Goal: Task Accomplishment & Management: Manage account settings

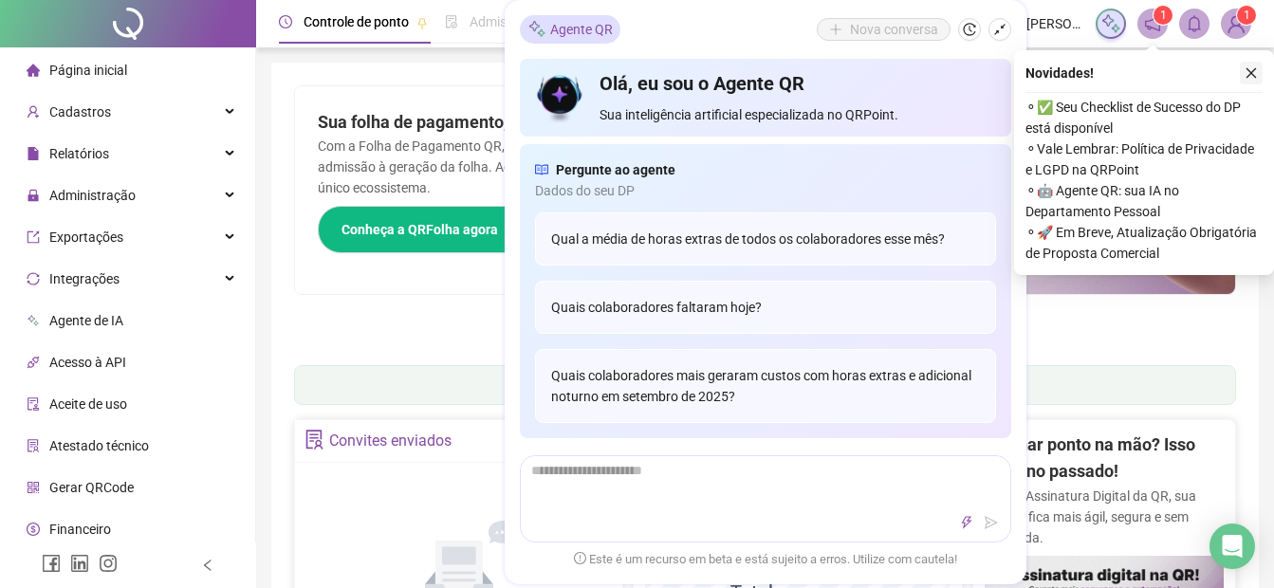
click at [1250, 79] on icon "close" at bounding box center [1251, 72] width 13 height 13
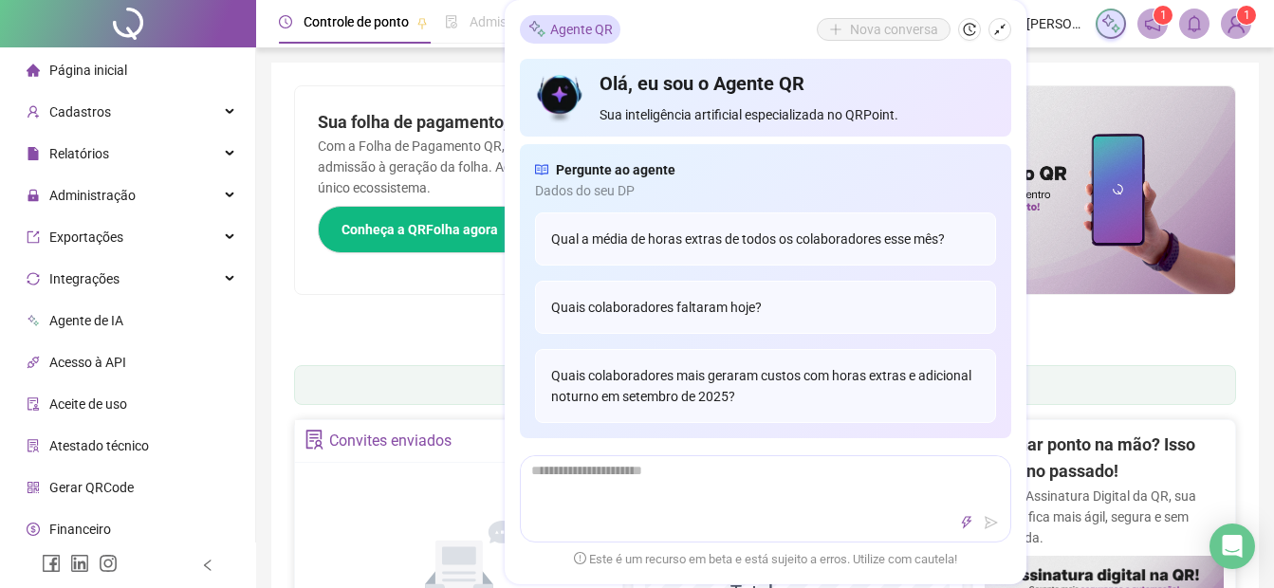
click at [1000, 27] on icon "shrink" at bounding box center [999, 29] width 13 height 13
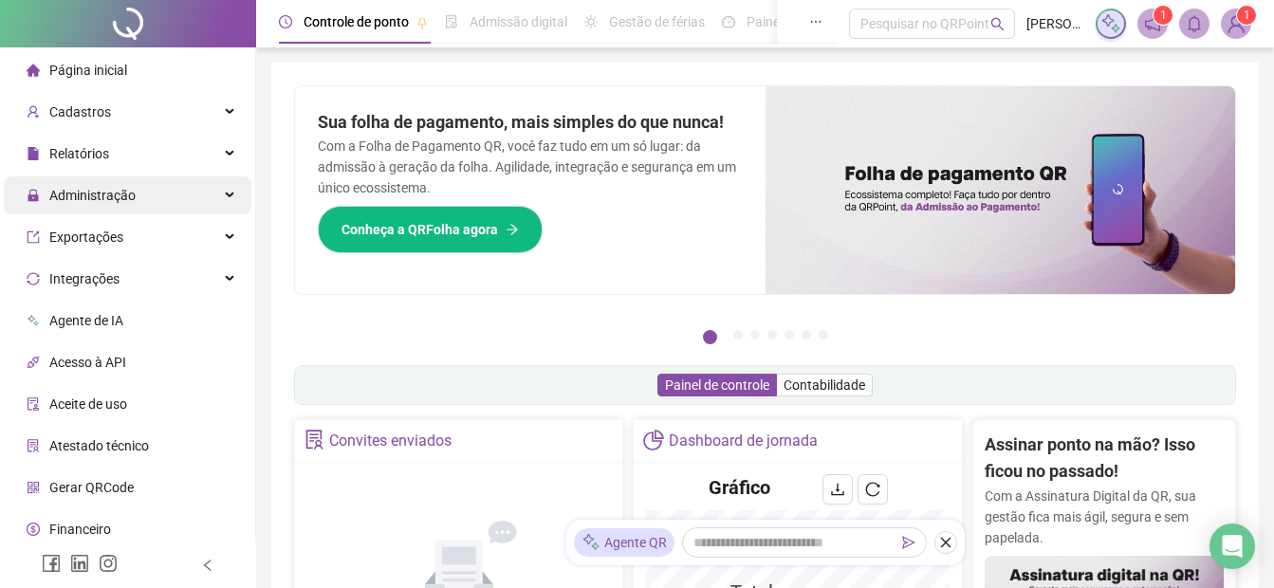
click at [76, 202] on span "Administração" at bounding box center [92, 195] width 86 height 15
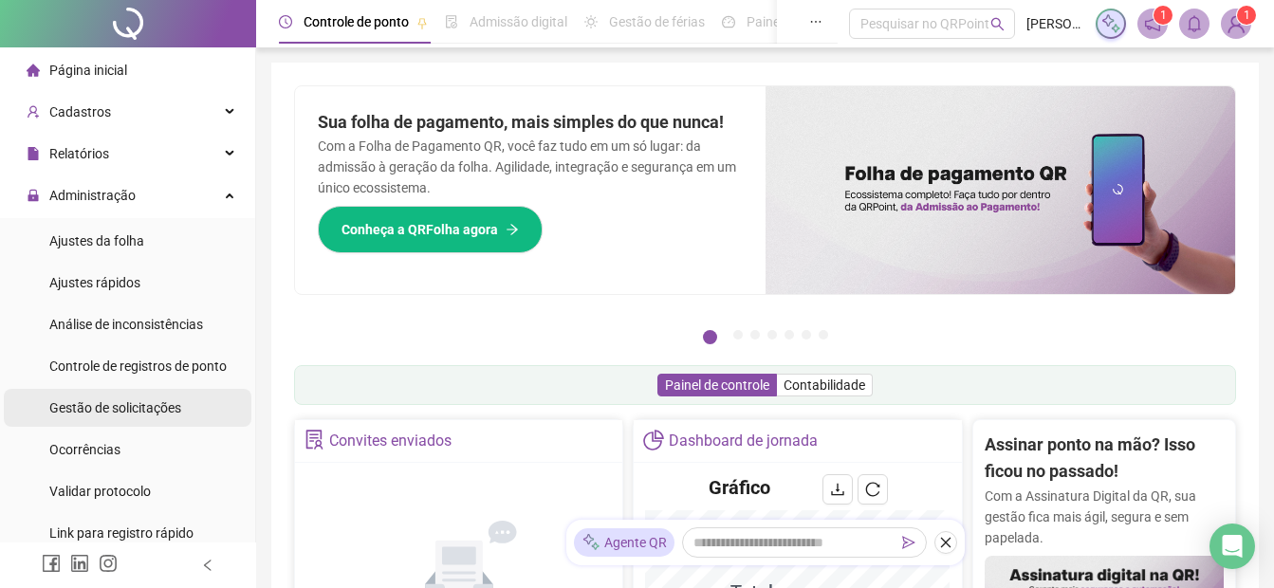
click at [96, 407] on span "Gestão de solicitações" at bounding box center [115, 407] width 132 height 15
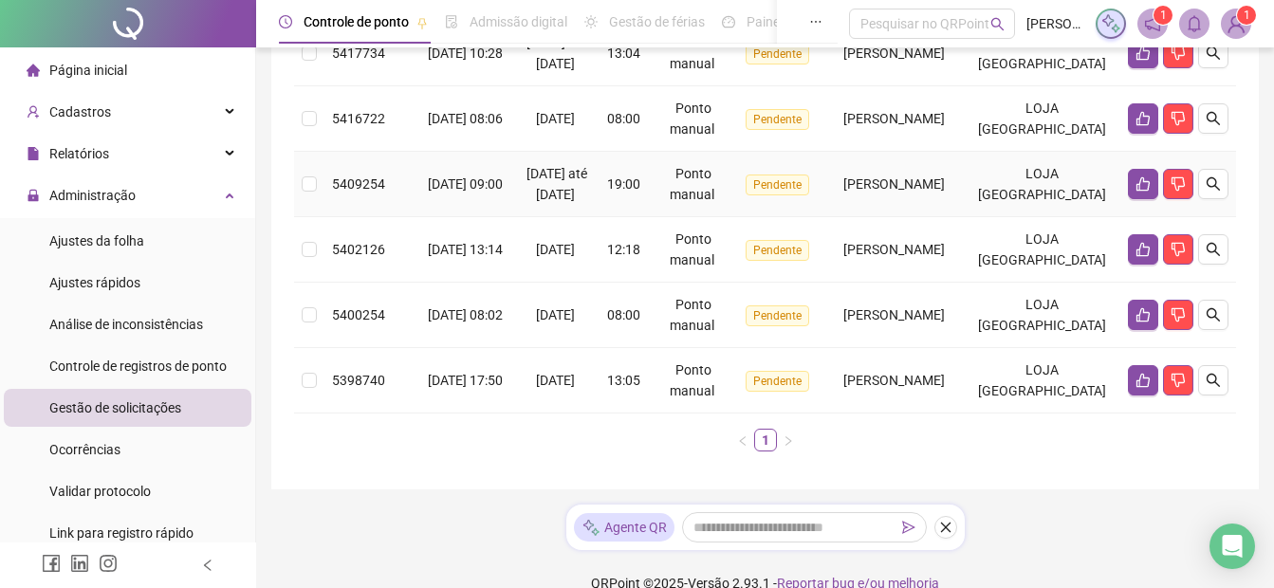
scroll to position [571, 0]
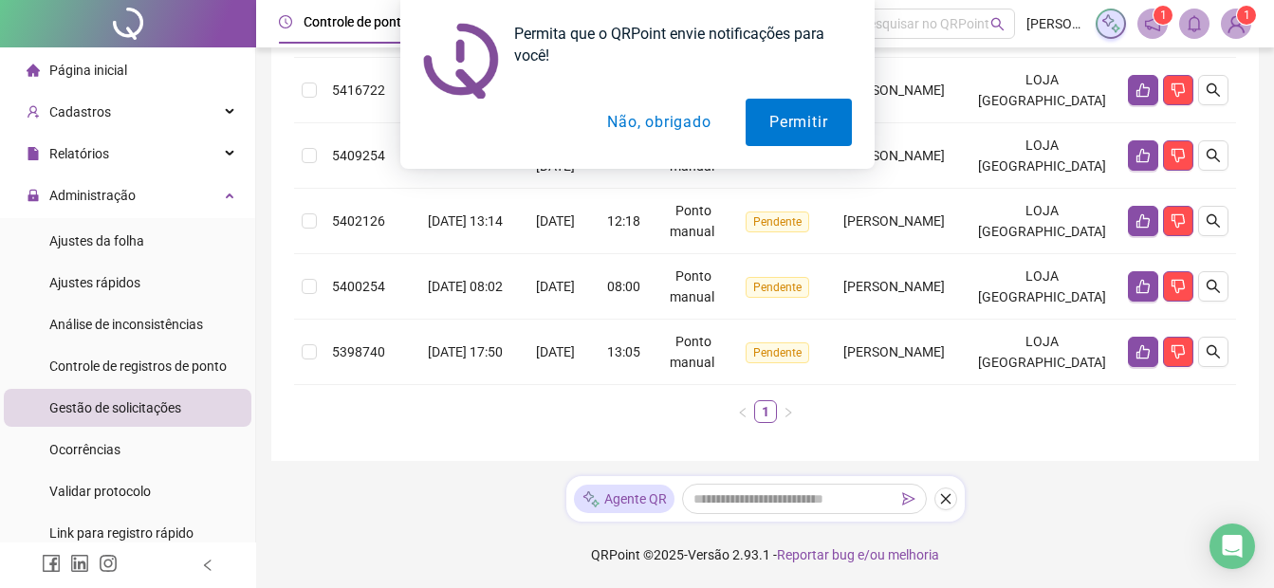
click at [623, 120] on button "Não, obrigado" at bounding box center [659, 122] width 151 height 47
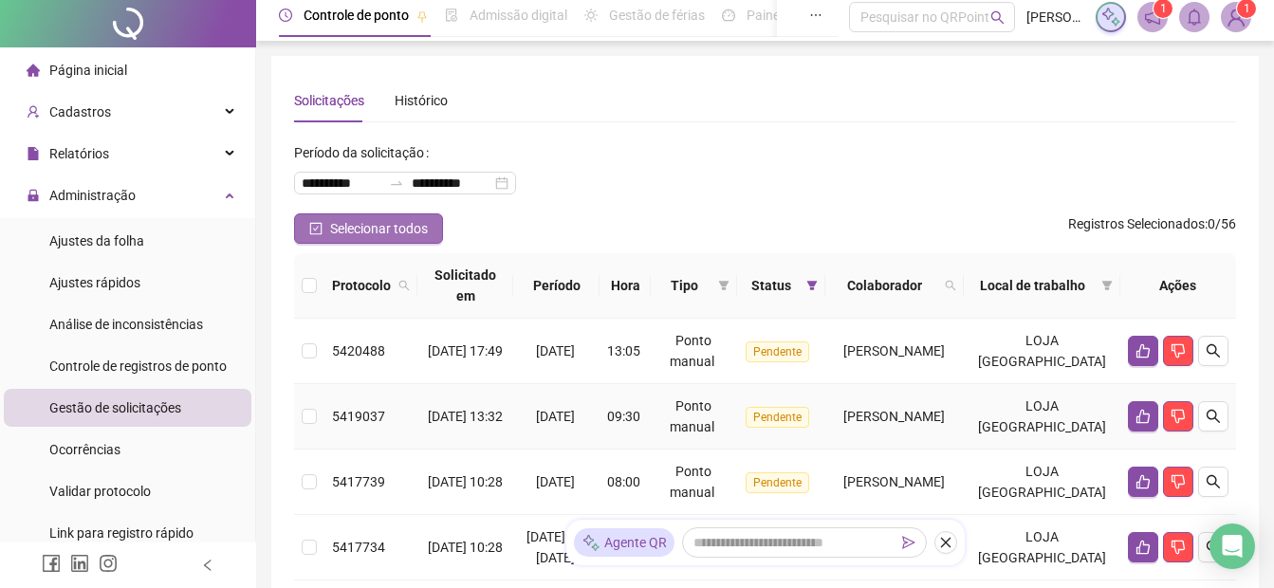
scroll to position [0, 0]
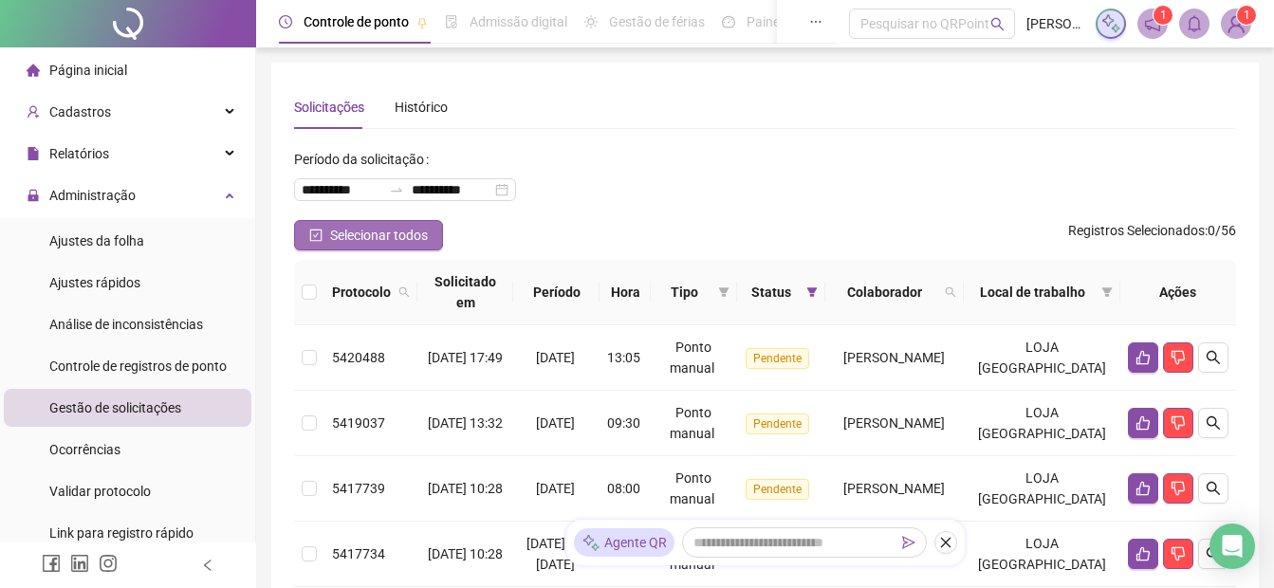
click at [364, 242] on span "Selecionar todos" at bounding box center [379, 235] width 98 height 21
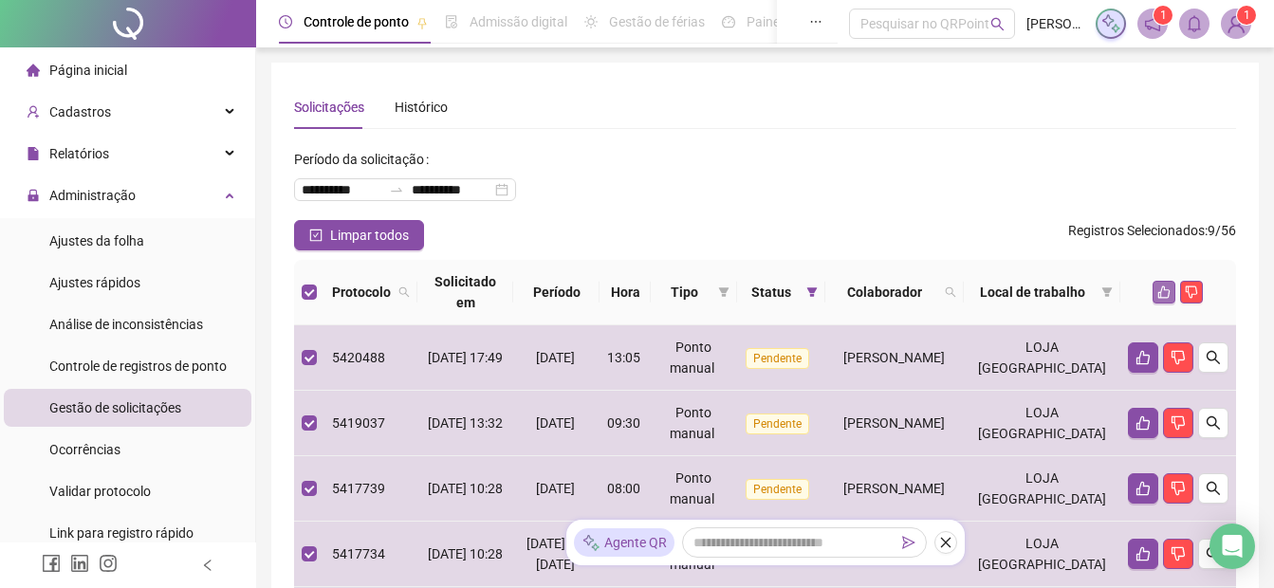
click at [1163, 294] on icon "like" at bounding box center [1164, 292] width 13 height 13
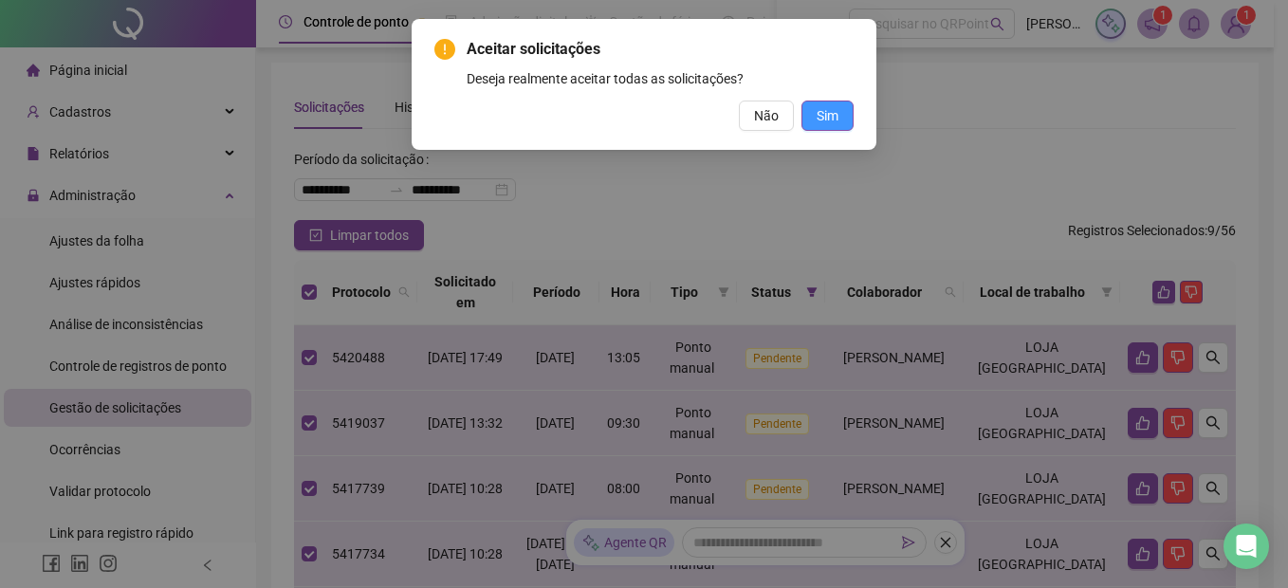
click at [838, 114] on span "Sim" at bounding box center [828, 115] width 22 height 21
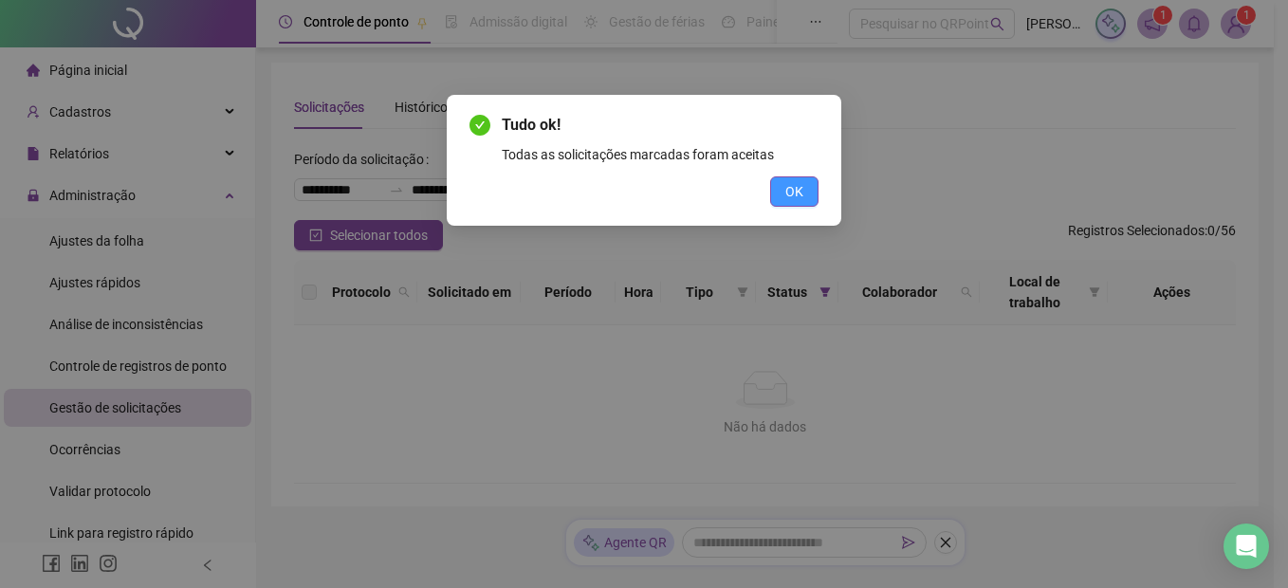
click at [806, 194] on button "OK" at bounding box center [794, 191] width 48 height 30
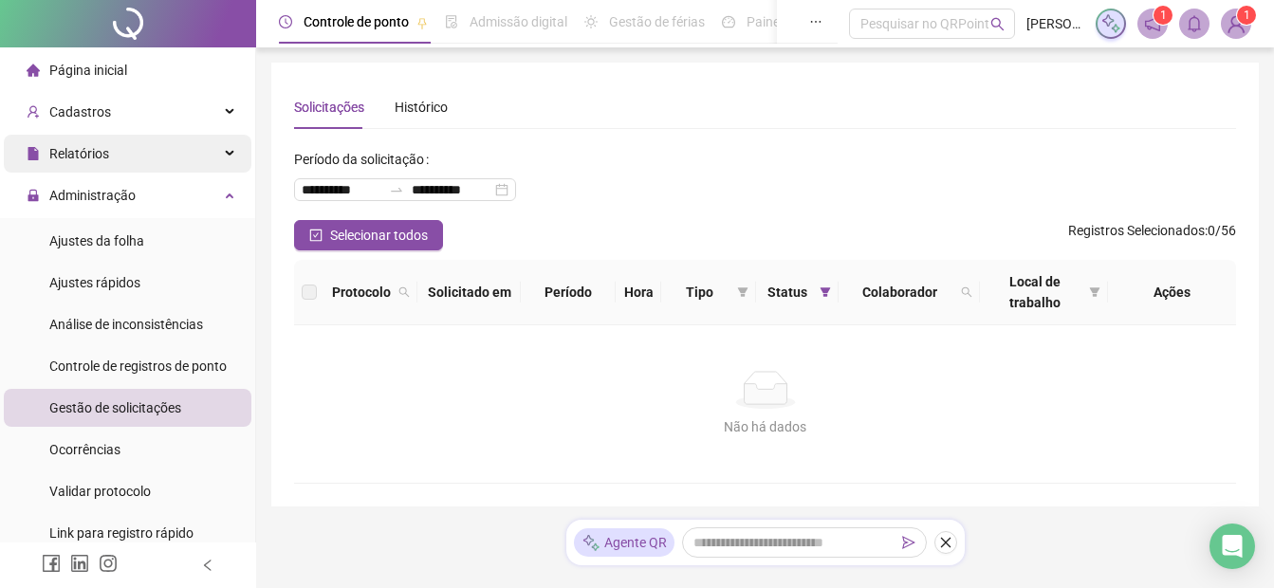
click at [62, 154] on span "Relatórios" at bounding box center [79, 153] width 60 height 15
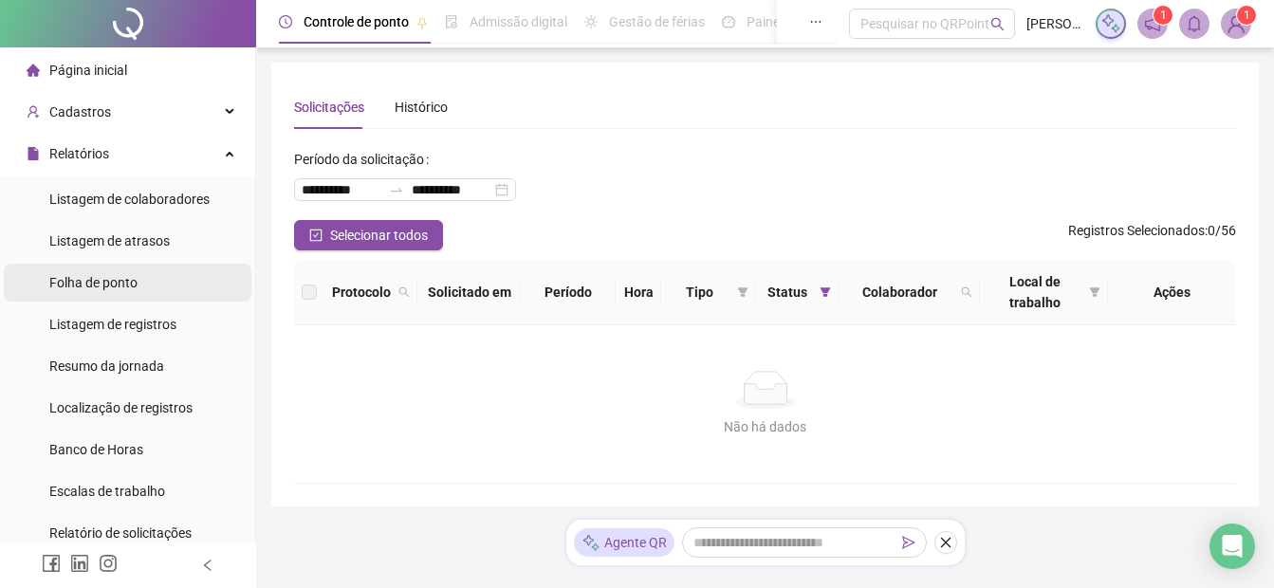
click at [77, 286] on span "Folha de ponto" at bounding box center [93, 282] width 88 height 15
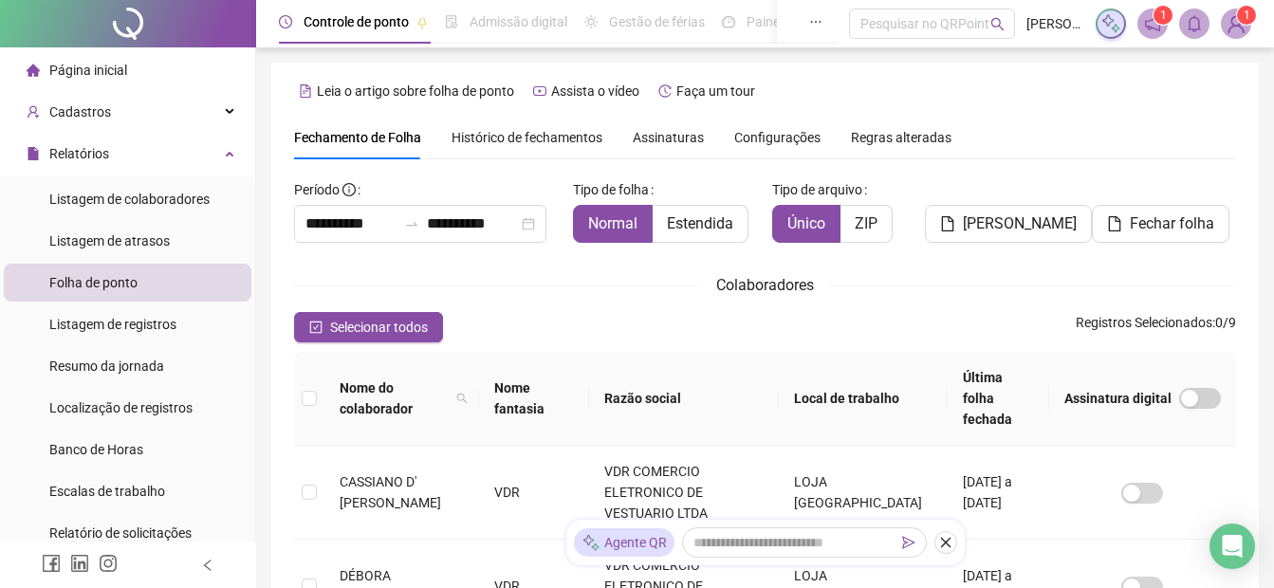
scroll to position [95, 0]
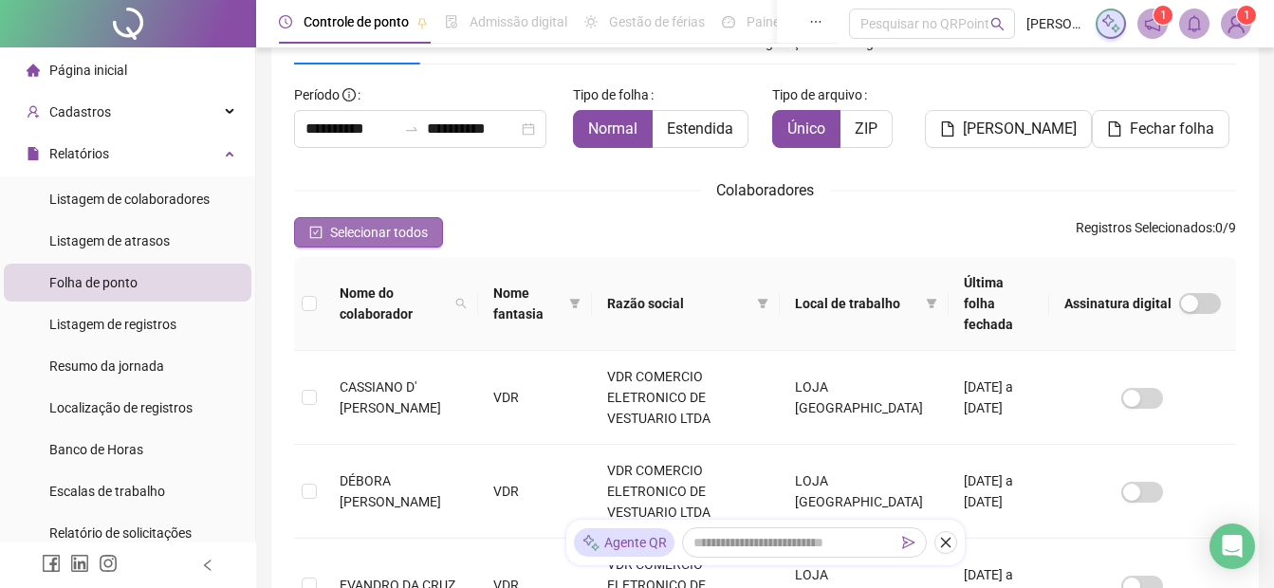
click at [347, 224] on span "Selecionar todos" at bounding box center [379, 232] width 98 height 21
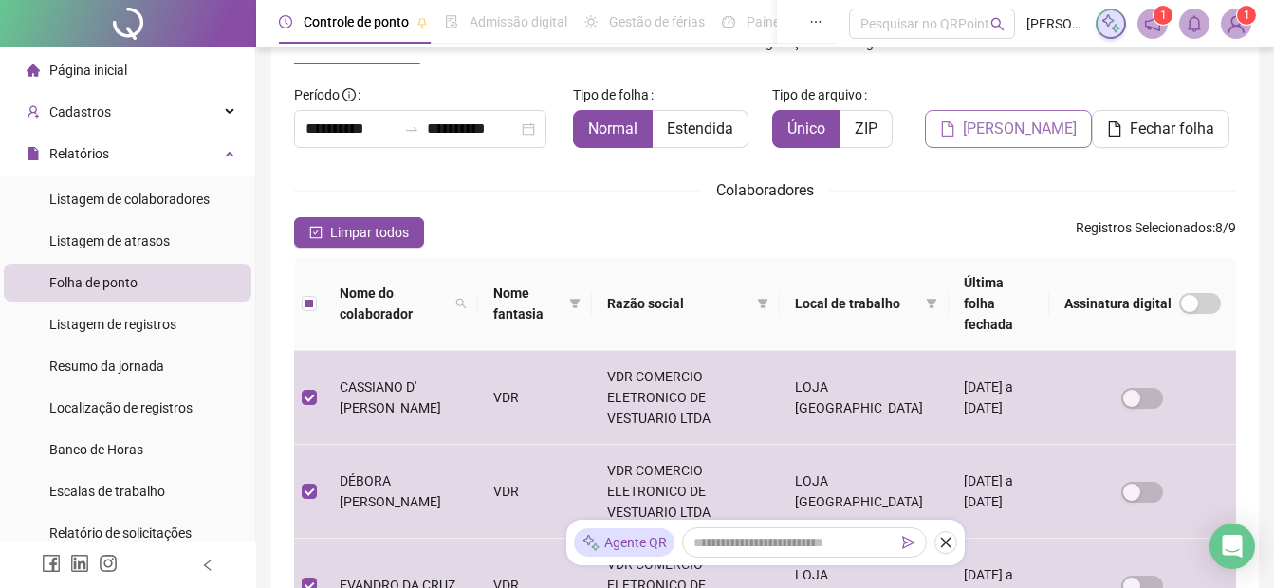
click at [1008, 136] on span "[PERSON_NAME]" at bounding box center [1020, 129] width 114 height 23
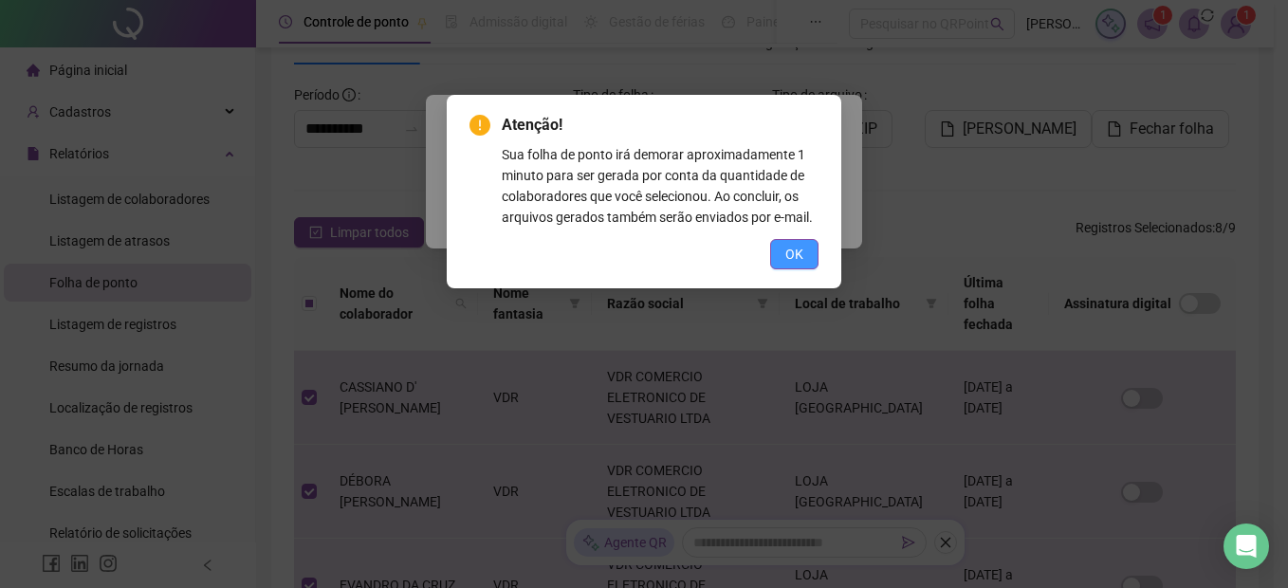
click at [792, 262] on span "OK" at bounding box center [795, 254] width 18 height 21
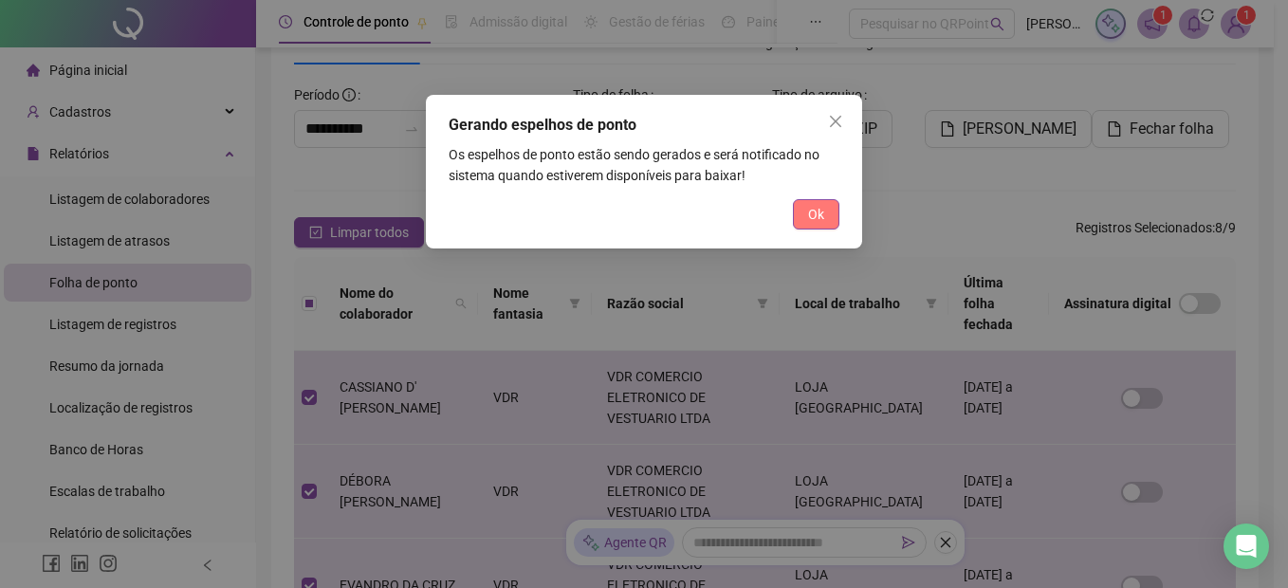
click at [808, 216] on span "Ok" at bounding box center [816, 214] width 16 height 21
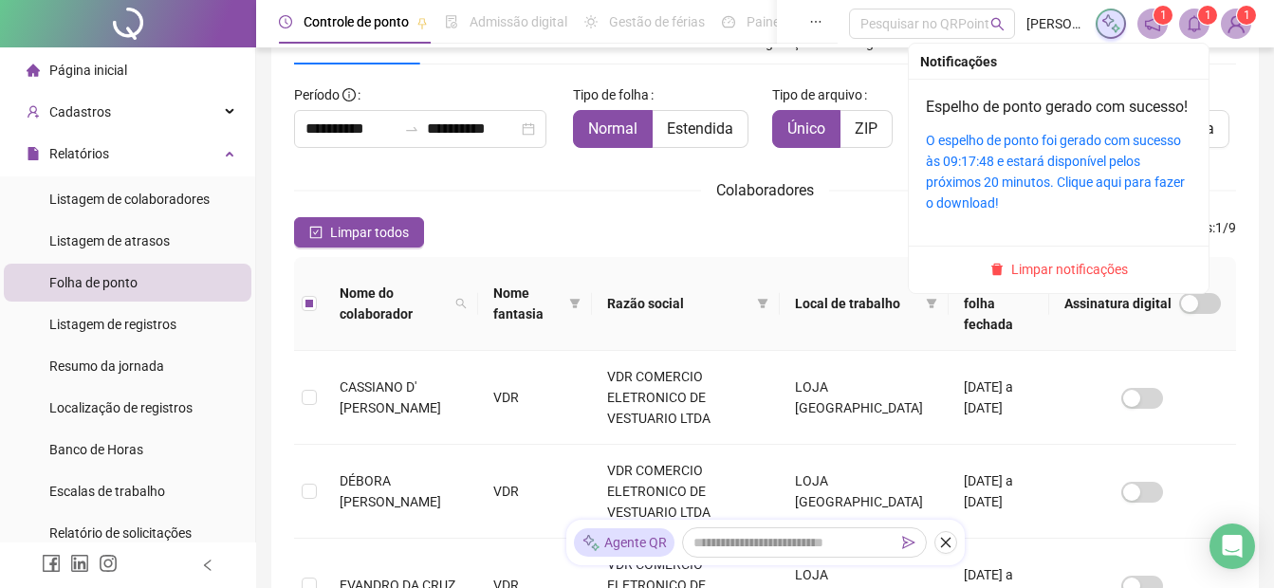
click at [975, 174] on div "O espelho de ponto foi gerado com sucesso às 09:17:48 e estará disponível pelos…" at bounding box center [1059, 171] width 266 height 83
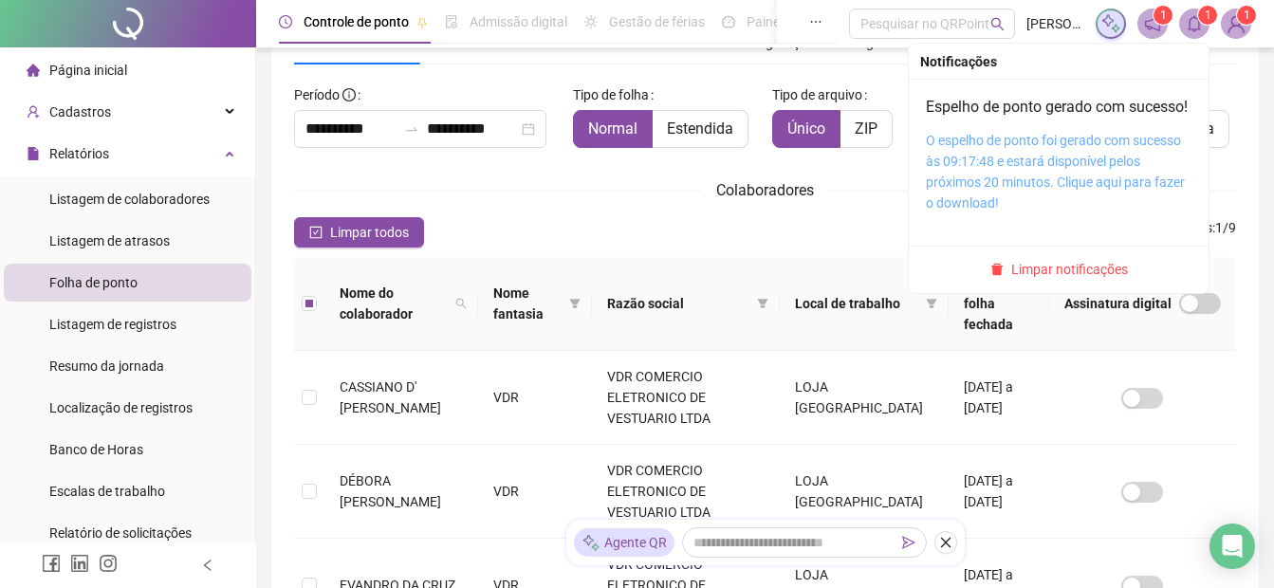
click at [977, 180] on link "O espelho de ponto foi gerado com sucesso às 09:17:48 e estará disponível pelos…" at bounding box center [1055, 172] width 259 height 78
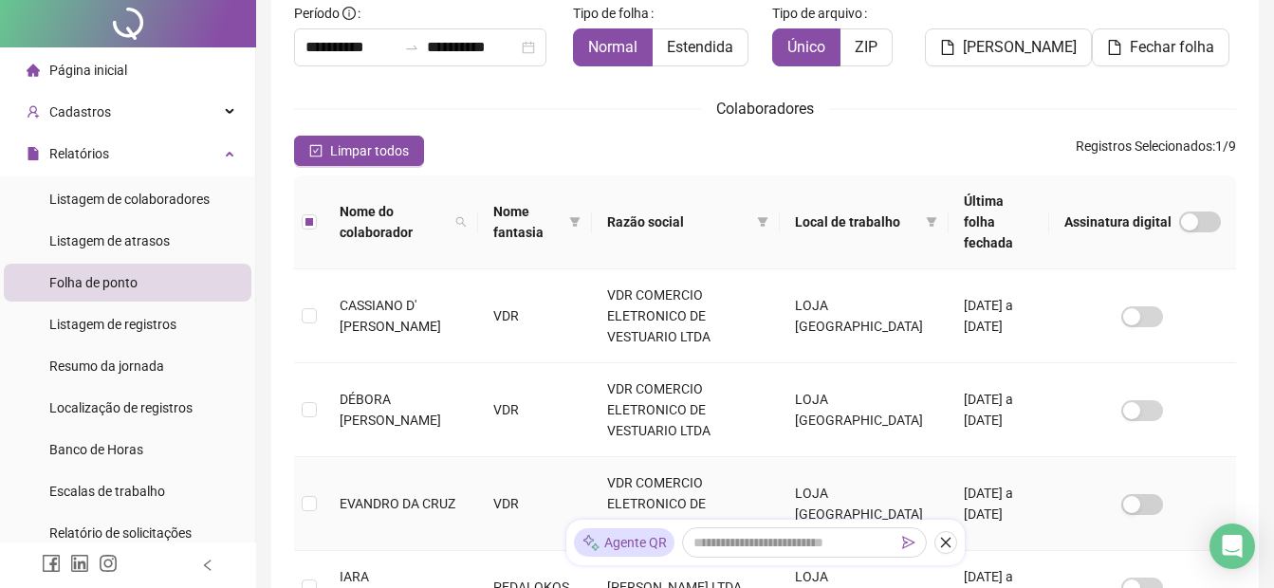
scroll to position [0, 0]
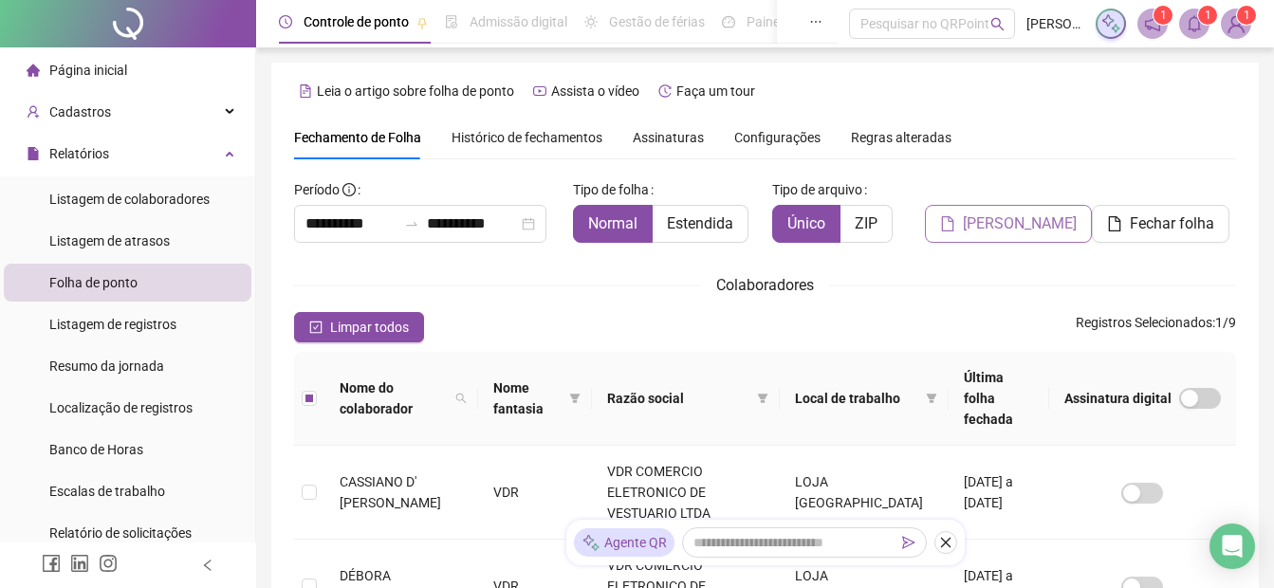
click at [1023, 231] on span "[PERSON_NAME]" at bounding box center [1020, 224] width 114 height 23
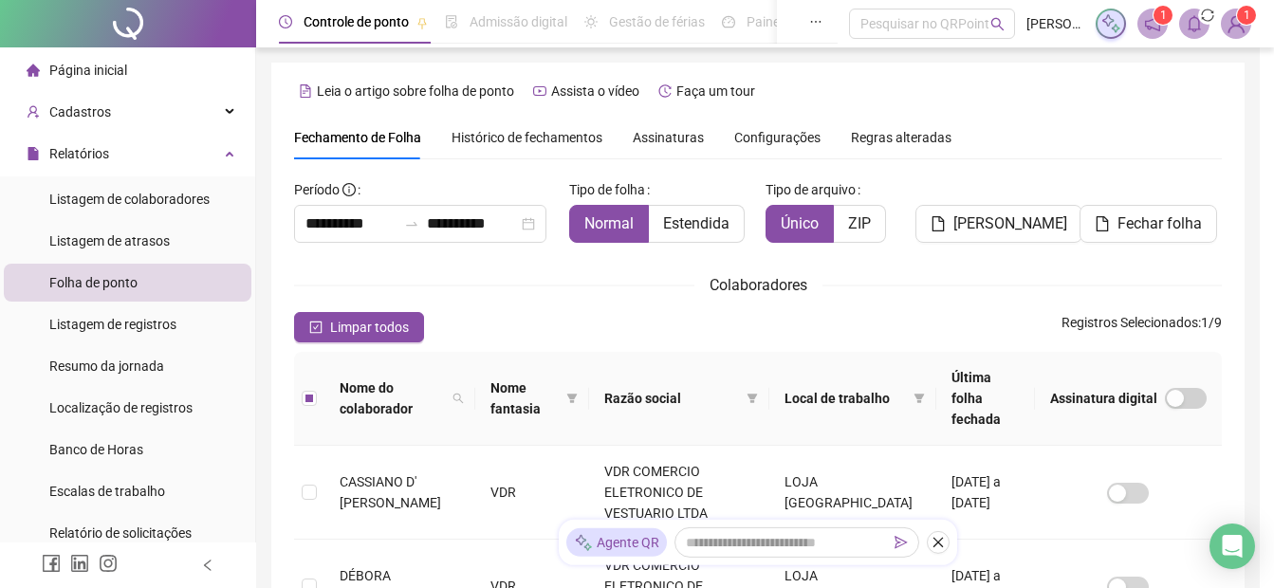
scroll to position [95, 0]
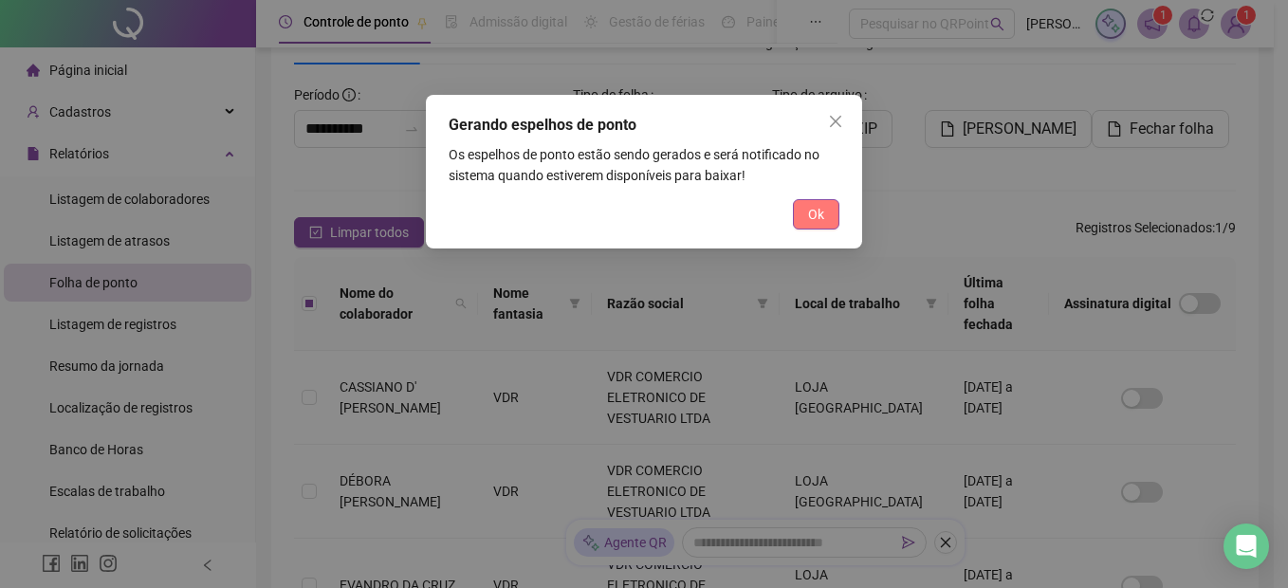
click at [806, 215] on button "Ok" at bounding box center [816, 214] width 46 height 30
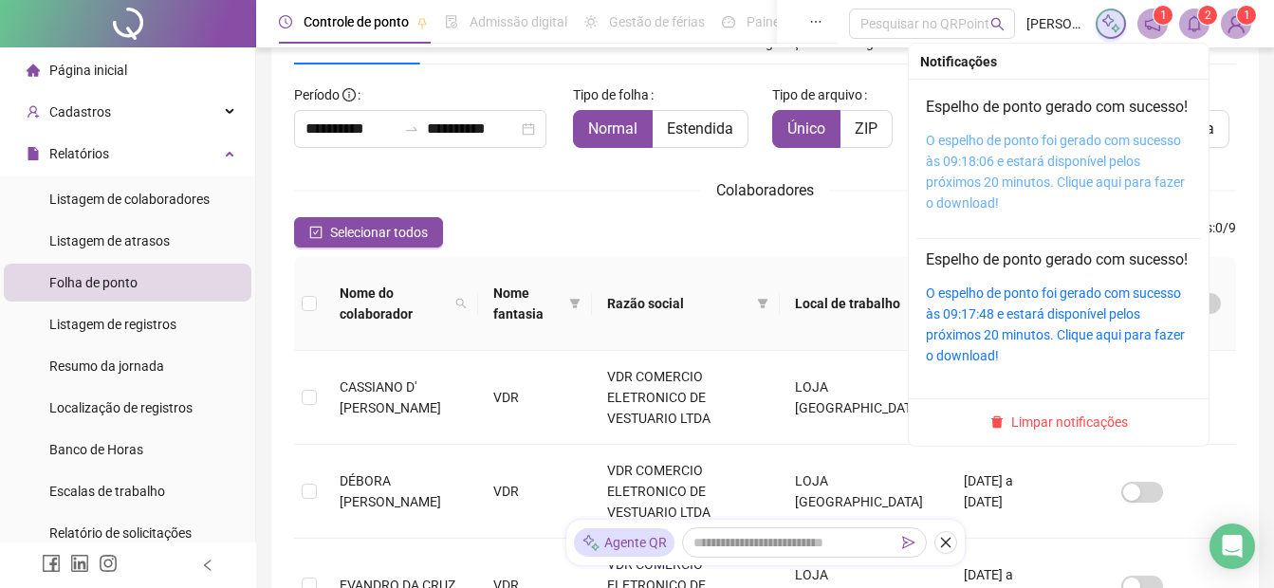
click at [1029, 178] on link "O espelho de ponto foi gerado com sucesso às 09:18:06 e estará disponível pelos…" at bounding box center [1055, 172] width 259 height 78
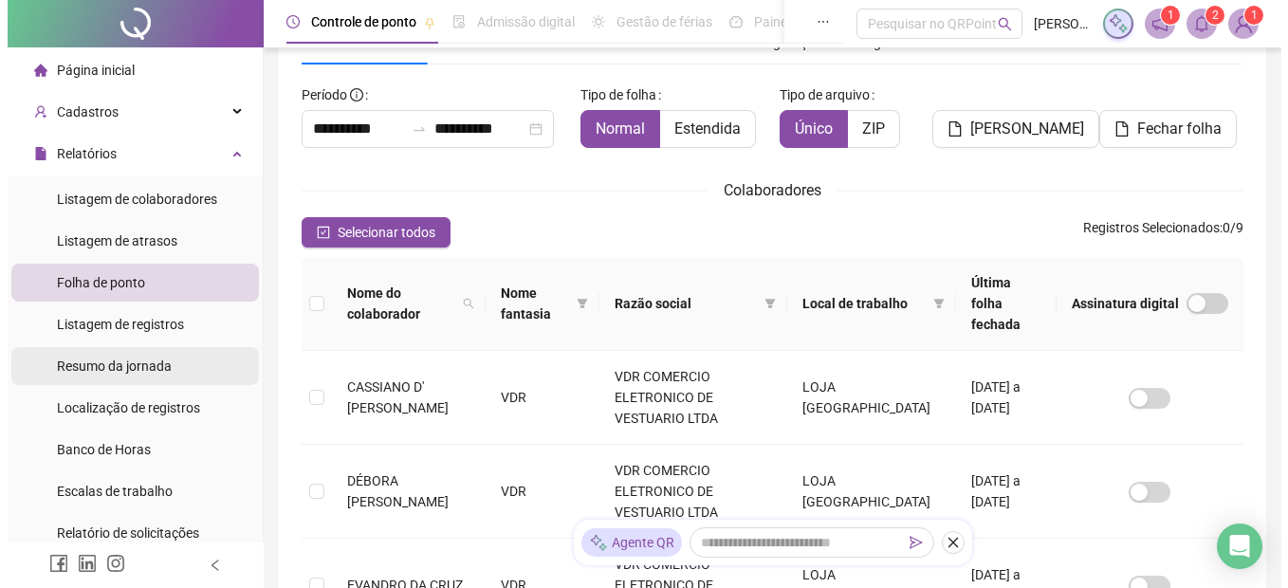
scroll to position [190, 0]
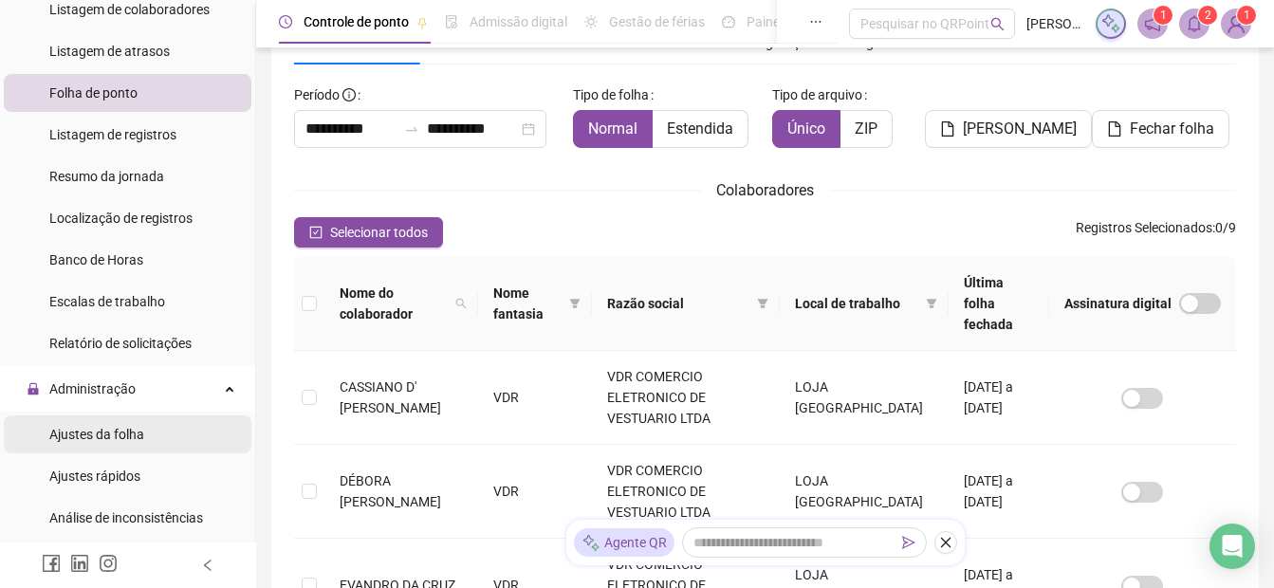
click at [103, 450] on div "Ajustes da folha" at bounding box center [96, 435] width 95 height 38
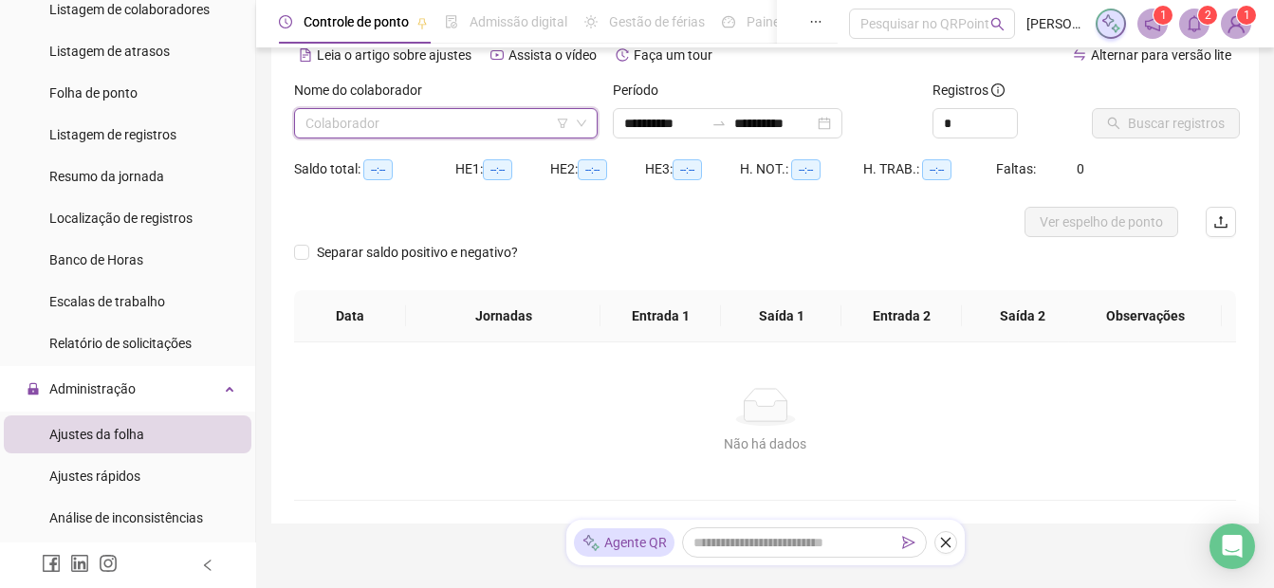
click at [360, 117] on input "search" at bounding box center [438, 123] width 264 height 28
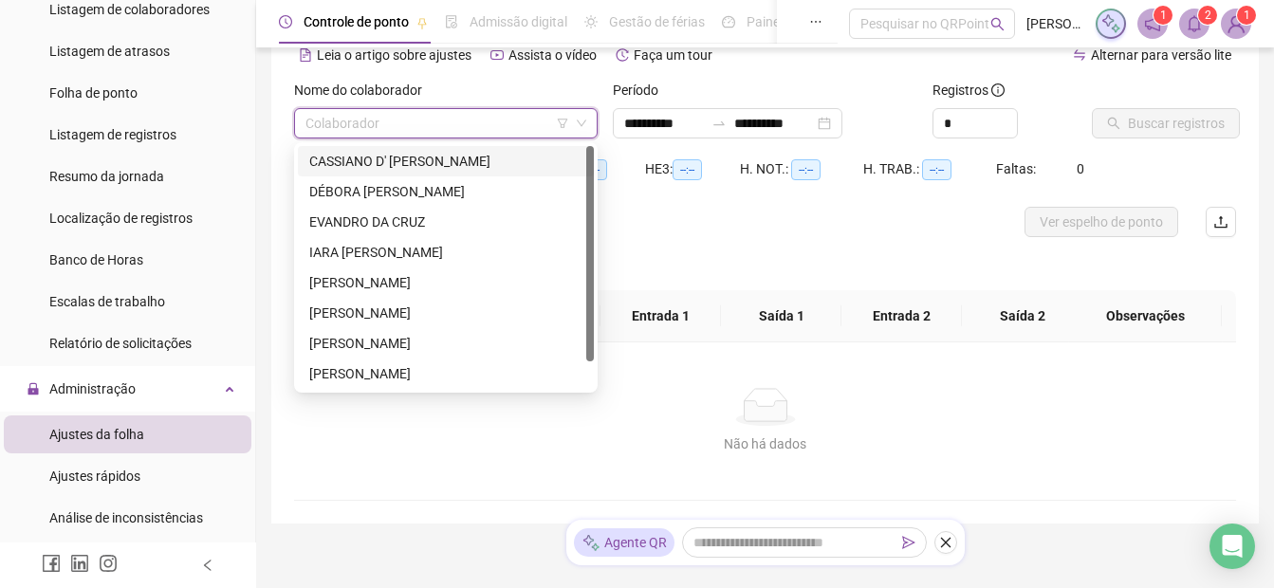
type input "**********"
click at [356, 159] on div "CASSIANO D' [PERSON_NAME]" at bounding box center [445, 161] width 273 height 21
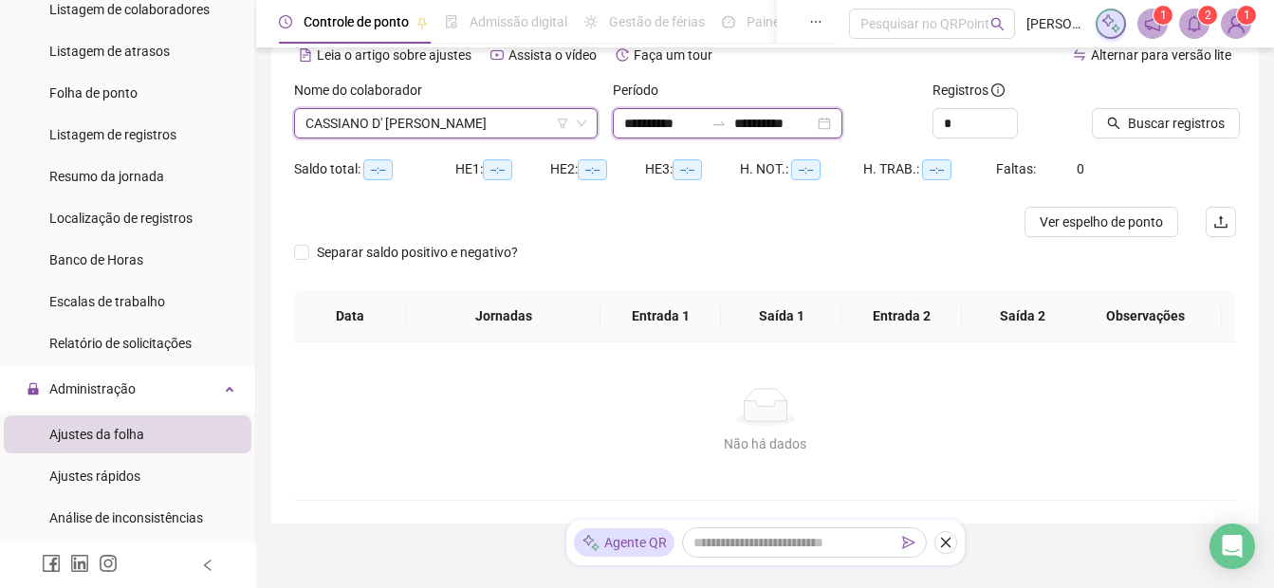
click at [639, 120] on input "**********" at bounding box center [664, 123] width 80 height 21
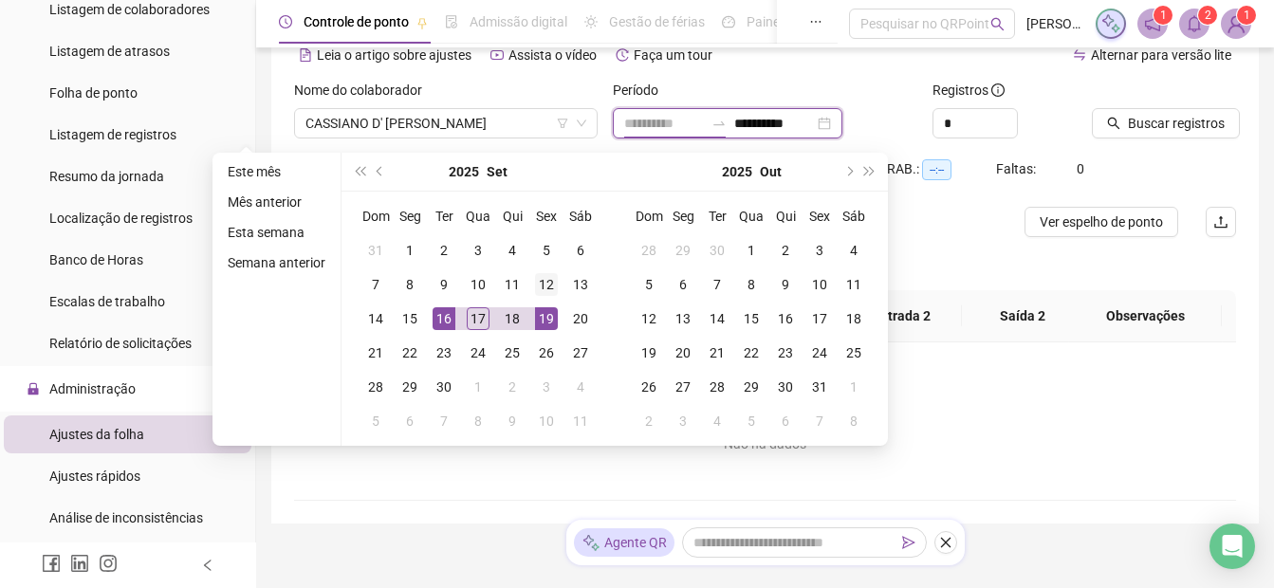
type input "**********"
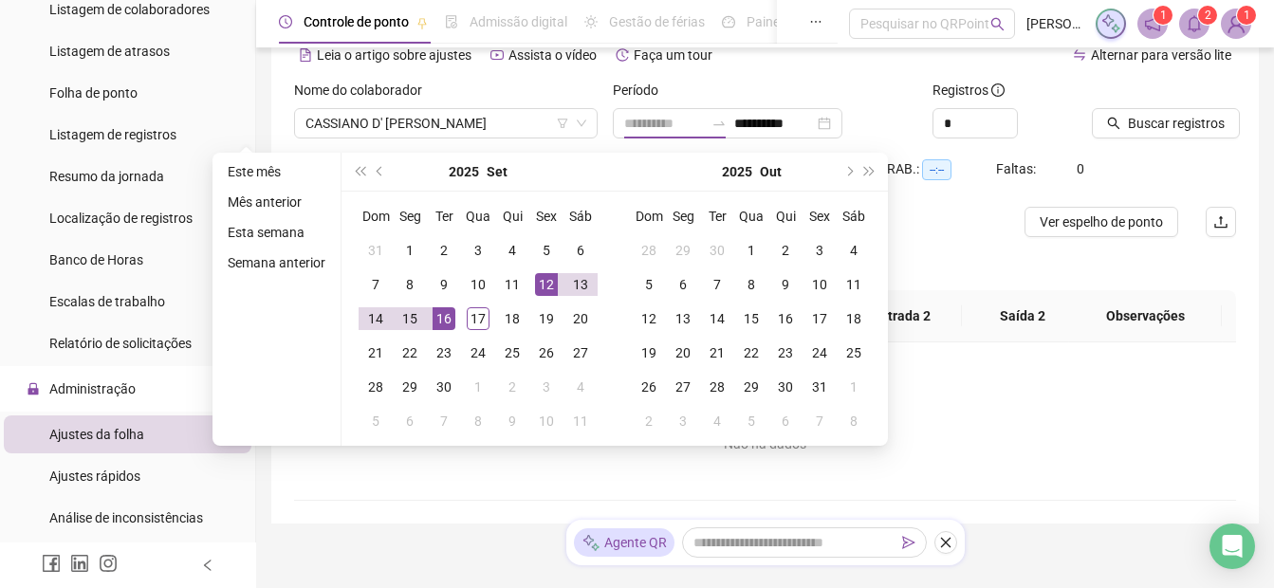
click at [539, 289] on div "12" at bounding box center [546, 284] width 23 height 23
type input "**********"
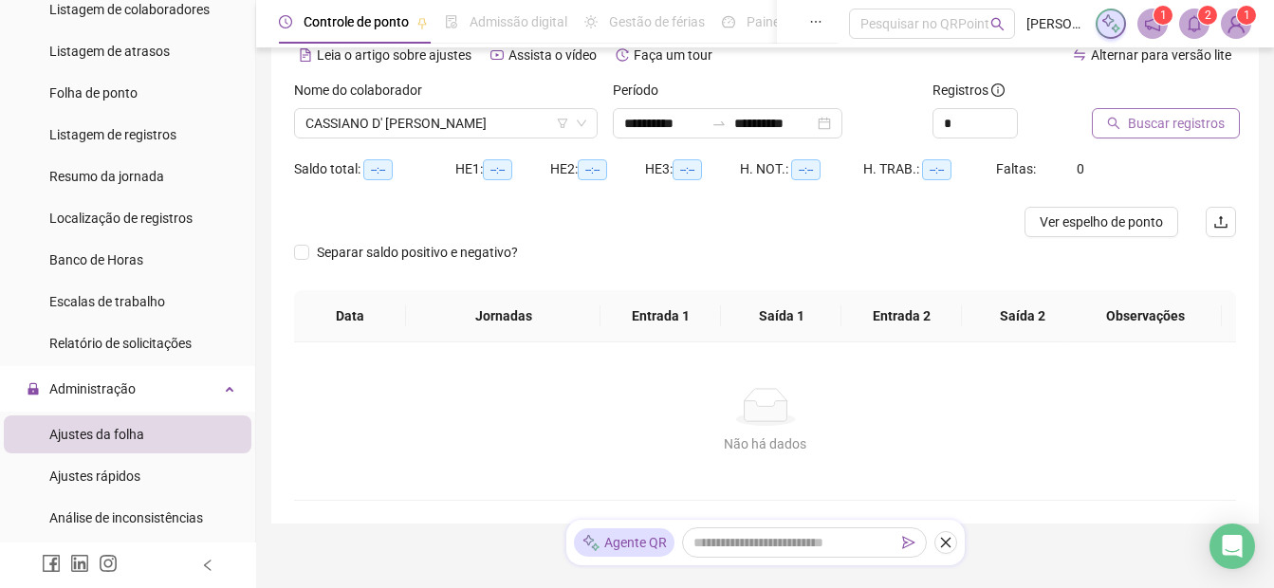
click at [1141, 118] on span "Buscar registros" at bounding box center [1176, 123] width 97 height 21
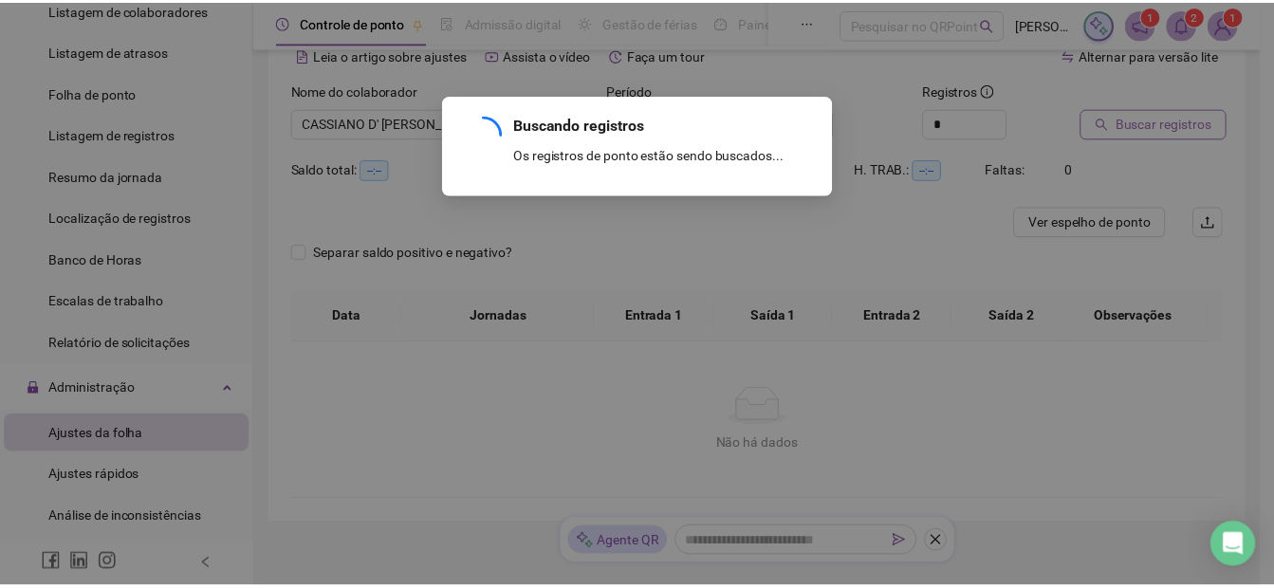
scroll to position [61, 0]
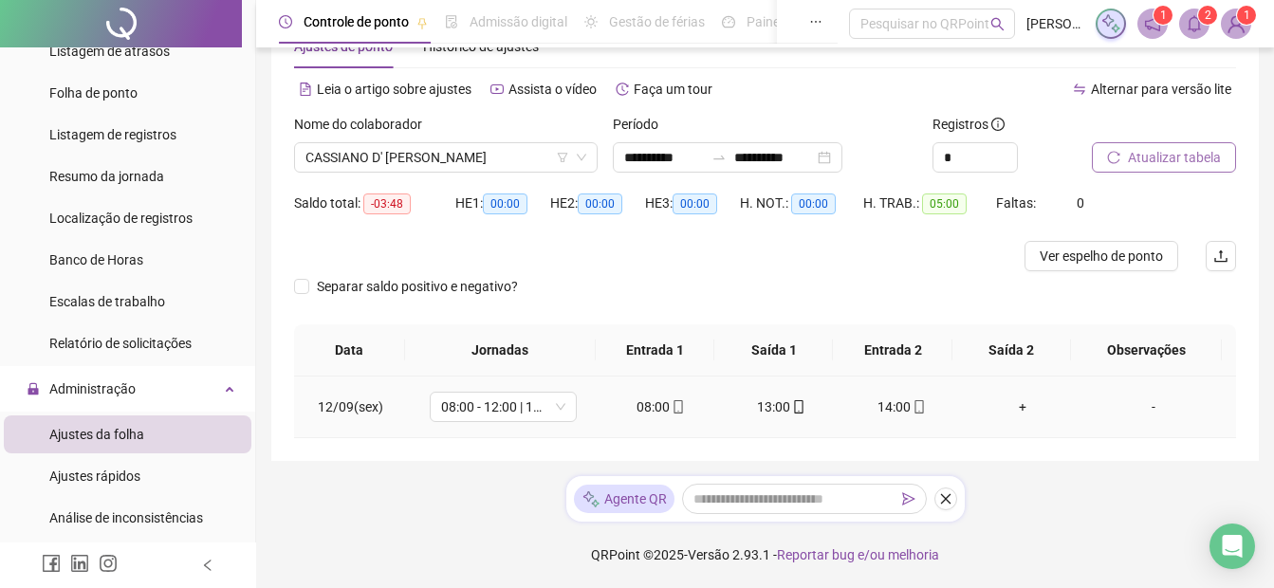
click at [1015, 406] on div "+" at bounding box center [1022, 407] width 90 height 21
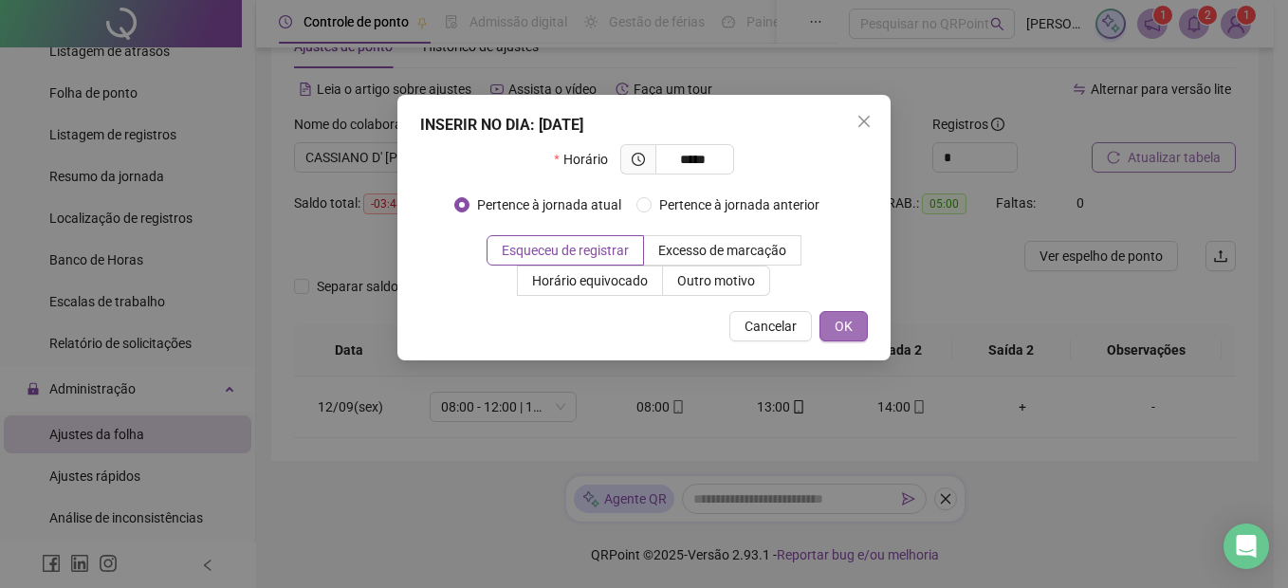
type input "*****"
click at [843, 320] on span "OK" at bounding box center [844, 326] width 18 height 21
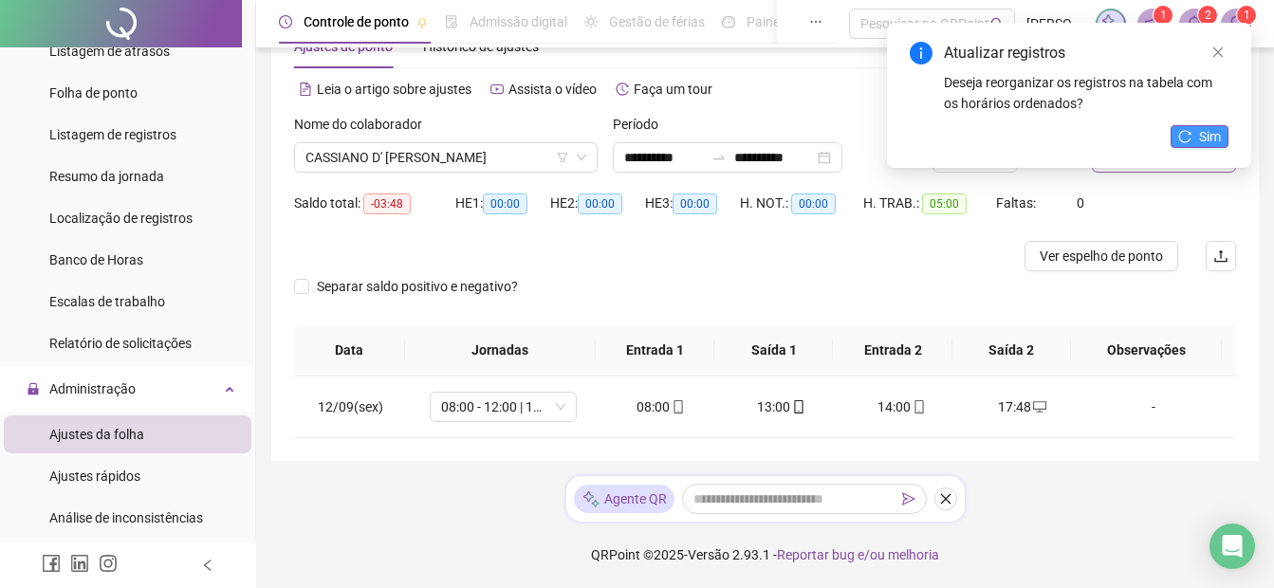
click at [1185, 133] on icon "reload" at bounding box center [1184, 136] width 13 height 13
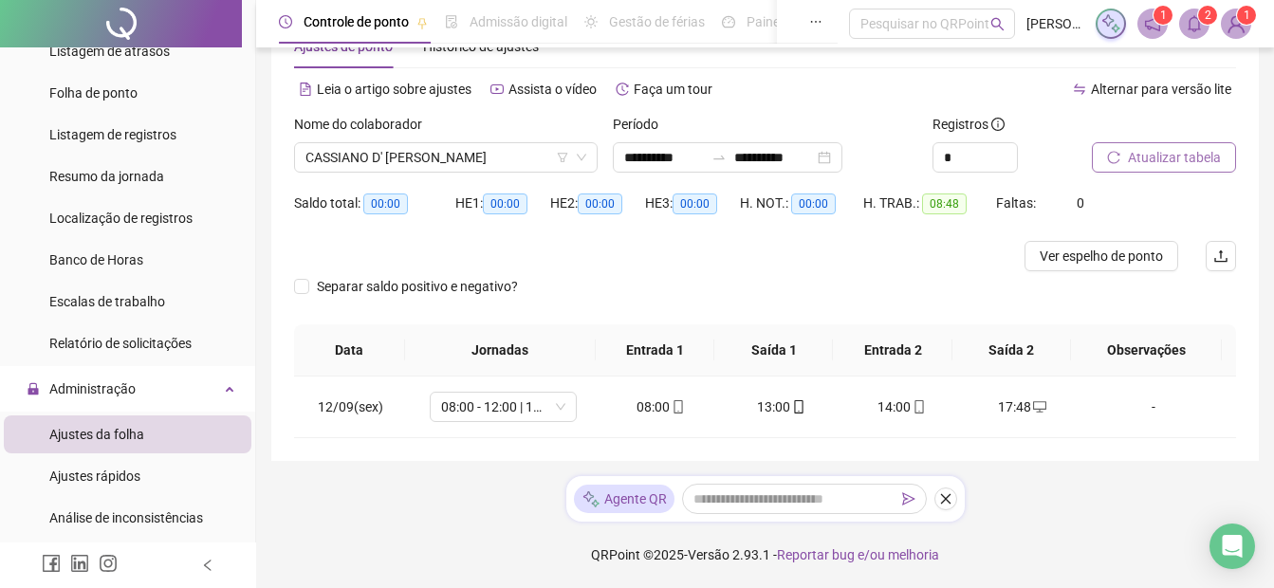
click at [1176, 157] on span "Atualizar tabela" at bounding box center [1174, 157] width 93 height 21
click at [625, 158] on input "**********" at bounding box center [664, 157] width 80 height 21
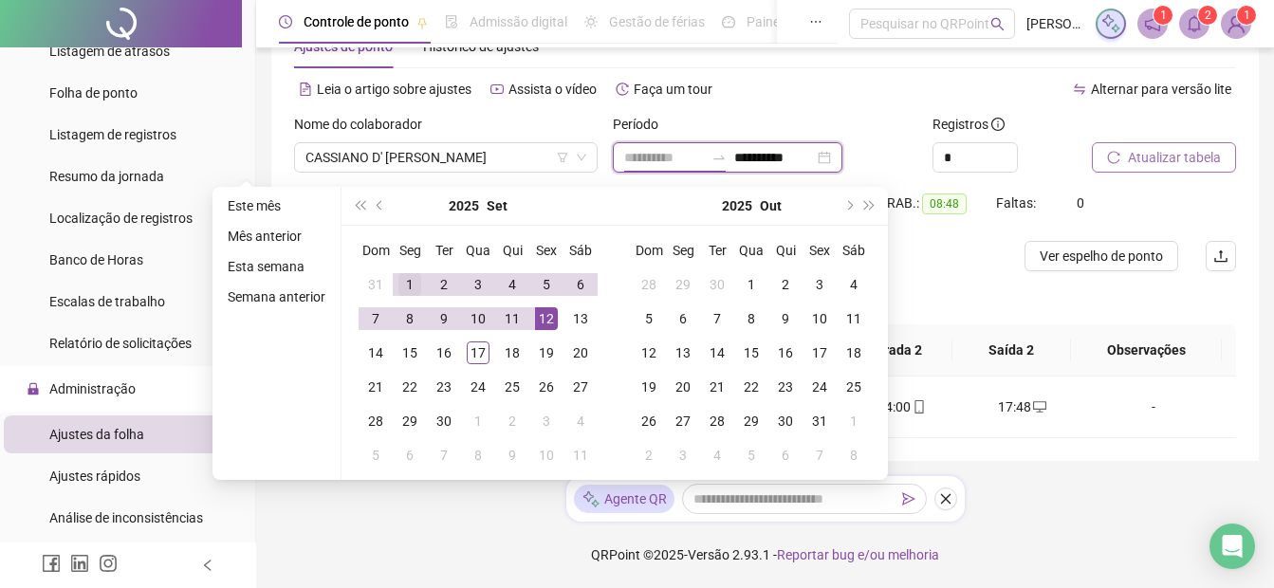
type input "**********"
click at [405, 282] on div "1" at bounding box center [409, 284] width 23 height 23
type input "**********"
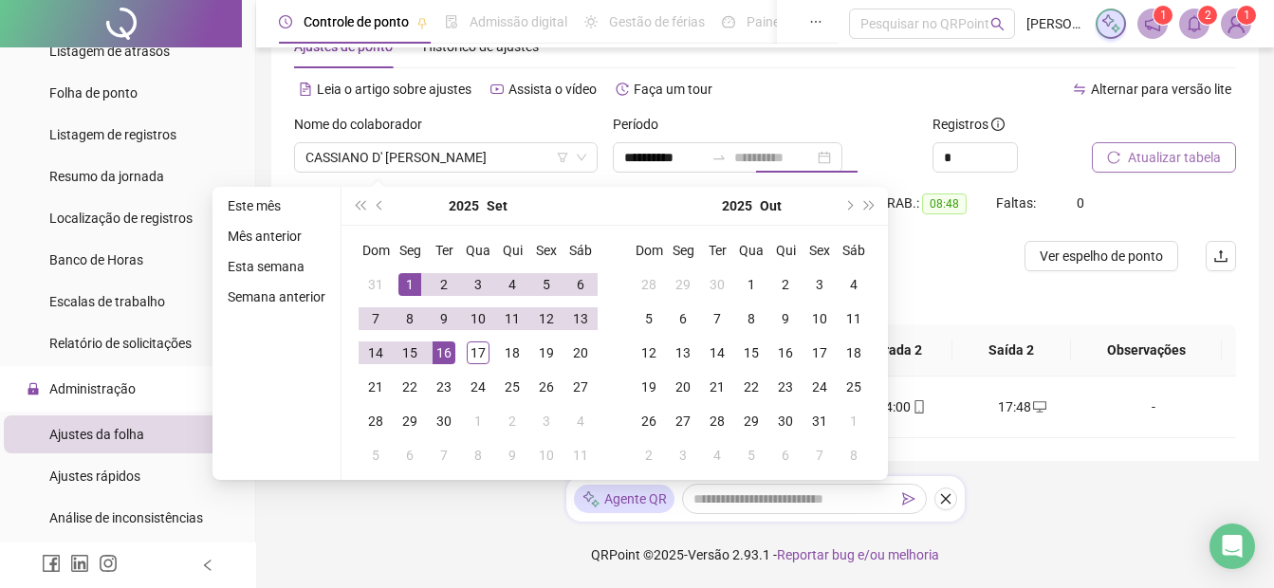
click at [448, 347] on div "16" at bounding box center [444, 353] width 23 height 23
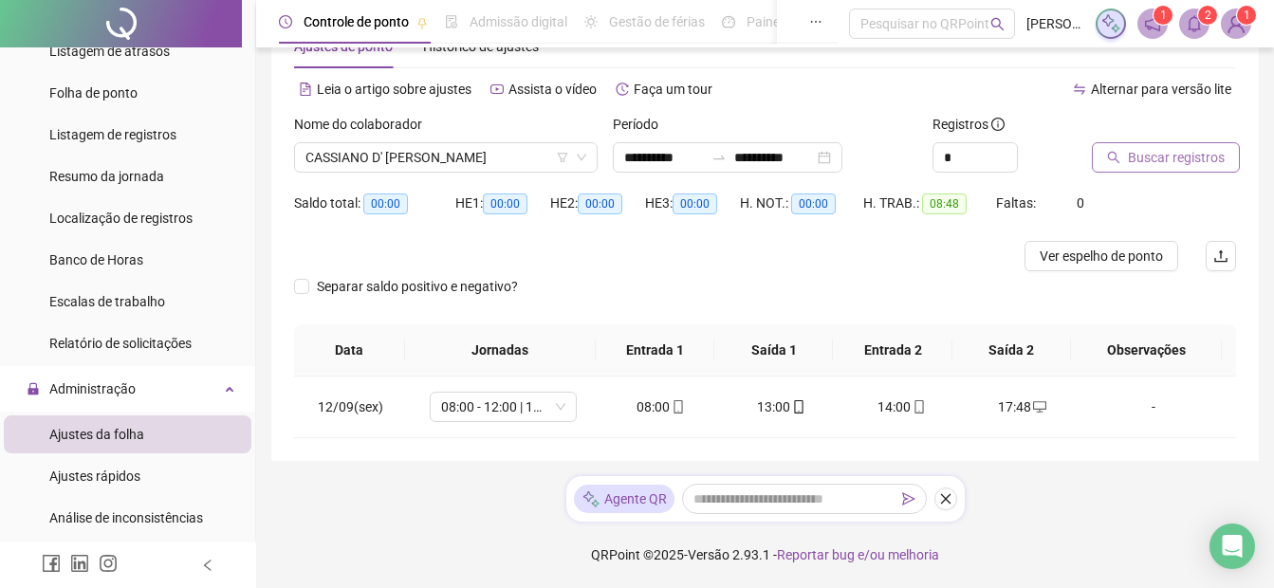
click at [1189, 161] on span "Buscar registros" at bounding box center [1176, 157] width 97 height 21
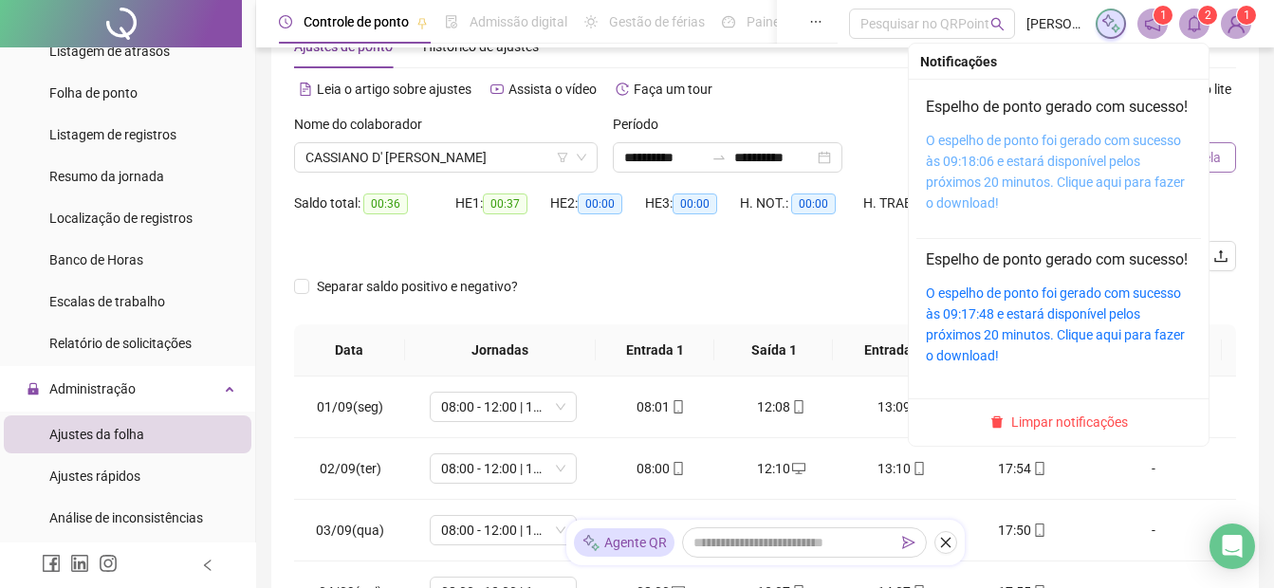
click at [1081, 165] on link "O espelho de ponto foi gerado com sucesso às 09:18:06 e estará disponível pelos…" at bounding box center [1055, 172] width 259 height 78
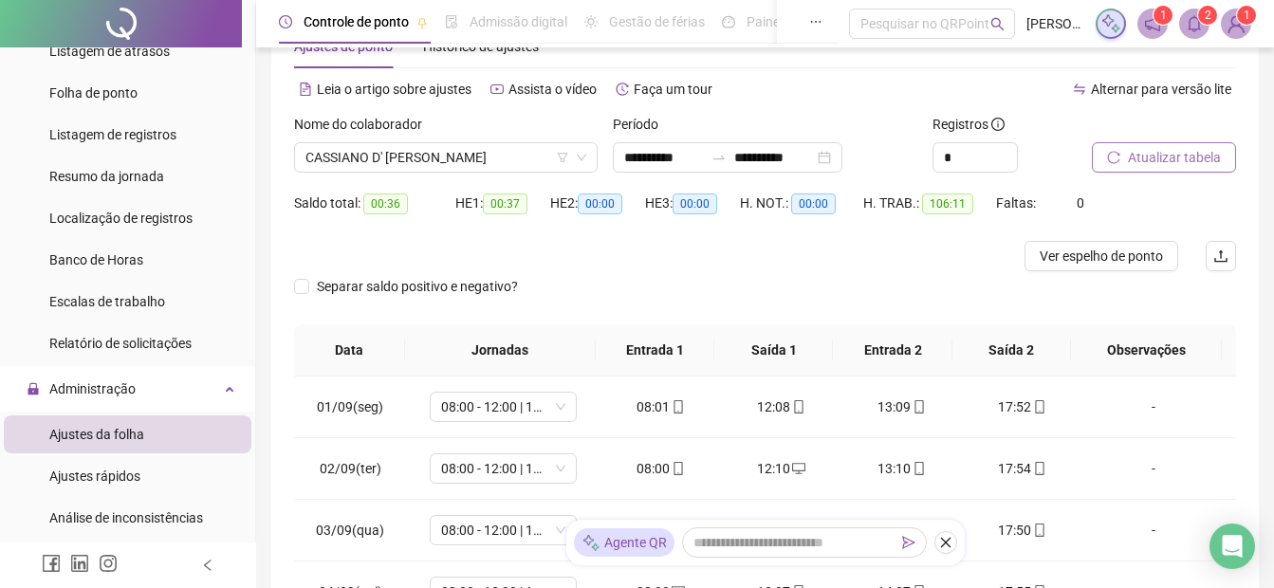
click at [1179, 160] on span "Atualizar tabela" at bounding box center [1174, 157] width 93 height 21
click at [1070, 262] on span "Ver espelho de ponto" at bounding box center [1101, 256] width 123 height 21
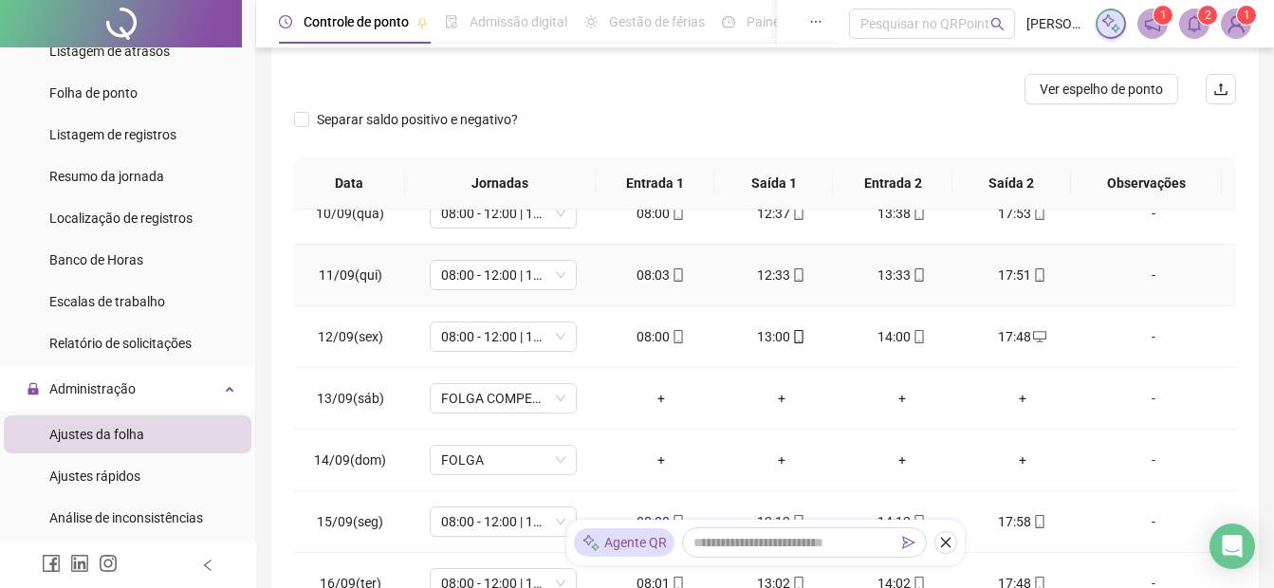
scroll to position [404, 0]
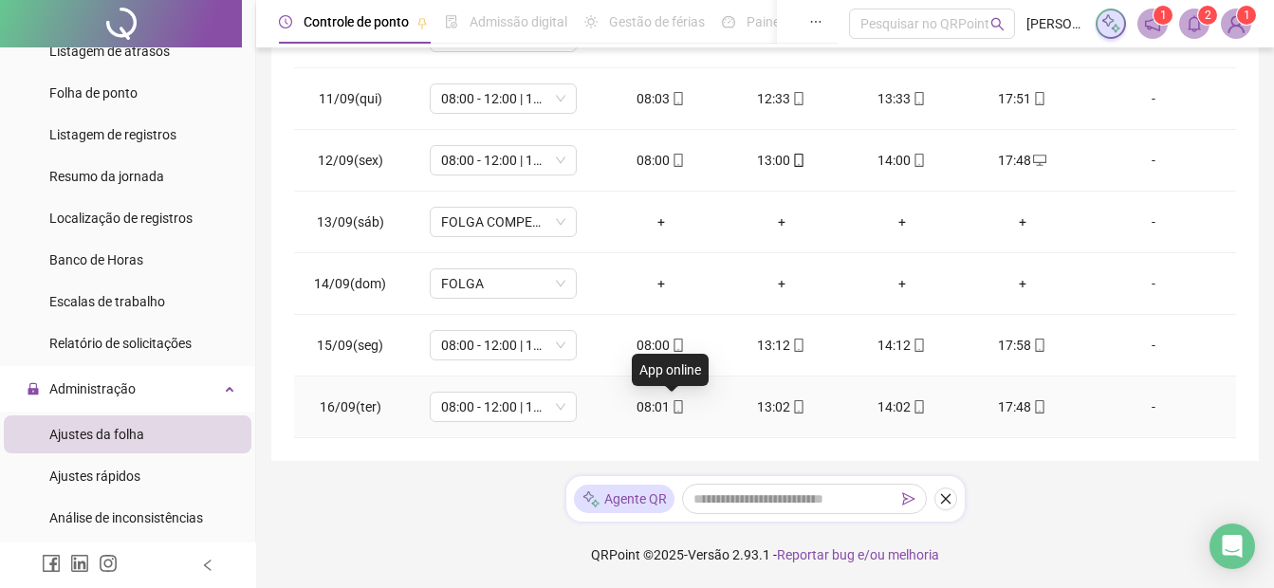
click at [675, 411] on icon "mobile" at bounding box center [679, 406] width 9 height 13
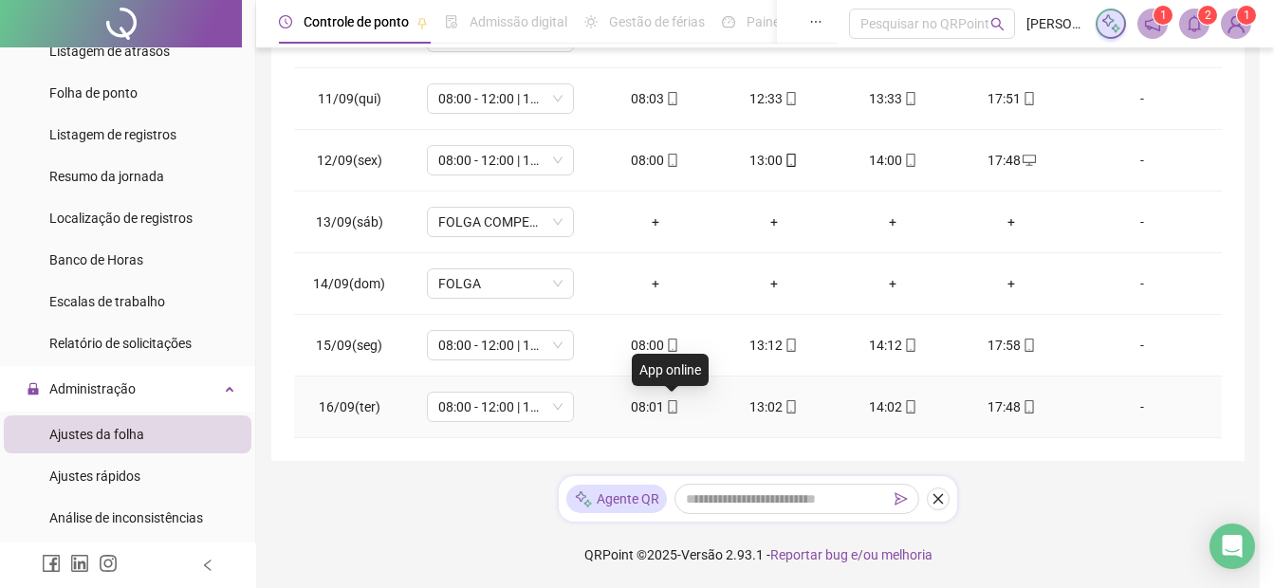
type input "**********"
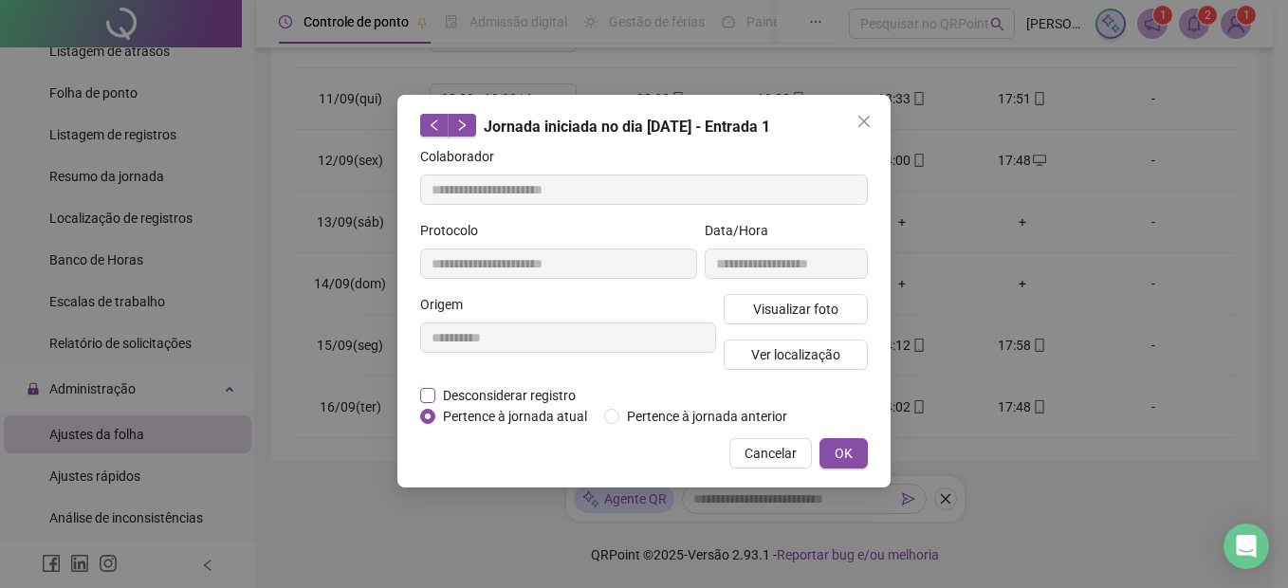
click at [441, 386] on span "Desconsiderar registro" at bounding box center [510, 395] width 148 height 21
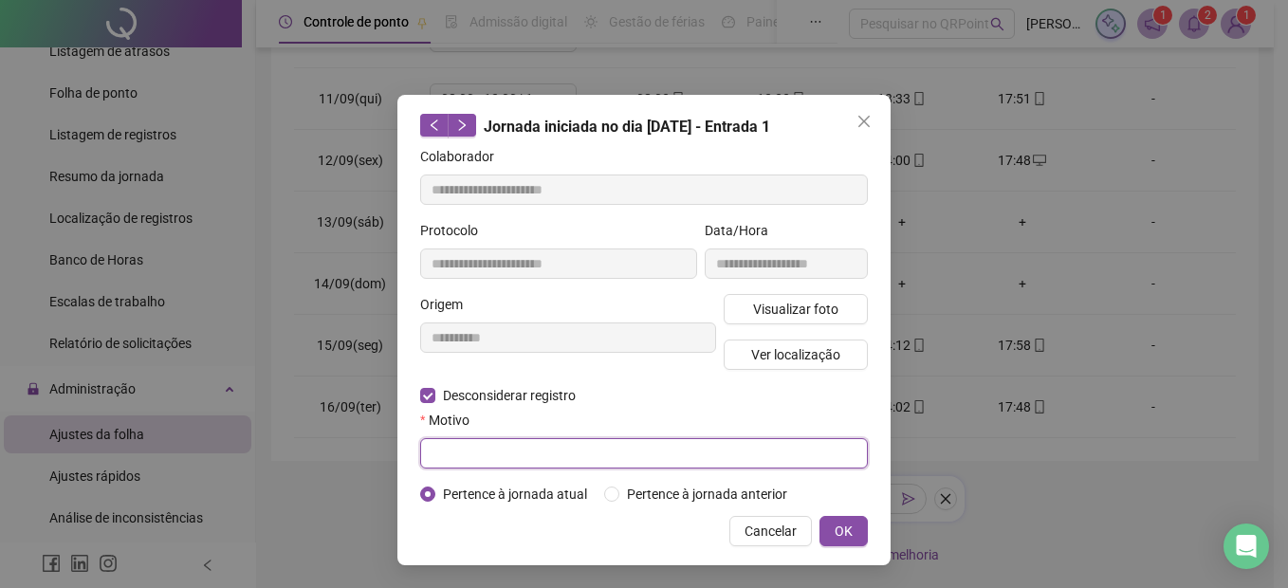
click at [502, 446] on input "text" at bounding box center [644, 453] width 448 height 30
type input "*"
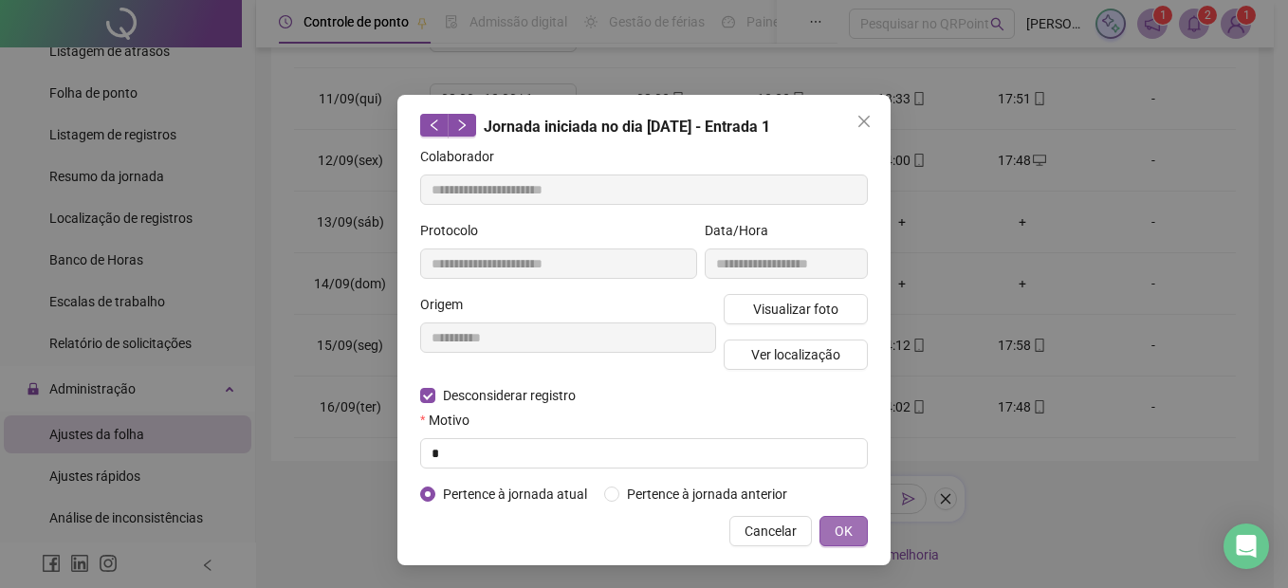
click at [827, 528] on button "OK" at bounding box center [844, 531] width 48 height 30
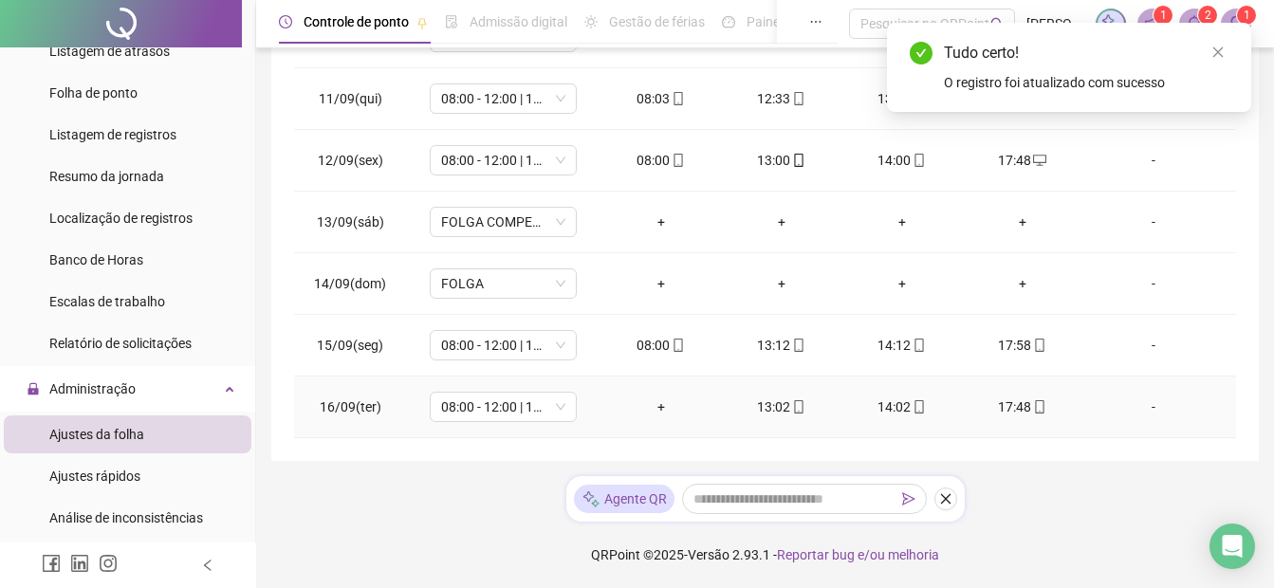
click at [657, 401] on div "+" at bounding box center [661, 407] width 90 height 21
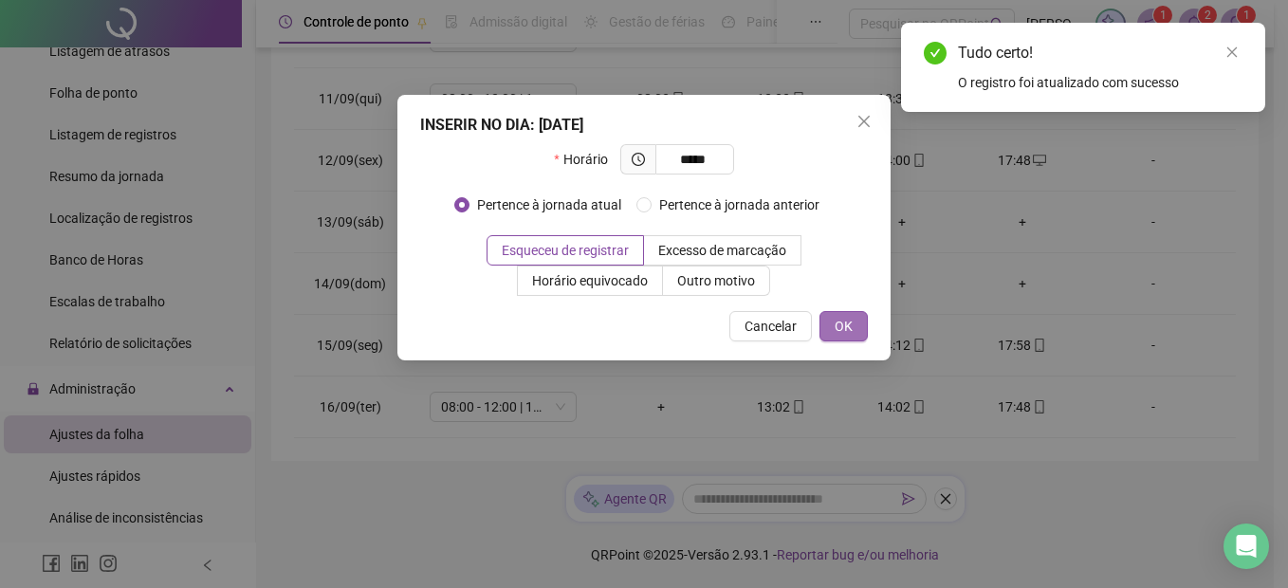
type input "*****"
click at [844, 339] on button "OK" at bounding box center [844, 326] width 48 height 30
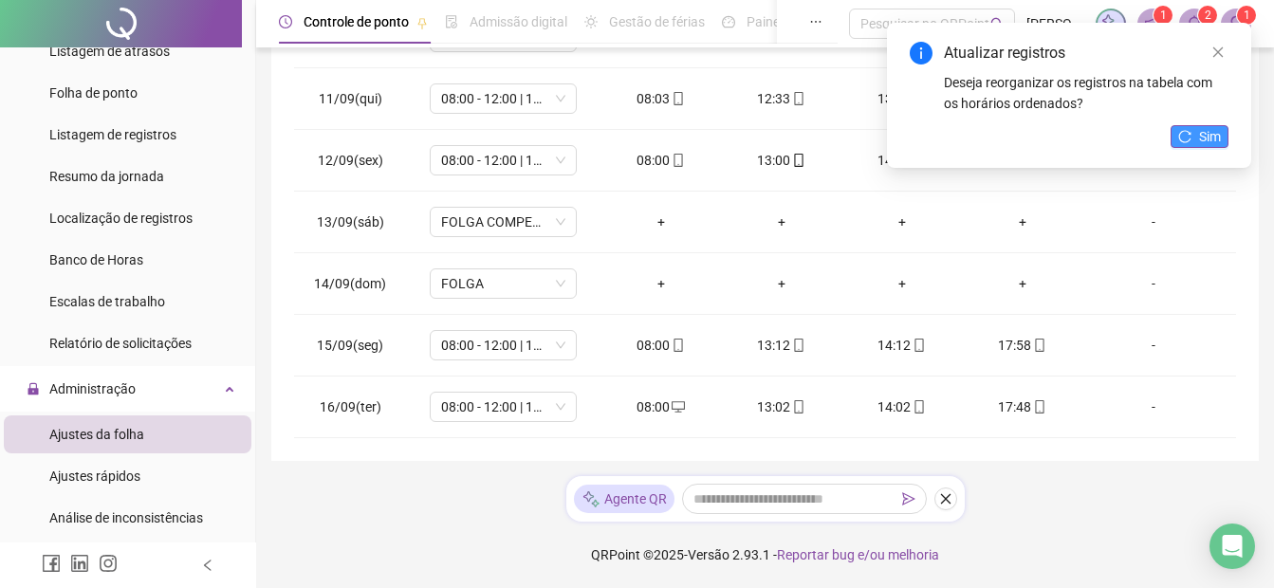
click at [1212, 138] on span "Sim" at bounding box center [1210, 136] width 22 height 21
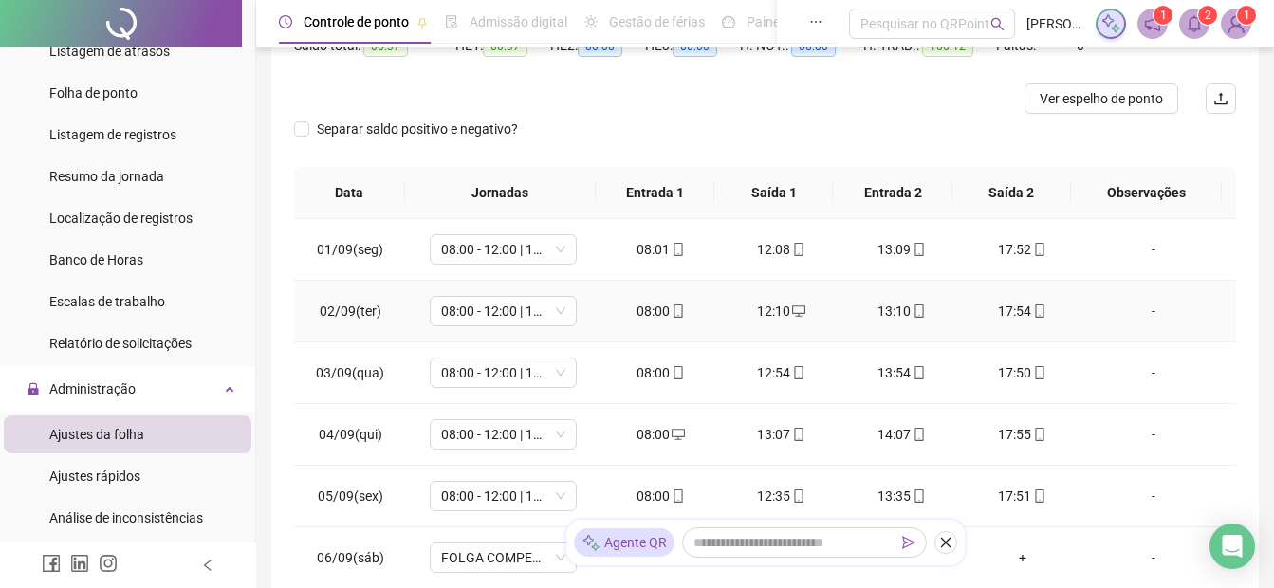
scroll to position [214, 0]
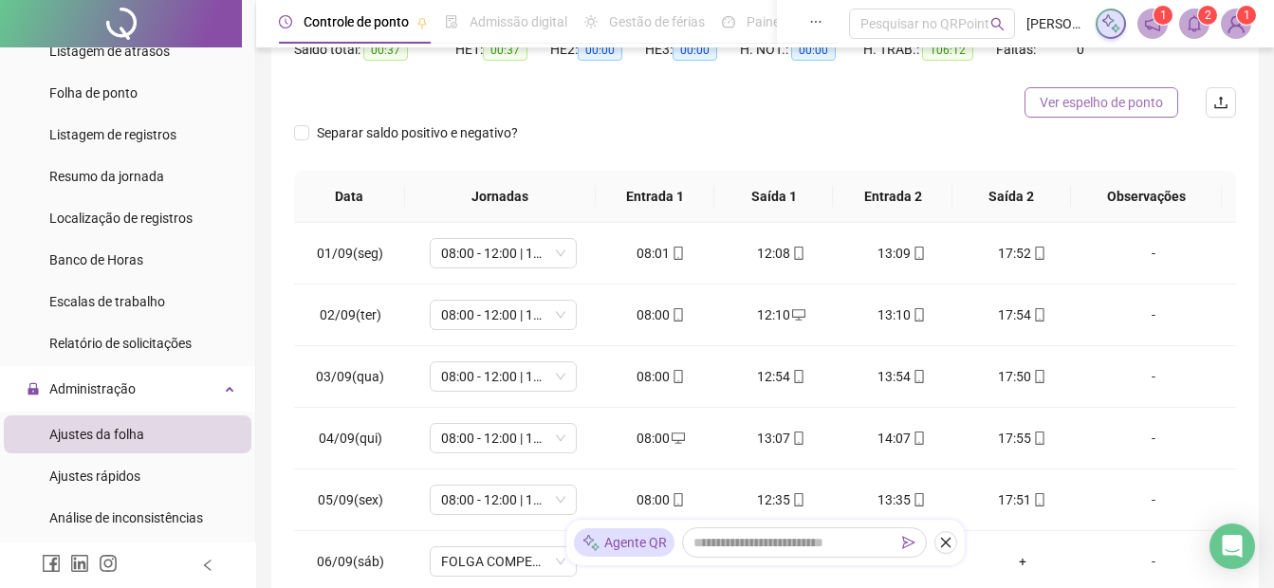
click at [1077, 105] on span "Ver espelho de ponto" at bounding box center [1101, 102] width 123 height 21
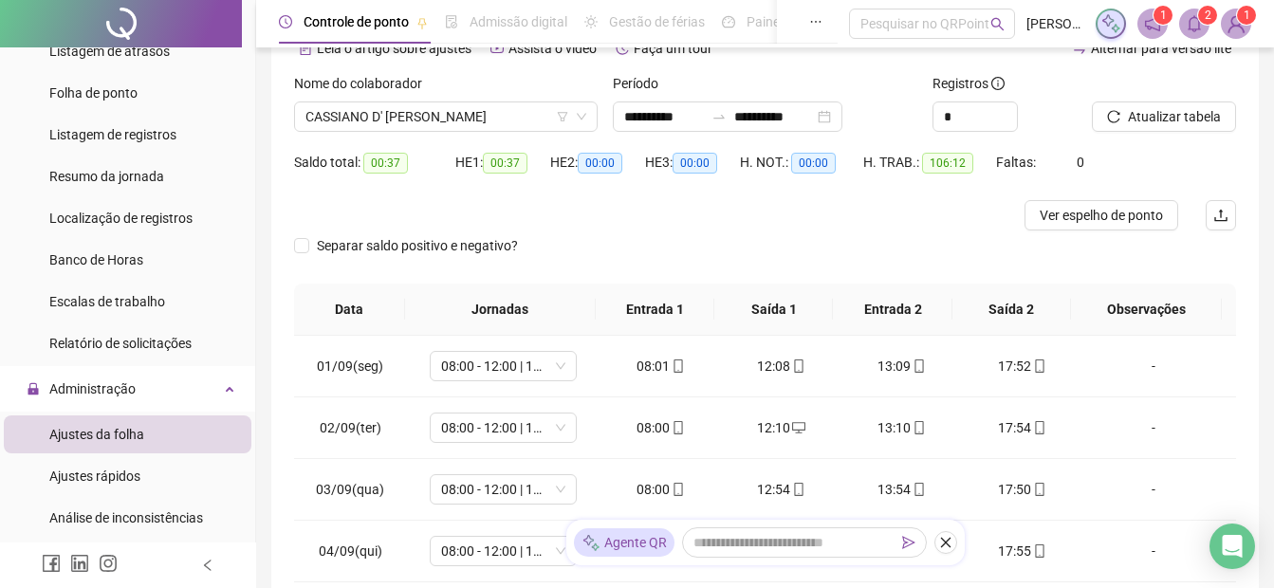
scroll to position [0, 0]
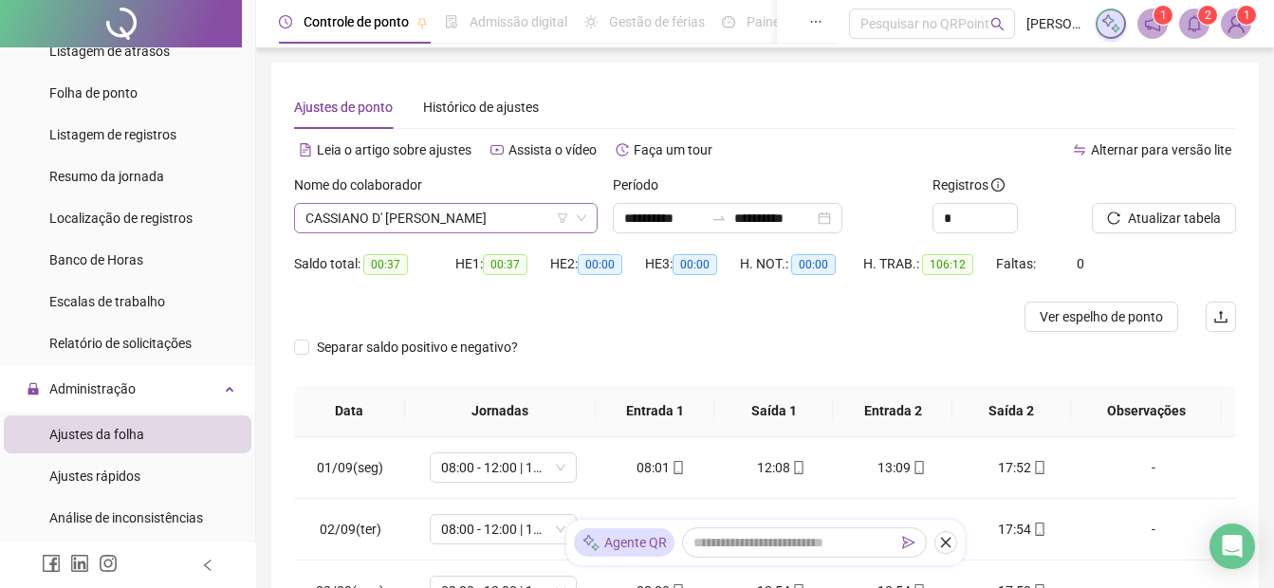
click at [352, 222] on span "CASSIANO D' [PERSON_NAME]" at bounding box center [446, 218] width 281 height 28
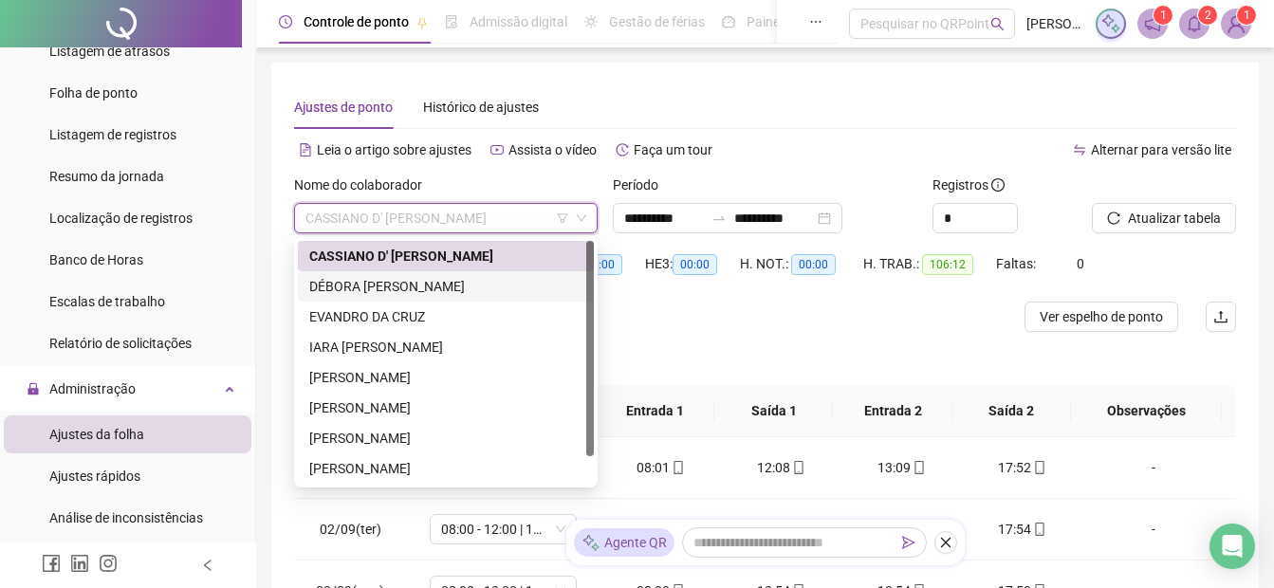
click at [360, 287] on div "DÉBORA [PERSON_NAME]" at bounding box center [445, 286] width 273 height 21
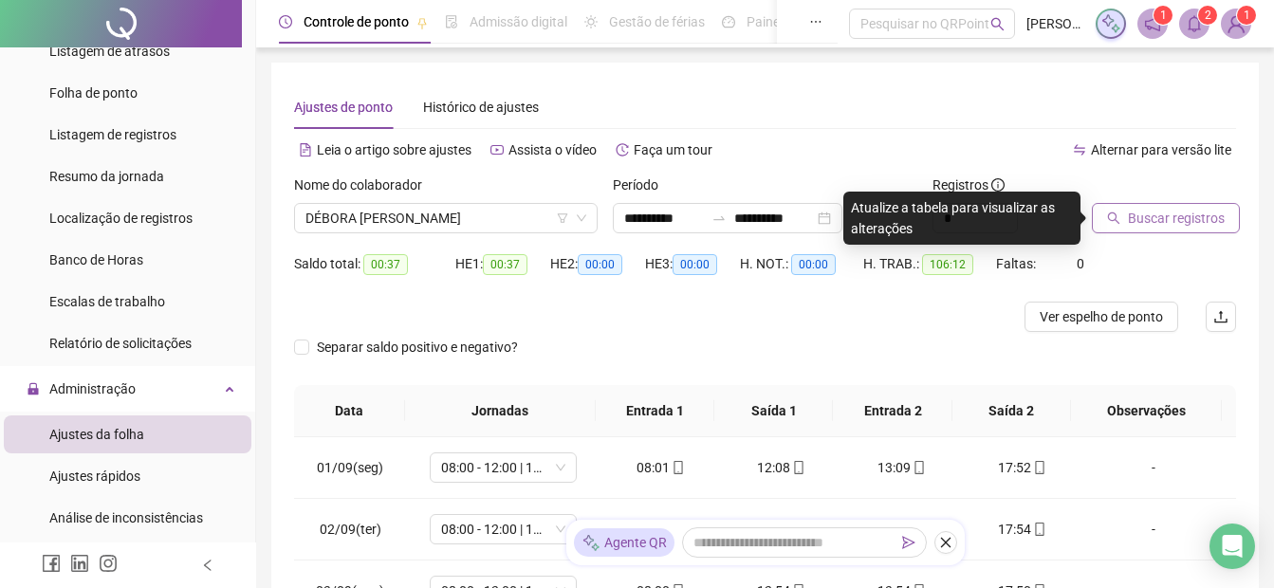
click at [1205, 211] on span "Buscar registros" at bounding box center [1176, 218] width 97 height 21
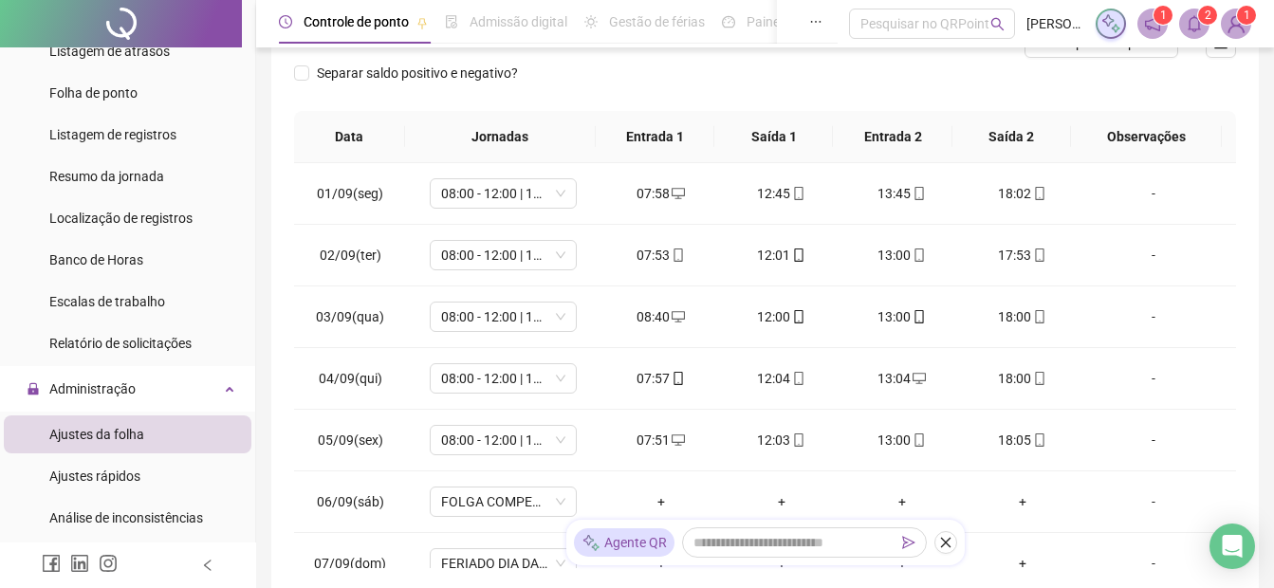
scroll to position [285, 0]
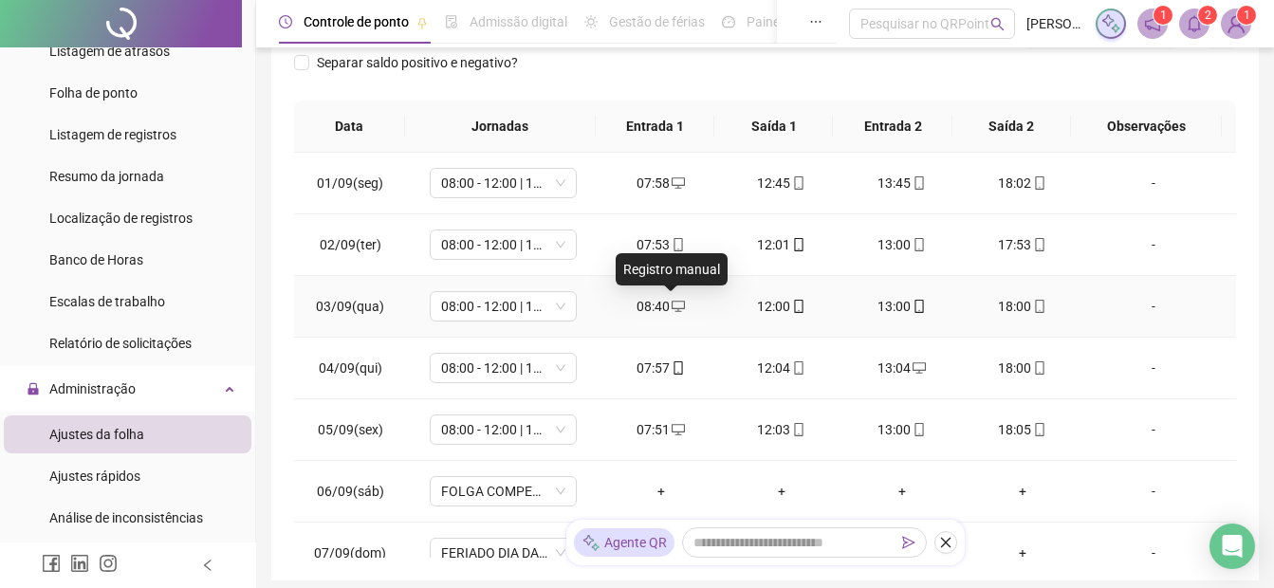
click at [672, 309] on icon "desktop" at bounding box center [678, 306] width 13 height 13
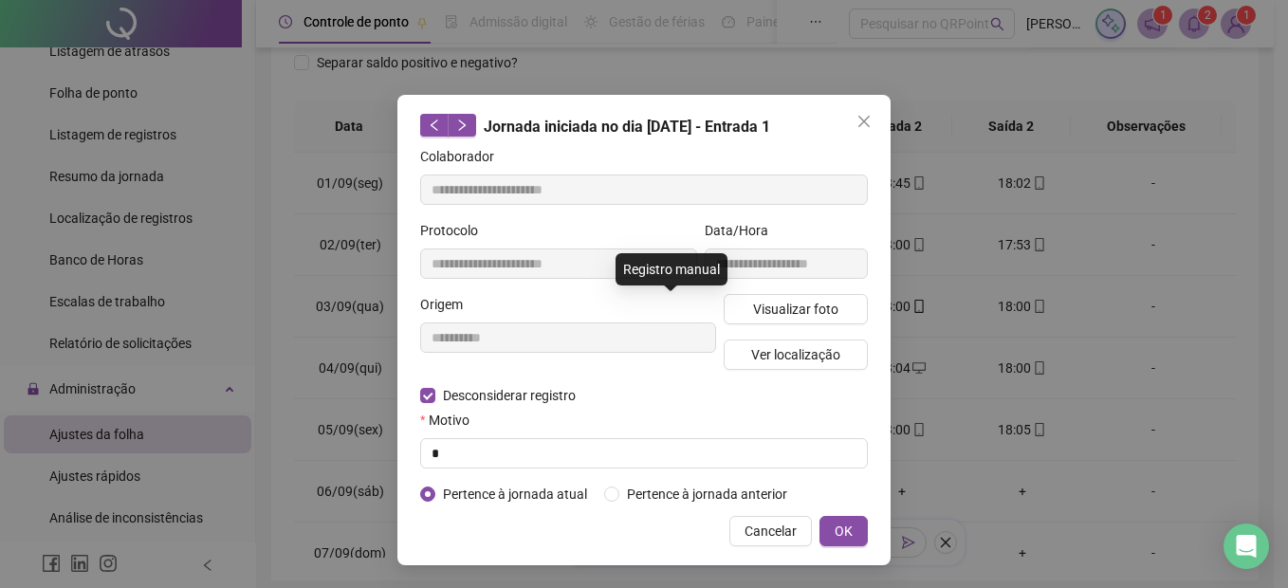
type input "**********"
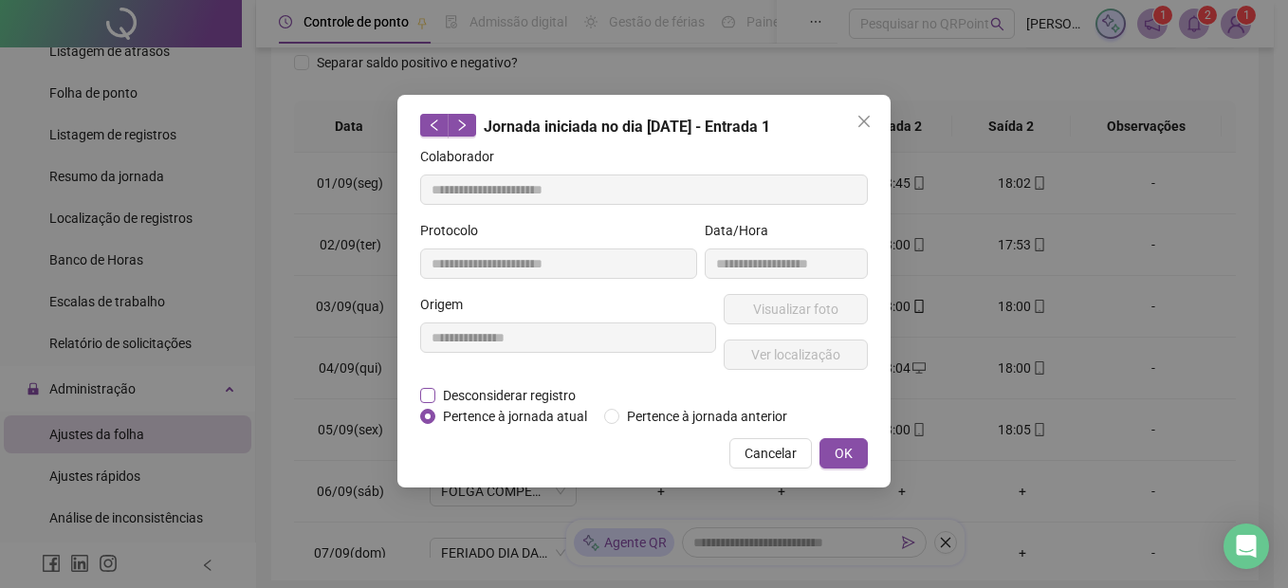
click at [440, 392] on span "Desconsiderar registro" at bounding box center [510, 395] width 148 height 21
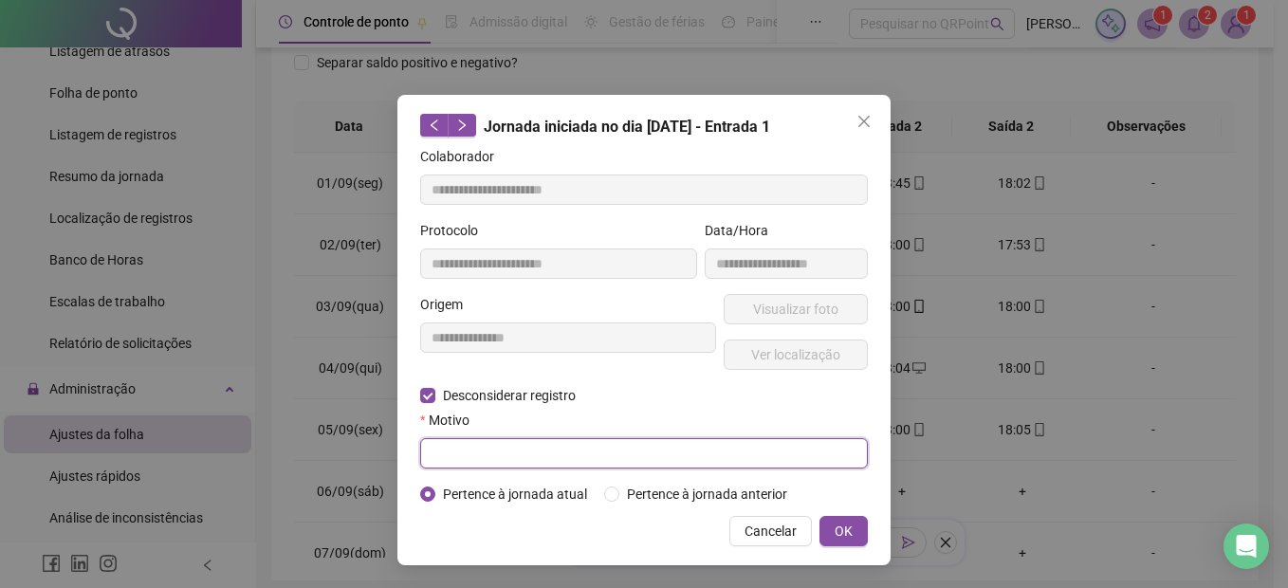
click at [476, 455] on input "text" at bounding box center [644, 453] width 448 height 30
type input "*"
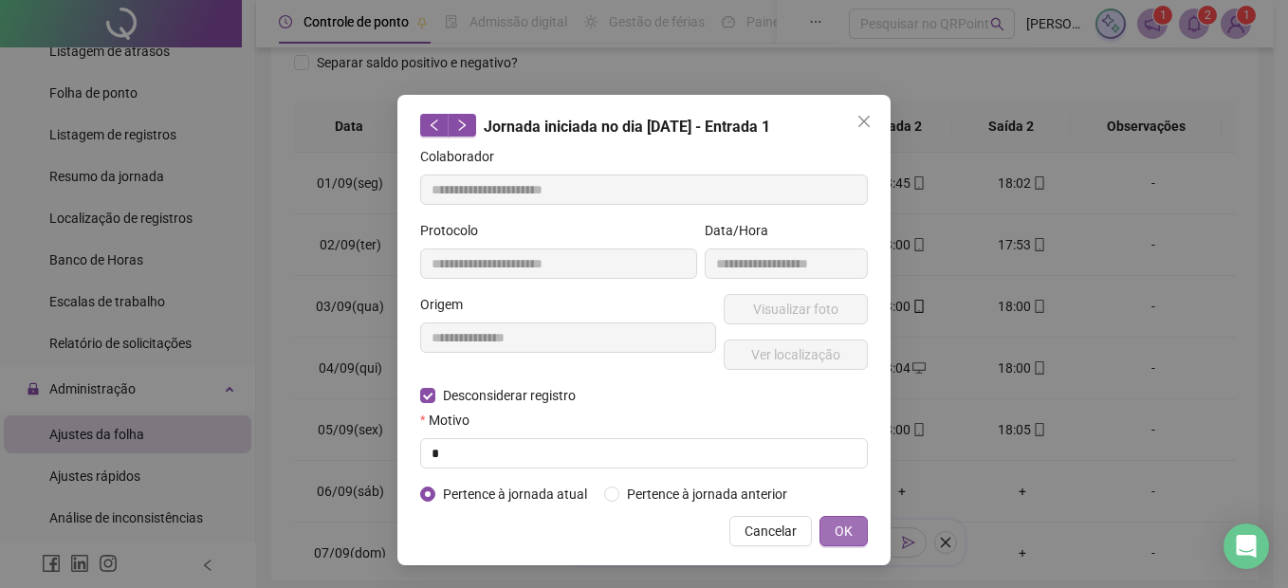
click at [852, 532] on span "OK" at bounding box center [844, 531] width 18 height 21
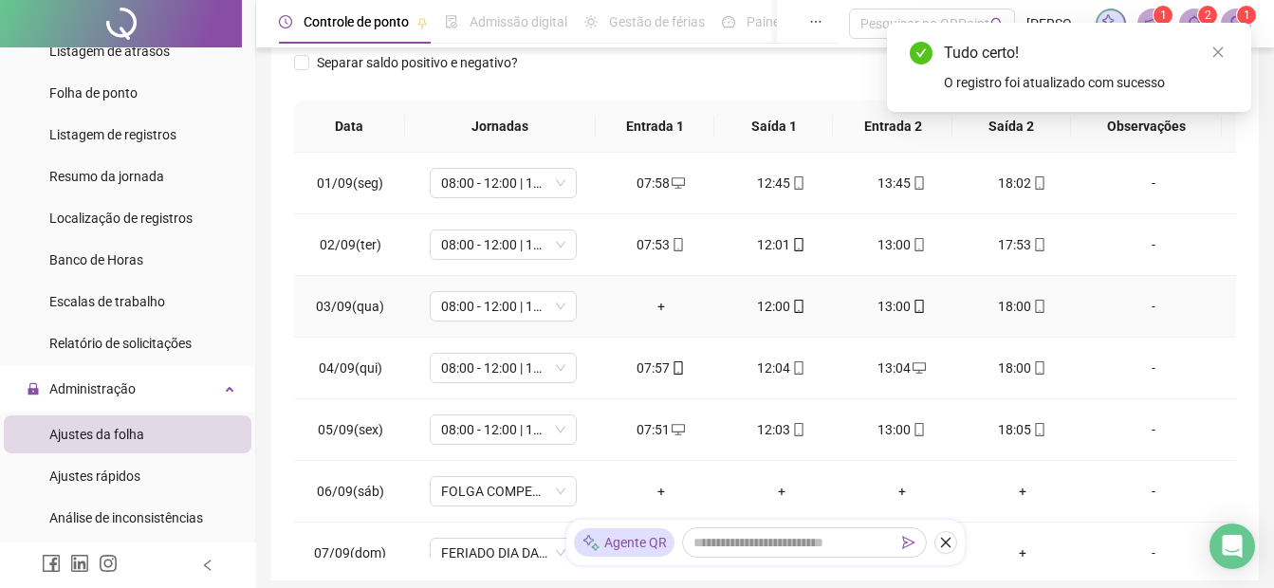
click at [654, 310] on div "+" at bounding box center [661, 306] width 90 height 21
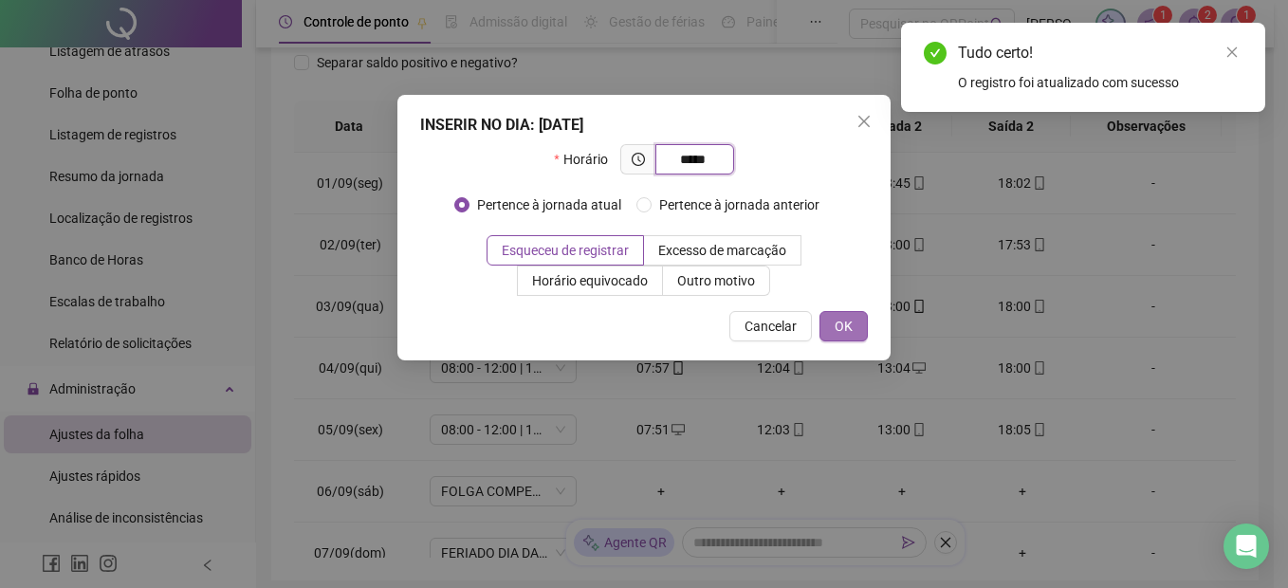
type input "*****"
click at [835, 326] on button "OK" at bounding box center [844, 326] width 48 height 30
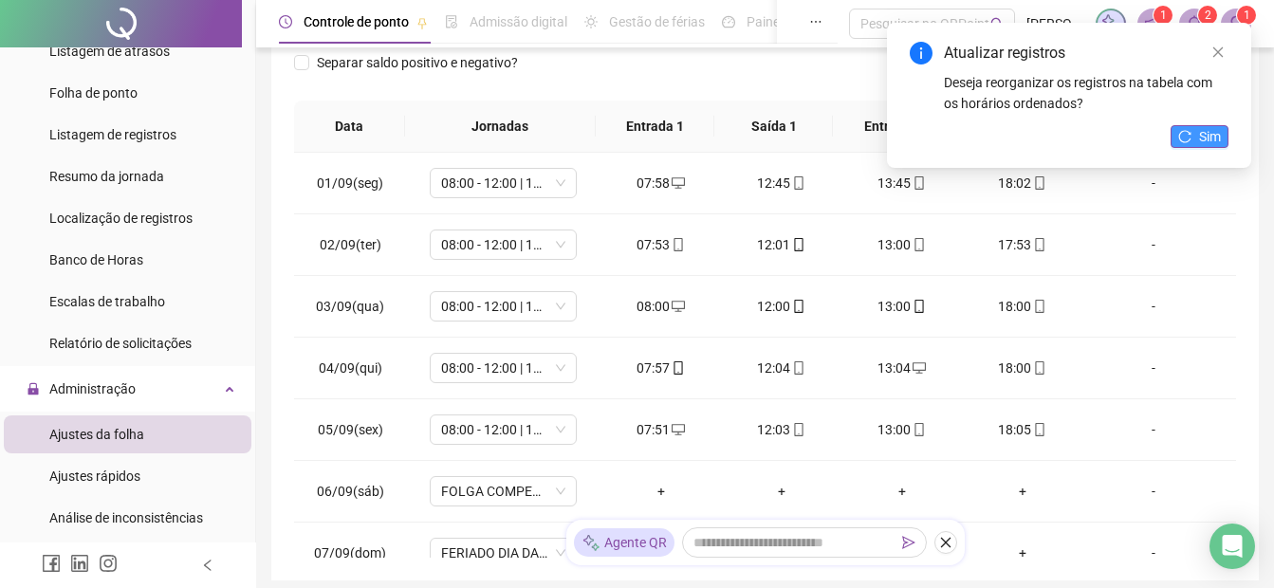
click at [1203, 133] on span "Sim" at bounding box center [1210, 136] width 22 height 21
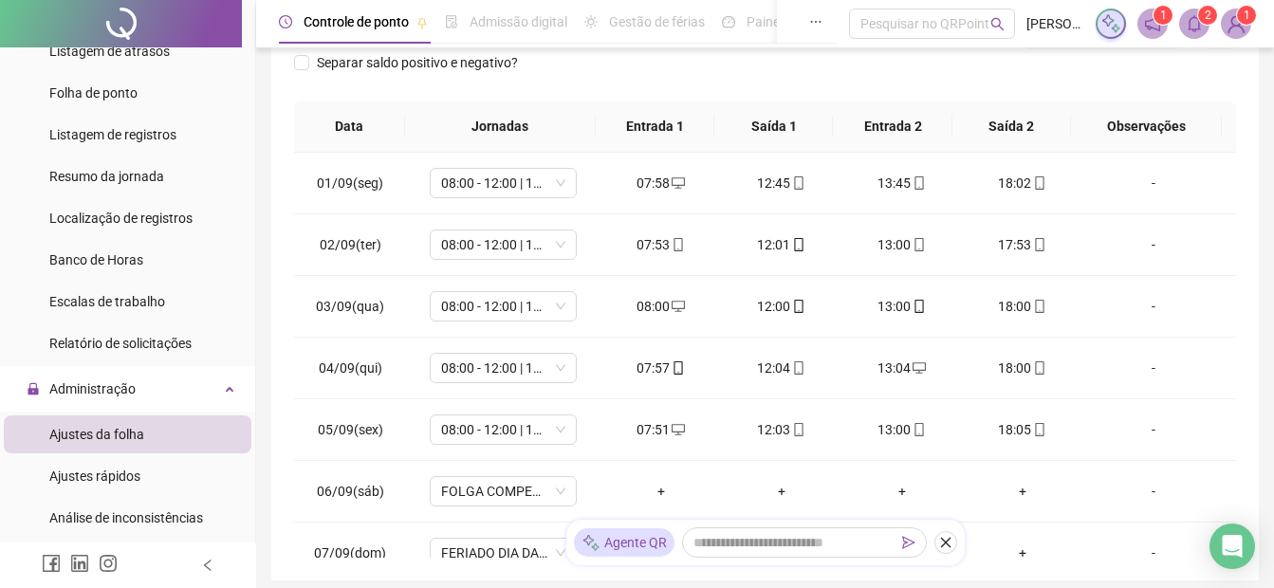
click at [688, 74] on div "Separar saldo positivo e negativo?" at bounding box center [765, 73] width 942 height 53
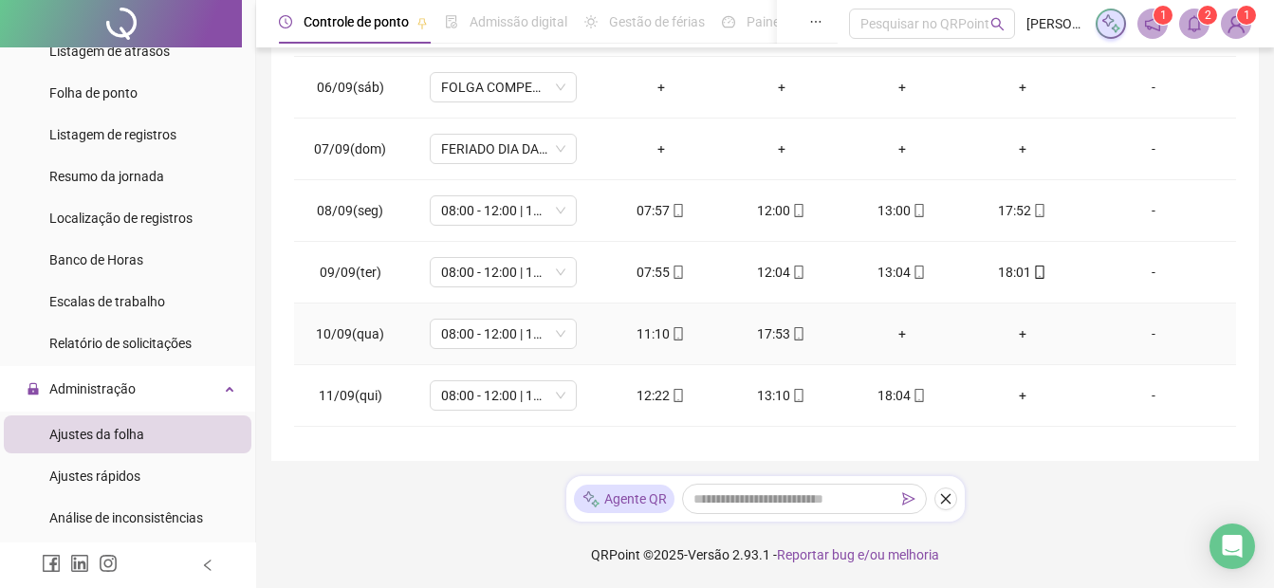
click at [893, 339] on div "+" at bounding box center [902, 334] width 90 height 21
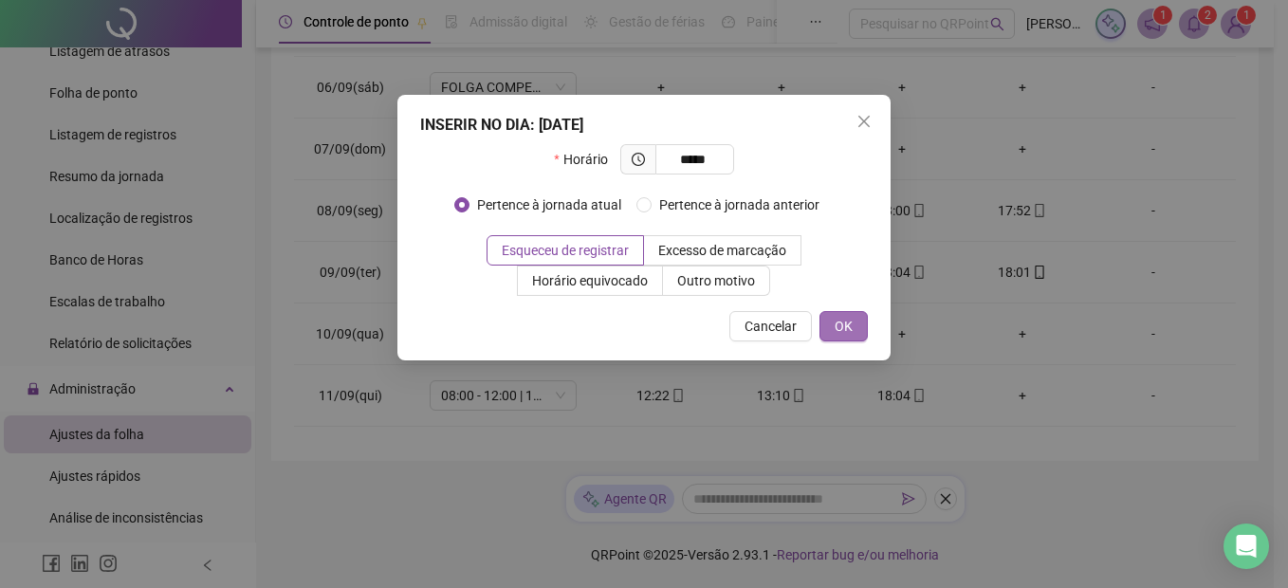
type input "*****"
click at [860, 328] on button "OK" at bounding box center [844, 326] width 48 height 30
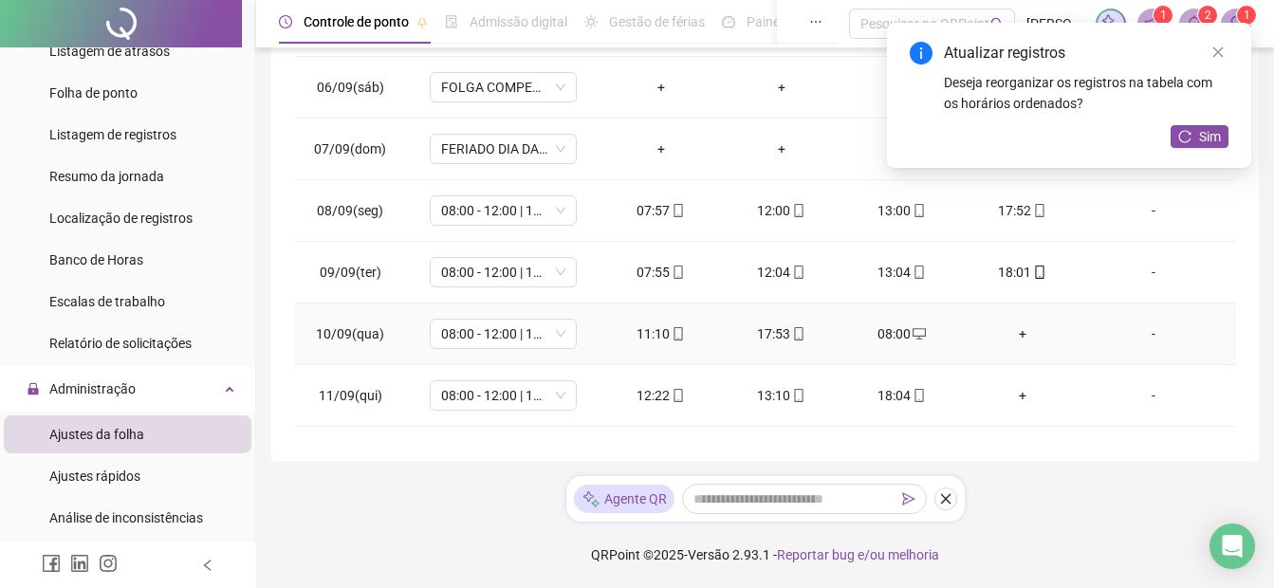
click at [1012, 339] on div "+" at bounding box center [1022, 334] width 90 height 21
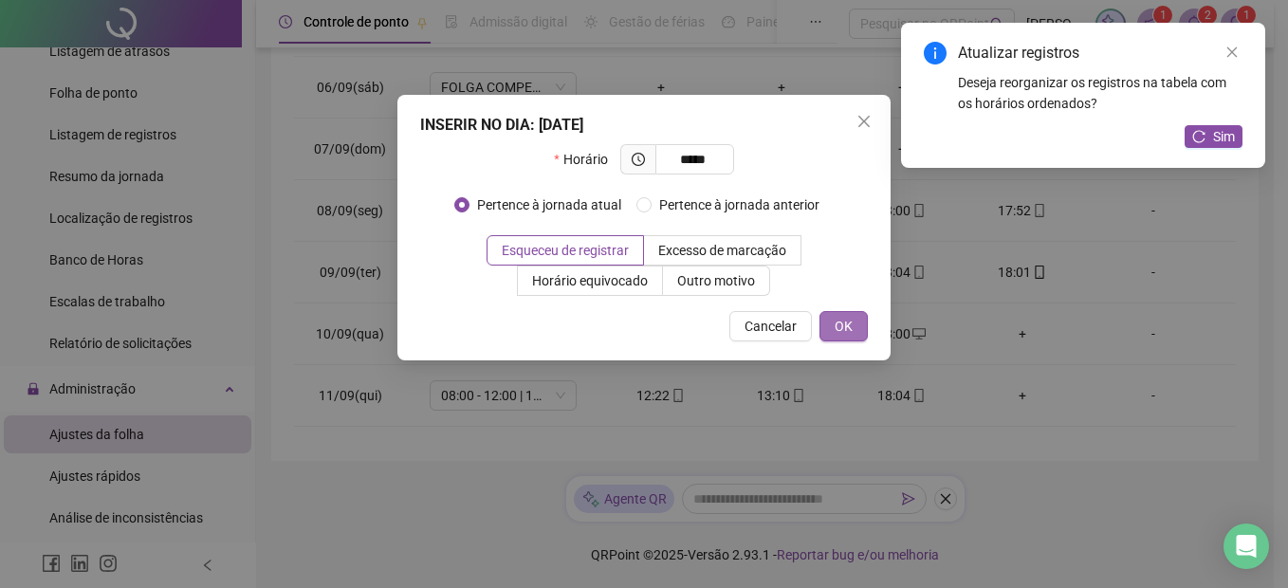
type input "*****"
click at [851, 324] on span "OK" at bounding box center [844, 326] width 18 height 21
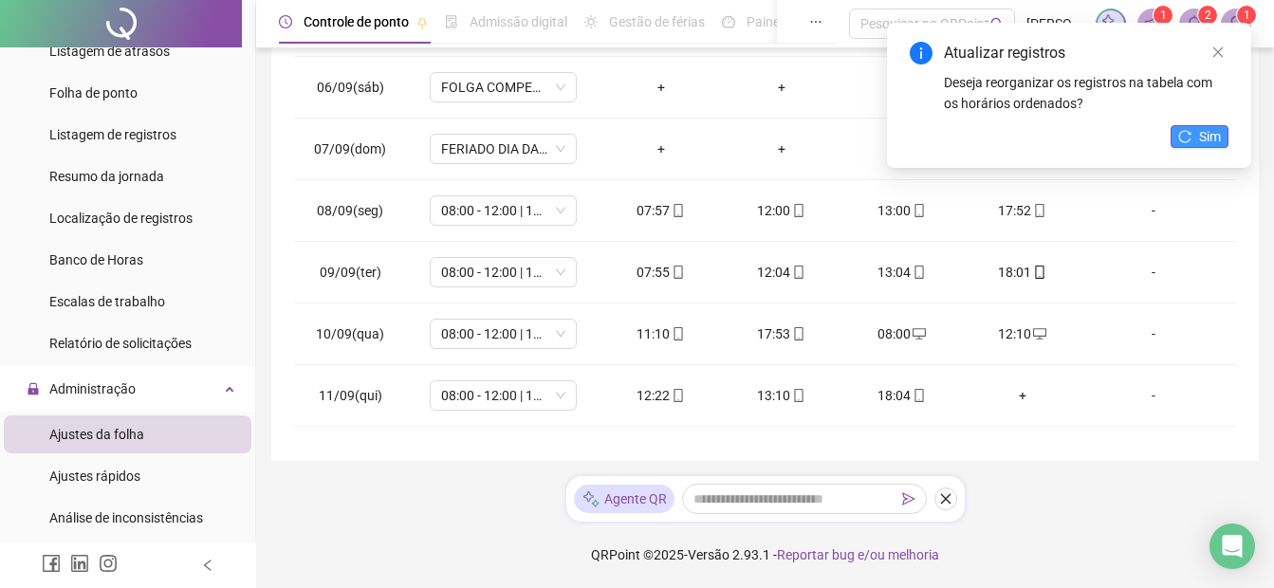
click at [1212, 126] on span "Sim" at bounding box center [1210, 136] width 22 height 21
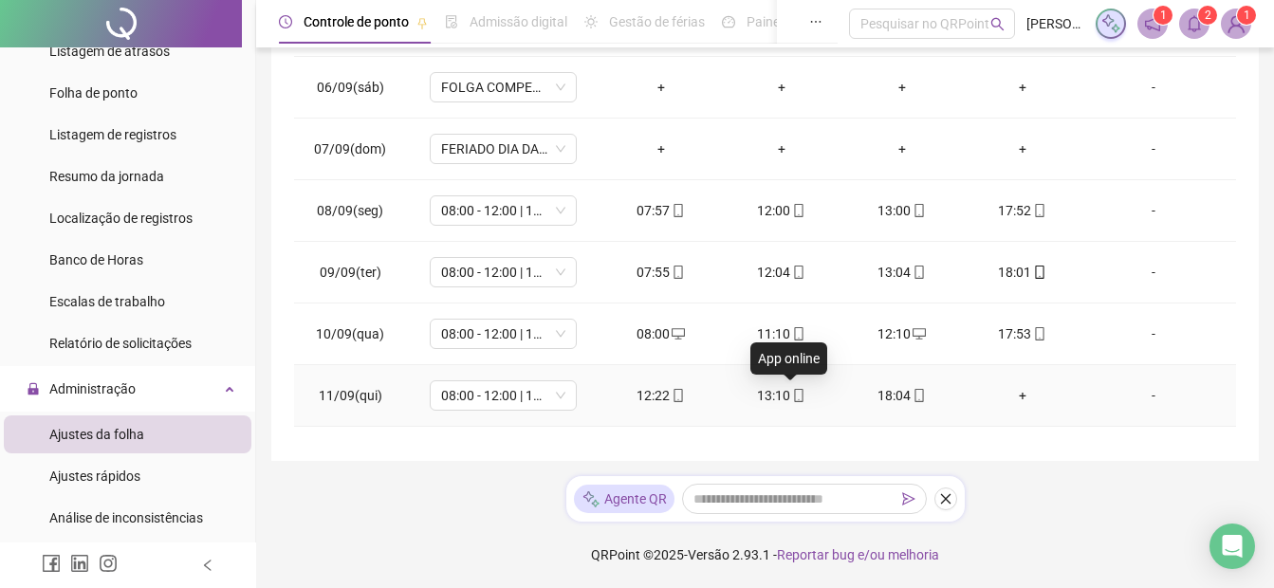
click at [795, 389] on icon "mobile" at bounding box center [799, 395] width 9 height 13
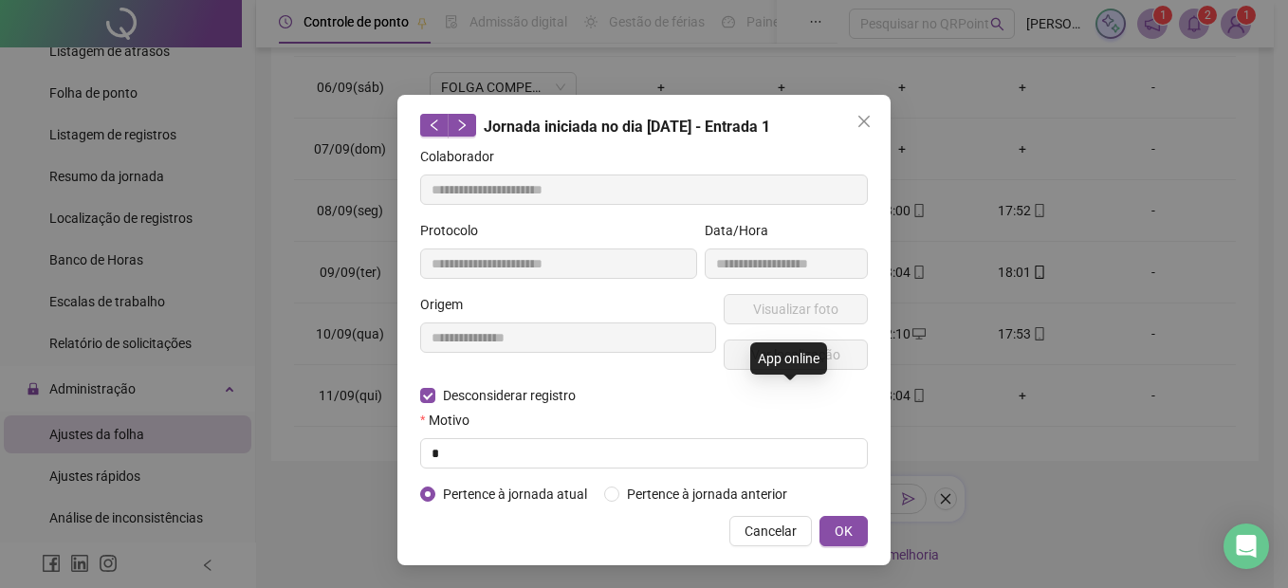
type input "**********"
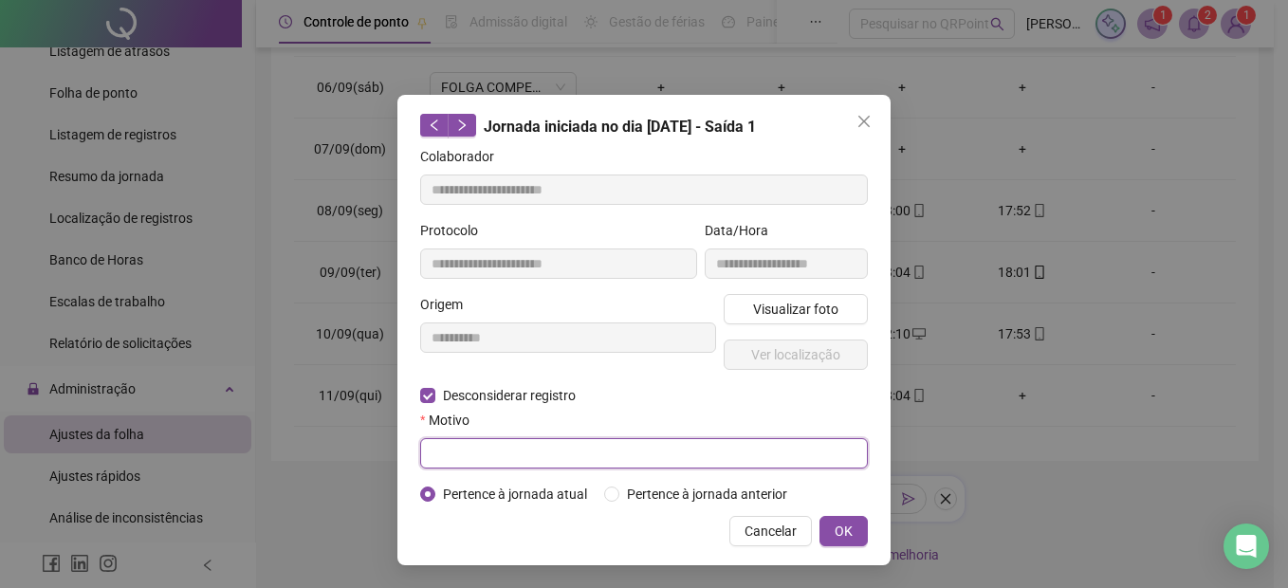
click at [581, 450] on input "text" at bounding box center [644, 453] width 448 height 30
type input "*"
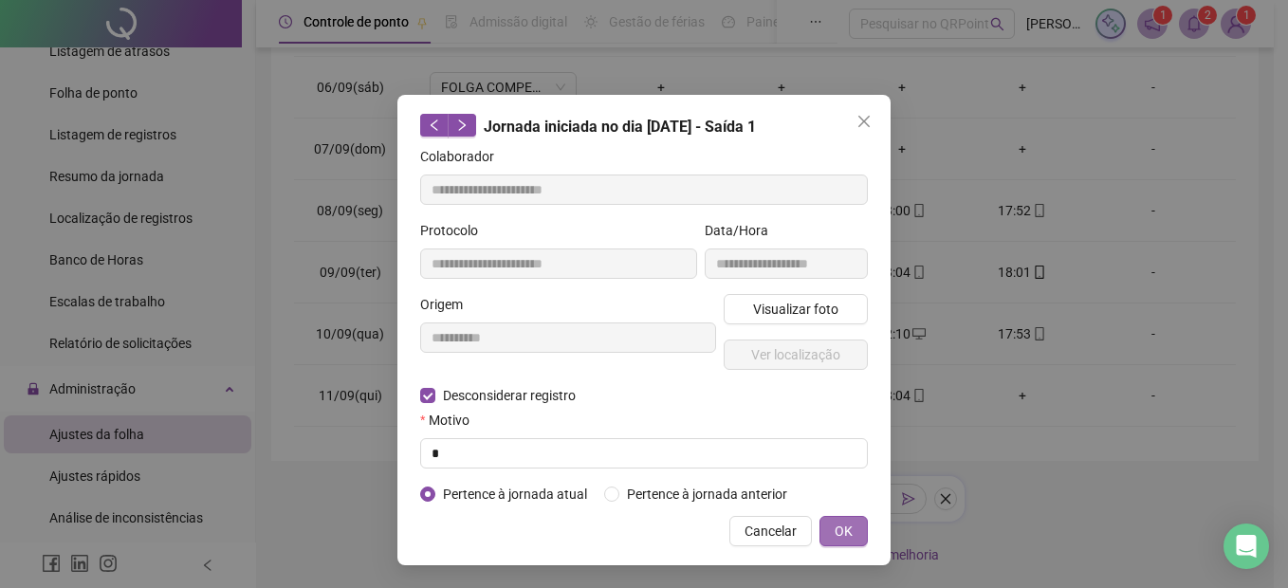
click at [829, 516] on button "OK" at bounding box center [844, 531] width 48 height 30
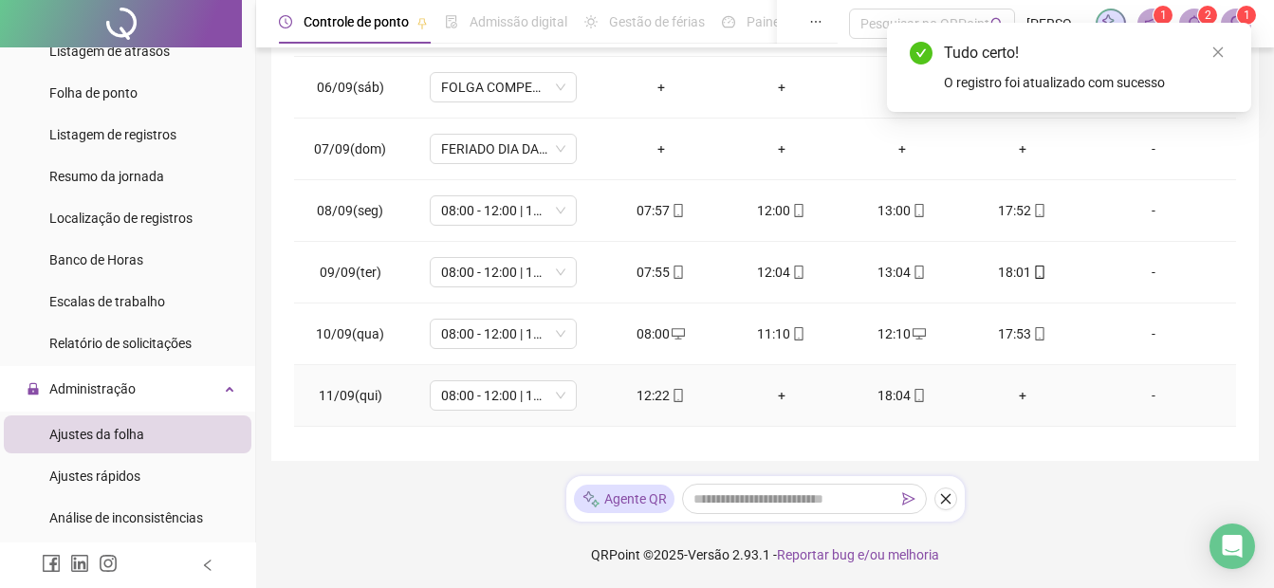
click at [769, 391] on div "+" at bounding box center [781, 395] width 90 height 21
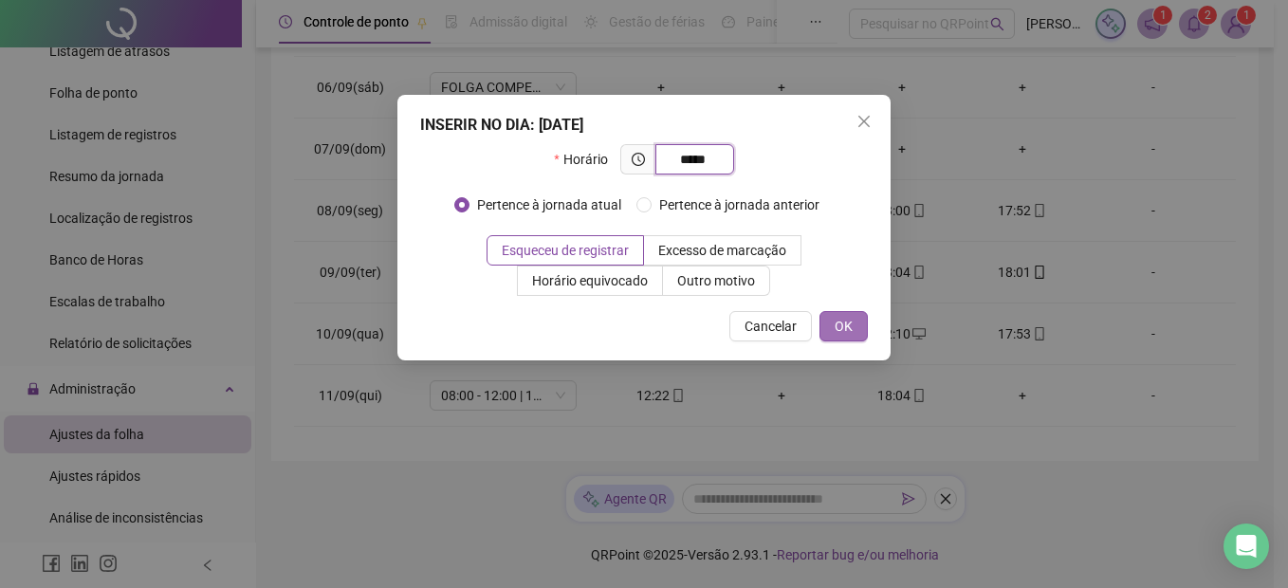
type input "*****"
click at [849, 328] on span "OK" at bounding box center [844, 326] width 18 height 21
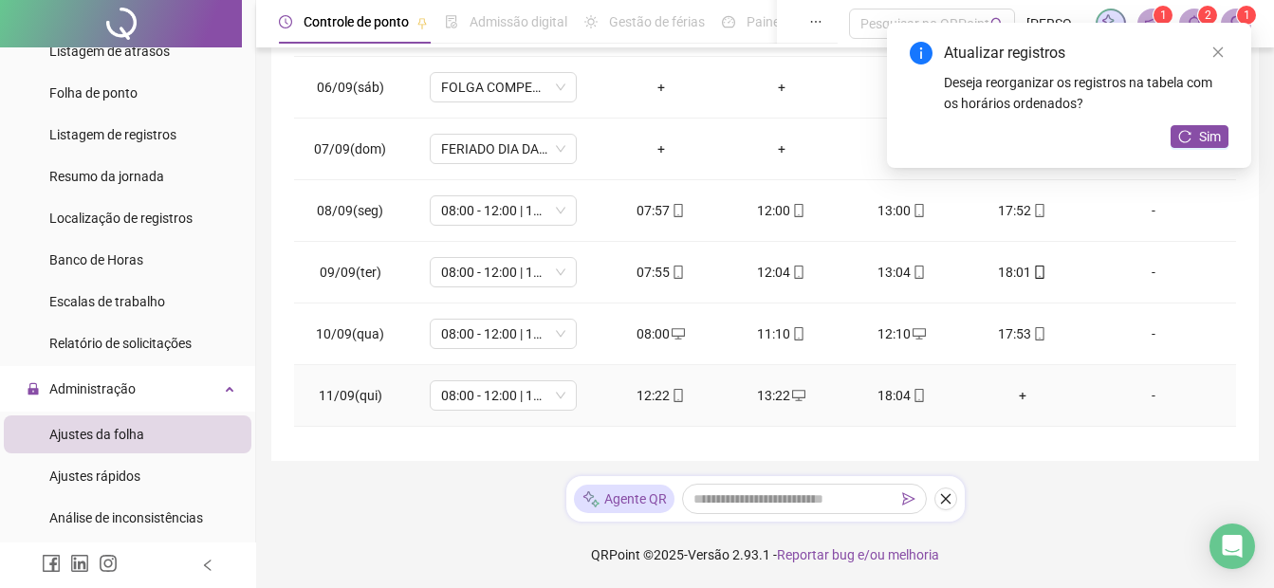
click at [1015, 399] on div "+" at bounding box center [1022, 395] width 90 height 21
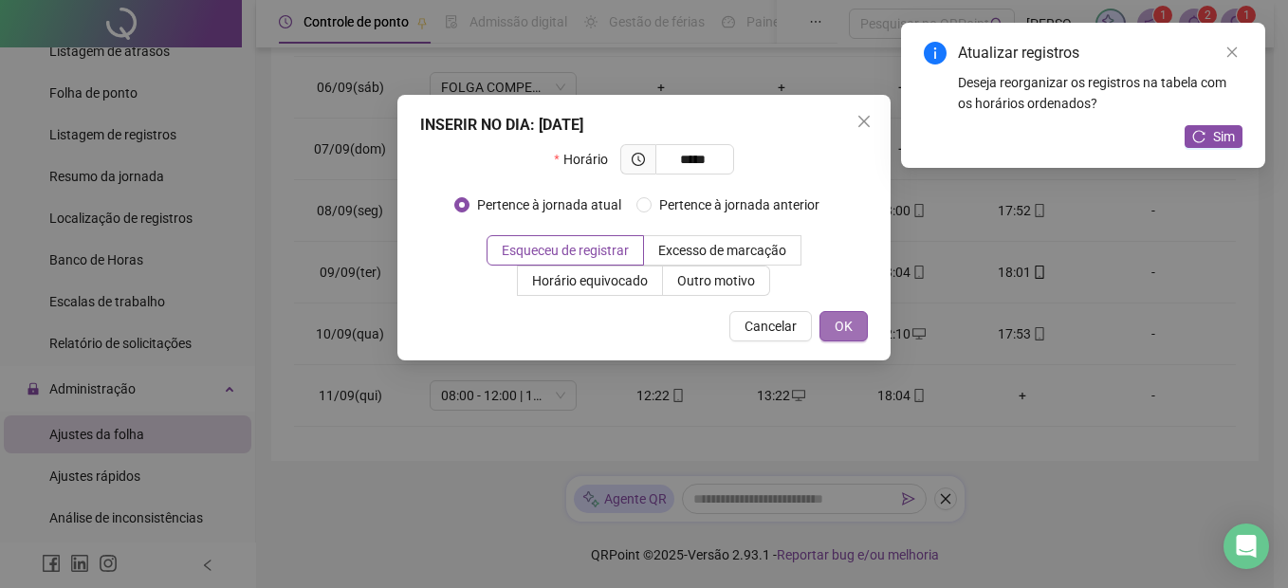
type input "*****"
click at [837, 317] on span "OK" at bounding box center [844, 326] width 18 height 21
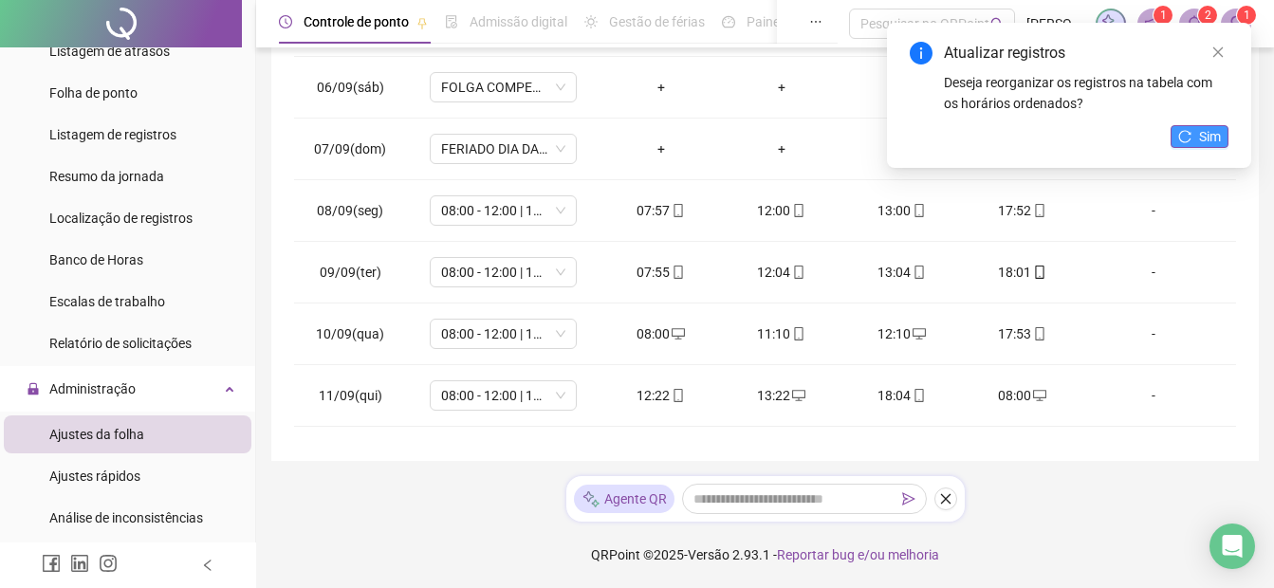
click at [1198, 131] on button "Sim" at bounding box center [1200, 136] width 58 height 23
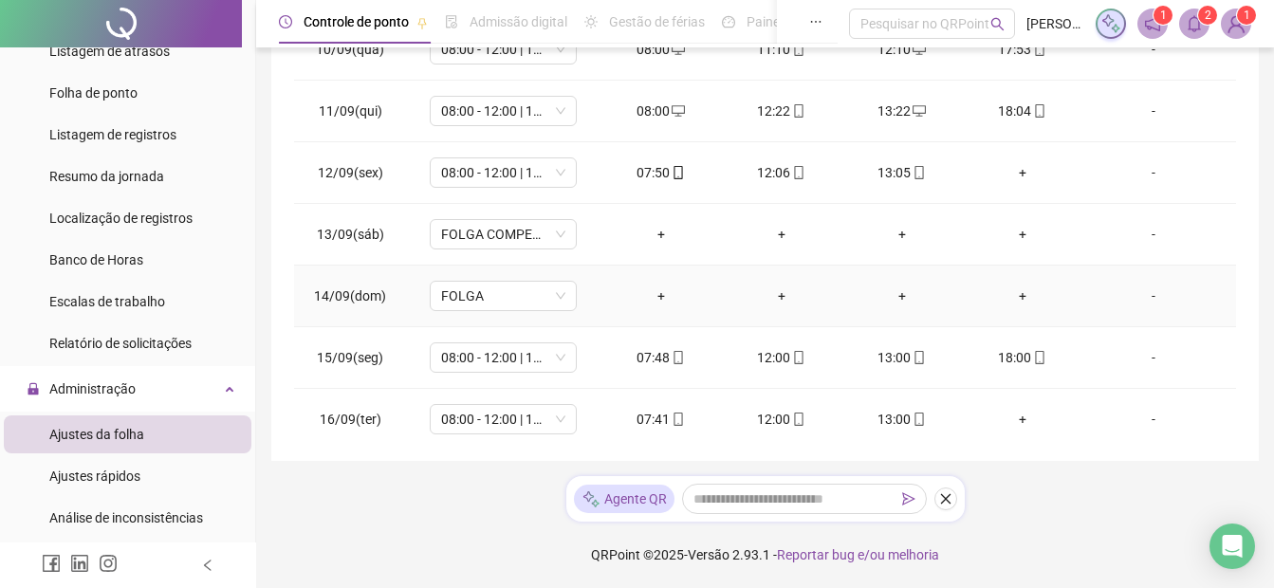
scroll to position [582, 0]
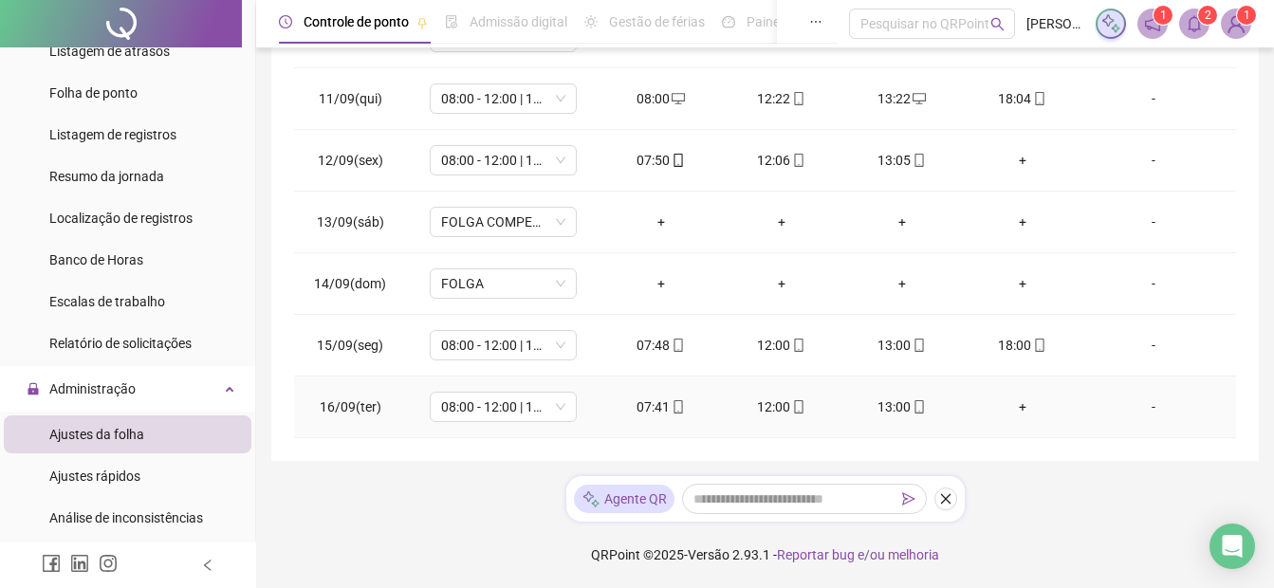
click at [1011, 412] on div "+" at bounding box center [1022, 407] width 90 height 21
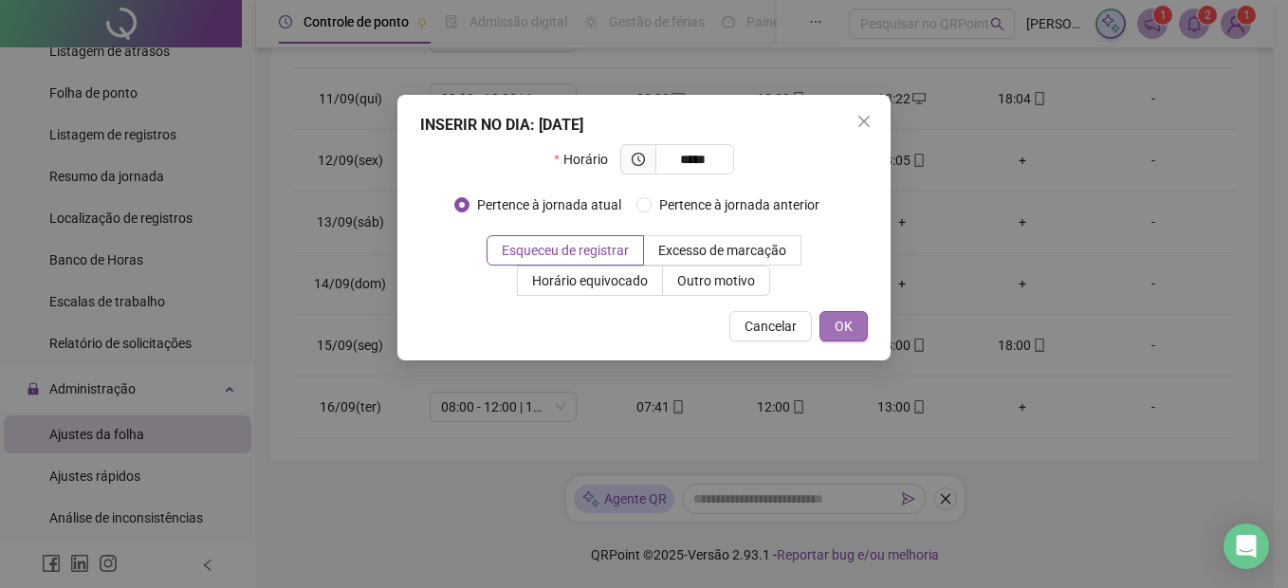
type input "*****"
click at [846, 330] on span "OK" at bounding box center [844, 326] width 18 height 21
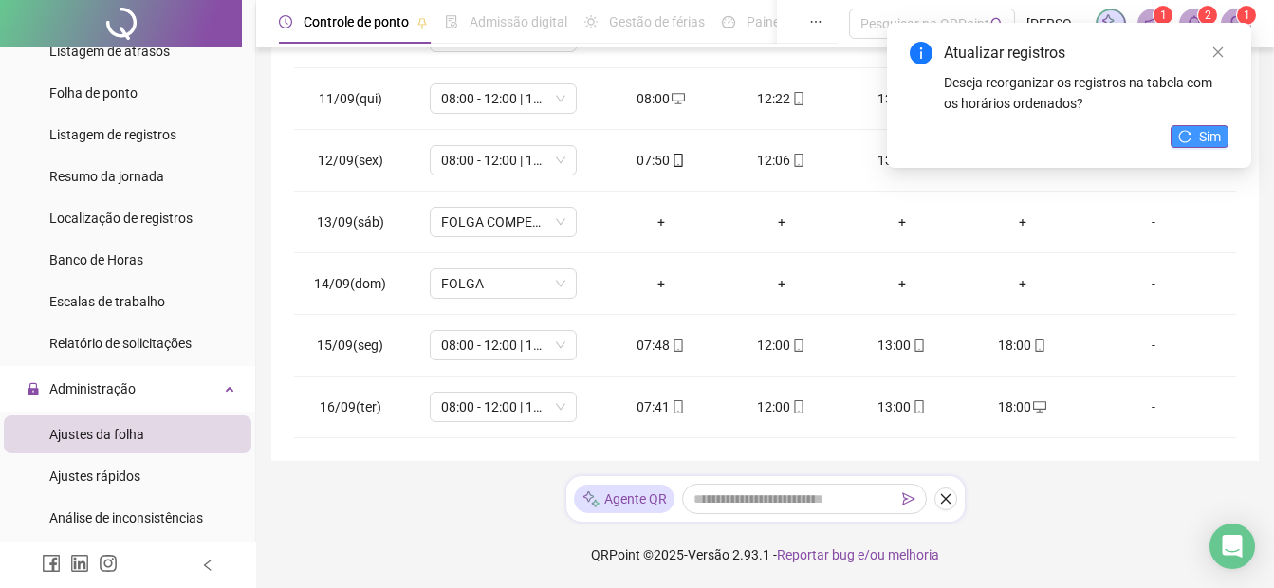
click at [1208, 133] on span "Sim" at bounding box center [1210, 136] width 22 height 21
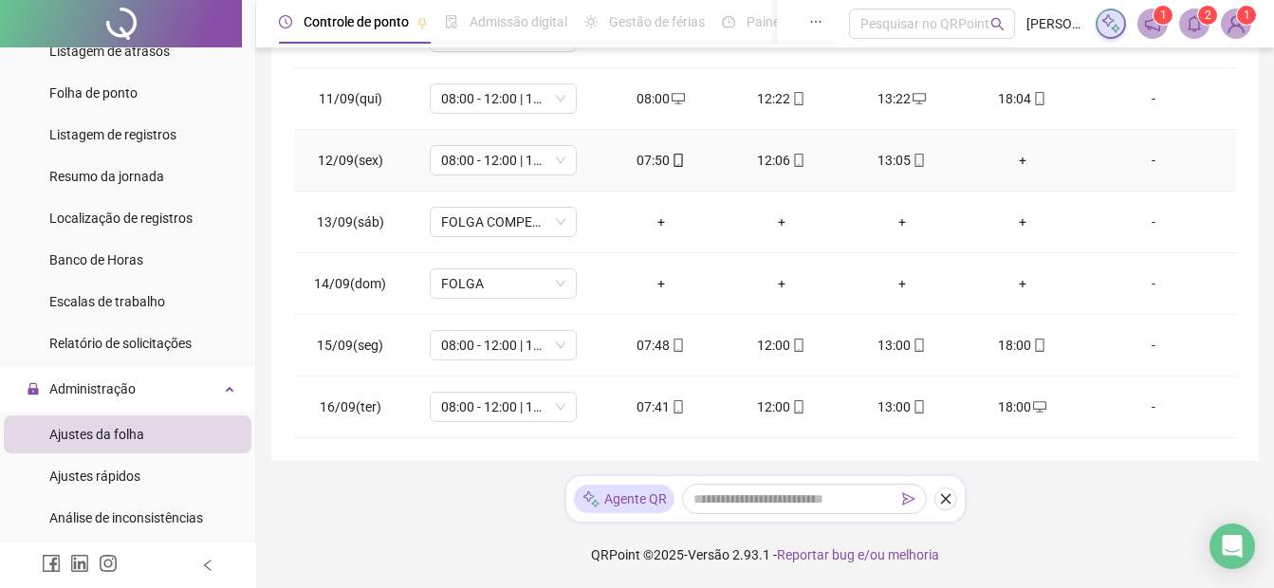
click at [1014, 162] on div "+" at bounding box center [1022, 160] width 90 height 21
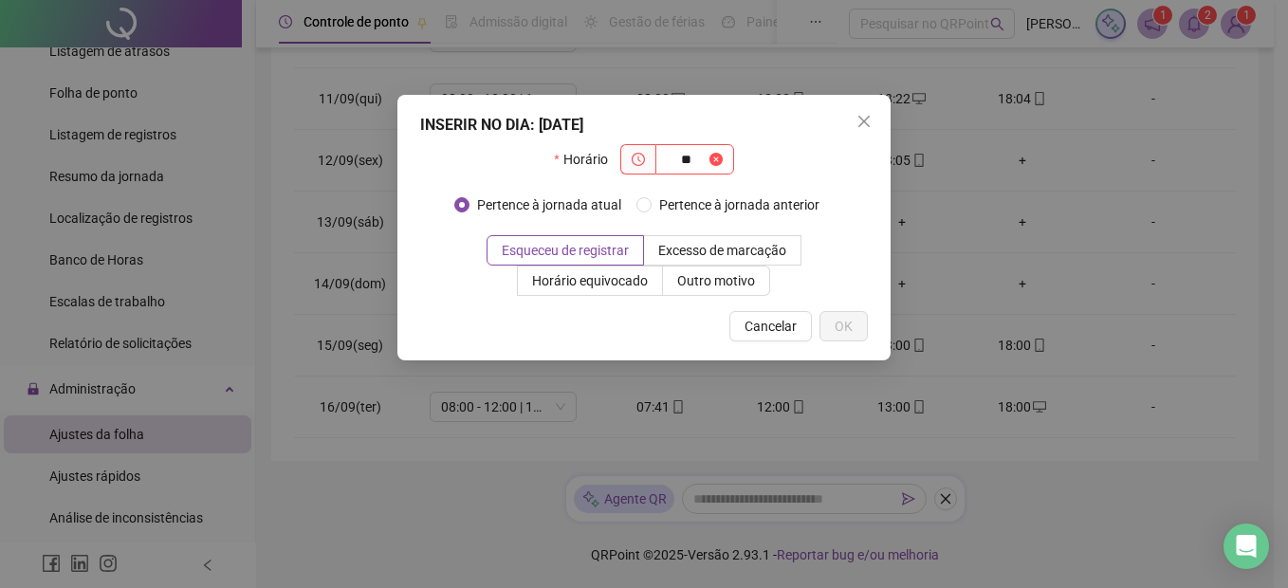
type input "*"
type input "*****"
click at [834, 343] on div "INSERIR NO DIA : [DATE] Horário ***** Pertence à jornada atual Pertence à jorna…" at bounding box center [644, 228] width 493 height 266
click at [832, 333] on button "OK" at bounding box center [844, 326] width 48 height 30
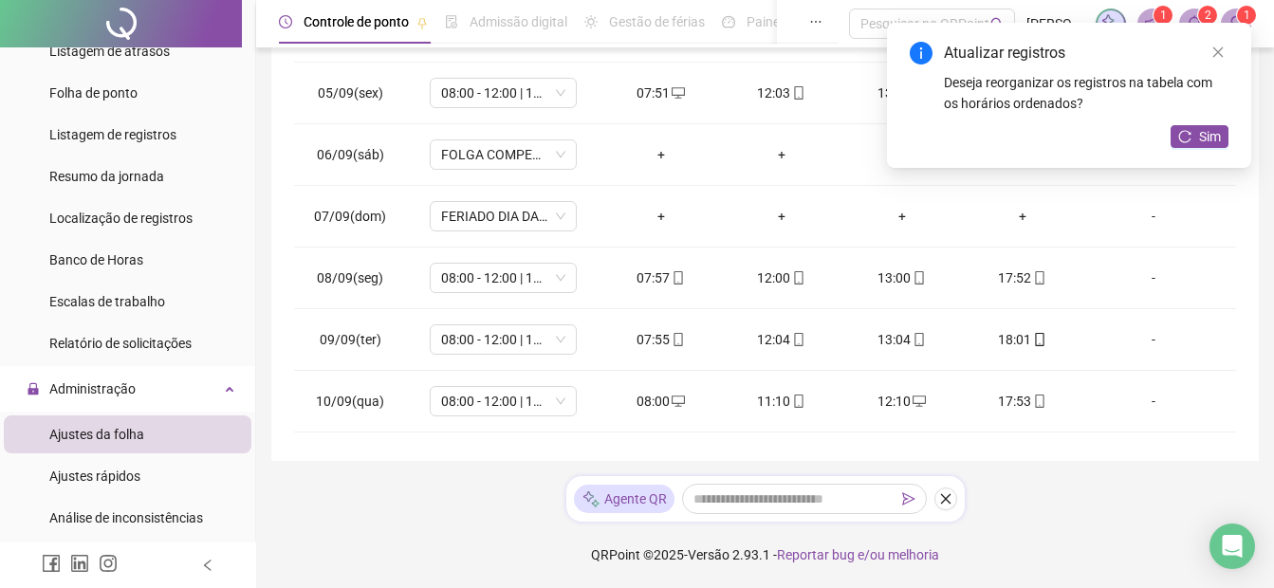
scroll to position [202, 0]
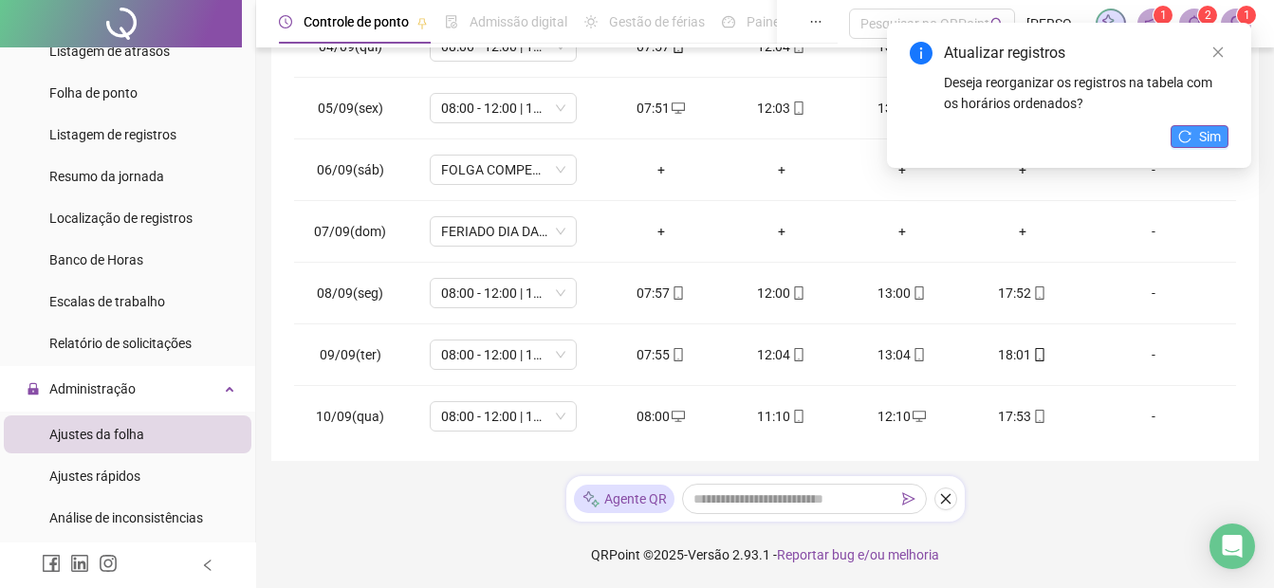
click at [1194, 139] on button "Sim" at bounding box center [1200, 136] width 58 height 23
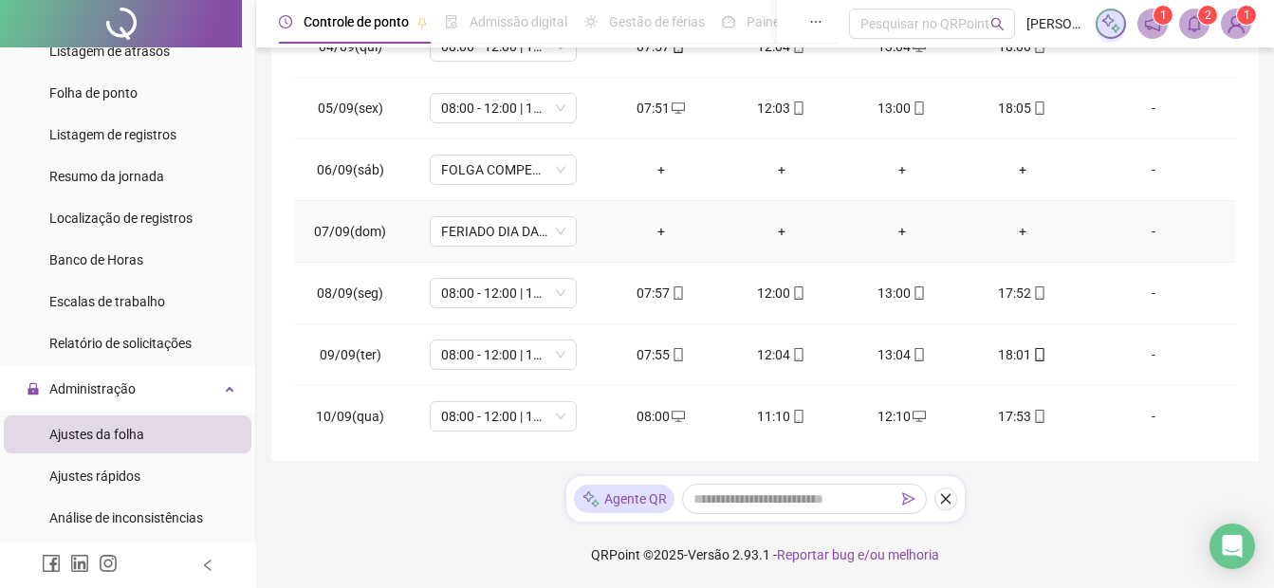
scroll to position [0, 0]
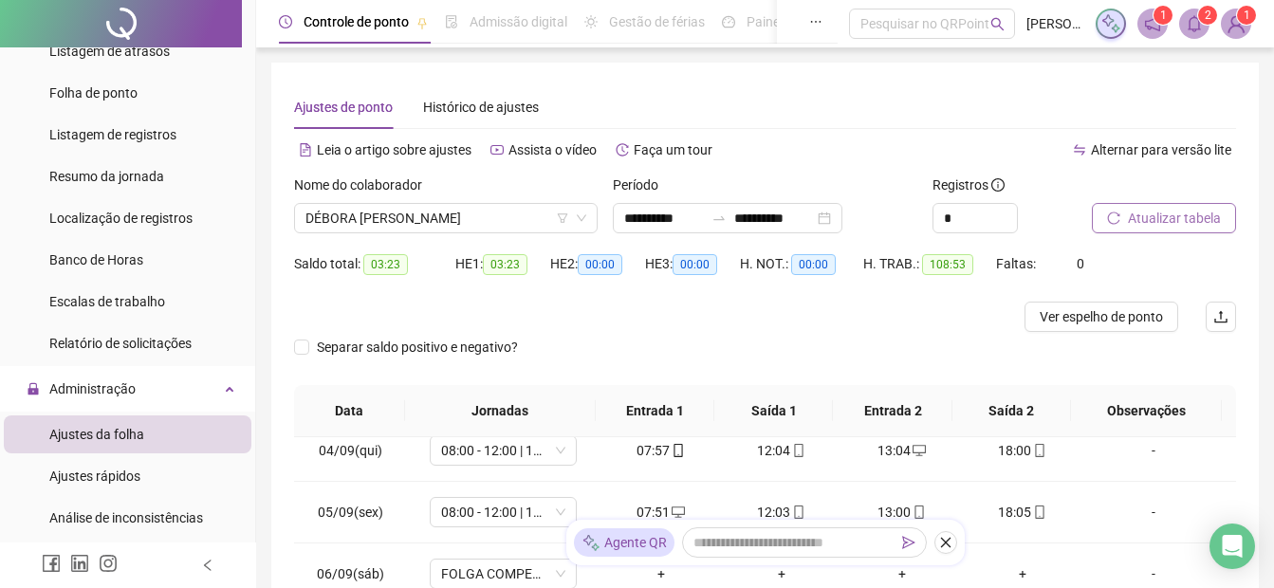
click at [1132, 226] on span "Atualizar tabela" at bounding box center [1174, 218] width 93 height 21
click at [1089, 316] on span "Ver espelho de ponto" at bounding box center [1101, 316] width 123 height 21
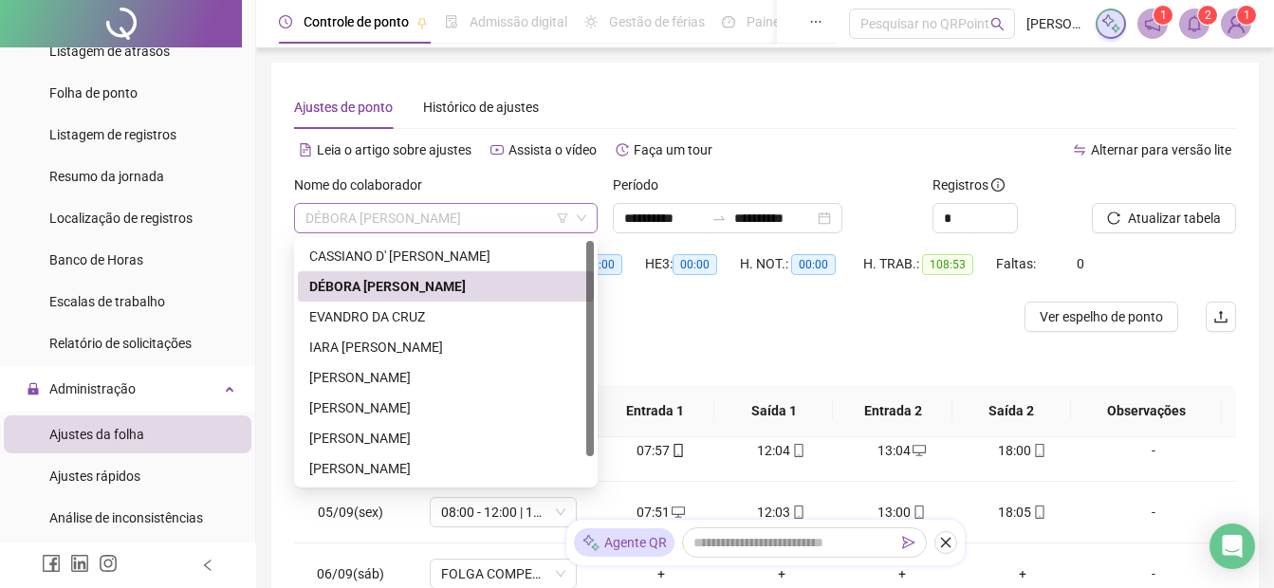
click at [319, 226] on span "DÉBORA [PERSON_NAME]" at bounding box center [446, 218] width 281 height 28
click at [318, 318] on div "EVANDRO DA CRUZ" at bounding box center [445, 316] width 273 height 21
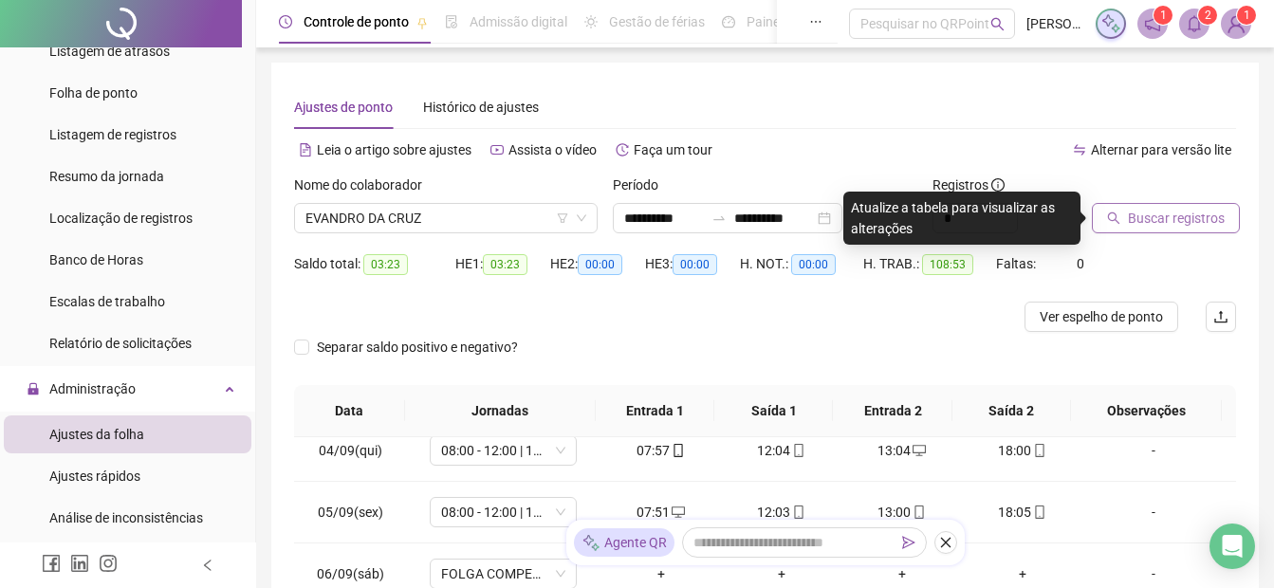
click at [1157, 220] on span "Buscar registros" at bounding box center [1176, 218] width 97 height 21
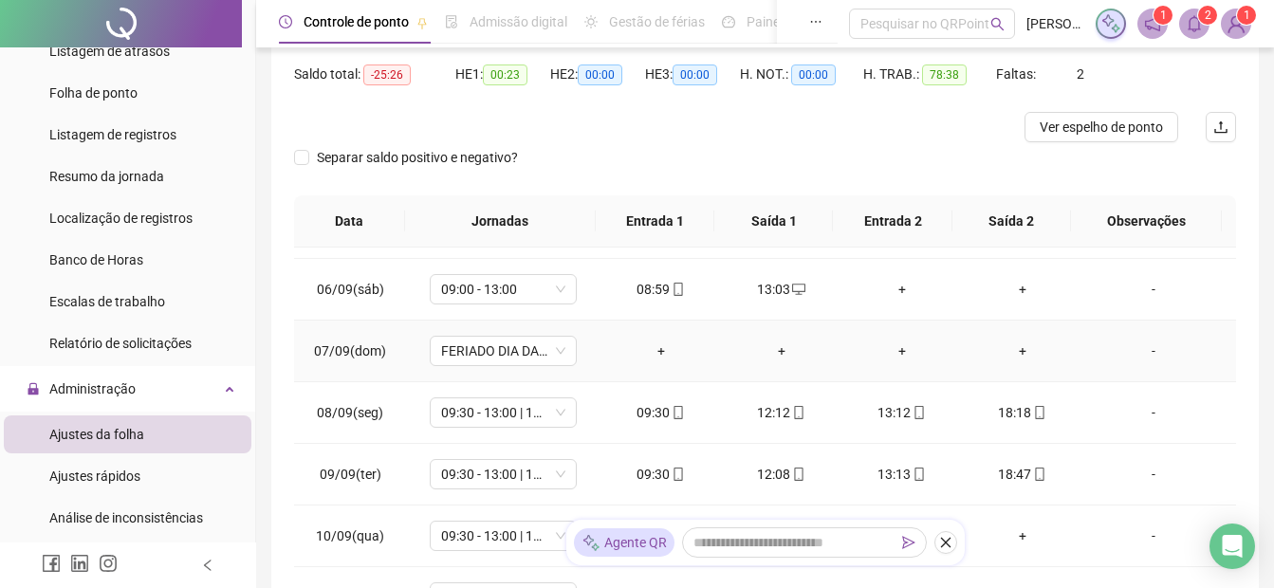
scroll to position [392, 0]
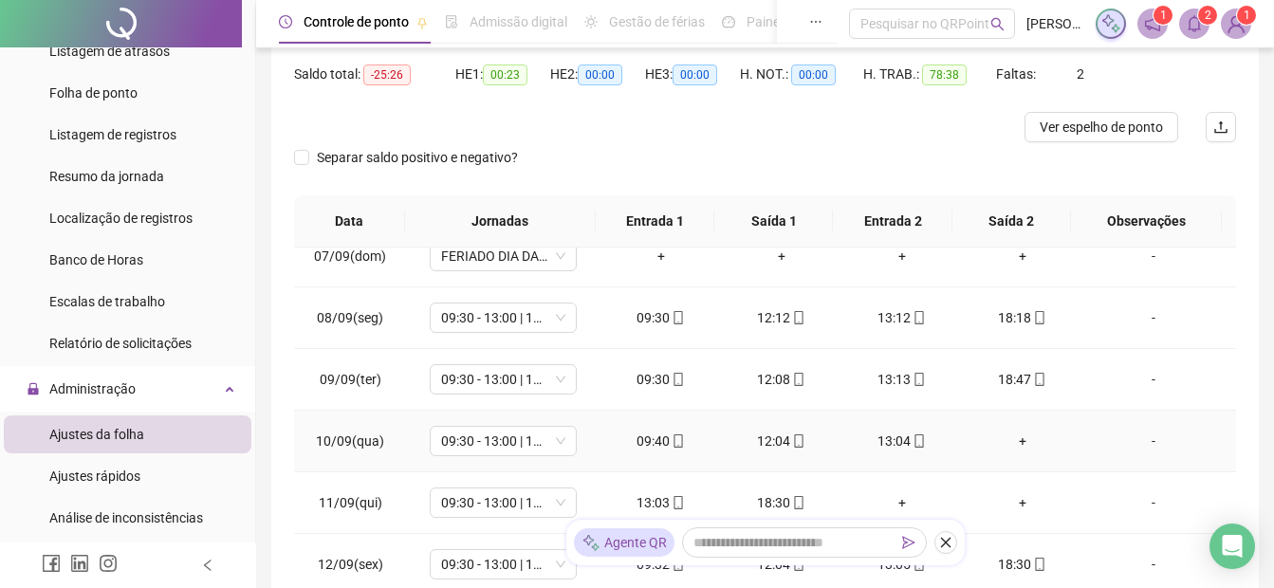
click at [1010, 443] on div "+" at bounding box center [1022, 441] width 90 height 21
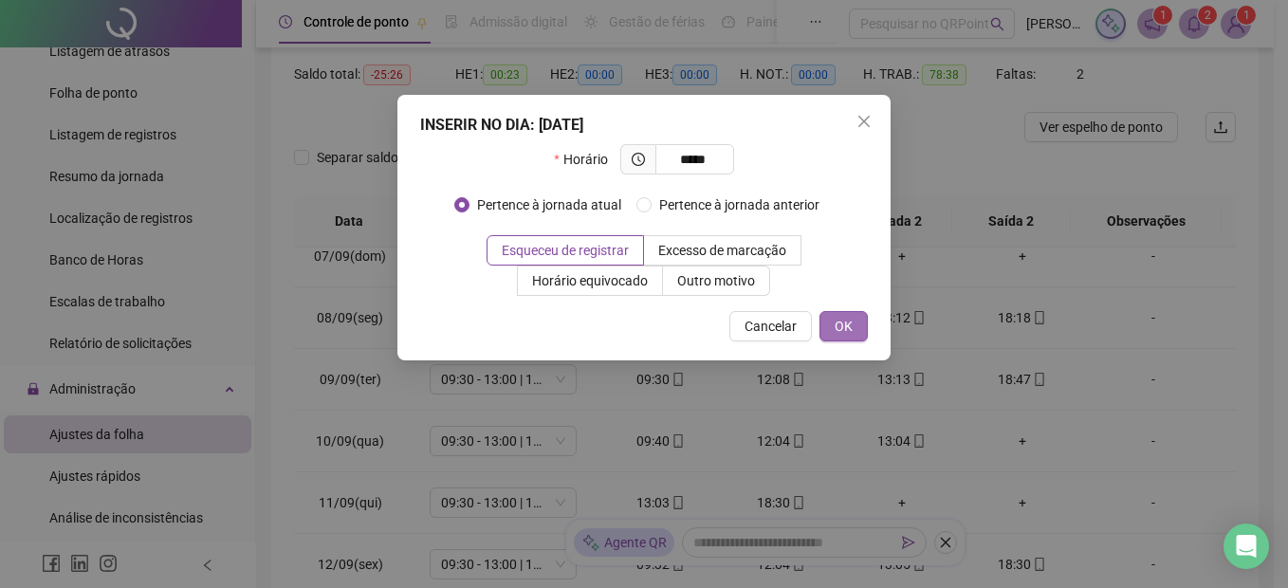
type input "*****"
click at [832, 332] on button "OK" at bounding box center [844, 326] width 48 height 30
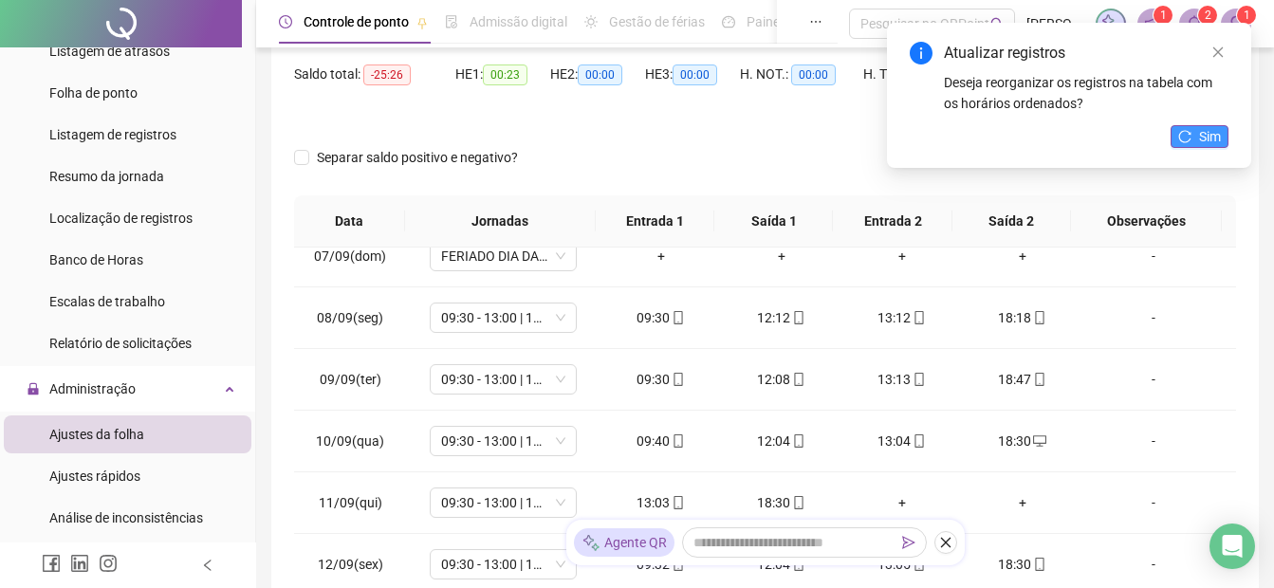
click at [1202, 141] on span "Sim" at bounding box center [1210, 136] width 22 height 21
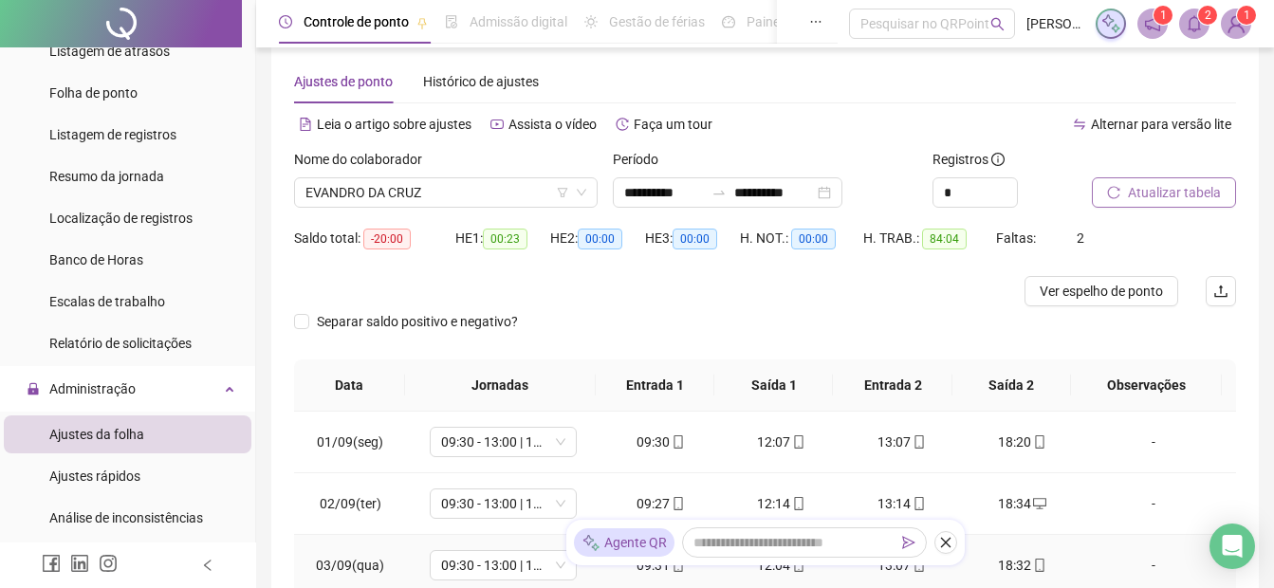
scroll to position [25, 0]
click at [1138, 197] on span "Atualizar tabela" at bounding box center [1174, 193] width 93 height 21
click at [1103, 290] on span "Ver espelho de ponto" at bounding box center [1101, 292] width 123 height 21
click at [1189, 200] on span "Atualizar tabela" at bounding box center [1174, 193] width 93 height 21
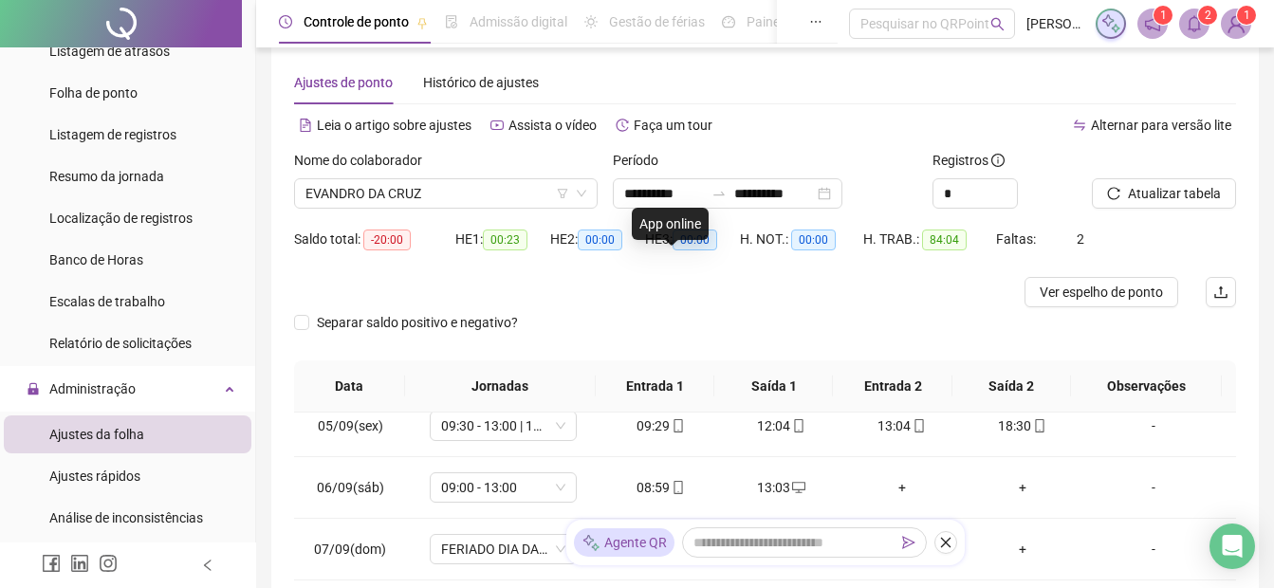
scroll to position [285, 0]
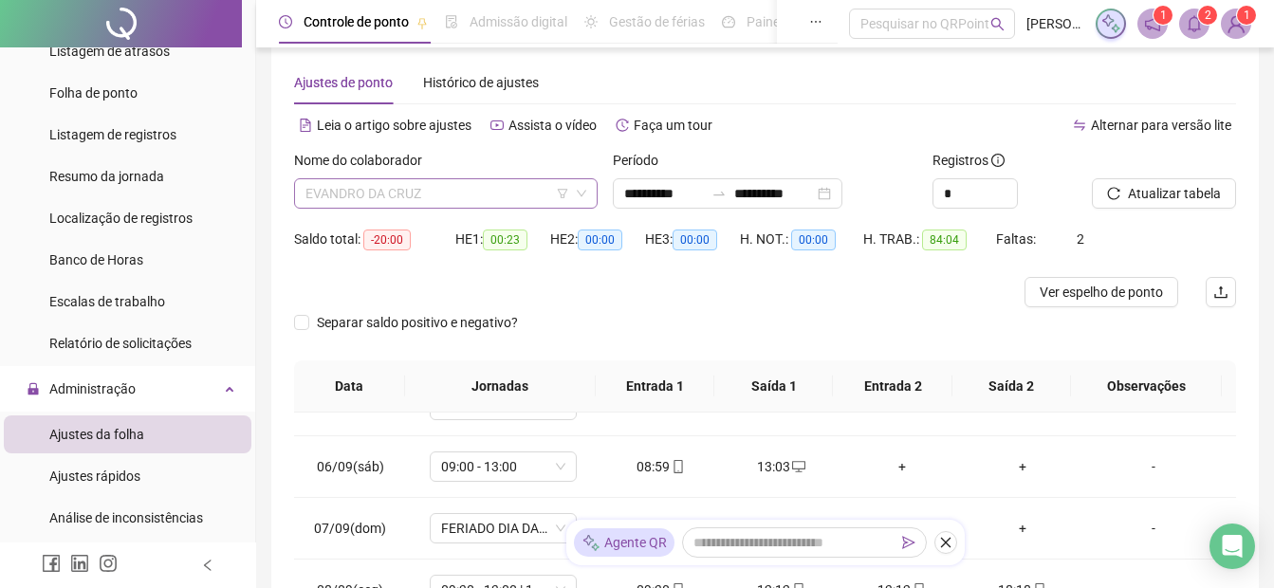
click at [418, 183] on span "EVANDRO DA CRUZ" at bounding box center [446, 193] width 281 height 28
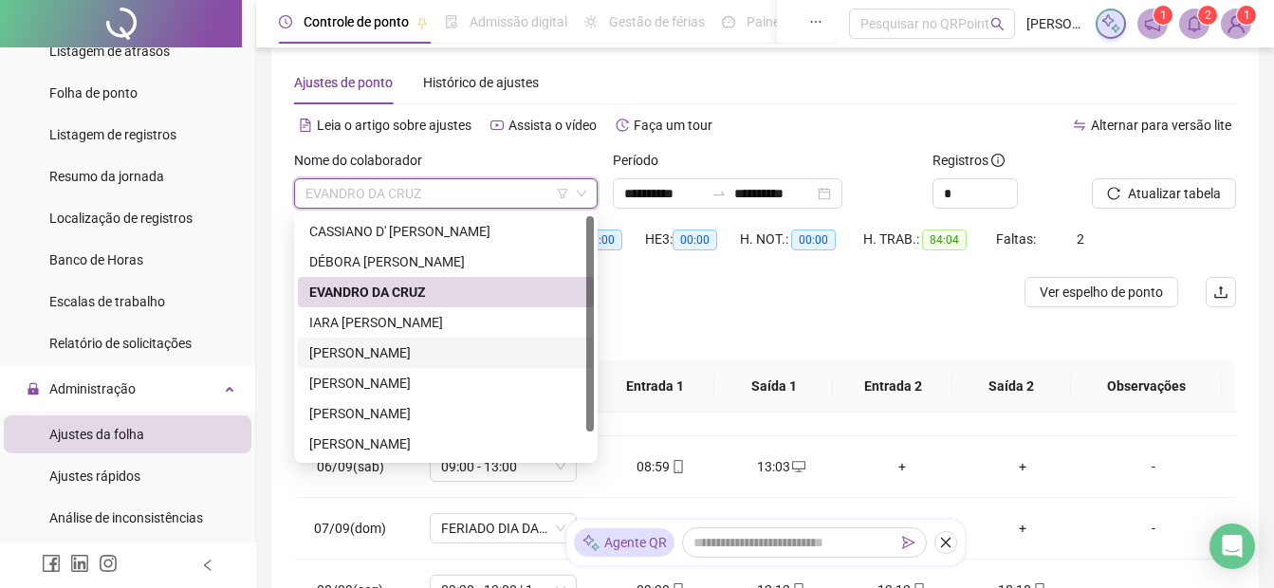
click at [387, 349] on div "[PERSON_NAME]" at bounding box center [445, 353] width 273 height 21
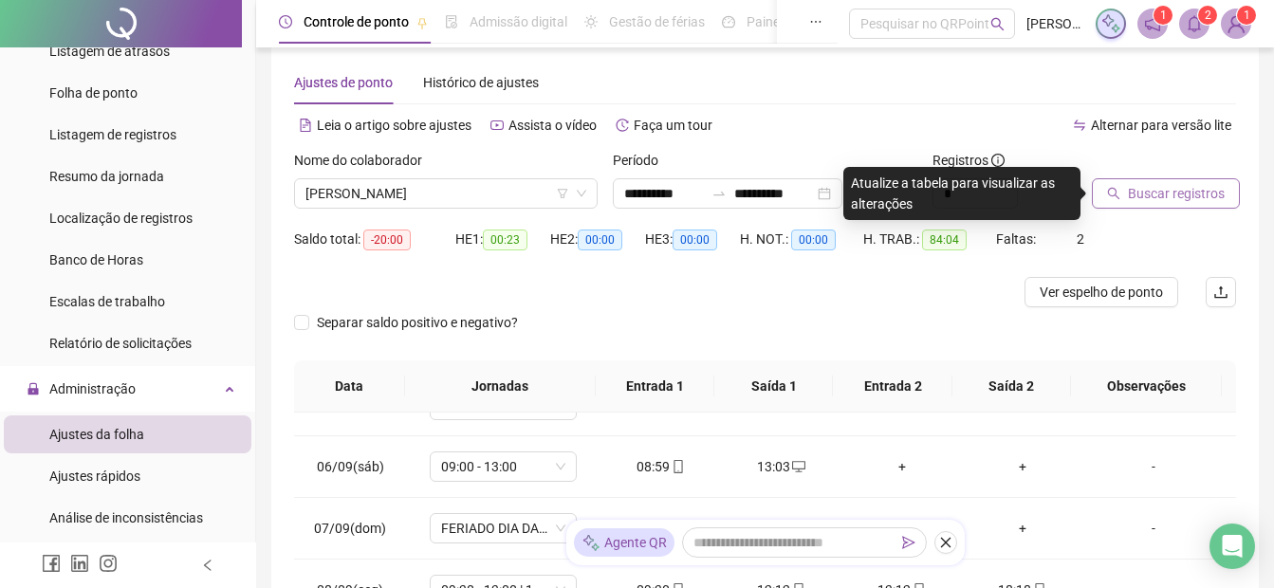
click at [1195, 188] on span "Buscar registros" at bounding box center [1176, 193] width 97 height 21
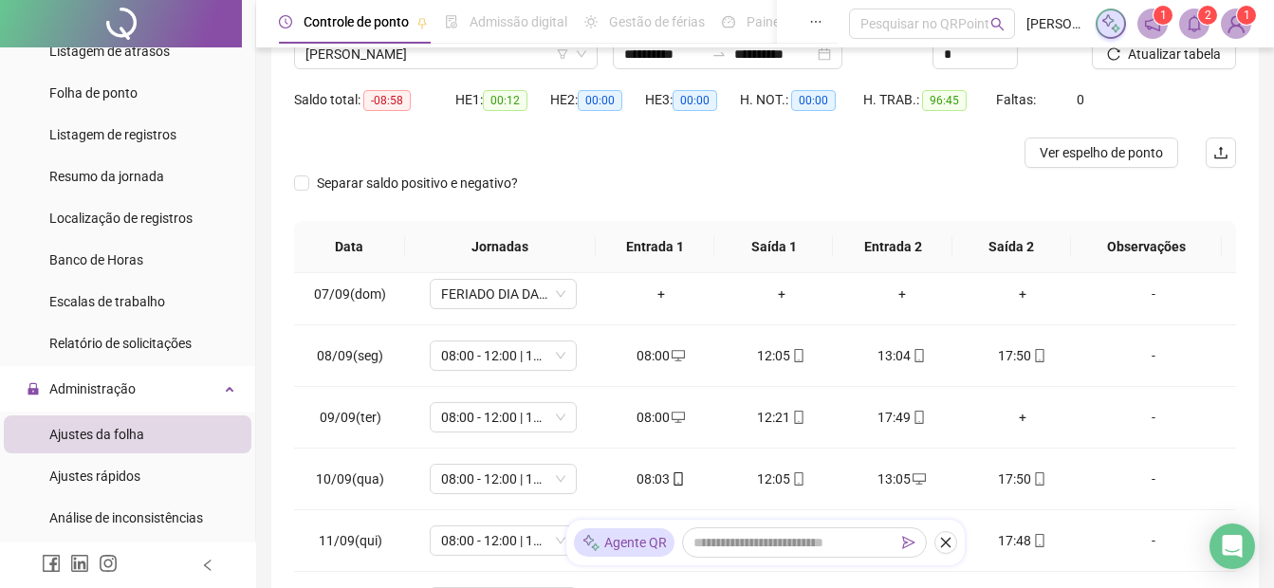
scroll to position [195, 0]
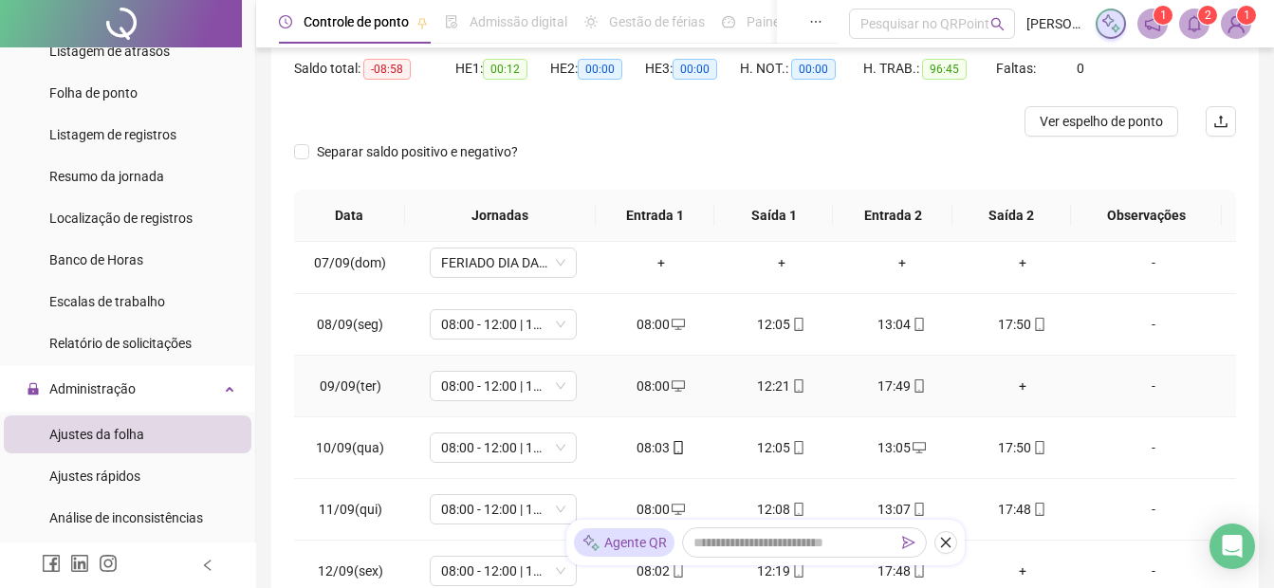
click at [1015, 390] on div "+" at bounding box center [1022, 386] width 90 height 21
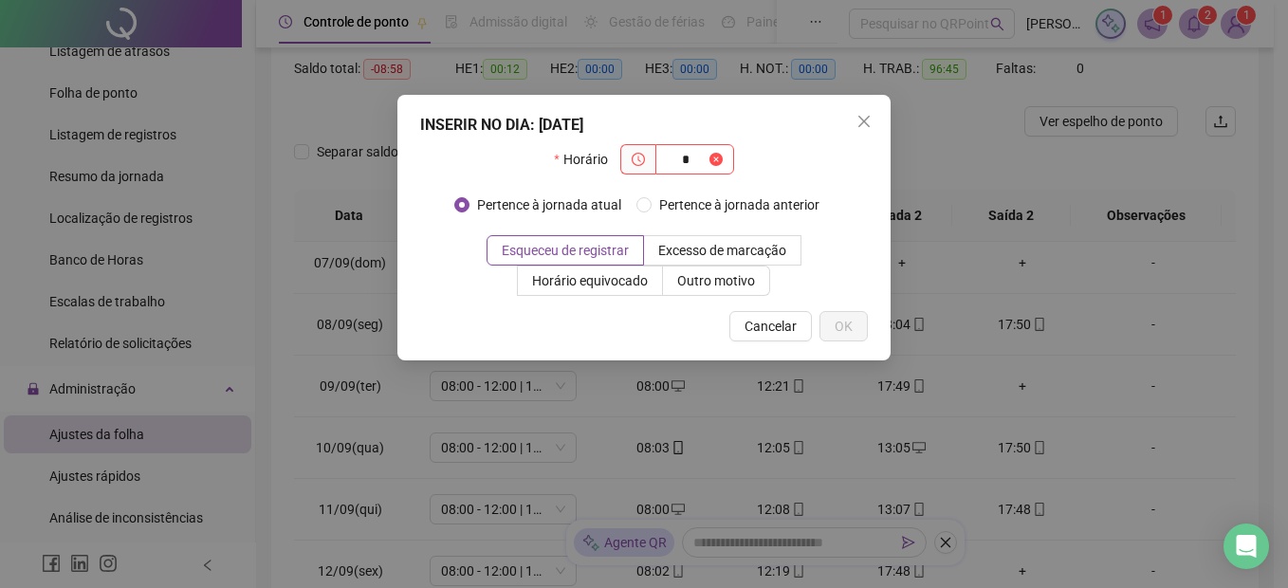
type input "*"
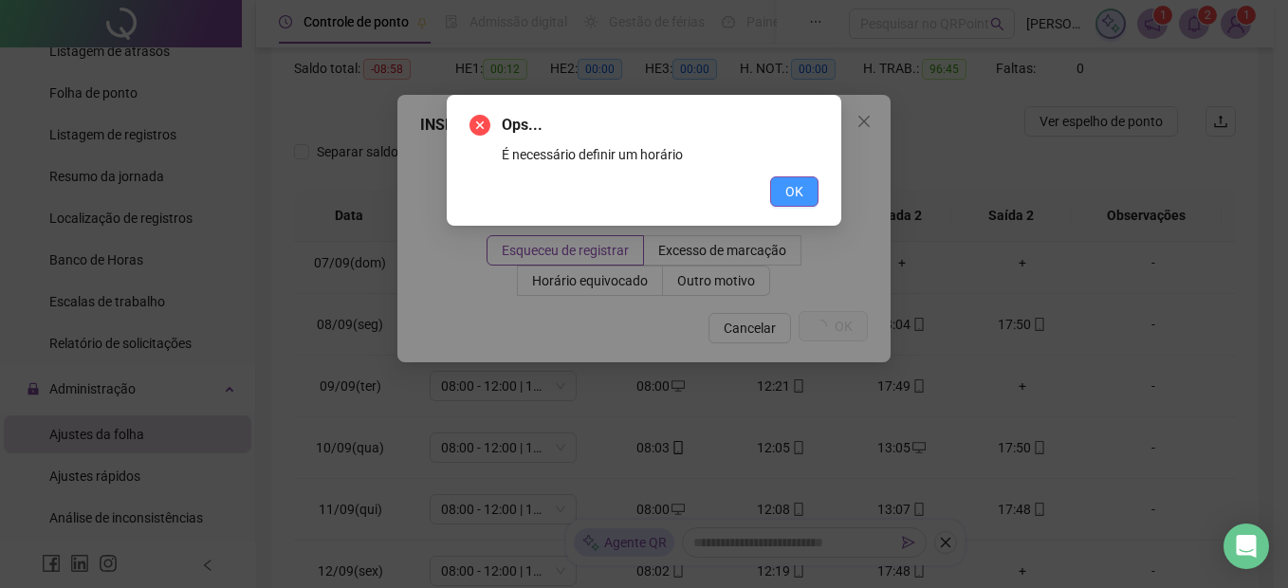
click at [780, 185] on button "OK" at bounding box center [794, 191] width 48 height 30
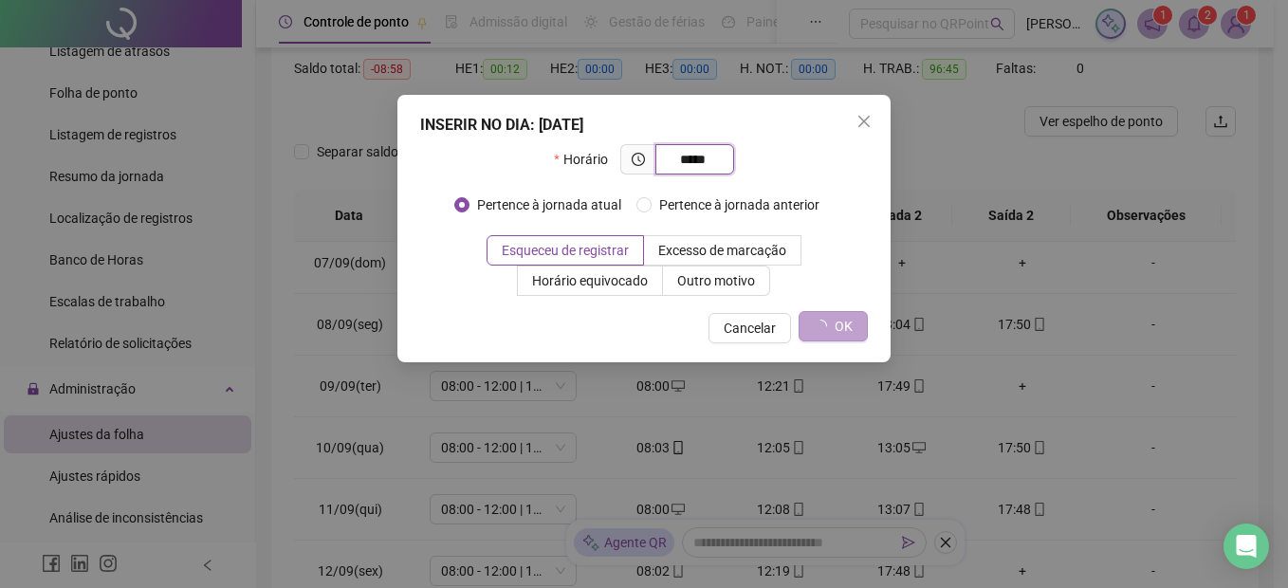
type input "*****"
click at [825, 326] on icon "loading" at bounding box center [820, 326] width 13 height 13
drag, startPoint x: 864, startPoint y: 117, endPoint x: 782, endPoint y: 249, distance: 155.6
click at [864, 116] on icon "close" at bounding box center [864, 121] width 15 height 15
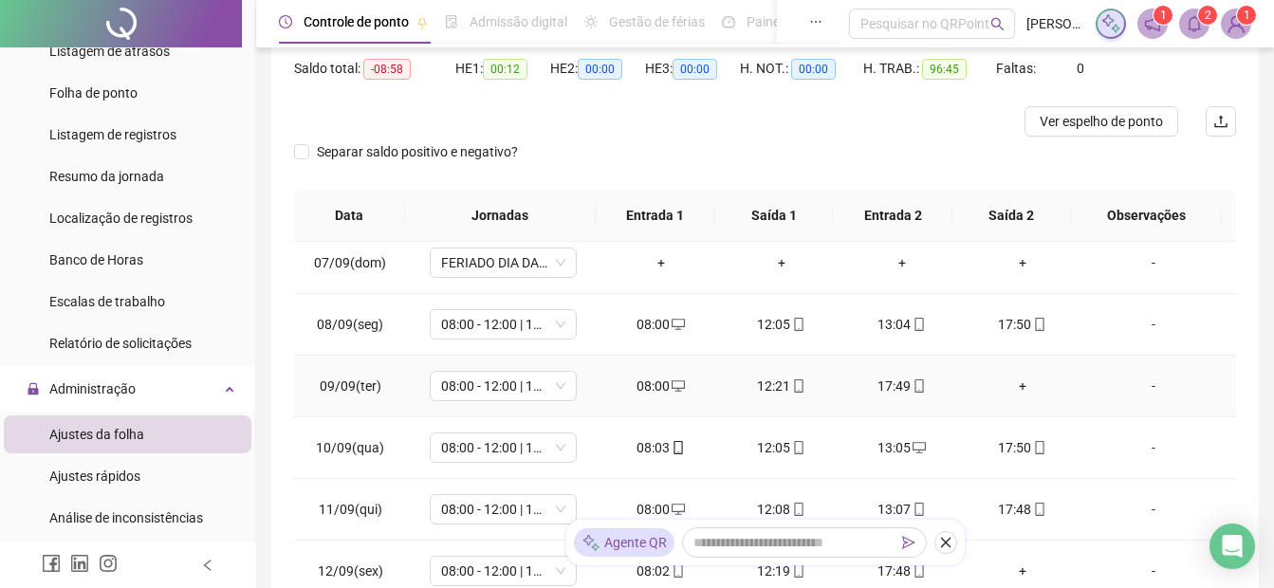
click at [1011, 383] on div "+" at bounding box center [1022, 386] width 90 height 21
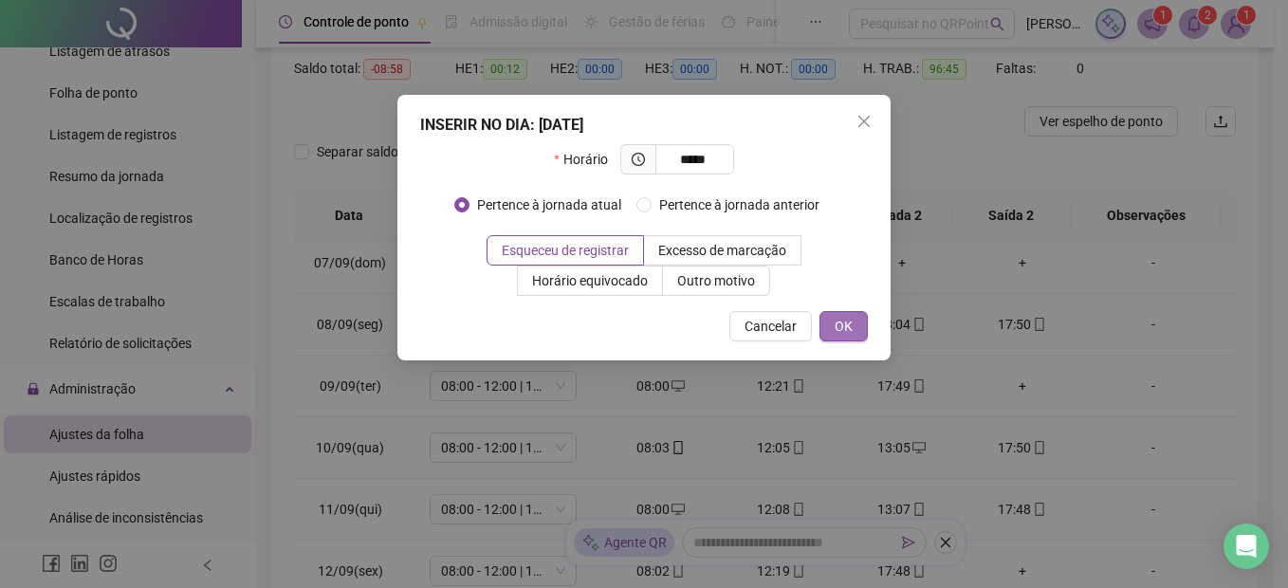
type input "*****"
click at [842, 340] on button "OK" at bounding box center [844, 326] width 48 height 30
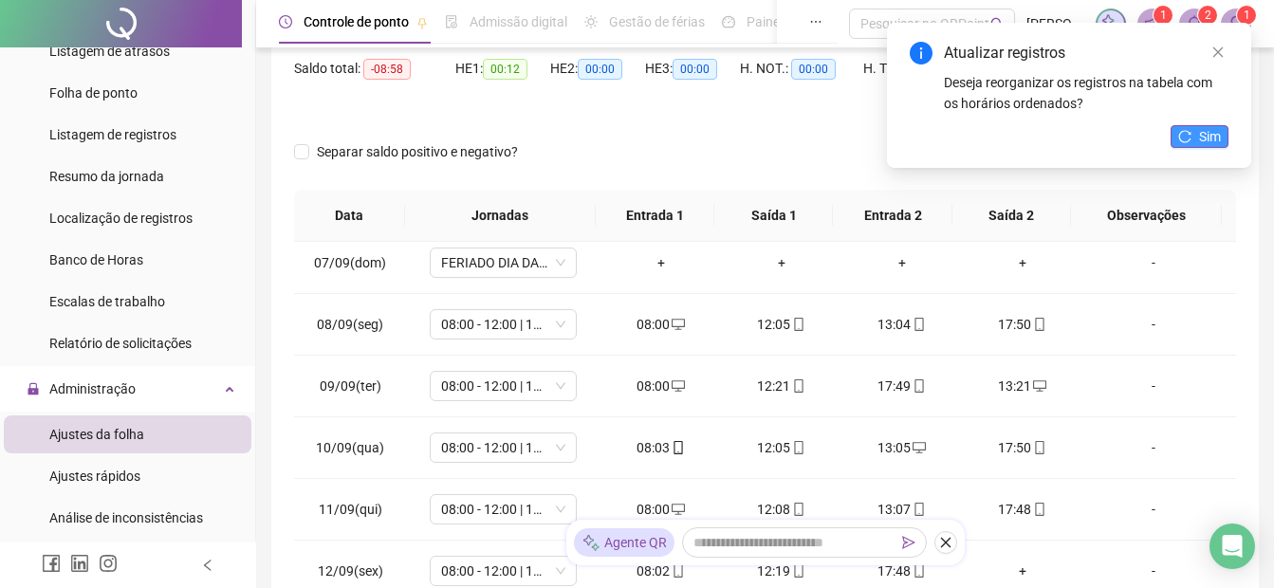
click at [1208, 137] on span "Sim" at bounding box center [1210, 136] width 22 height 21
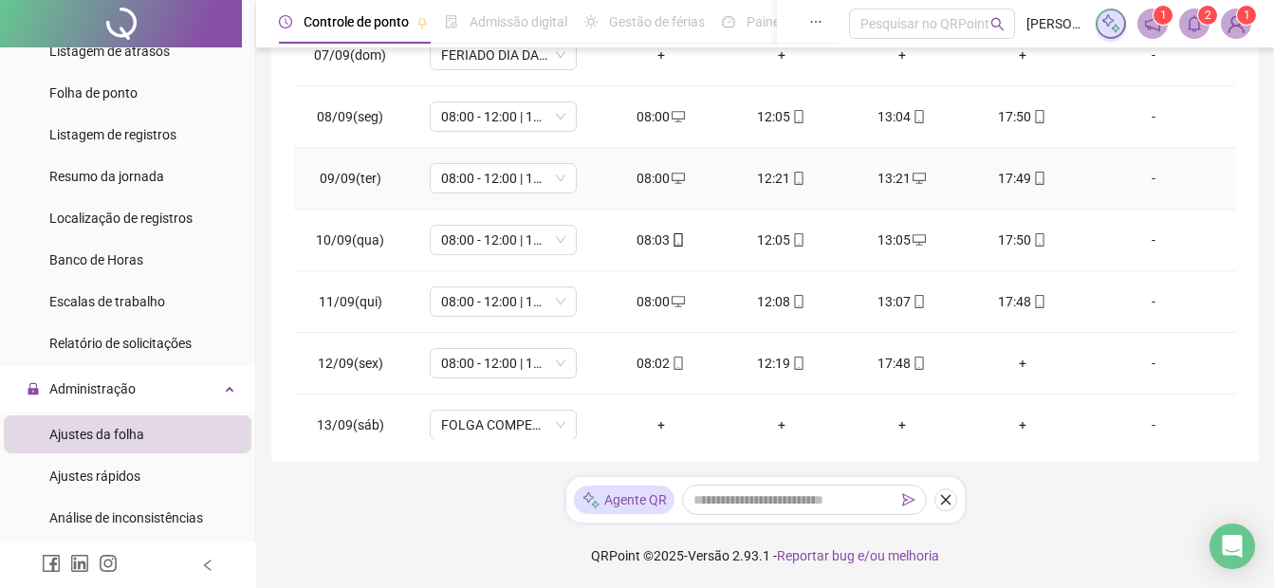
scroll to position [404, 0]
click at [1010, 364] on div "+" at bounding box center [1022, 362] width 90 height 21
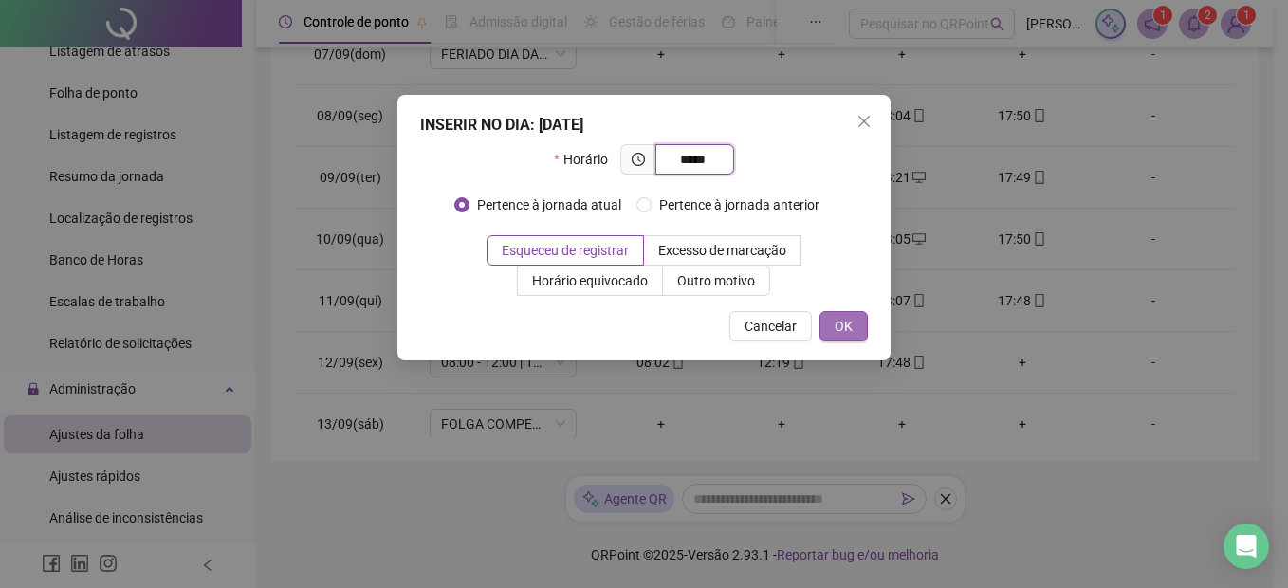
type input "*****"
click at [849, 319] on span "OK" at bounding box center [844, 326] width 18 height 21
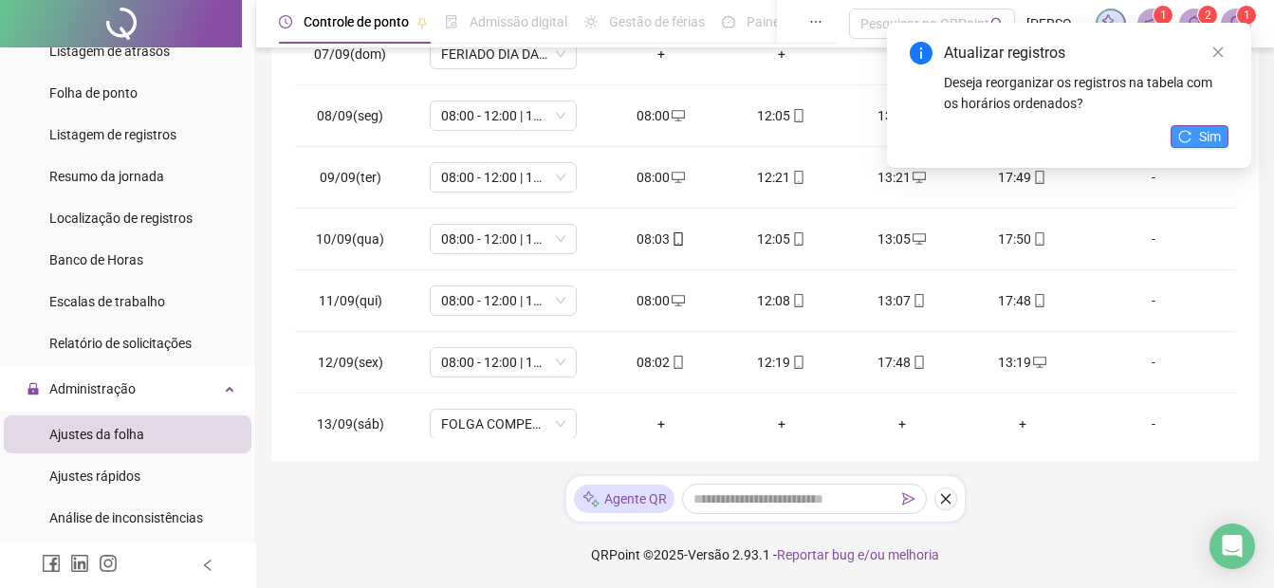
click at [1199, 136] on span "Sim" at bounding box center [1210, 136] width 22 height 21
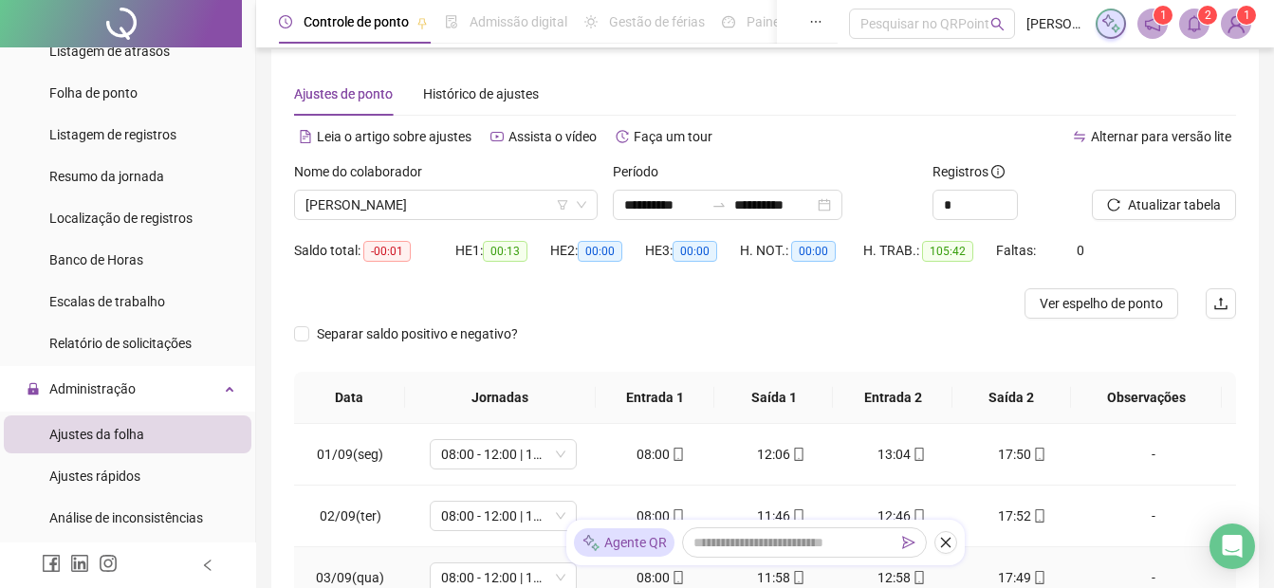
scroll to position [0, 0]
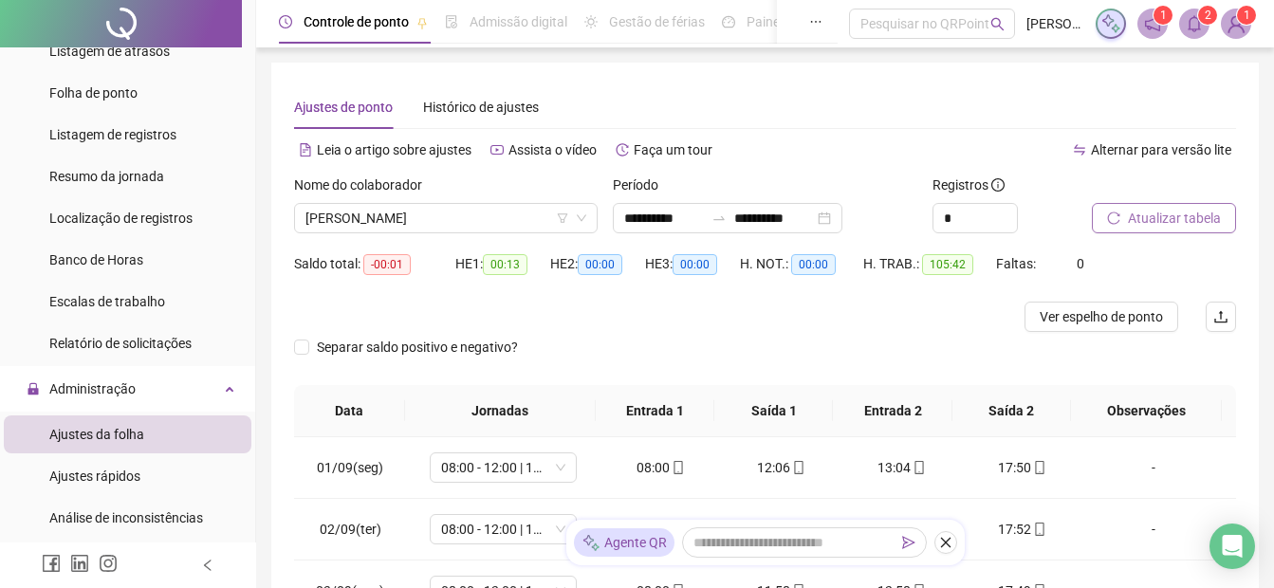
click at [1164, 216] on span "Atualizar tabela" at bounding box center [1174, 218] width 93 height 21
click at [1086, 323] on span "Ver espelho de ponto" at bounding box center [1101, 316] width 123 height 21
click at [537, 218] on span "[PERSON_NAME]" at bounding box center [446, 218] width 281 height 28
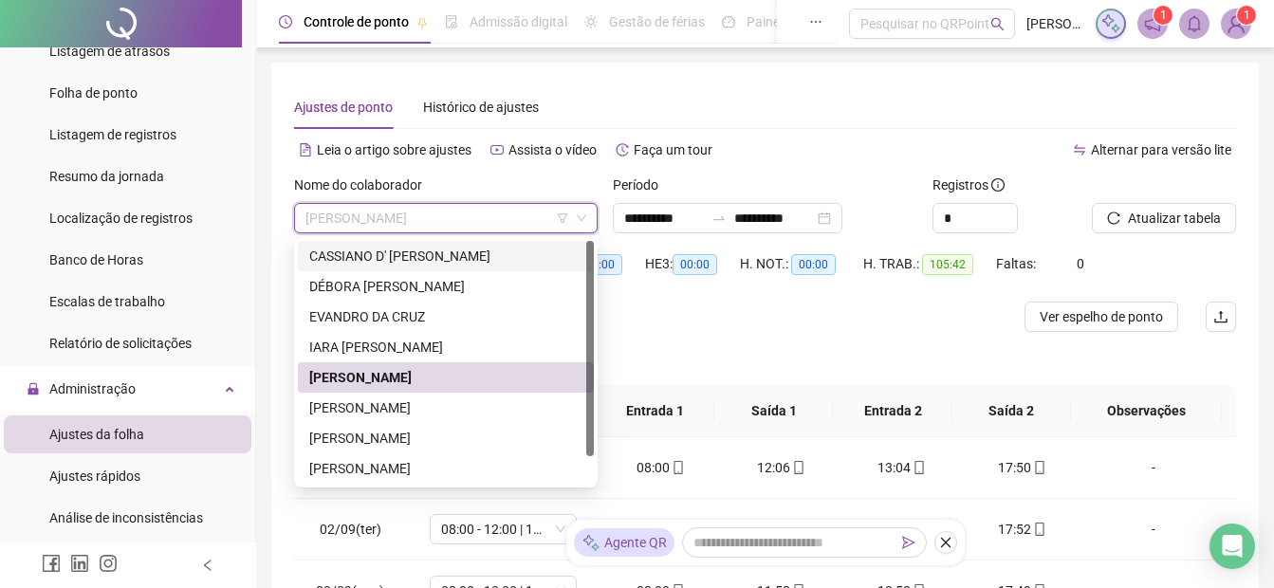
click at [362, 266] on div "CASSIANO D' [PERSON_NAME]" at bounding box center [445, 256] width 273 height 21
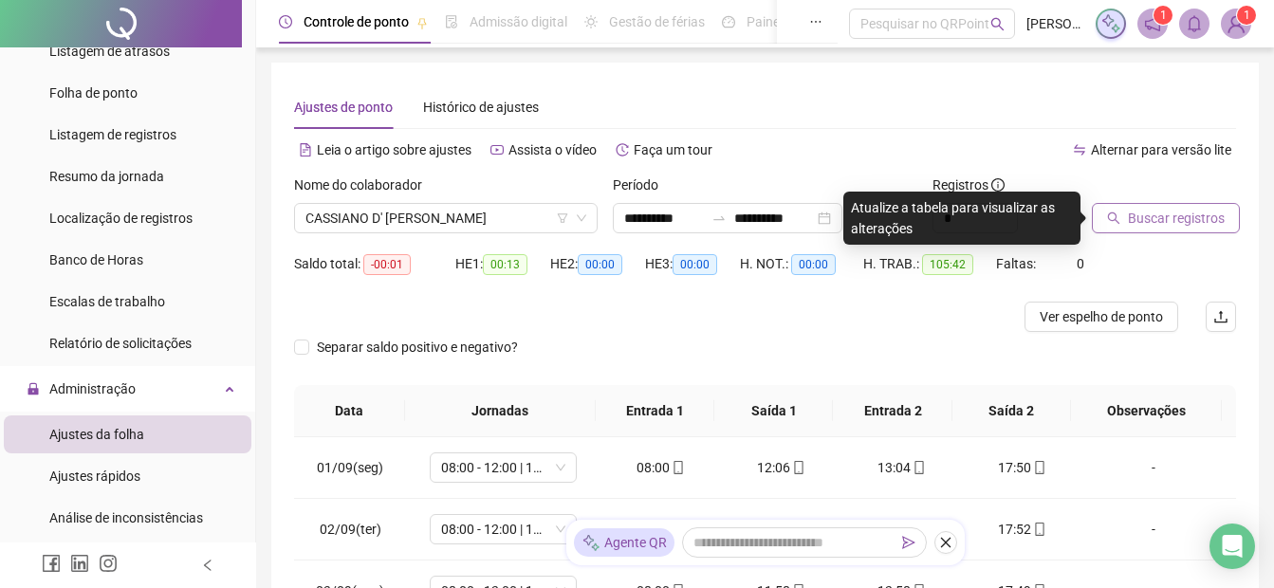
click at [1157, 223] on span "Buscar registros" at bounding box center [1176, 218] width 97 height 21
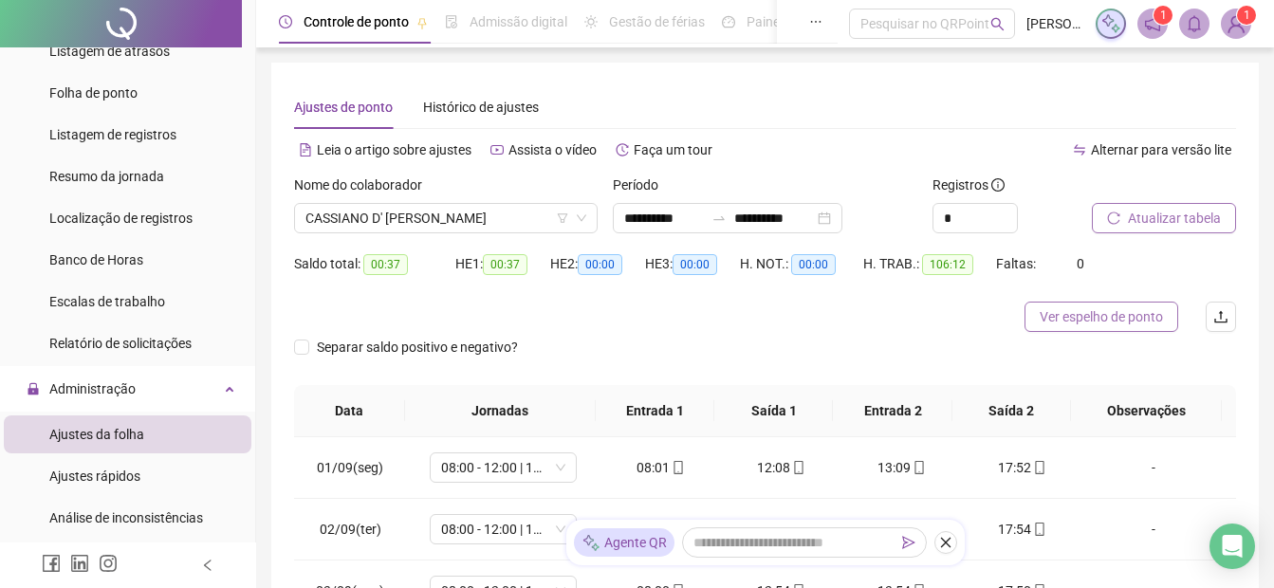
click at [1081, 325] on span "Ver espelho de ponto" at bounding box center [1101, 316] width 123 height 21
click at [1129, 314] on span "Ver espelho de ponto" at bounding box center [1101, 316] width 123 height 21
click at [434, 212] on span "CASSIANO D' [PERSON_NAME]" at bounding box center [446, 218] width 281 height 28
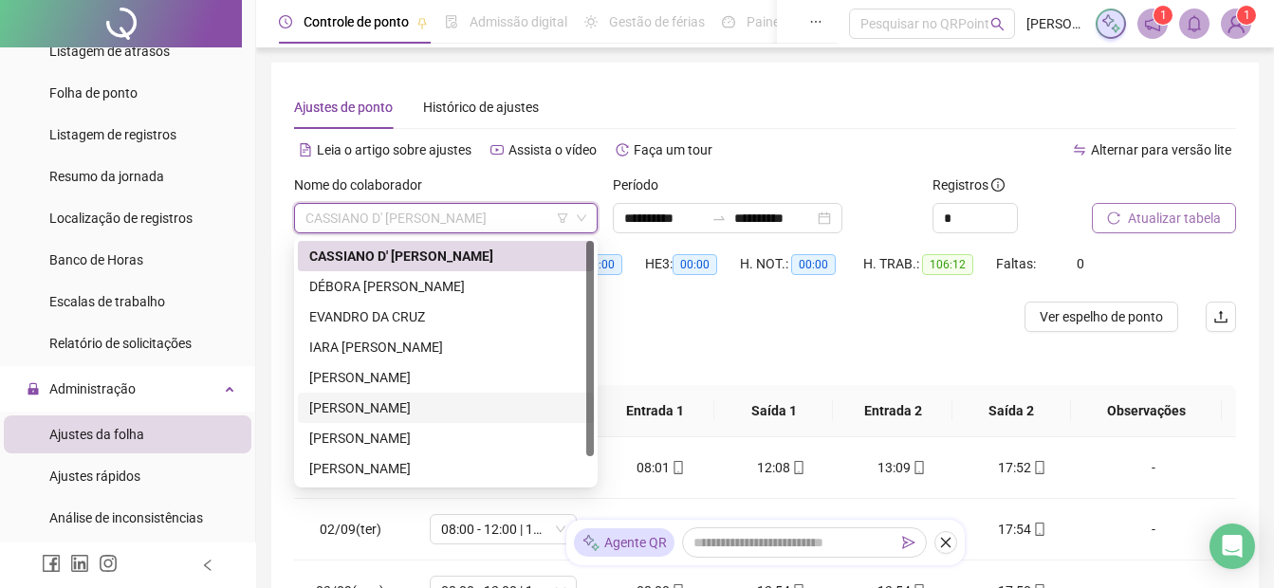
click at [390, 413] on div "[PERSON_NAME]" at bounding box center [445, 408] width 273 height 21
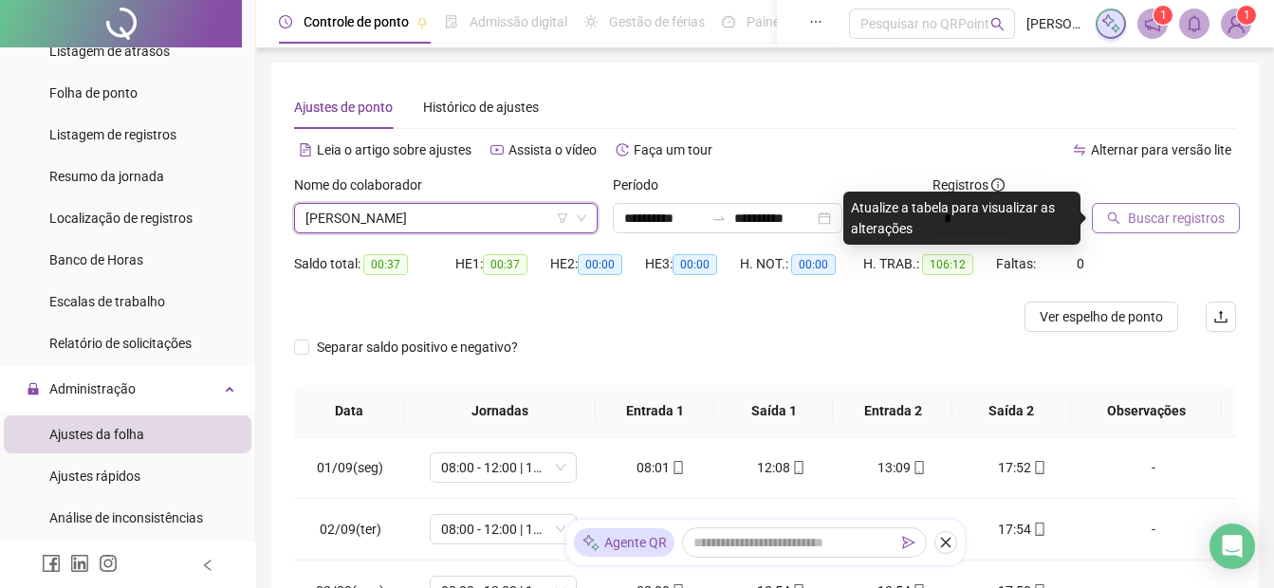
click at [1135, 220] on span "Buscar registros" at bounding box center [1176, 218] width 97 height 21
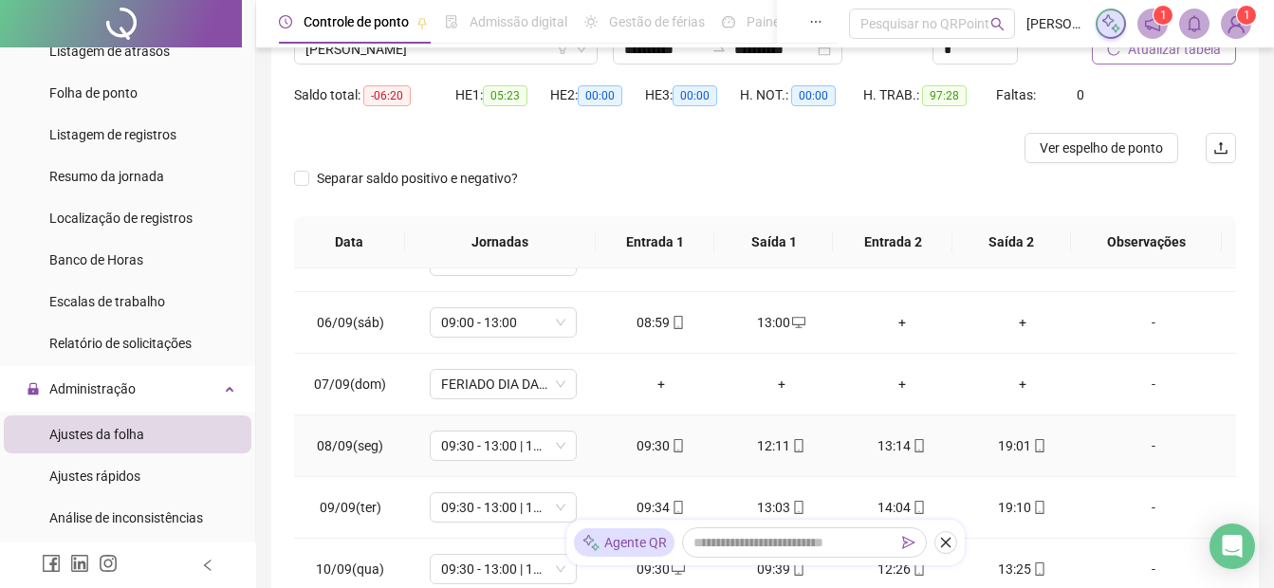
scroll to position [380, 0]
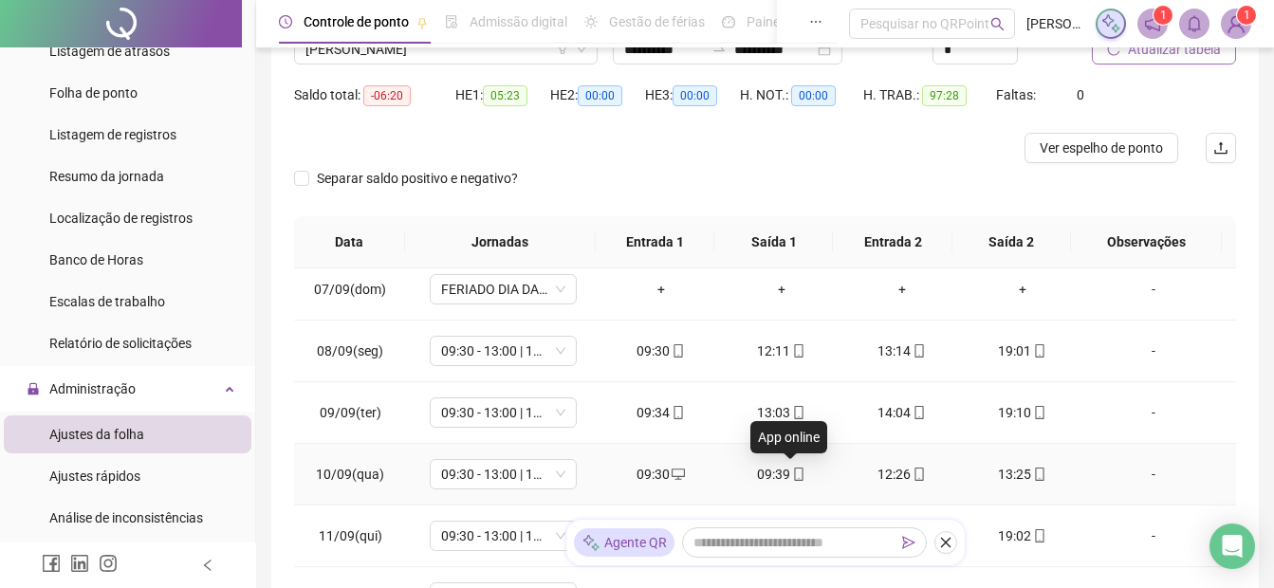
click at [792, 476] on icon "mobile" at bounding box center [798, 474] width 13 height 13
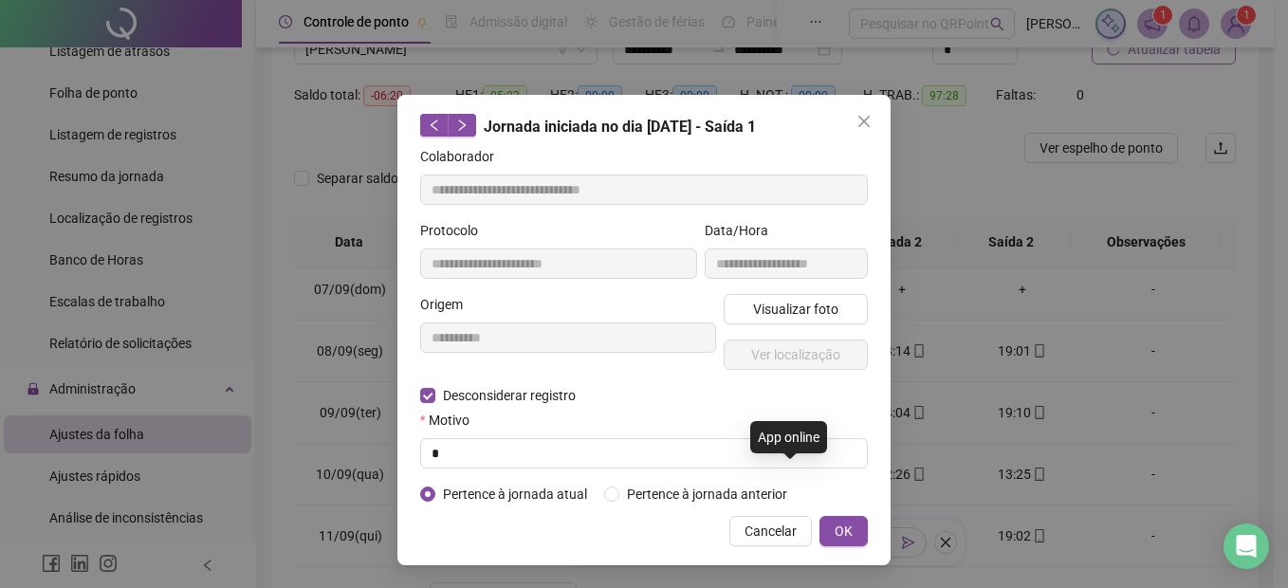
type input "**********"
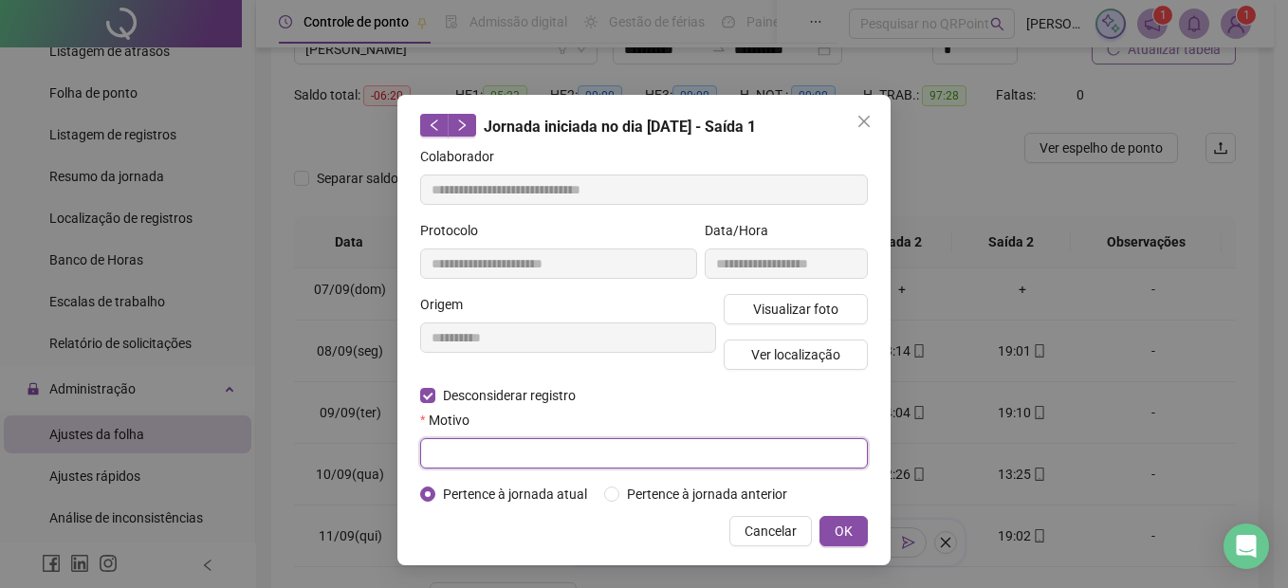
click at [441, 457] on input "text" at bounding box center [644, 453] width 448 height 30
type input "*"
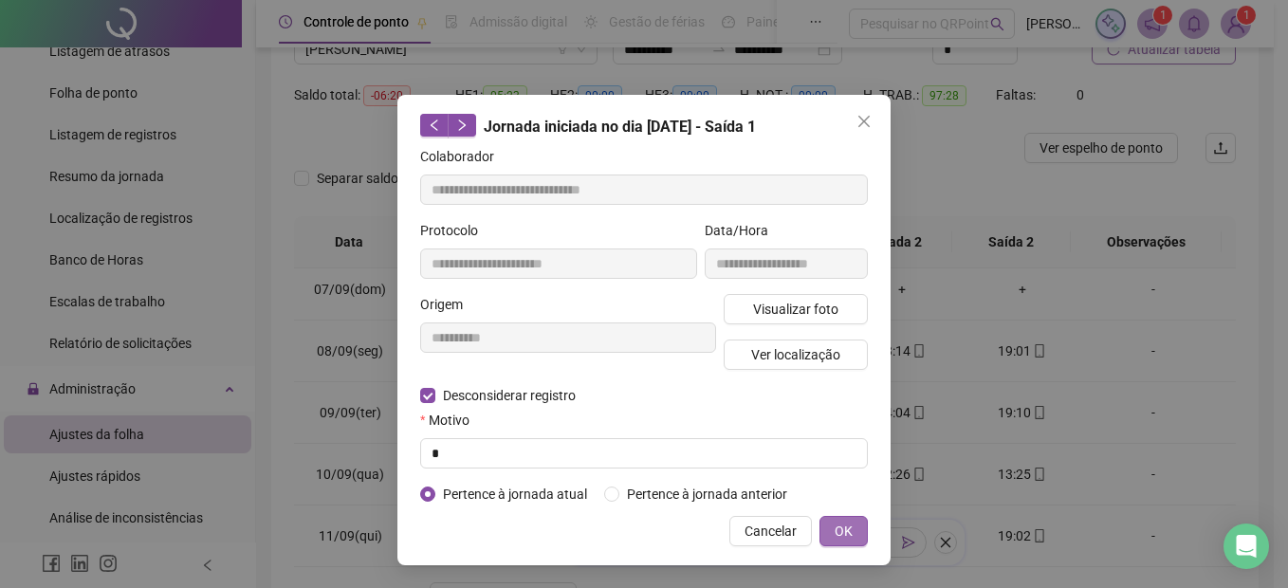
click at [838, 545] on button "OK" at bounding box center [844, 531] width 48 height 30
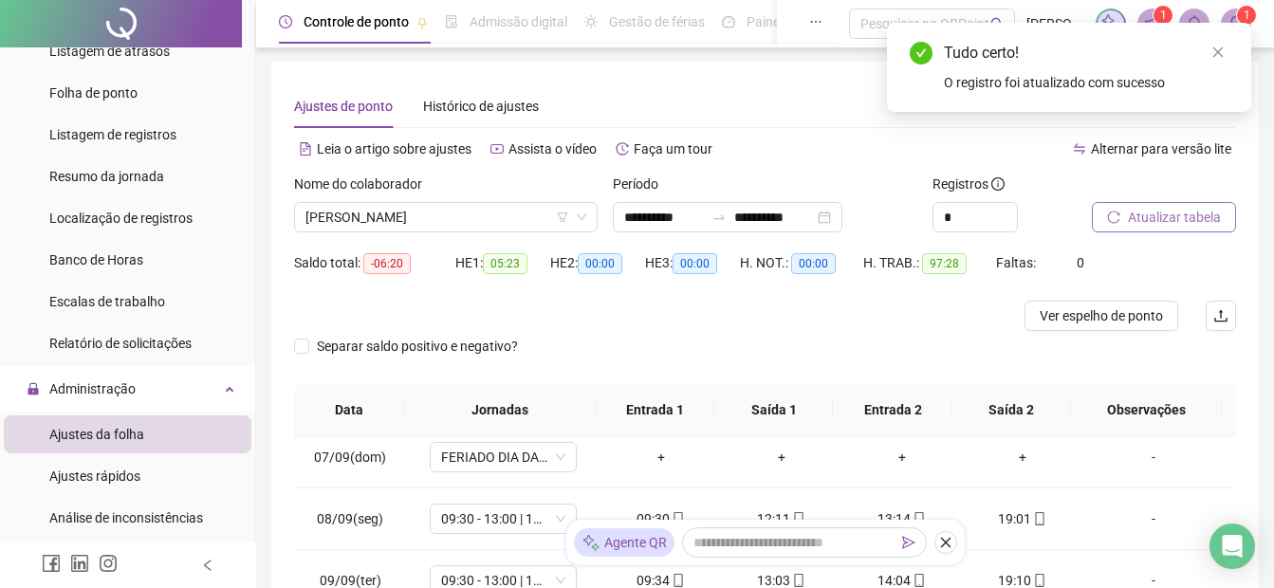
scroll to position [0, 0]
click at [1144, 228] on span "Atualizar tabela" at bounding box center [1174, 218] width 93 height 21
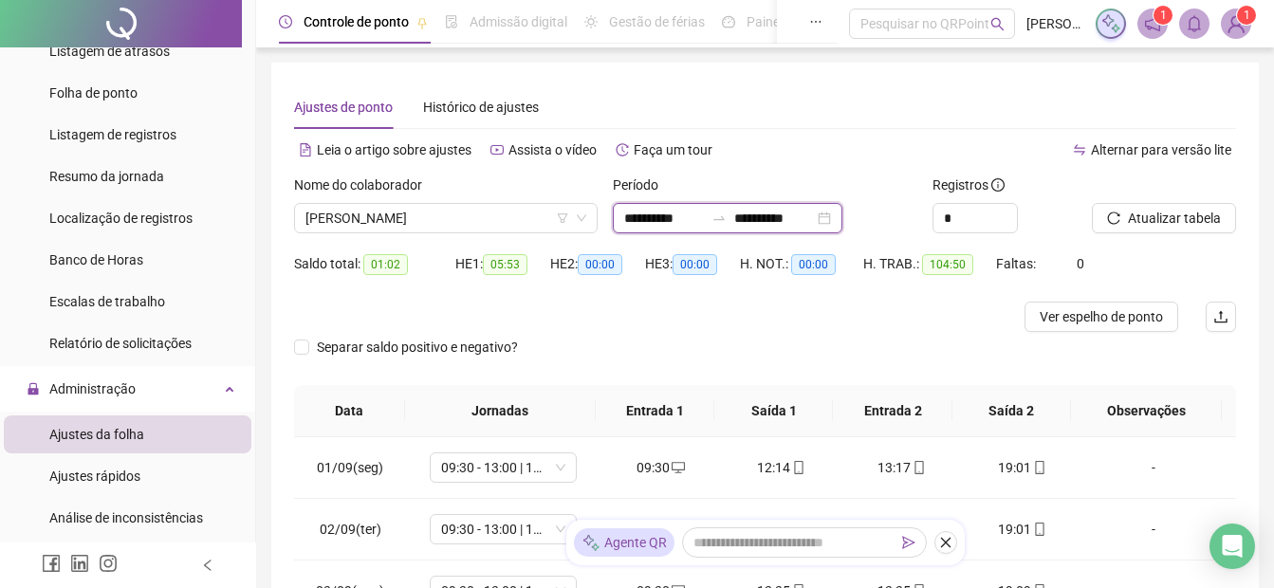
click at [760, 219] on input "**********" at bounding box center [774, 218] width 80 height 21
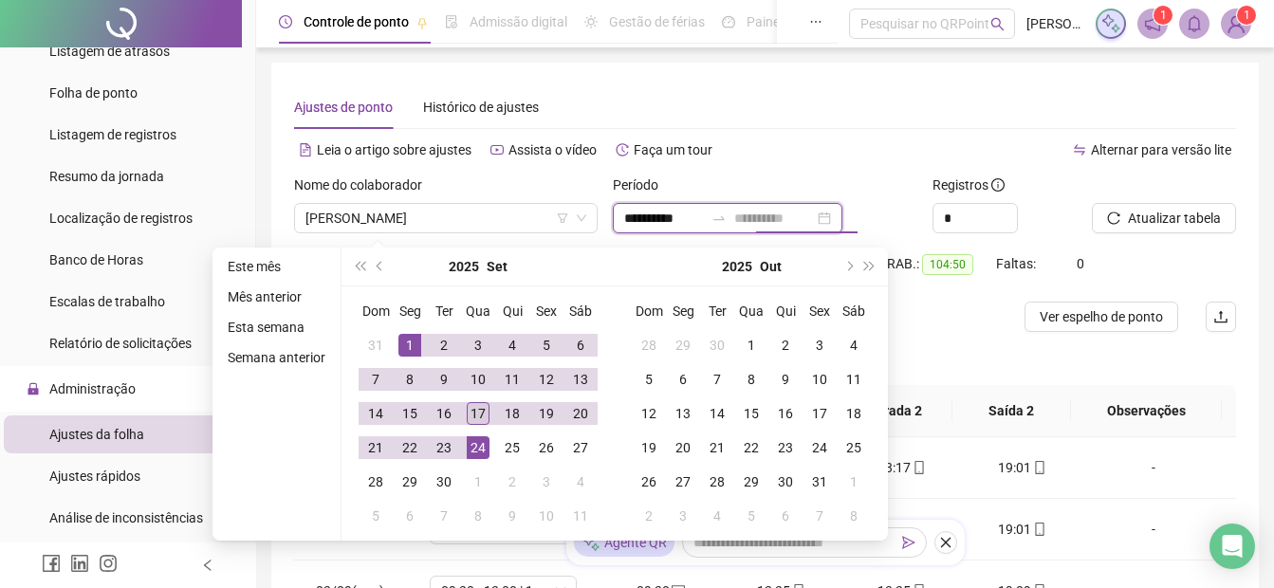
type input "**********"
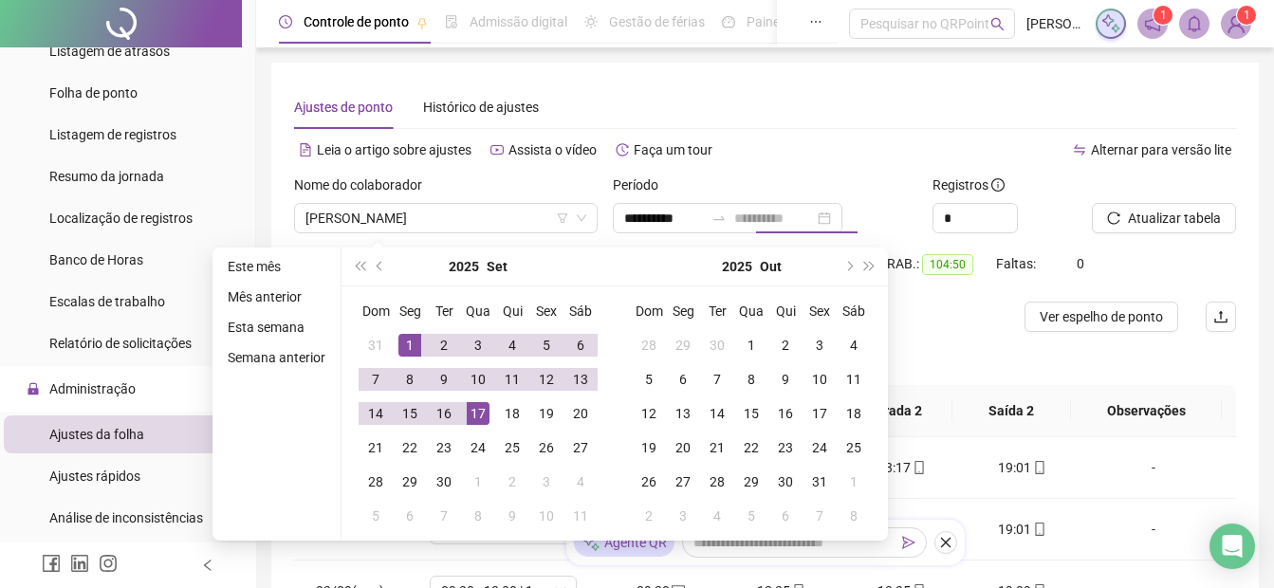
click at [473, 415] on div "17" at bounding box center [478, 413] width 23 height 23
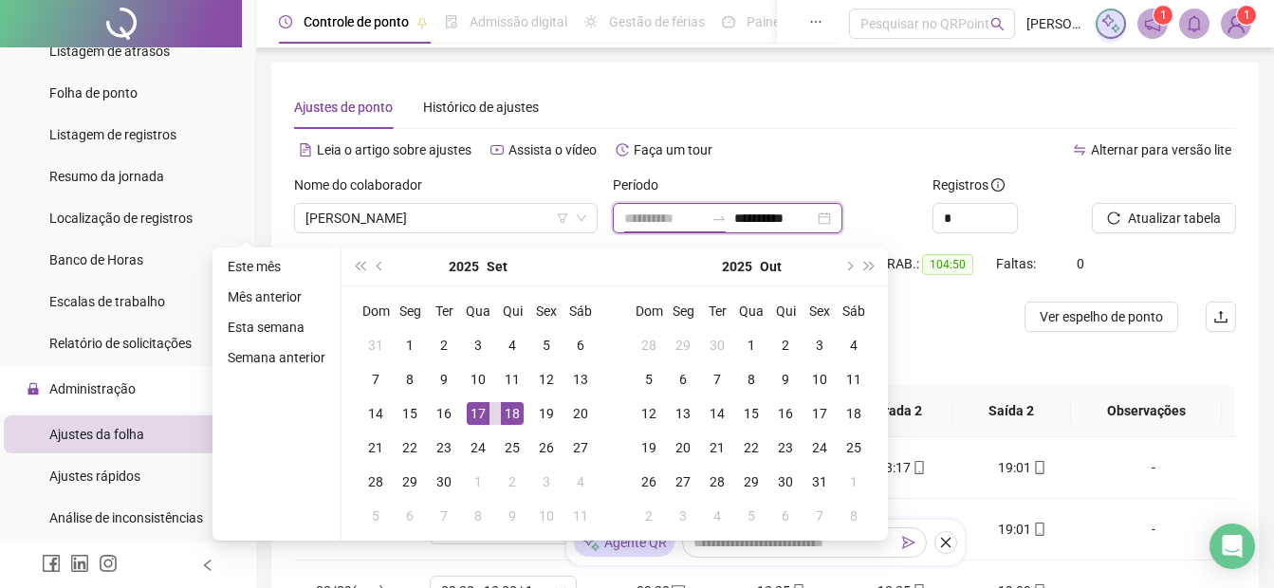
type input "**********"
click at [475, 416] on div "17" at bounding box center [478, 413] width 23 height 23
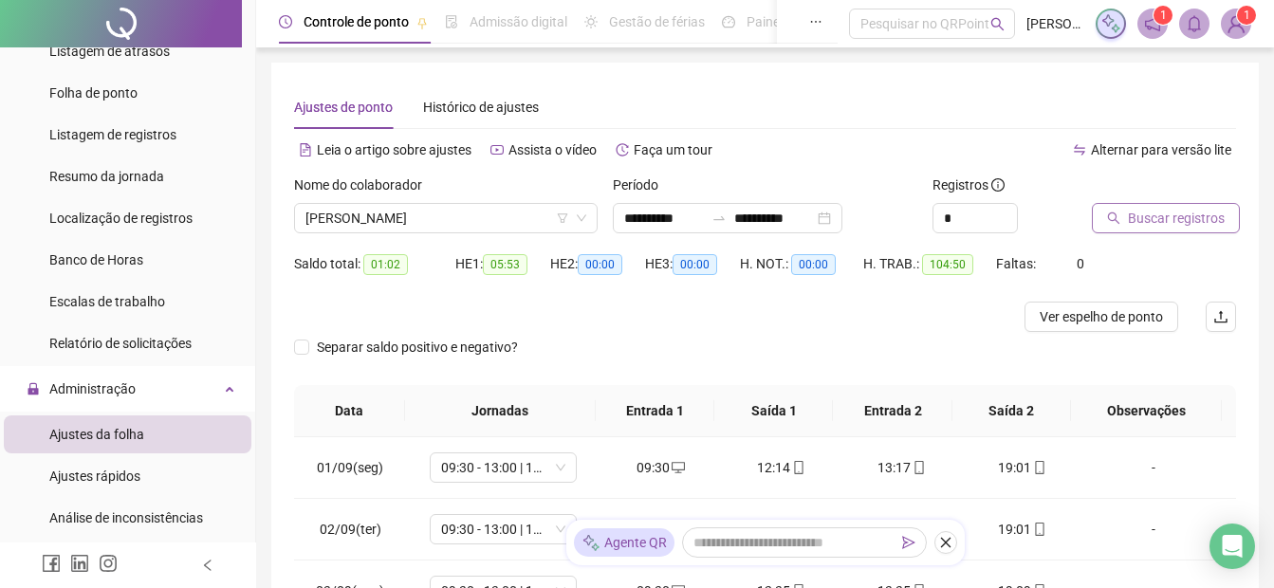
click at [1157, 215] on span "Buscar registros" at bounding box center [1176, 218] width 97 height 21
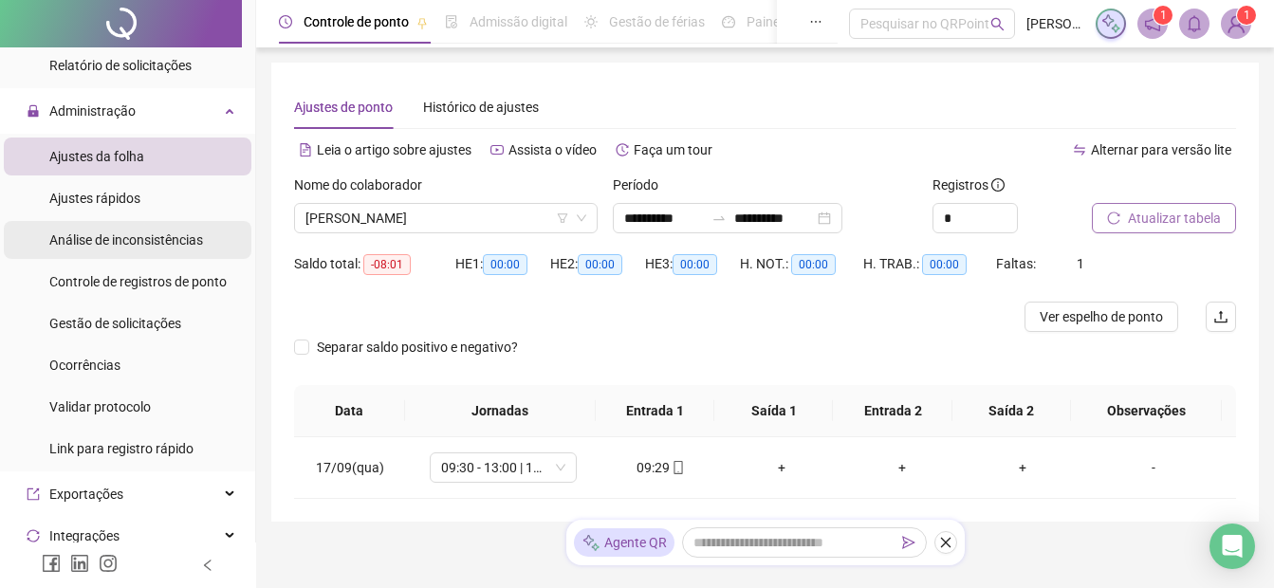
scroll to position [474, 0]
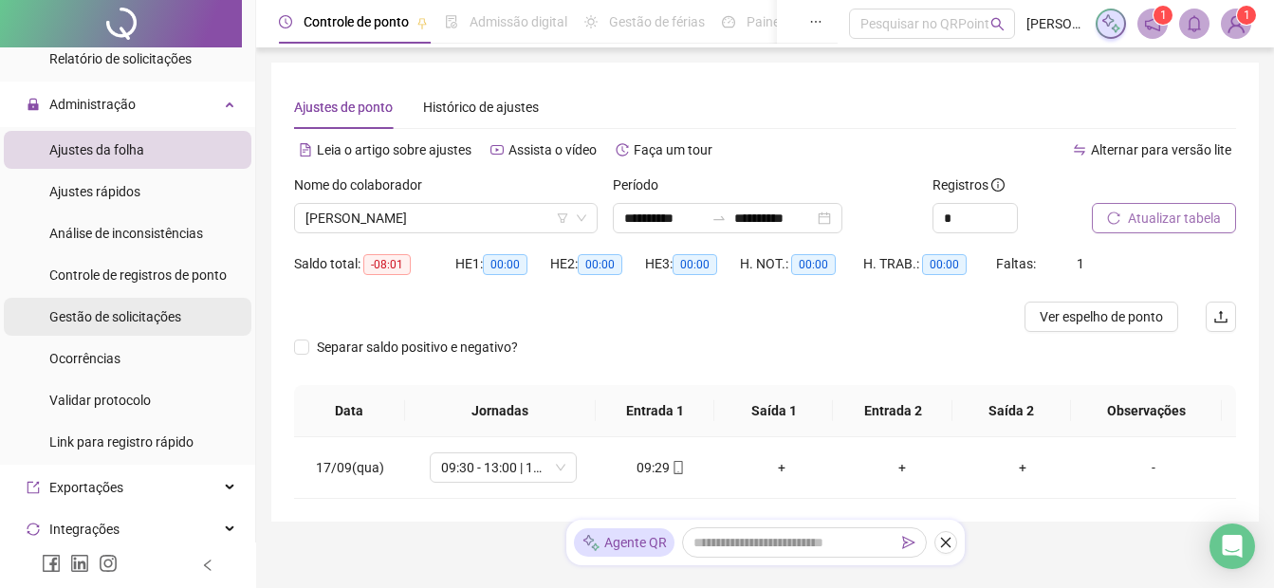
click at [65, 320] on span "Gestão de solicitações" at bounding box center [115, 316] width 132 height 15
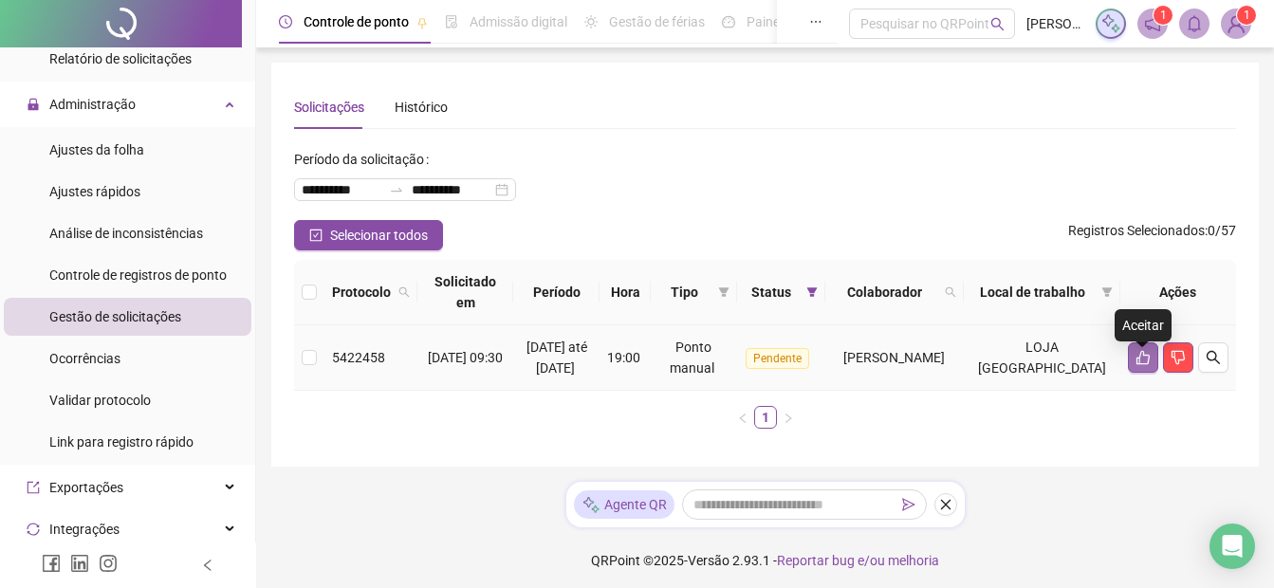
click at [1136, 365] on icon "like" at bounding box center [1143, 357] width 15 height 15
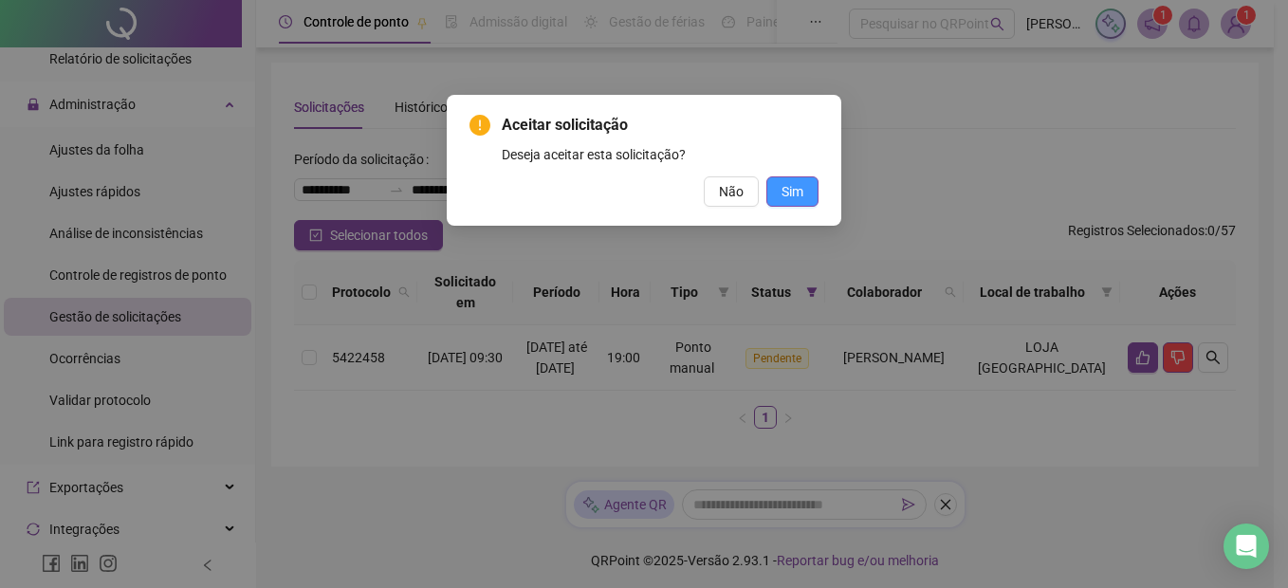
click at [776, 191] on button "Sim" at bounding box center [793, 191] width 52 height 30
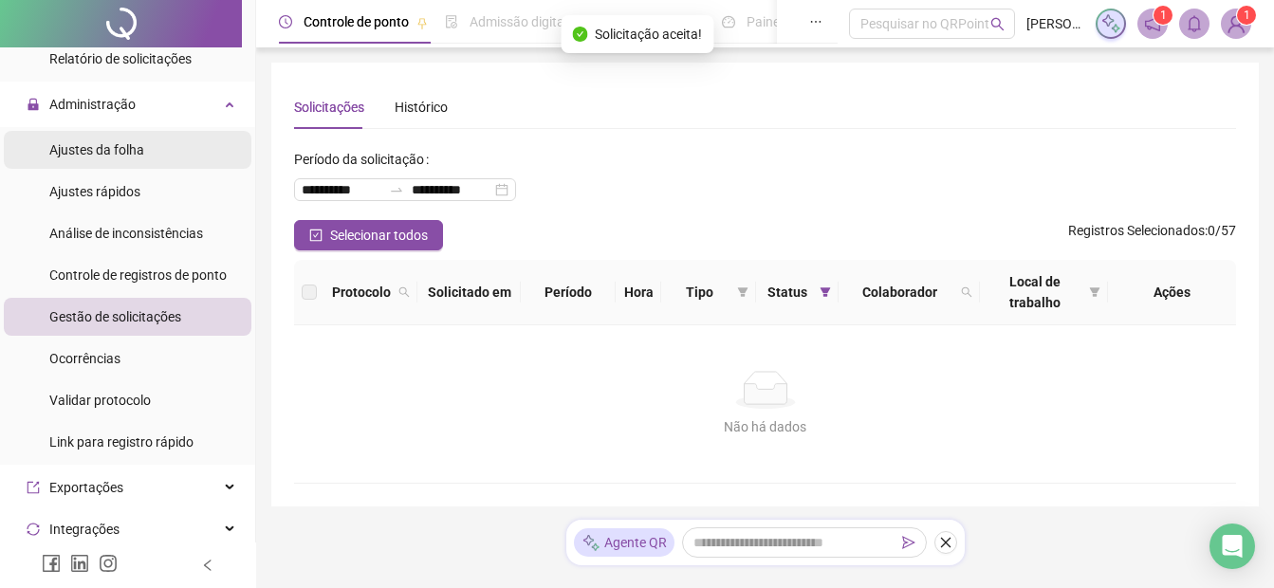
click at [106, 146] on span "Ajustes da folha" at bounding box center [96, 149] width 95 height 15
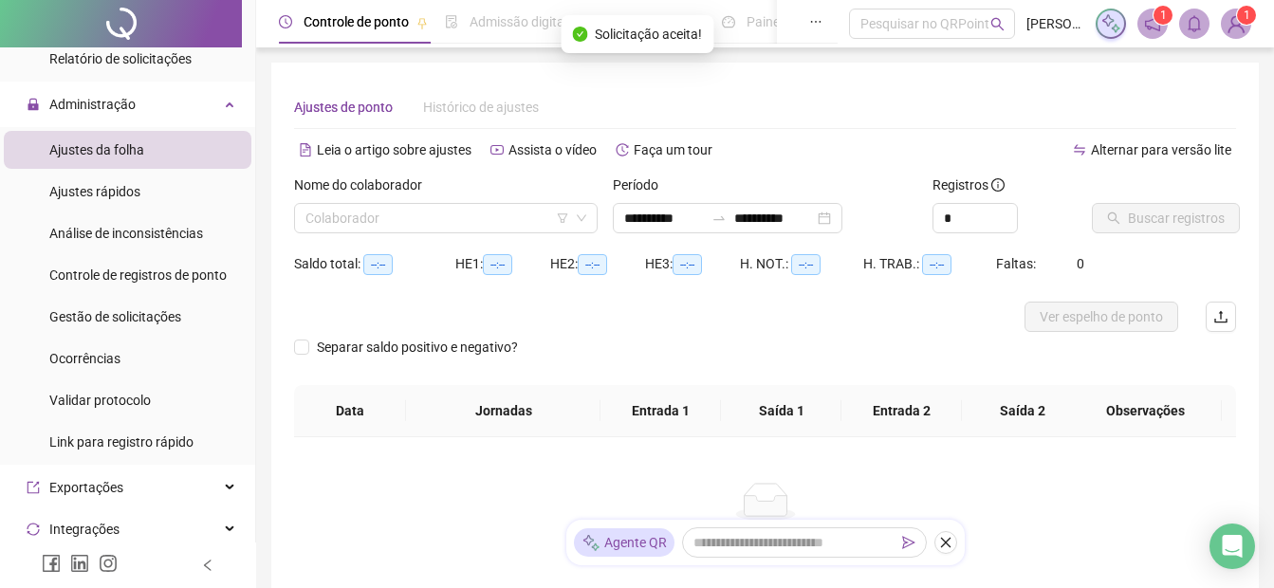
type input "**********"
drag, startPoint x: 365, startPoint y: 198, endPoint x: 366, endPoint y: 215, distance: 17.1
click at [364, 199] on div "Nome do colaborador" at bounding box center [446, 189] width 304 height 28
drag, startPoint x: 367, startPoint y: 215, endPoint x: 354, endPoint y: 212, distance: 13.8
click at [362, 215] on input "search" at bounding box center [438, 218] width 264 height 28
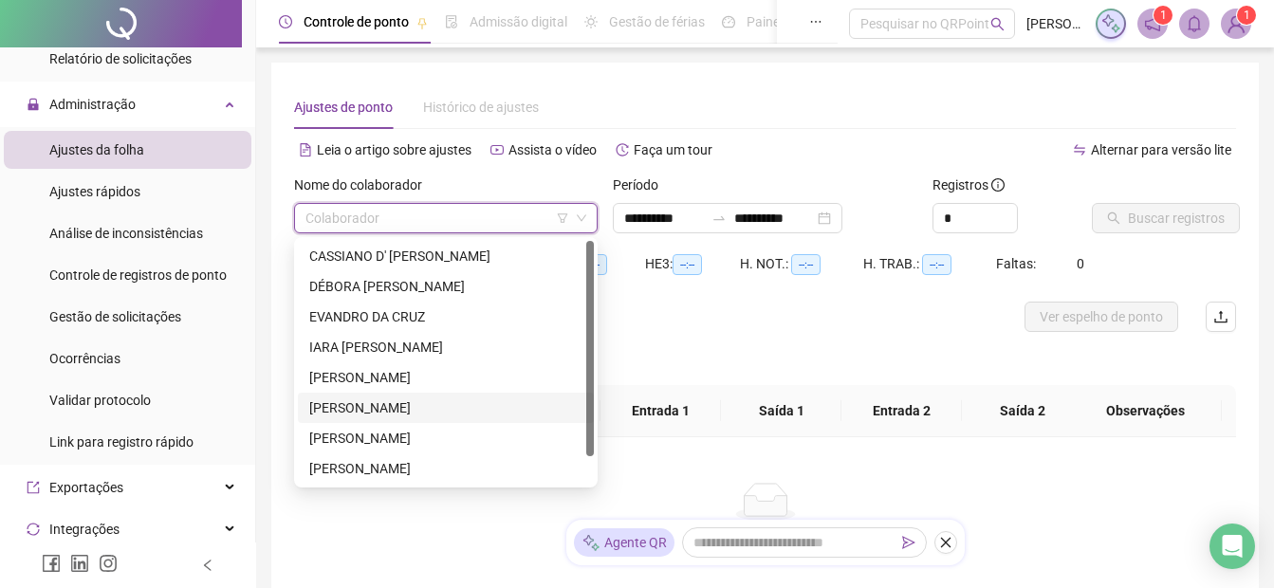
drag, startPoint x: 361, startPoint y: 407, endPoint x: 443, endPoint y: 354, distance: 97.4
click at [361, 407] on div "[PERSON_NAME]" at bounding box center [445, 408] width 273 height 21
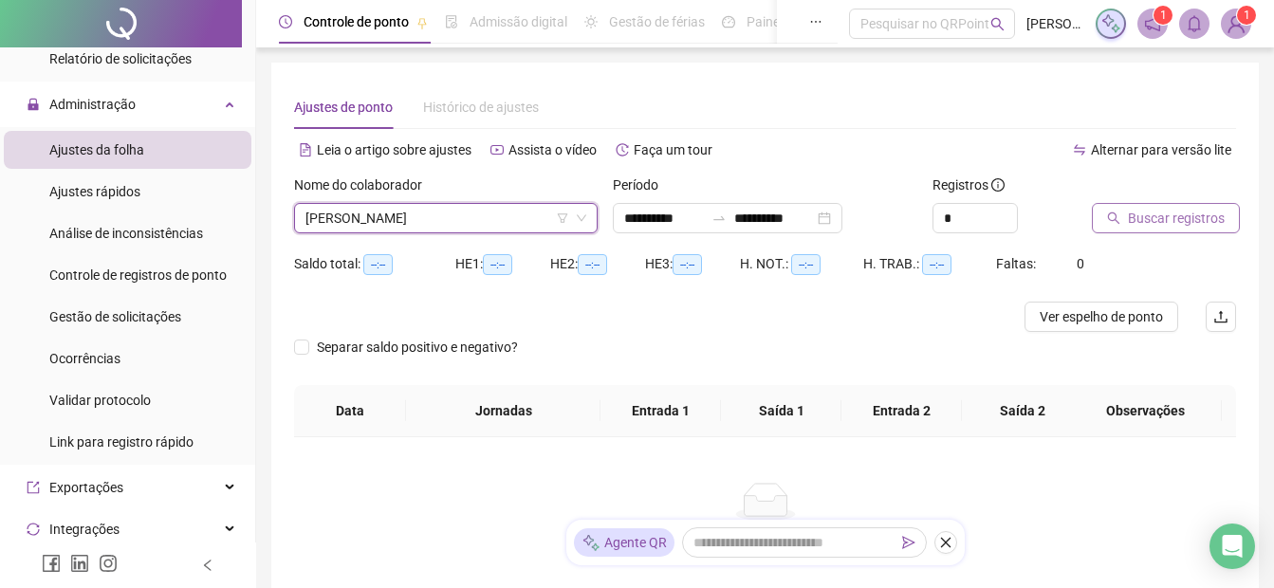
click at [1169, 219] on span "Buscar registros" at bounding box center [1176, 218] width 97 height 21
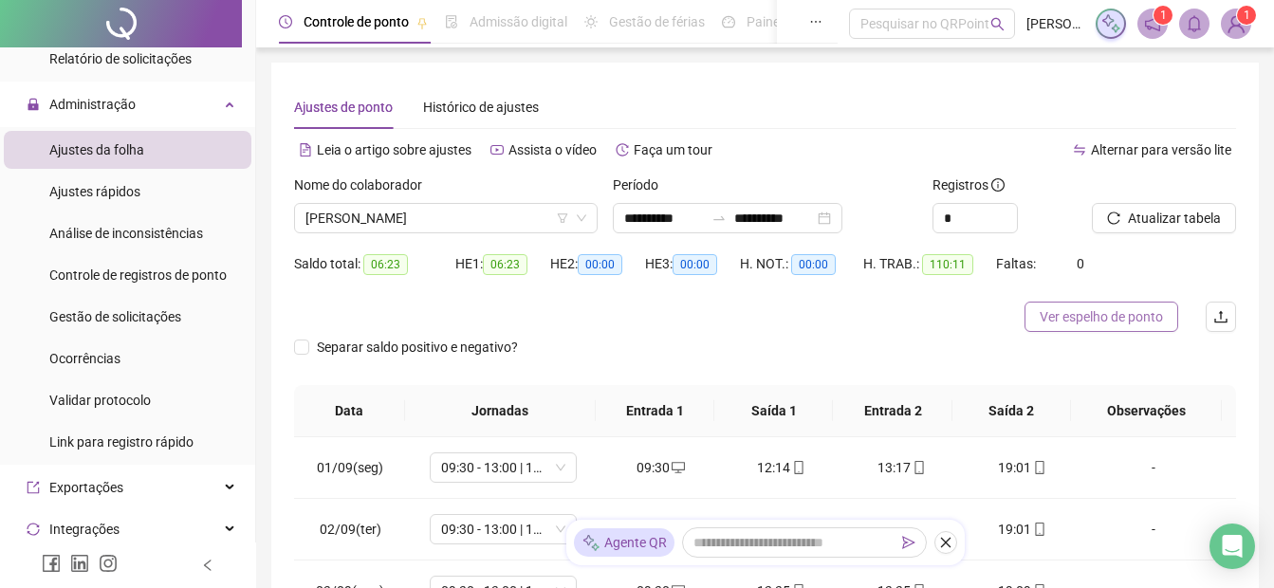
click at [1098, 322] on span "Ver espelho de ponto" at bounding box center [1101, 316] width 123 height 21
click at [373, 225] on span "[PERSON_NAME]" at bounding box center [446, 218] width 281 height 28
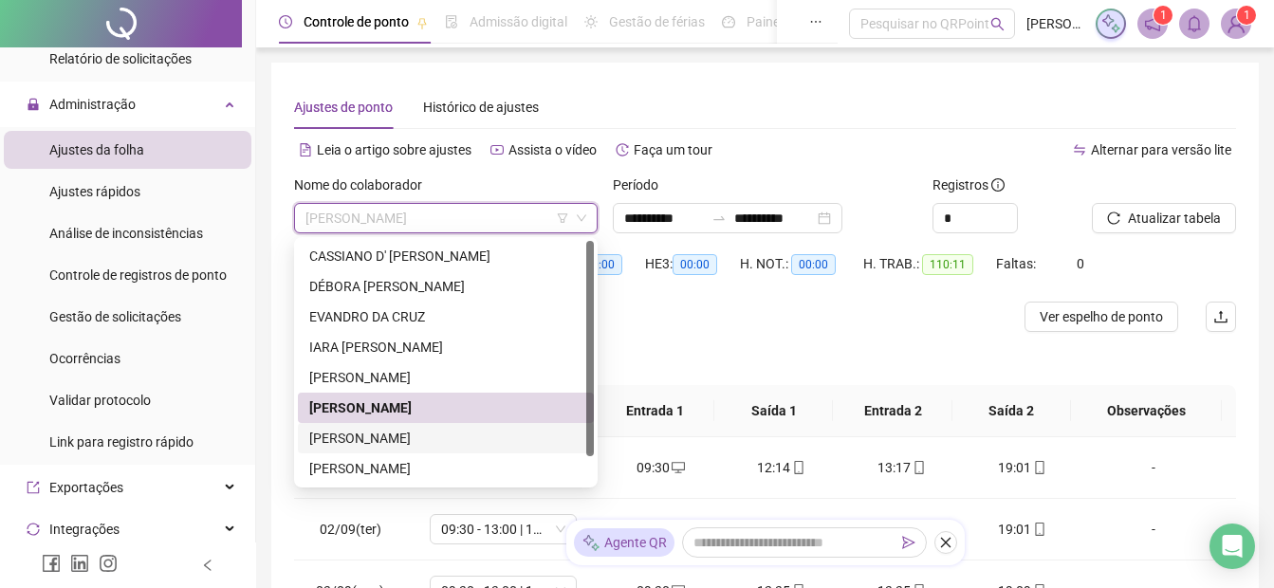
click at [360, 438] on div "[PERSON_NAME]" at bounding box center [445, 438] width 273 height 21
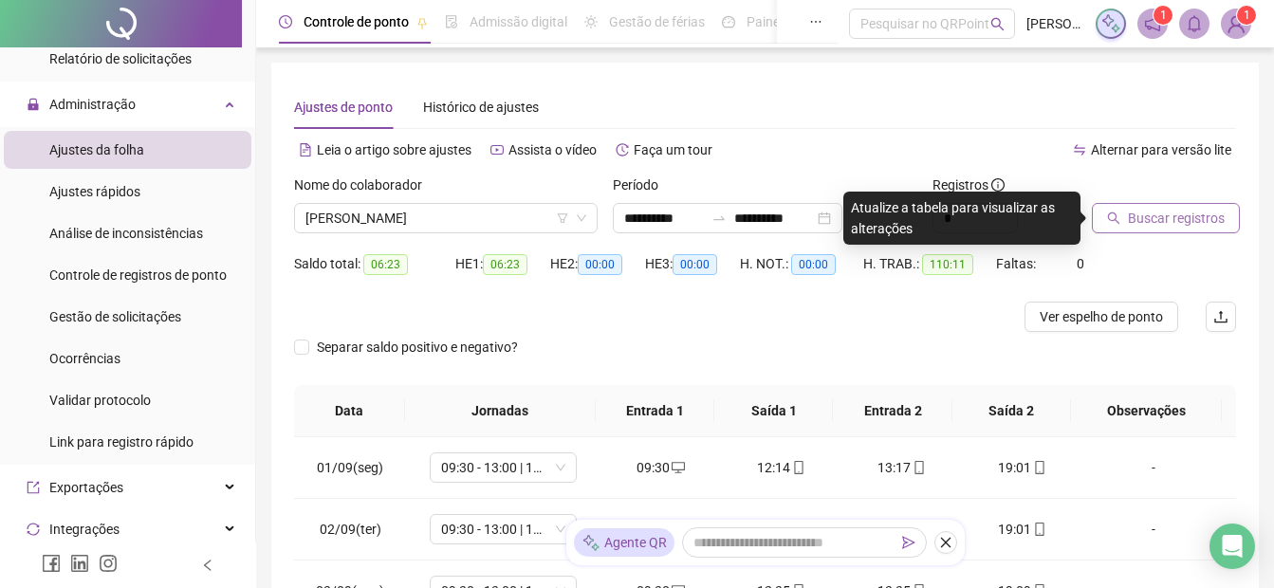
click at [1159, 211] on span "Buscar registros" at bounding box center [1176, 218] width 97 height 21
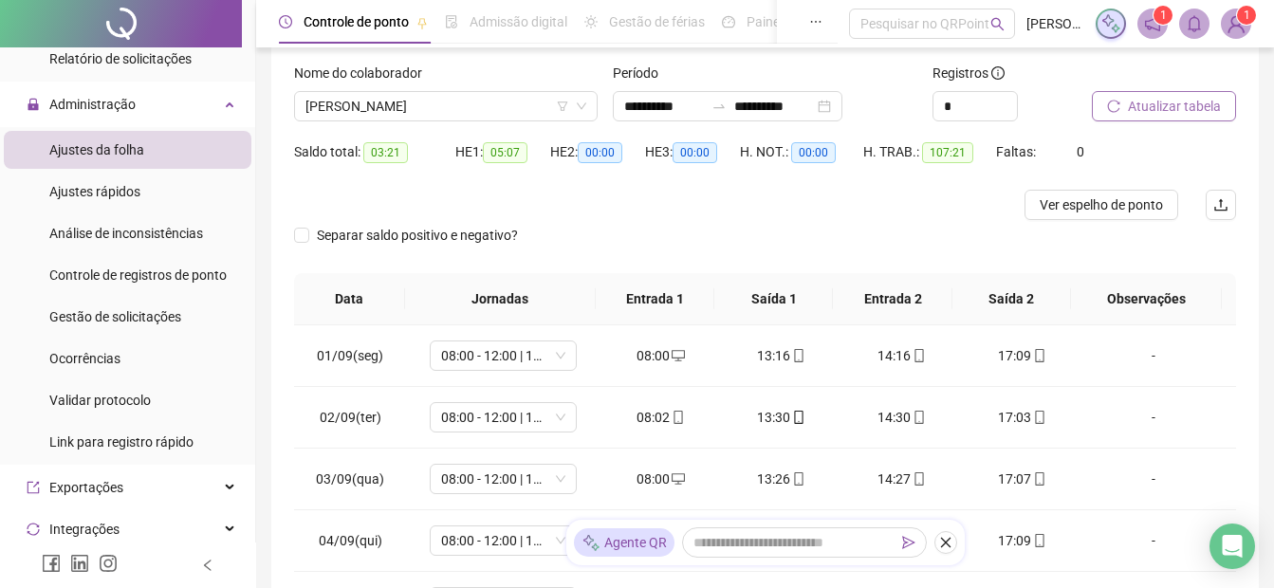
scroll to position [190, 0]
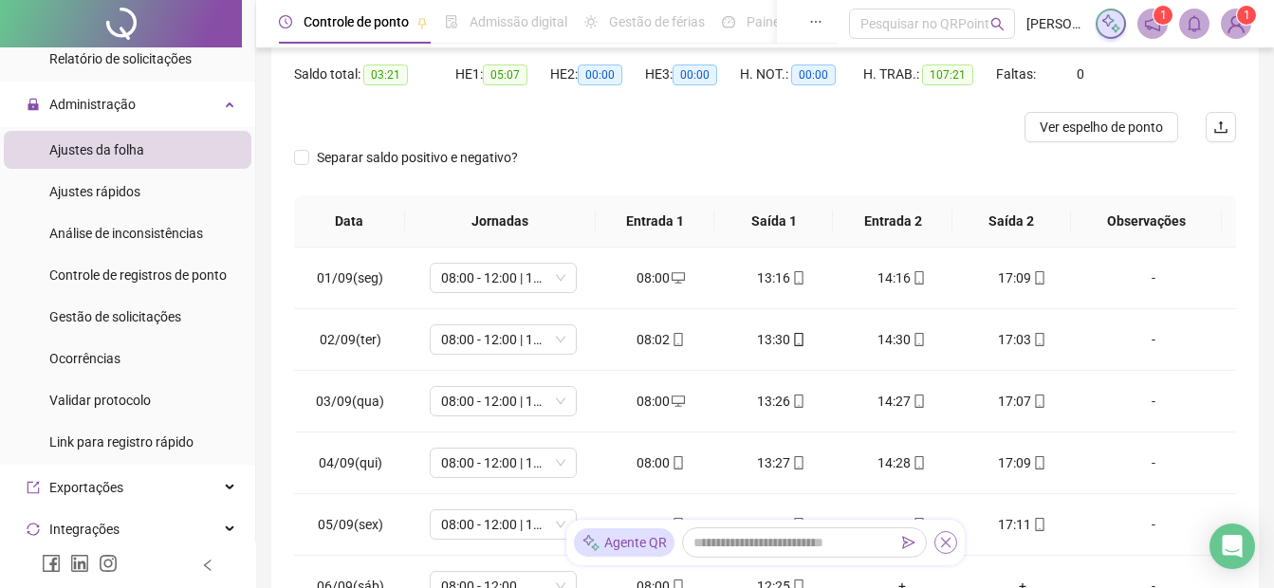
click at [954, 543] on button "button" at bounding box center [946, 542] width 23 height 23
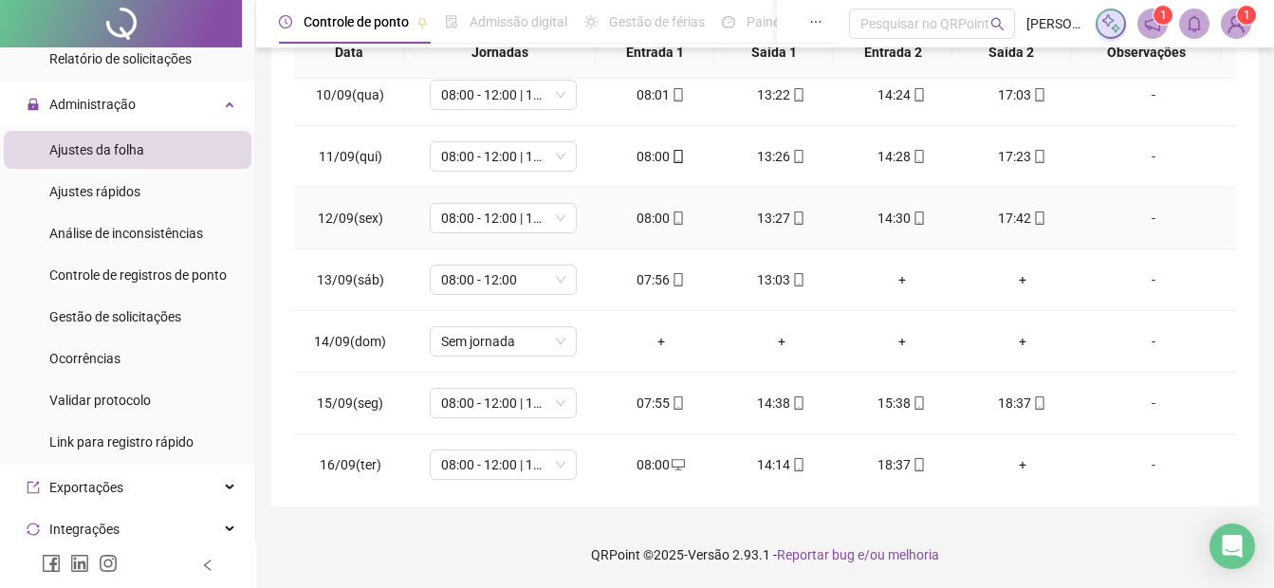
scroll to position [582, 0]
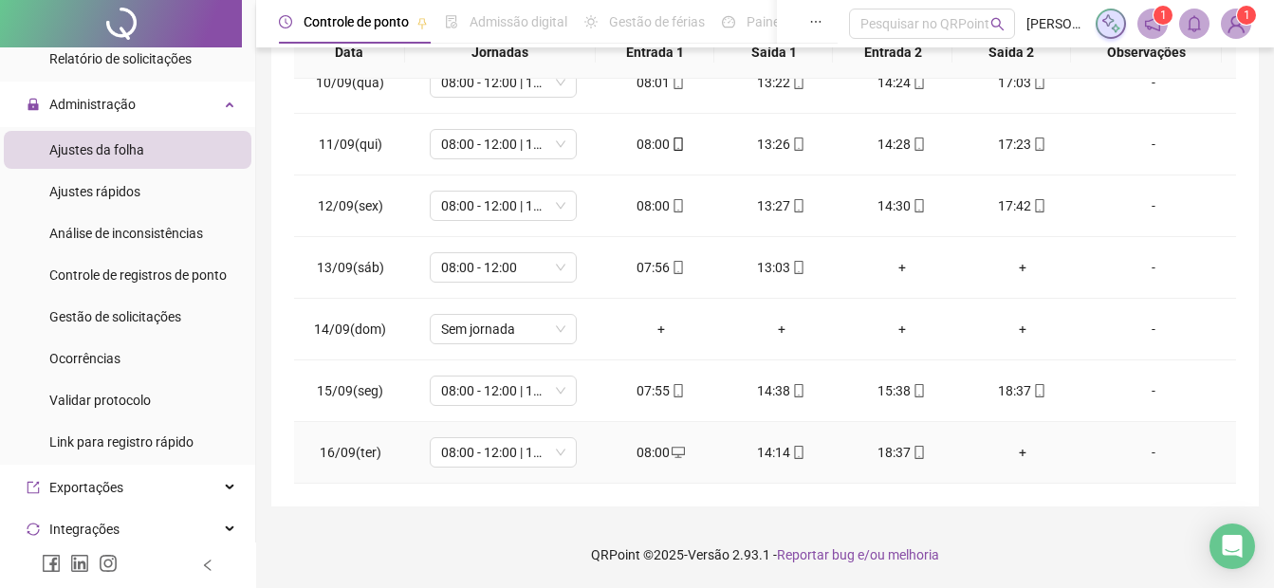
click at [1009, 456] on div "+" at bounding box center [1022, 452] width 90 height 21
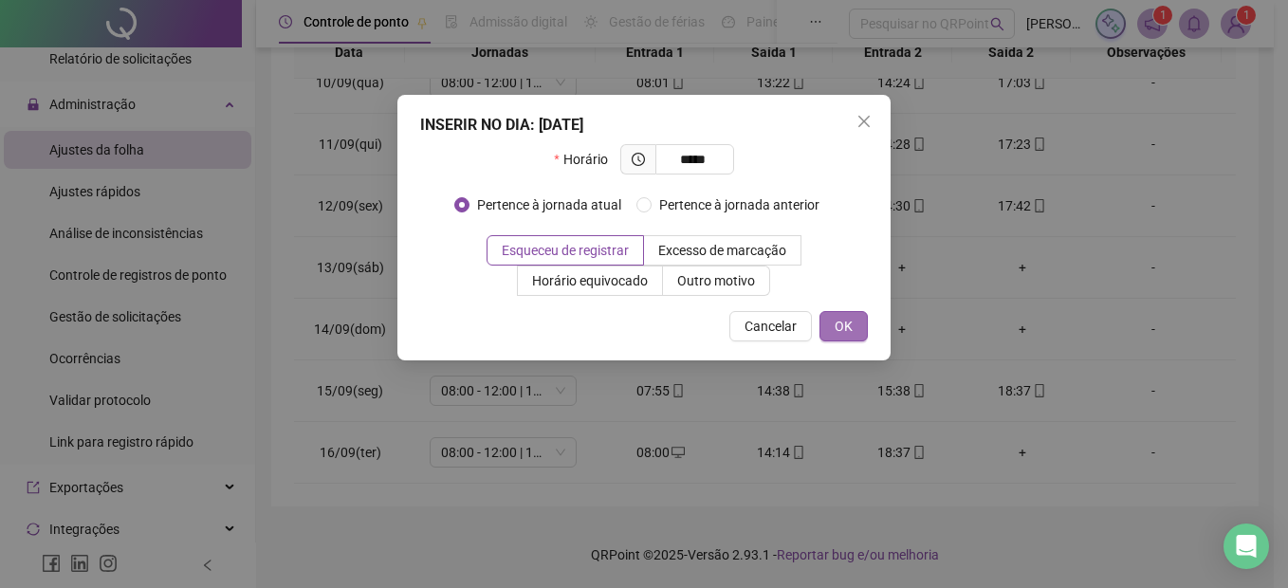
type input "*****"
click at [843, 324] on span "OK" at bounding box center [844, 326] width 18 height 21
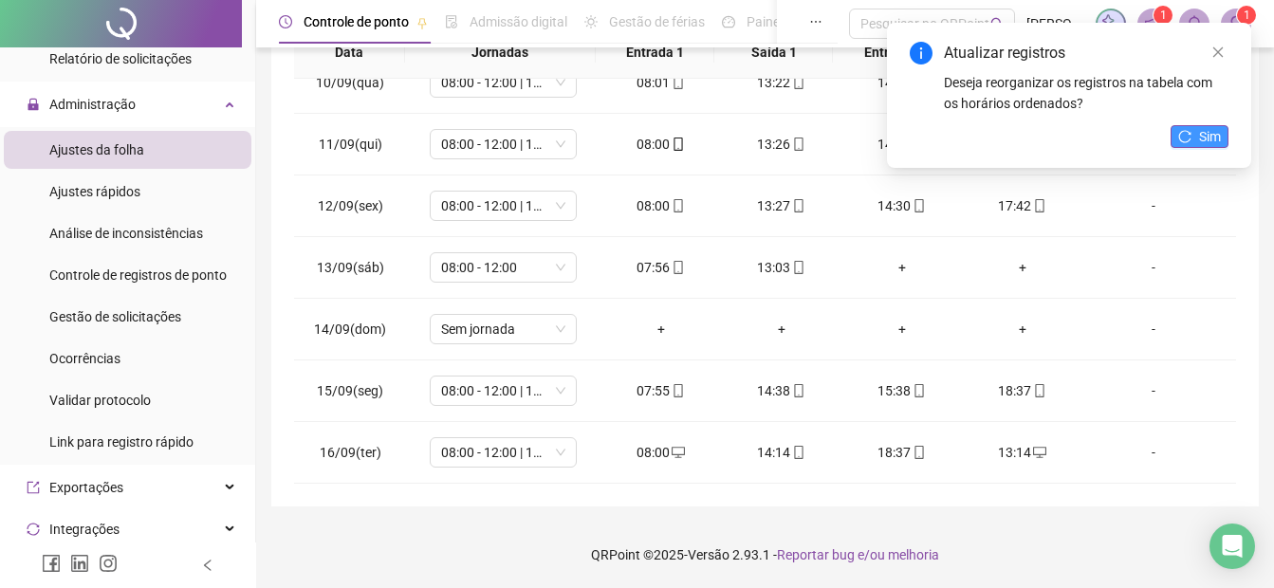
click at [1200, 139] on span "Sim" at bounding box center [1210, 136] width 22 height 21
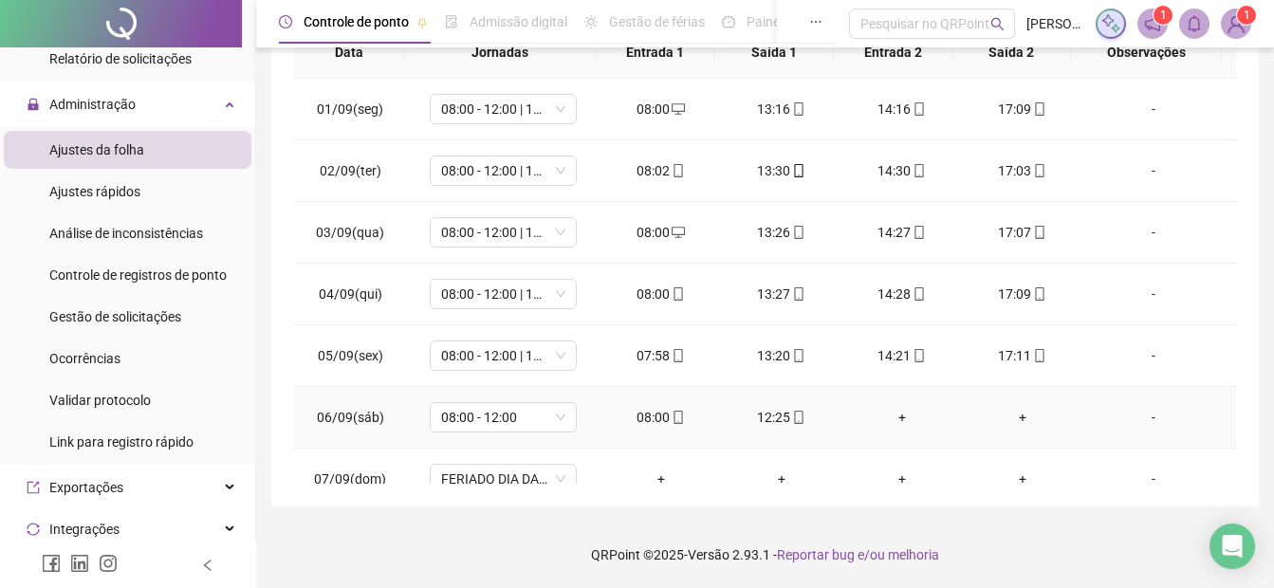
scroll to position [0, 0]
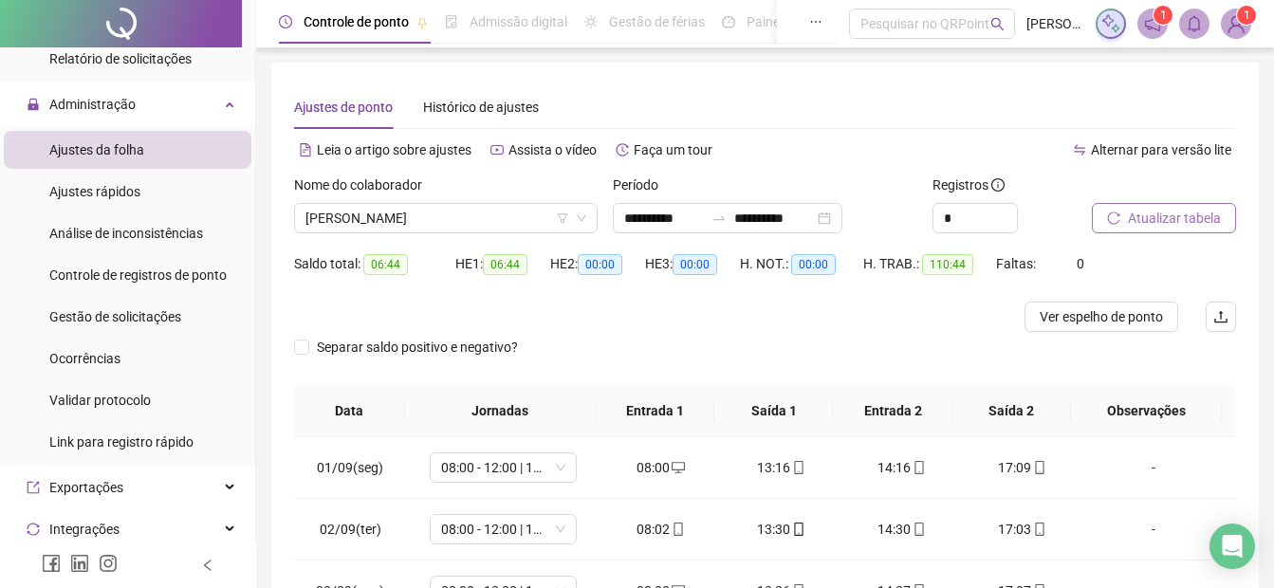
click at [1149, 223] on span "Atualizar tabela" at bounding box center [1174, 218] width 93 height 21
click at [1106, 317] on span "Ver espelho de ponto" at bounding box center [1101, 316] width 123 height 21
click at [347, 215] on span "[PERSON_NAME]" at bounding box center [446, 218] width 281 height 28
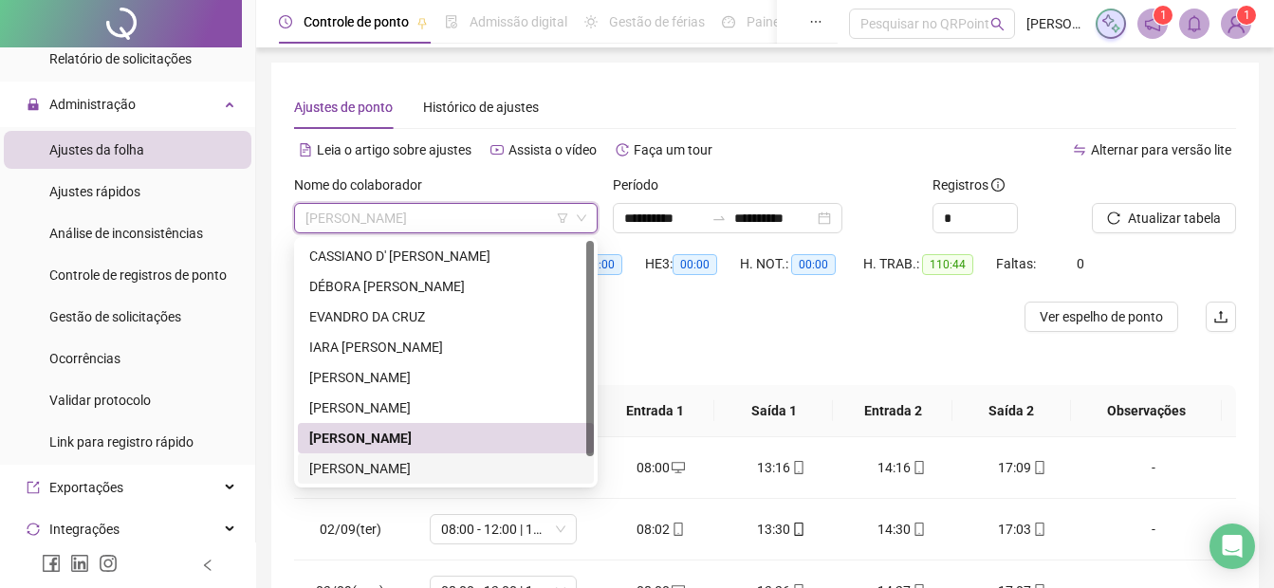
scroll to position [30, 0]
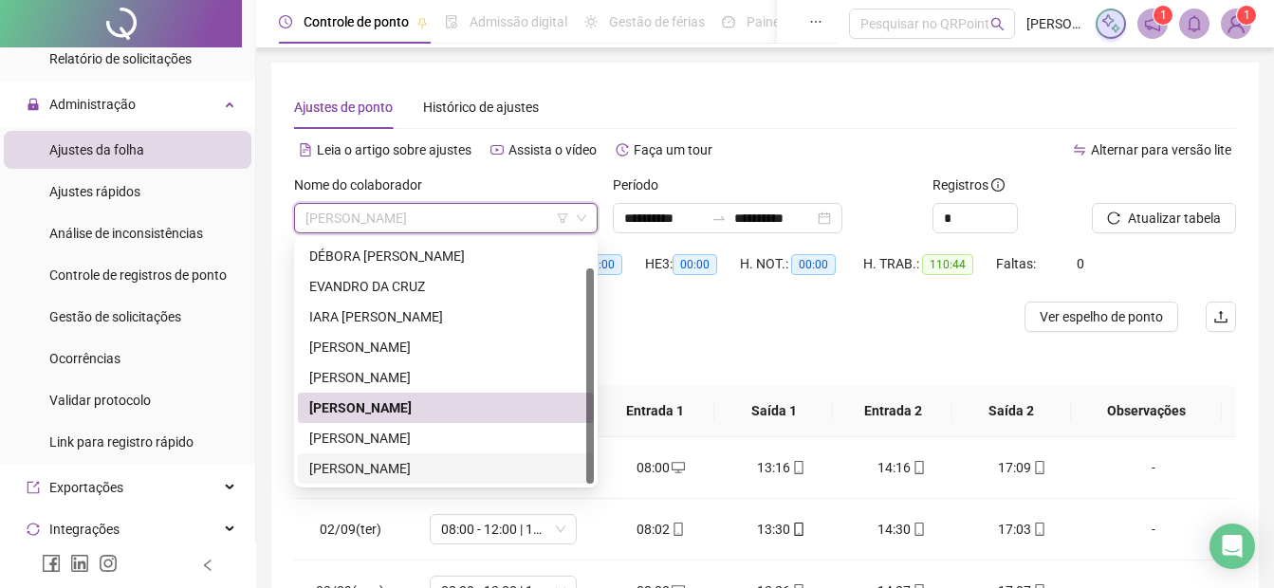
click at [339, 474] on div "[PERSON_NAME]" at bounding box center [445, 468] width 273 height 21
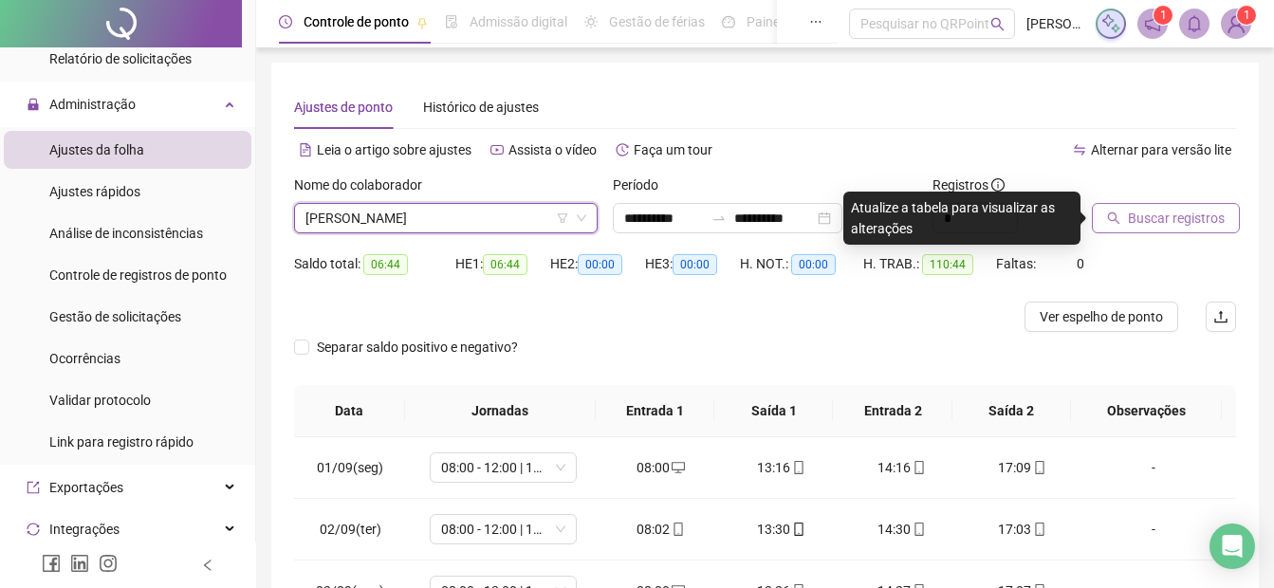
click at [1147, 219] on span "Buscar registros" at bounding box center [1176, 218] width 97 height 21
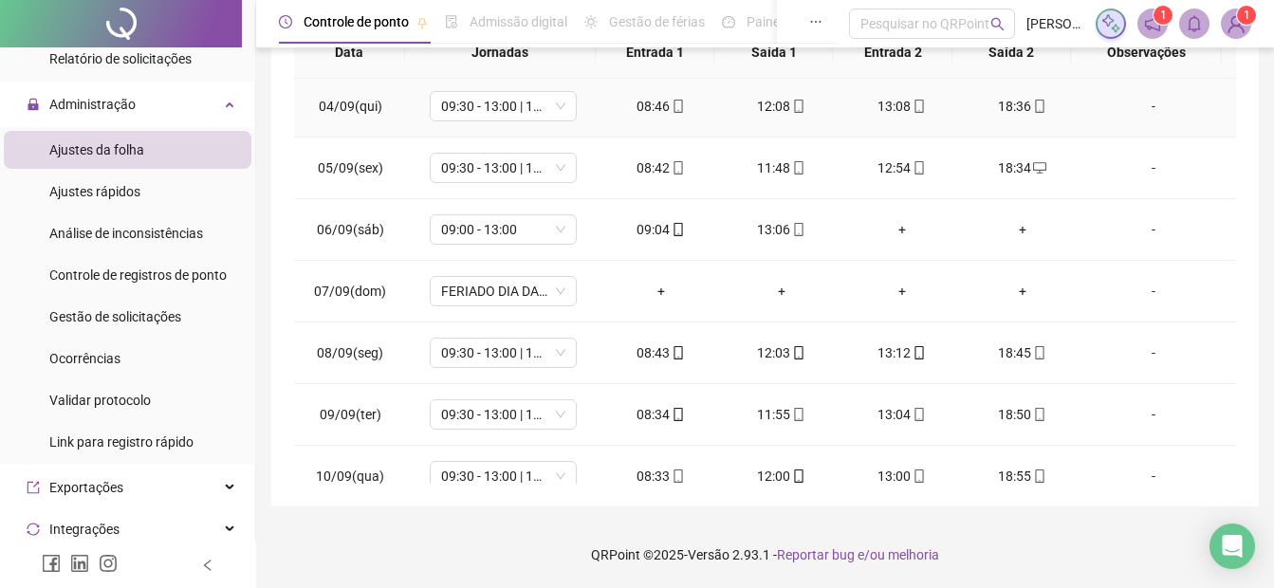
scroll to position [190, 0]
click at [660, 230] on div "09:04" at bounding box center [661, 227] width 90 height 21
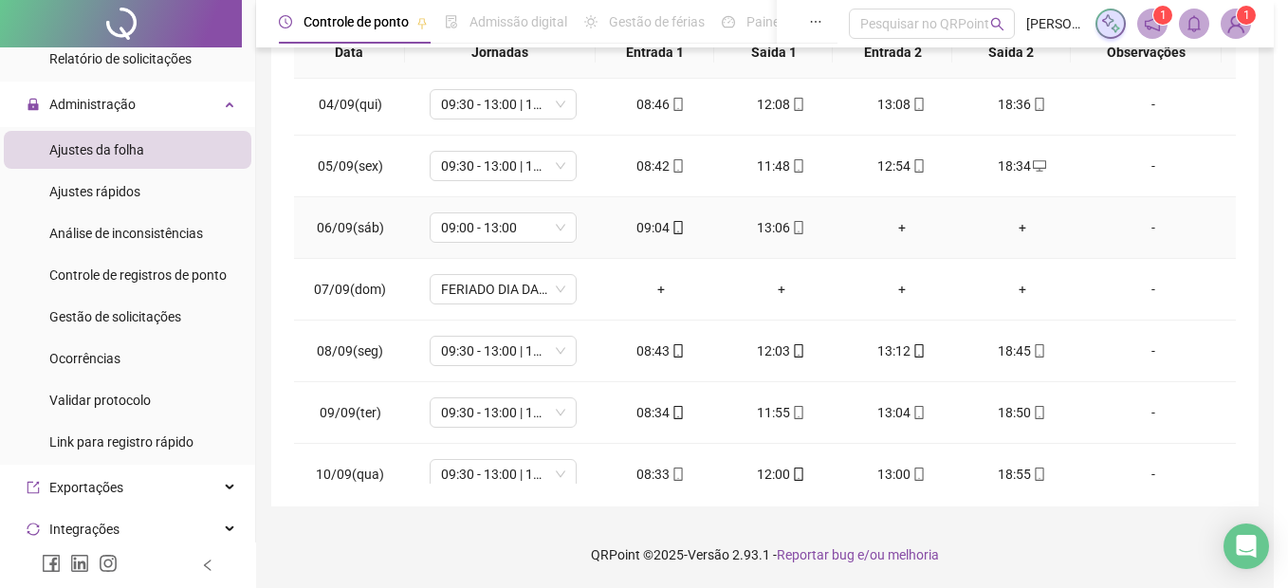
type input "**********"
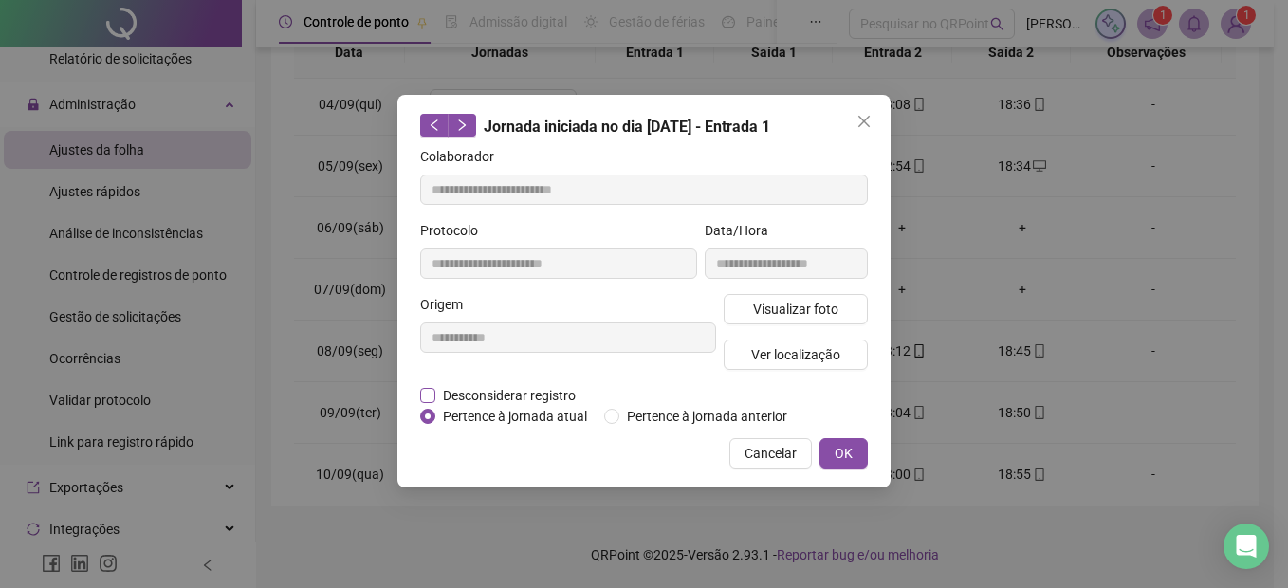
click at [457, 395] on span "Desconsiderar registro" at bounding box center [510, 395] width 148 height 21
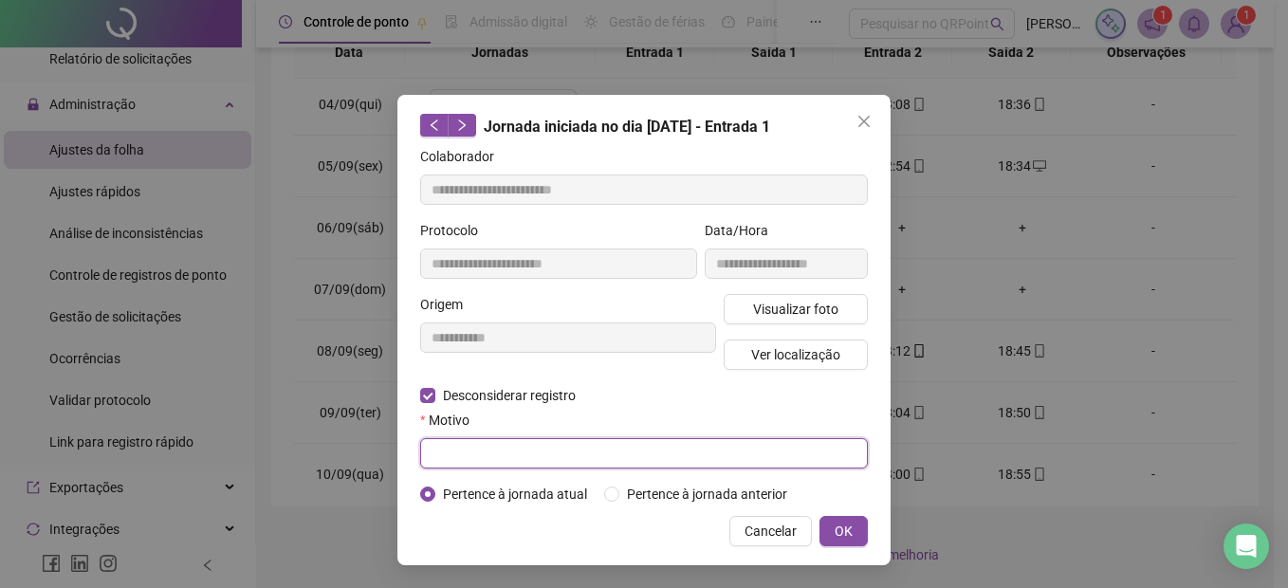
click at [444, 452] on input "text" at bounding box center [644, 453] width 448 height 30
type input "*"
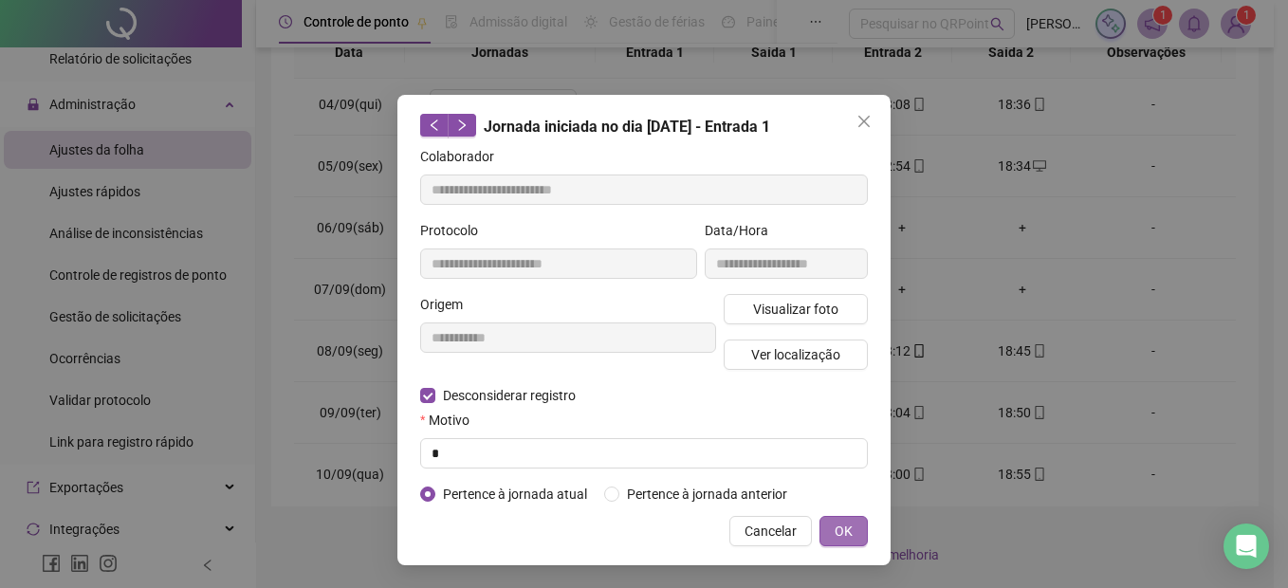
drag, startPoint x: 851, startPoint y: 532, endPoint x: 817, endPoint y: 537, distance: 34.5
click at [849, 532] on span "OK" at bounding box center [844, 531] width 18 height 21
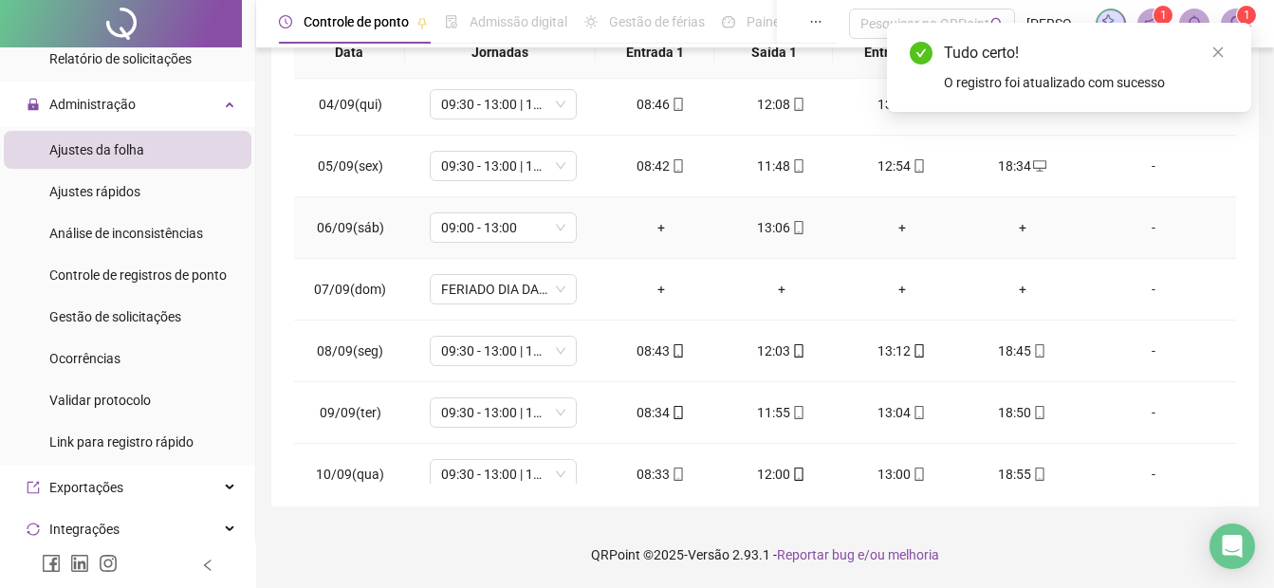
click at [645, 228] on div "+" at bounding box center [661, 227] width 90 height 21
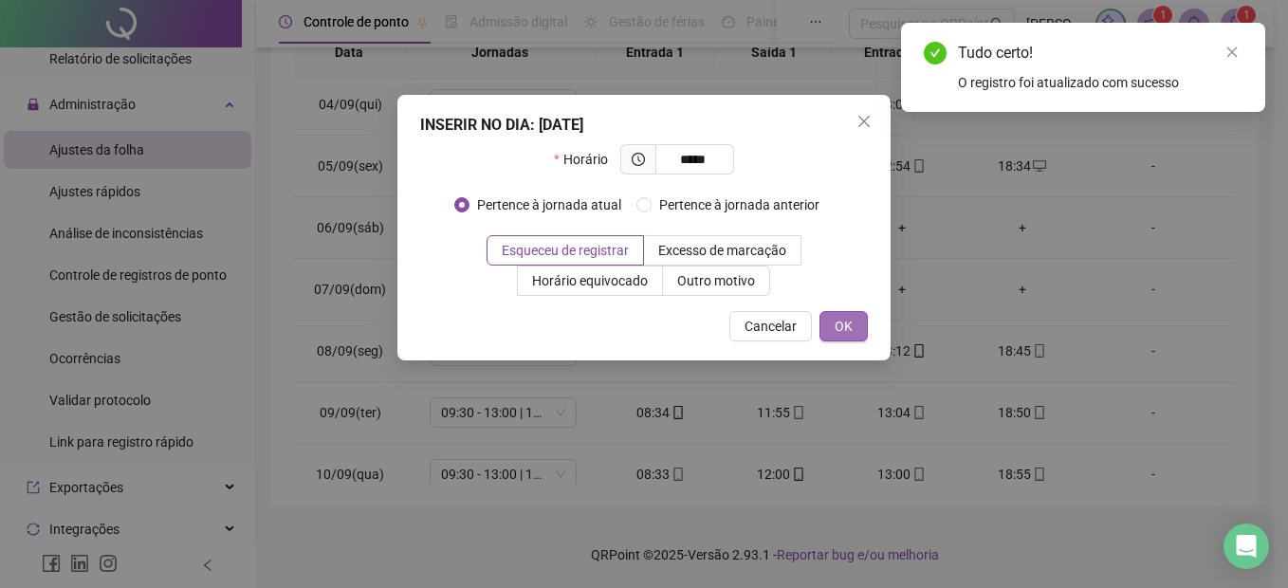
type input "*****"
click at [836, 318] on span "OK" at bounding box center [844, 326] width 18 height 21
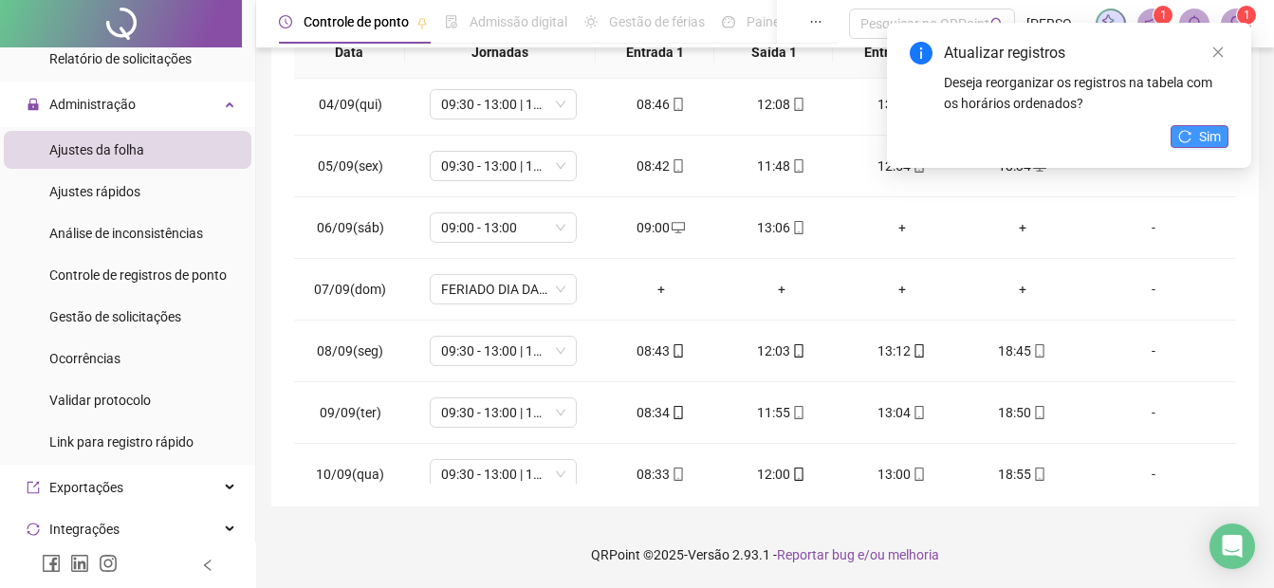
click at [1193, 127] on button "Sim" at bounding box center [1200, 136] width 58 height 23
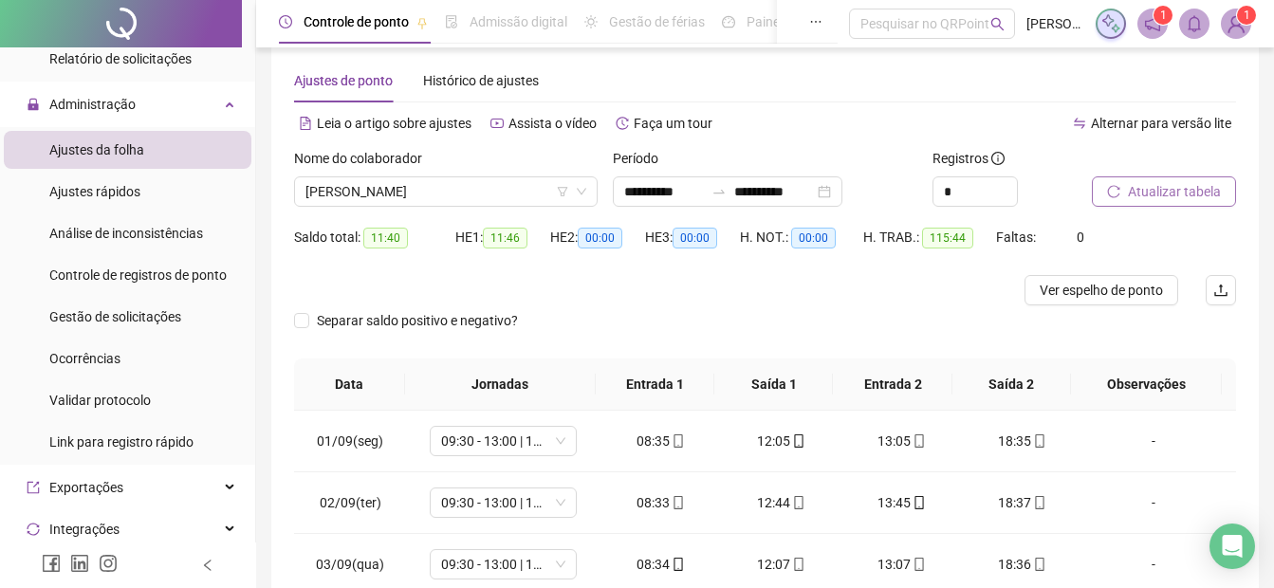
scroll to position [0, 0]
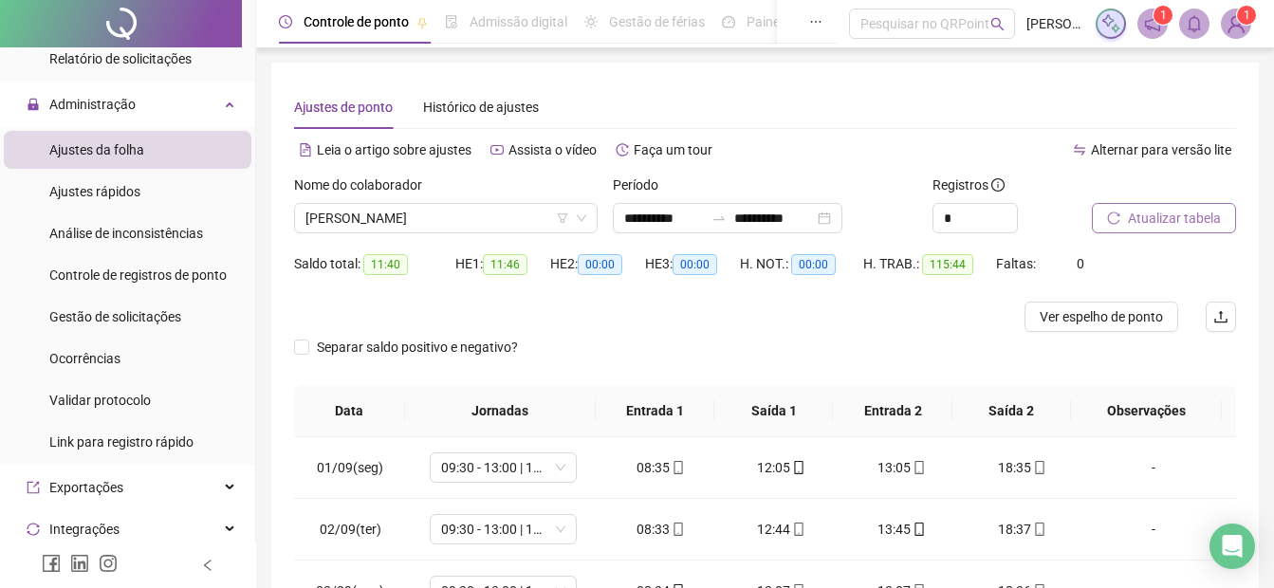
click at [1124, 213] on button "Atualizar tabela" at bounding box center [1164, 218] width 144 height 30
click at [1118, 320] on span "Ver espelho de ponto" at bounding box center [1101, 316] width 123 height 21
click at [1130, 218] on span "Atualizar tabela" at bounding box center [1174, 218] width 93 height 21
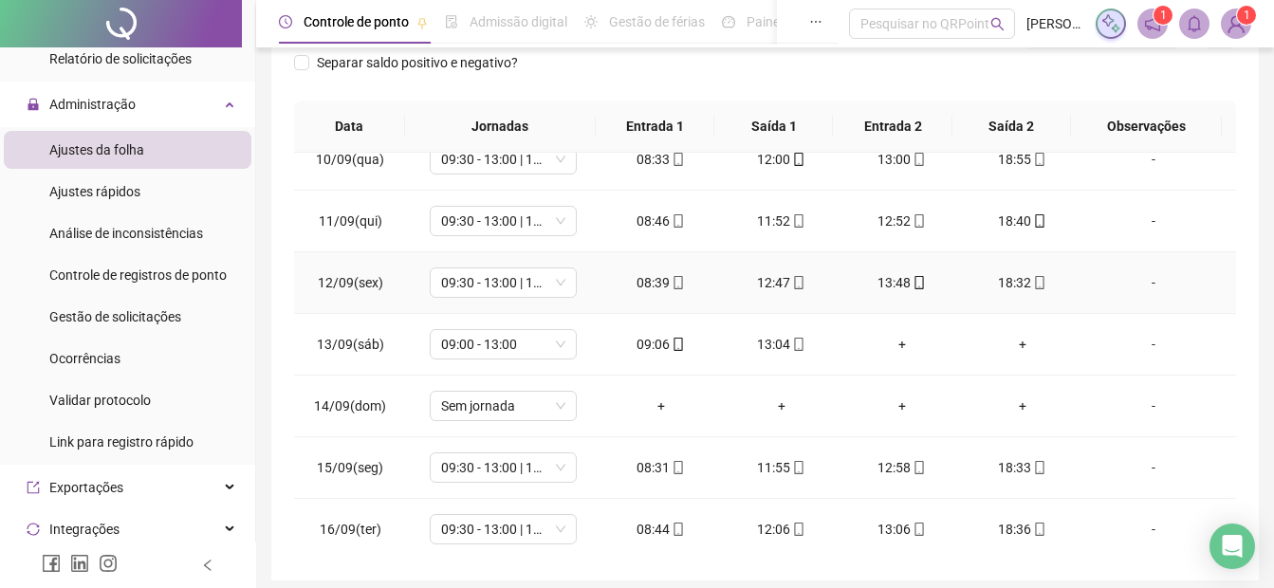
scroll to position [582, 0]
click at [661, 348] on div "09:06" at bounding box center [661, 341] width 90 height 21
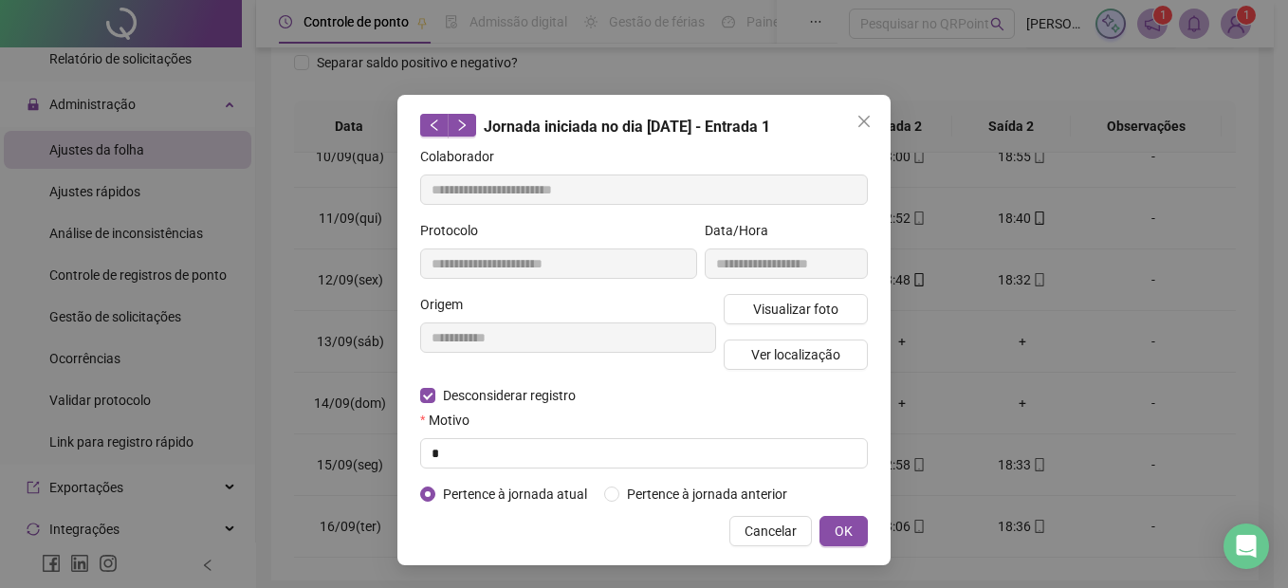
type input "**********"
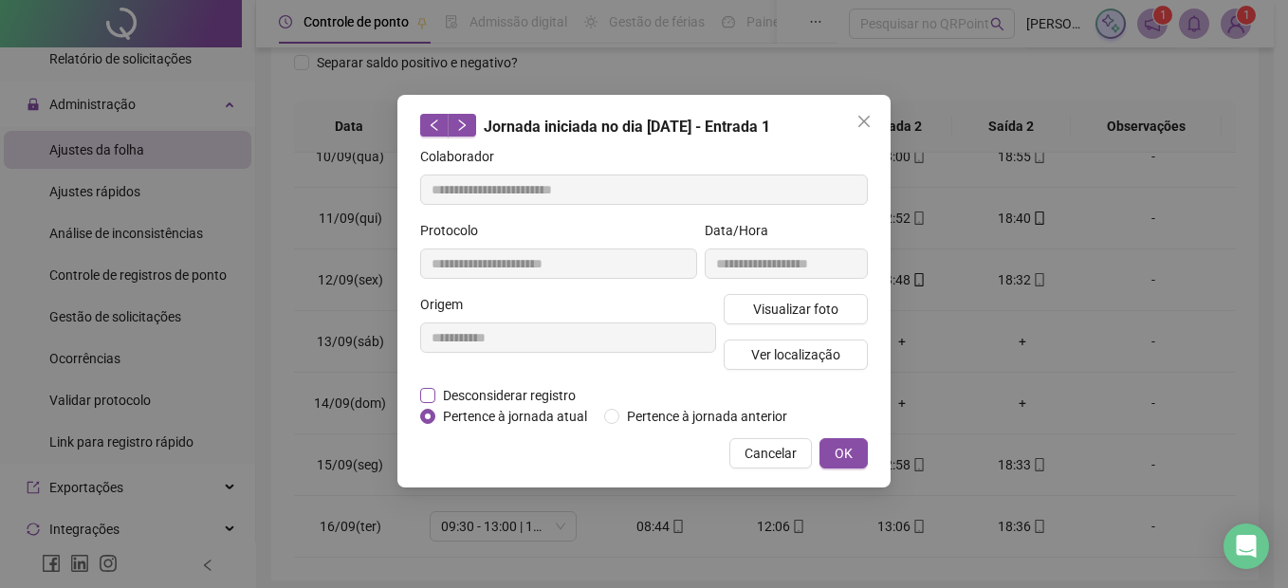
click at [536, 391] on span "Desconsiderar registro" at bounding box center [510, 395] width 148 height 21
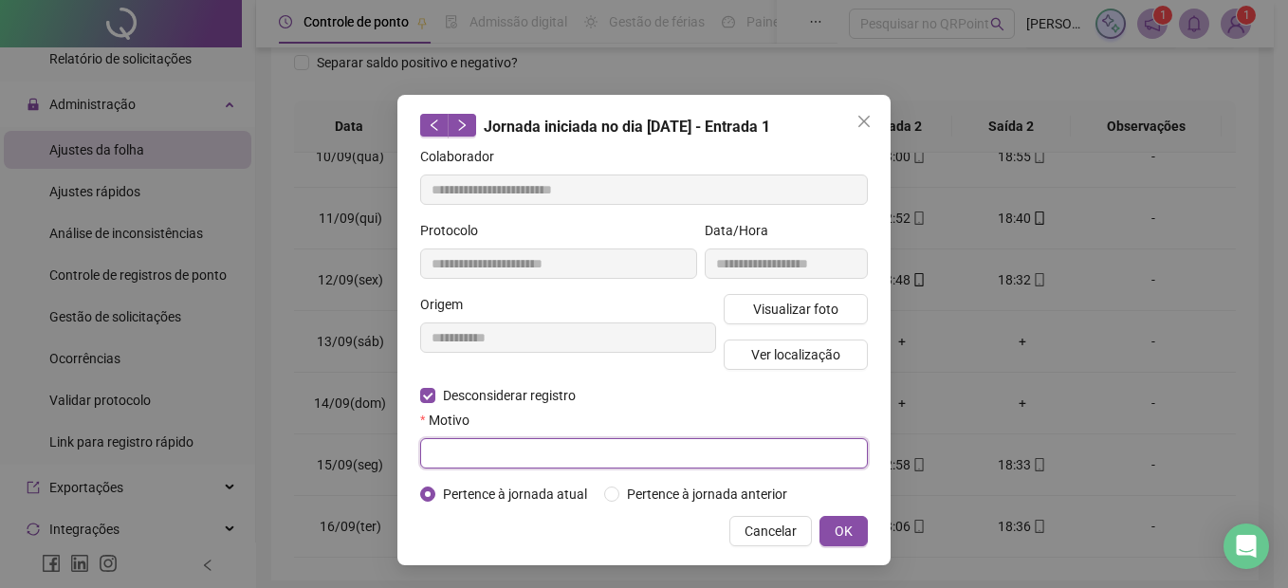
click at [482, 458] on input "text" at bounding box center [644, 453] width 448 height 30
type input "*"
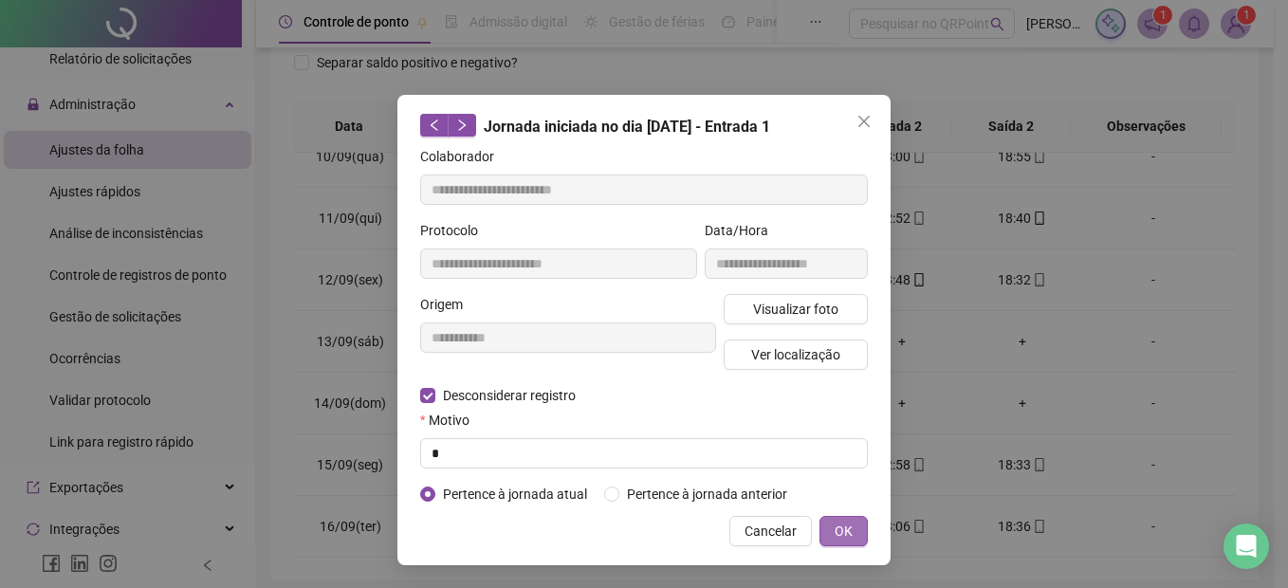
click at [828, 537] on button "OK" at bounding box center [844, 531] width 48 height 30
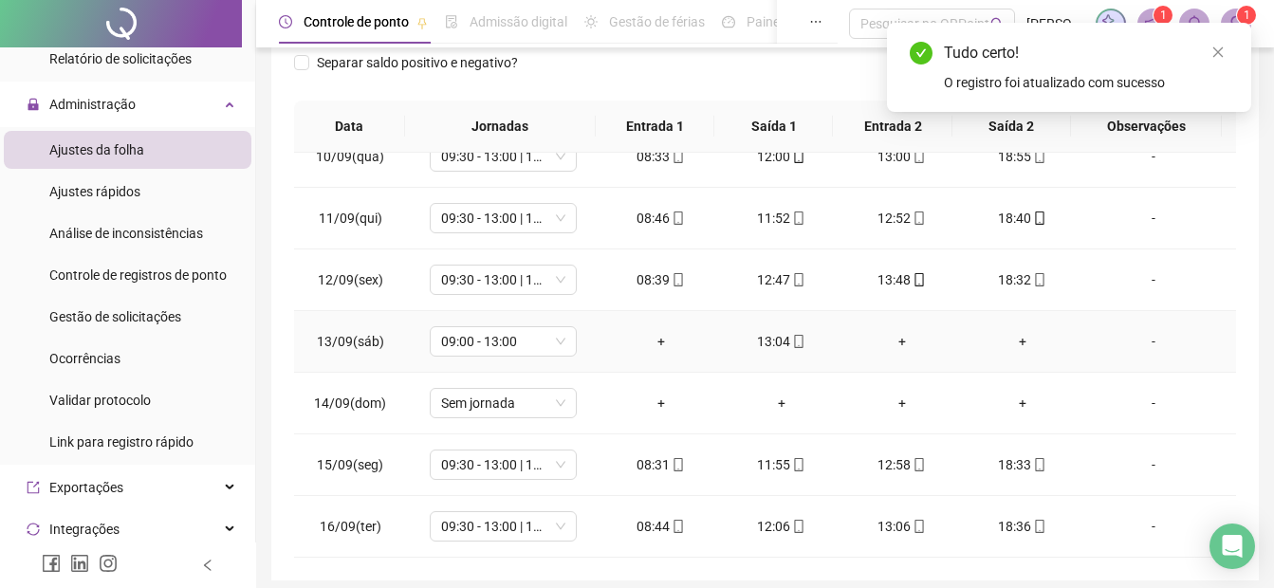
click at [650, 343] on div "+" at bounding box center [661, 341] width 90 height 21
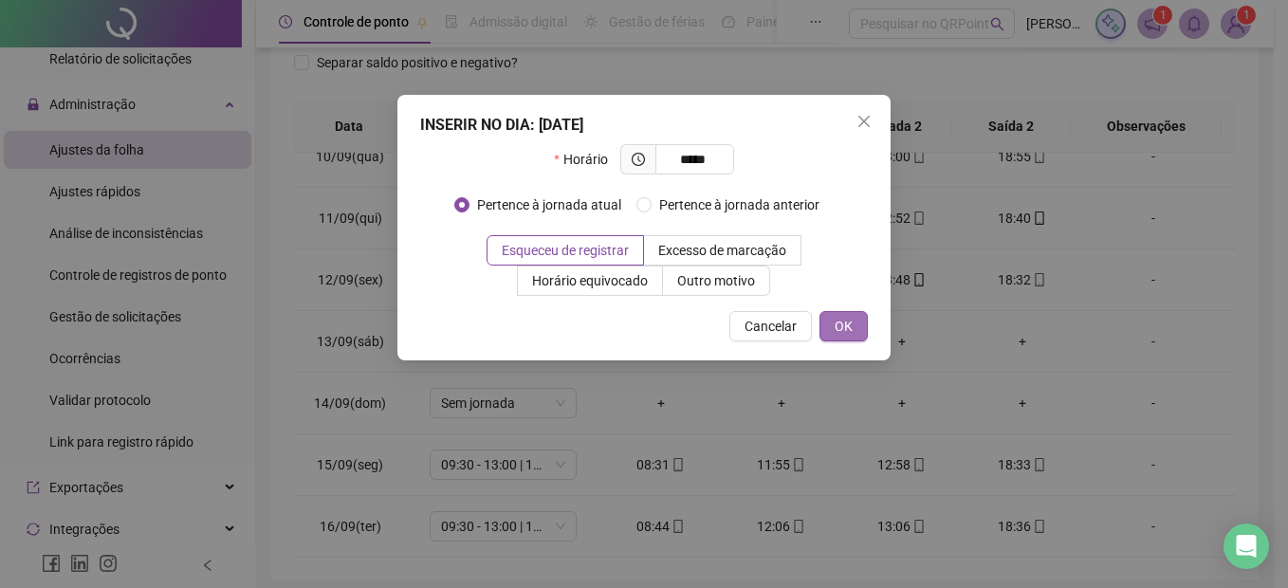
type input "*****"
click at [838, 327] on span "OK" at bounding box center [844, 326] width 18 height 21
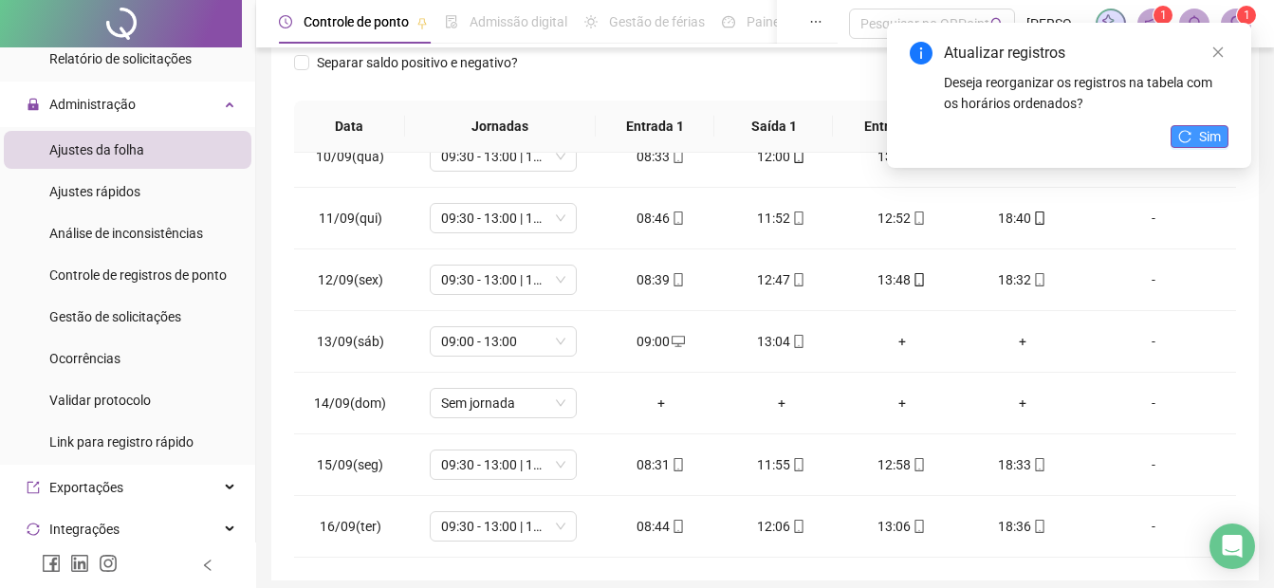
click at [1205, 139] on span "Sim" at bounding box center [1210, 136] width 22 height 21
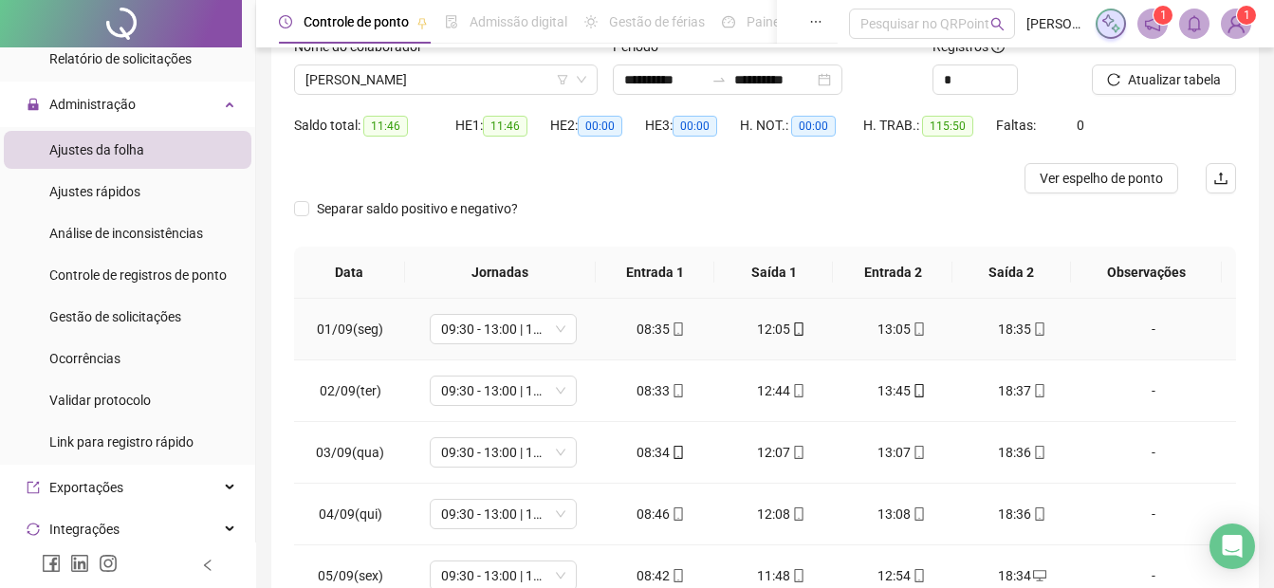
scroll to position [0, 0]
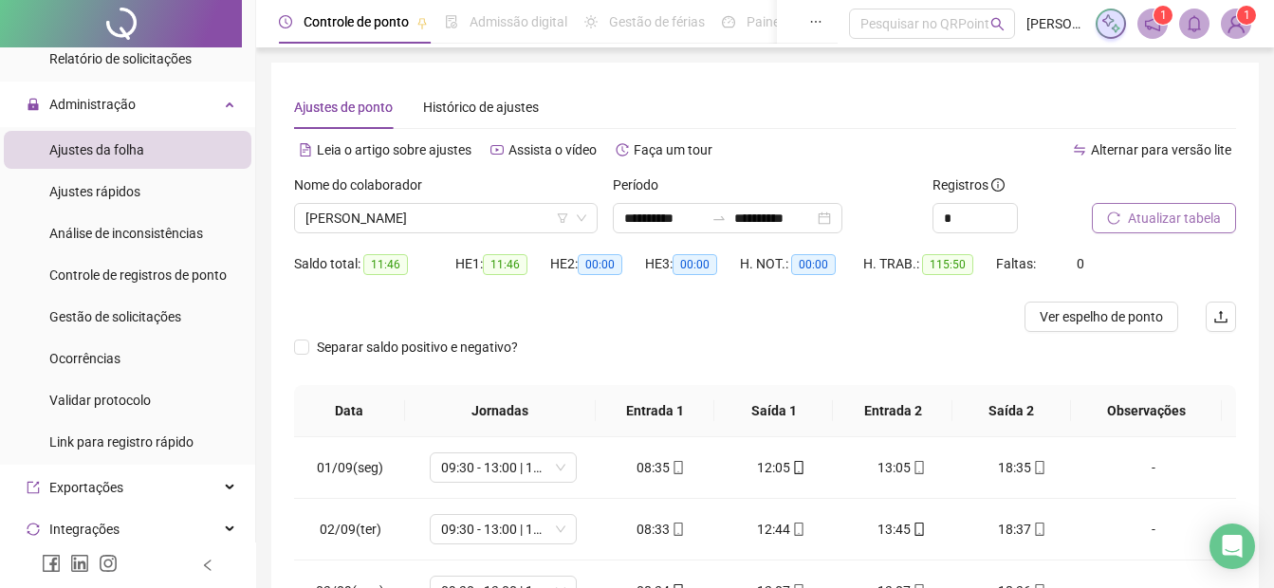
click at [1143, 222] on span "Atualizar tabela" at bounding box center [1174, 218] width 93 height 21
click at [1116, 312] on span "Ver espelho de ponto" at bounding box center [1101, 316] width 123 height 21
click at [368, 227] on span "[PERSON_NAME]" at bounding box center [446, 218] width 281 height 28
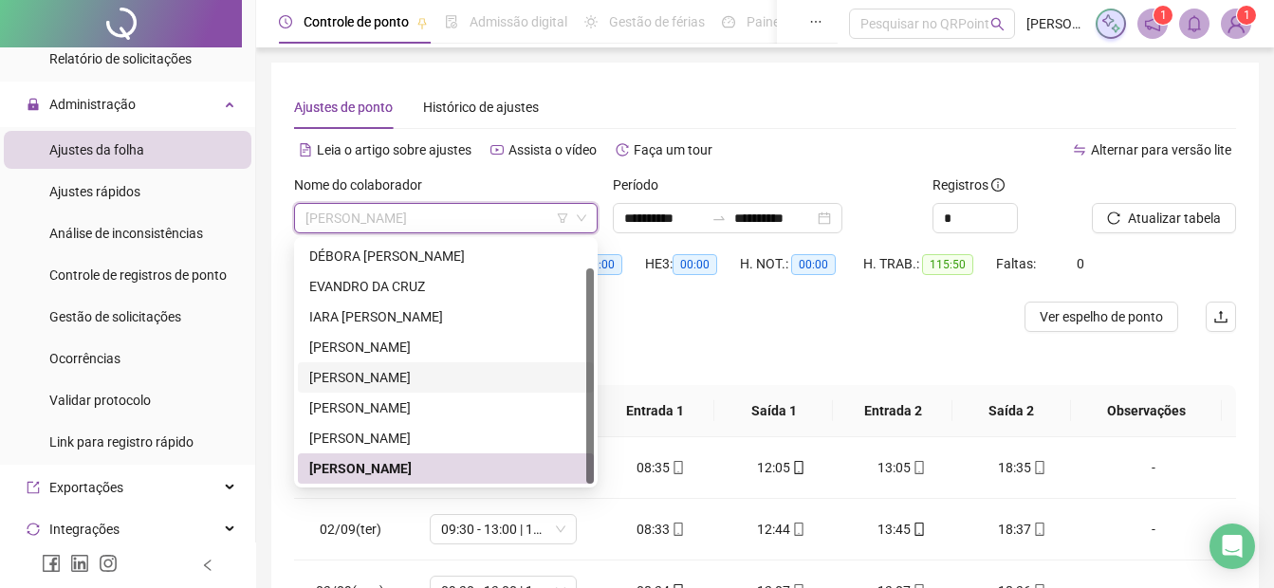
click at [352, 380] on div "[PERSON_NAME]" at bounding box center [445, 377] width 273 height 21
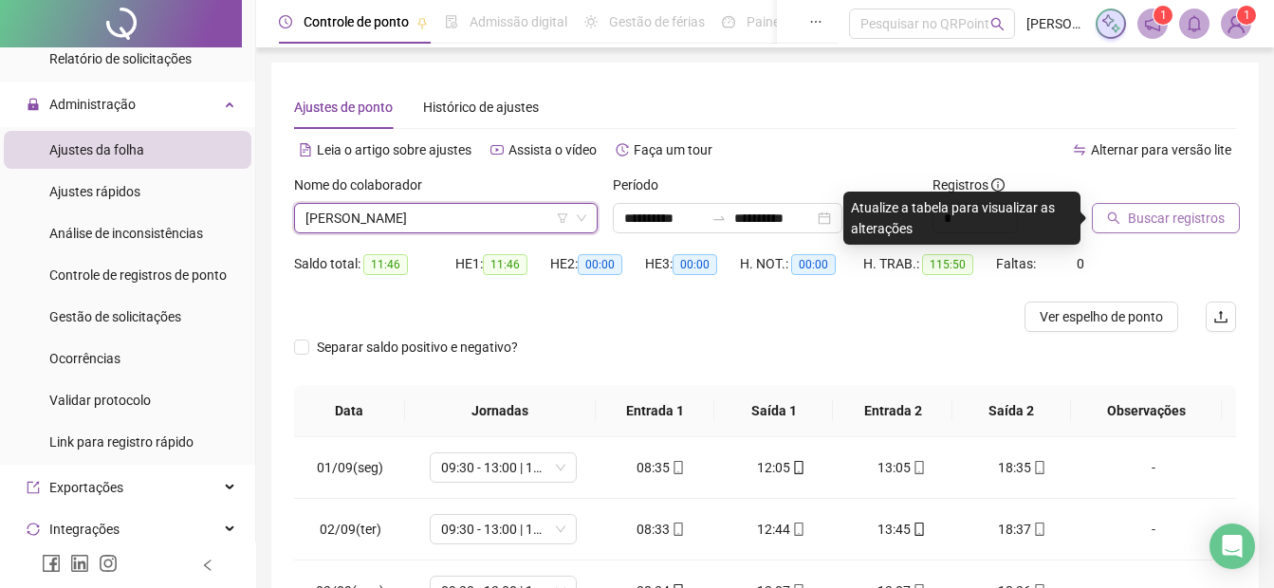
click at [1150, 221] on span "Buscar registros" at bounding box center [1176, 218] width 97 height 21
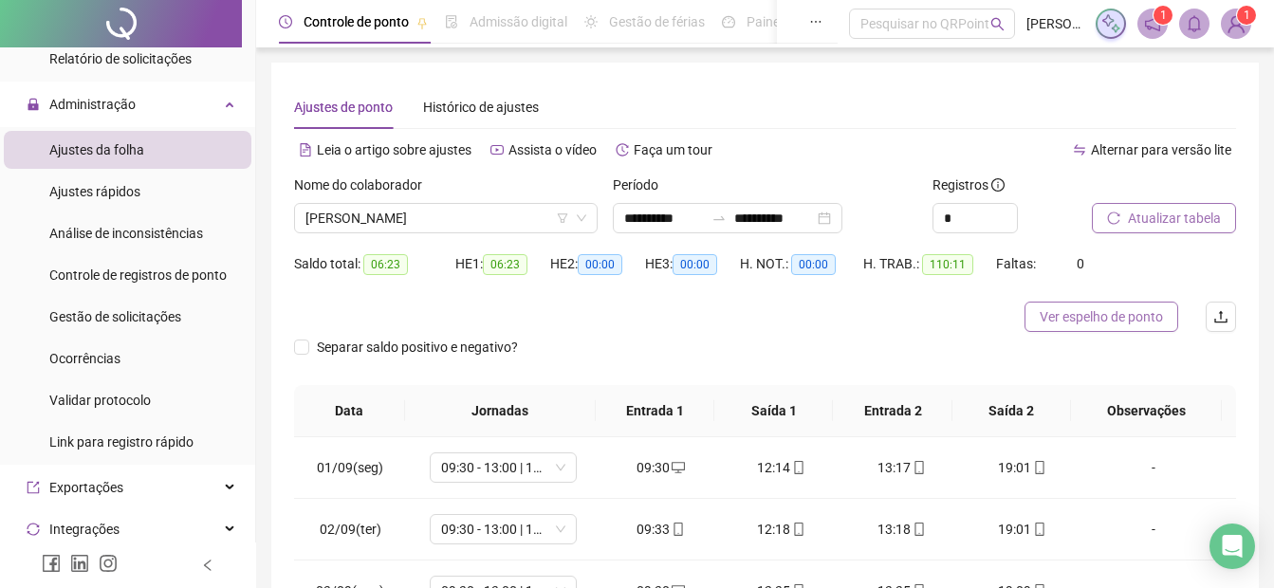
click at [1118, 329] on button "Ver espelho de ponto" at bounding box center [1102, 317] width 154 height 30
click at [370, 218] on span "[PERSON_NAME]" at bounding box center [446, 218] width 281 height 28
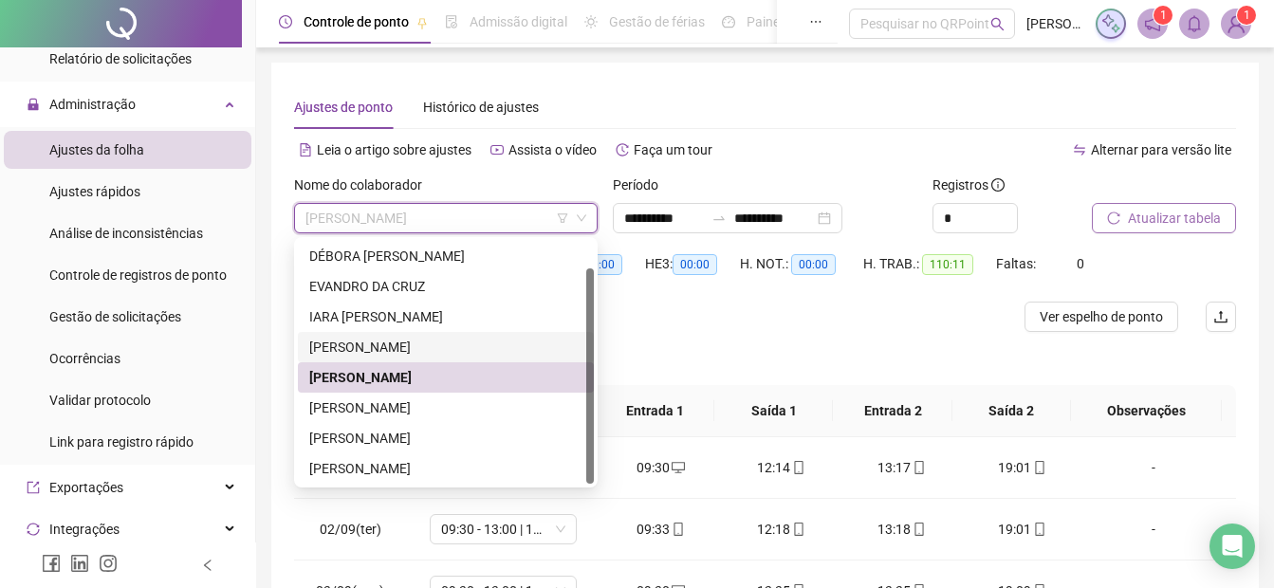
click at [336, 343] on div "[PERSON_NAME]" at bounding box center [445, 347] width 273 height 21
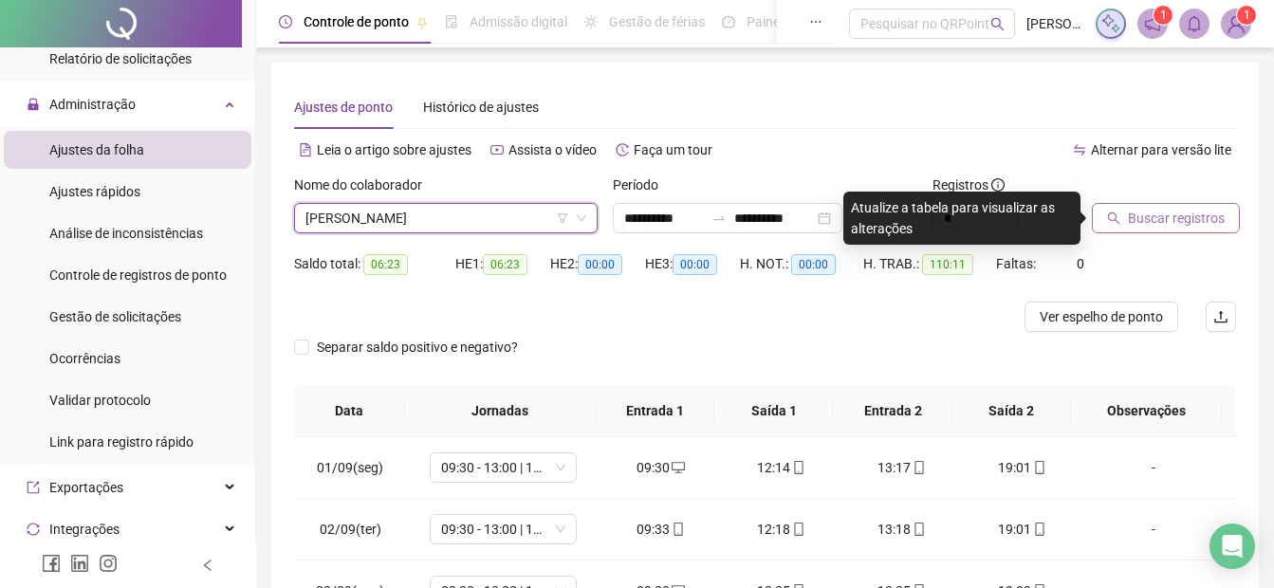
click at [1185, 221] on span "Buscar registros" at bounding box center [1176, 218] width 97 height 21
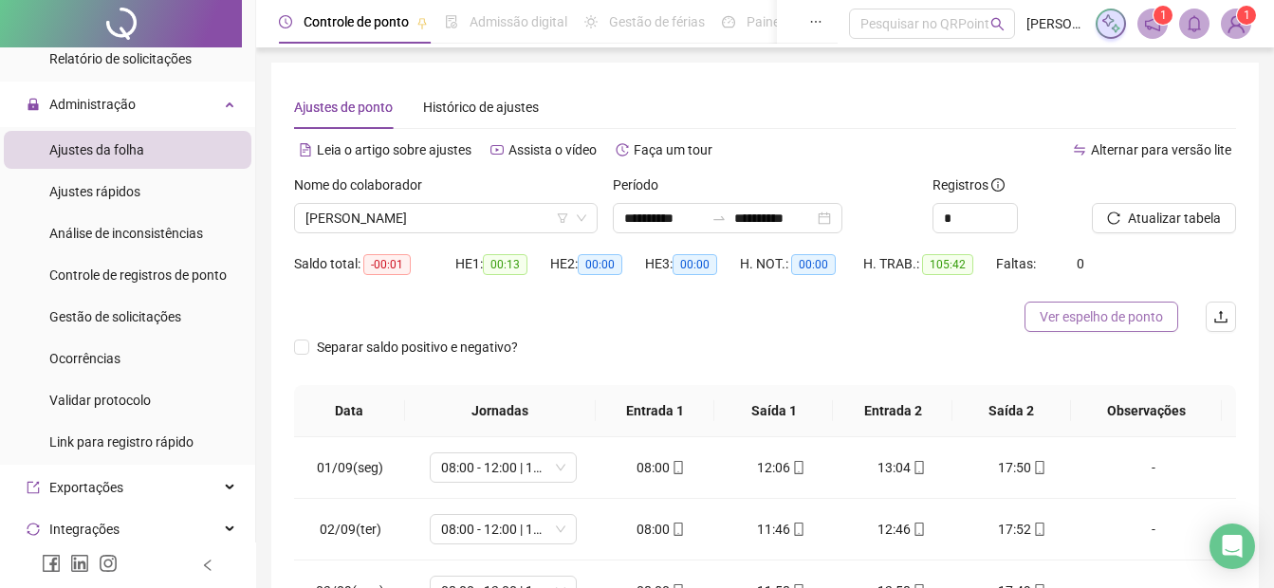
click at [1056, 313] on span "Ver espelho de ponto" at bounding box center [1101, 316] width 123 height 21
click at [1151, 220] on span "Atualizar tabela" at bounding box center [1174, 218] width 93 height 21
click at [1177, 213] on span "Atualizar tabela" at bounding box center [1174, 218] width 93 height 21
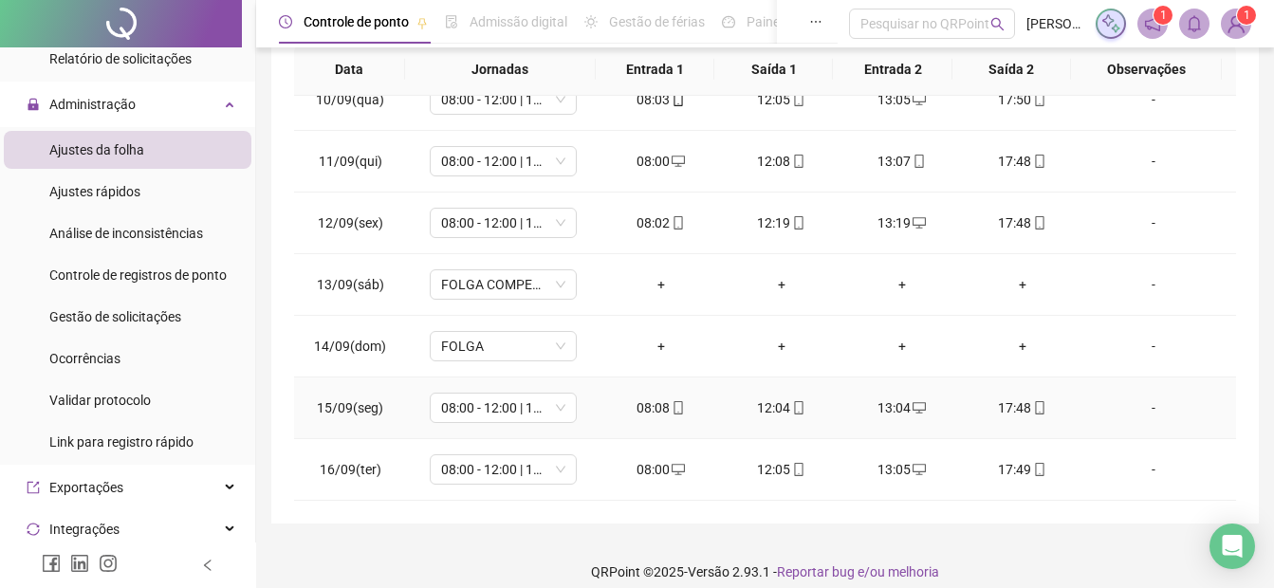
scroll to position [359, 0]
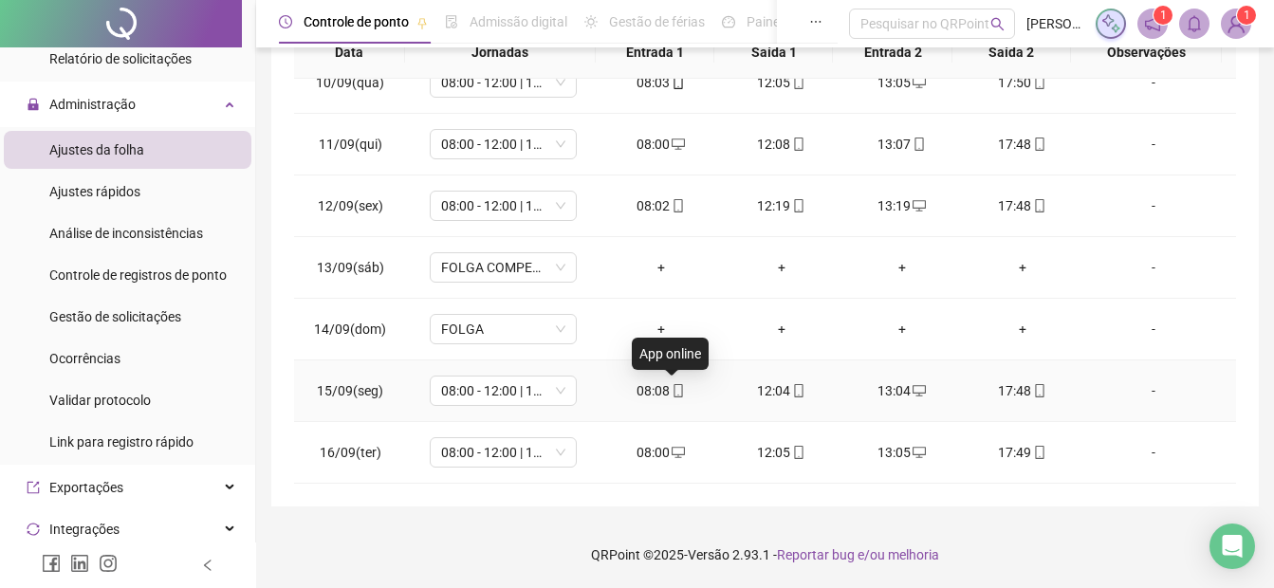
click at [670, 384] on span "mobile" at bounding box center [677, 390] width 15 height 13
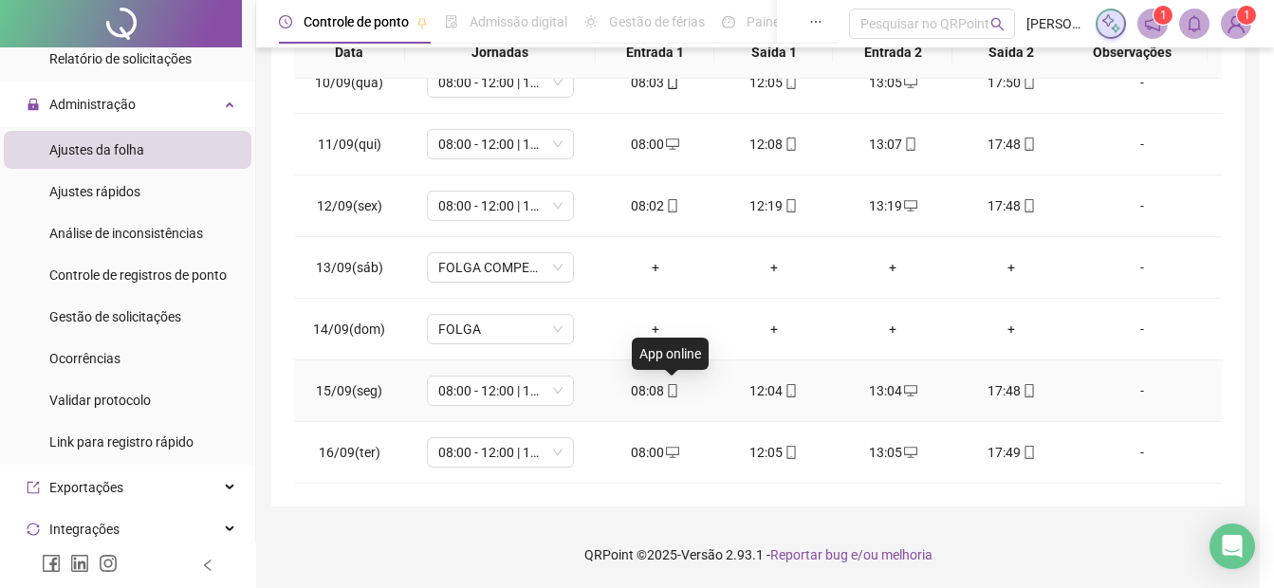
type input "**********"
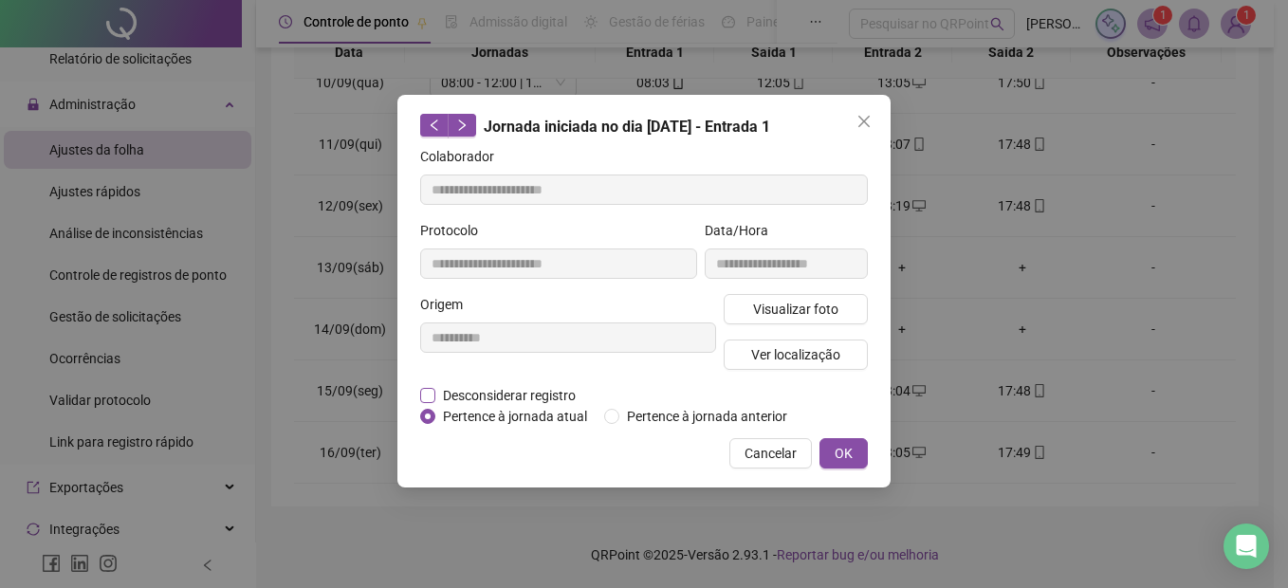
click at [441, 385] on span "Desconsiderar registro" at bounding box center [510, 395] width 148 height 21
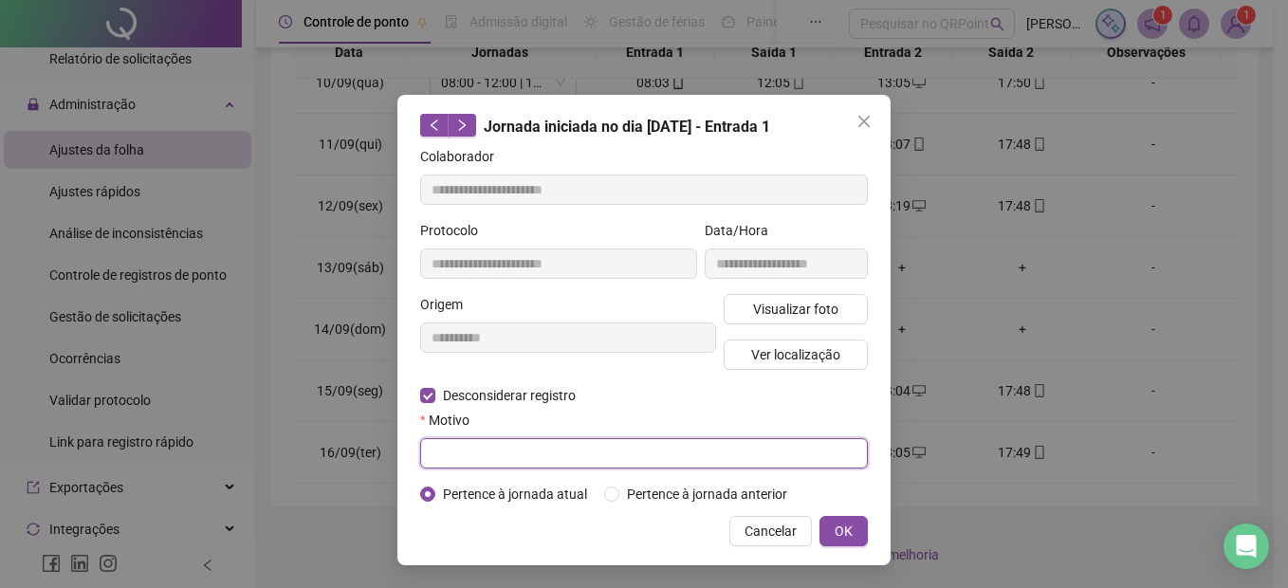
click at [473, 458] on input "text" at bounding box center [644, 453] width 448 height 30
type input "*"
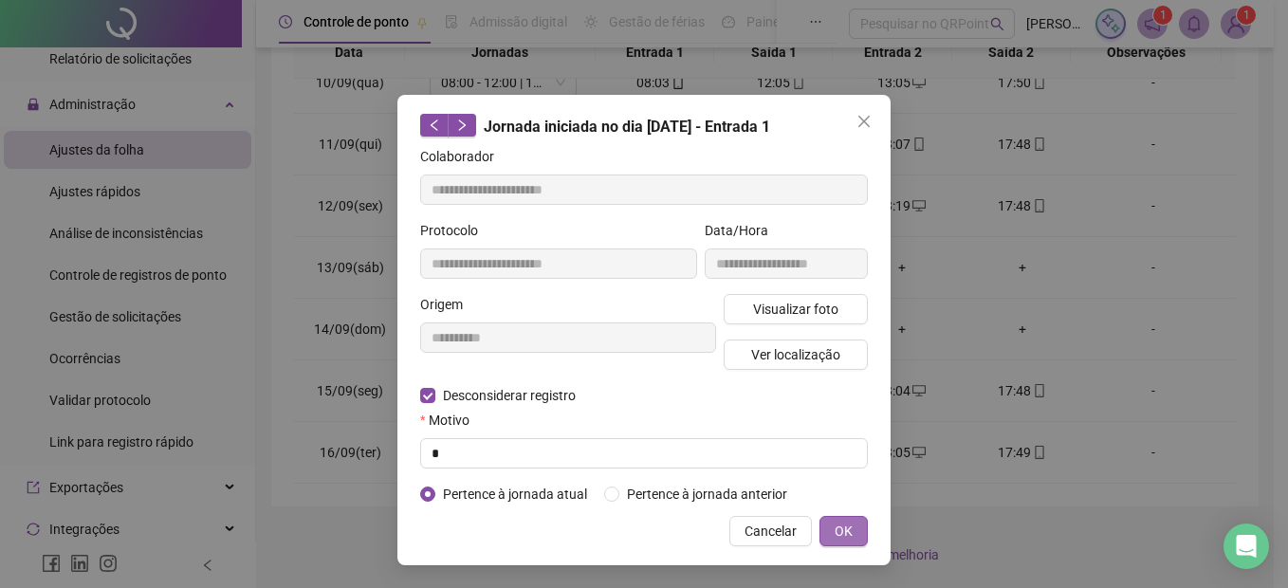
click at [858, 526] on button "OK" at bounding box center [844, 531] width 48 height 30
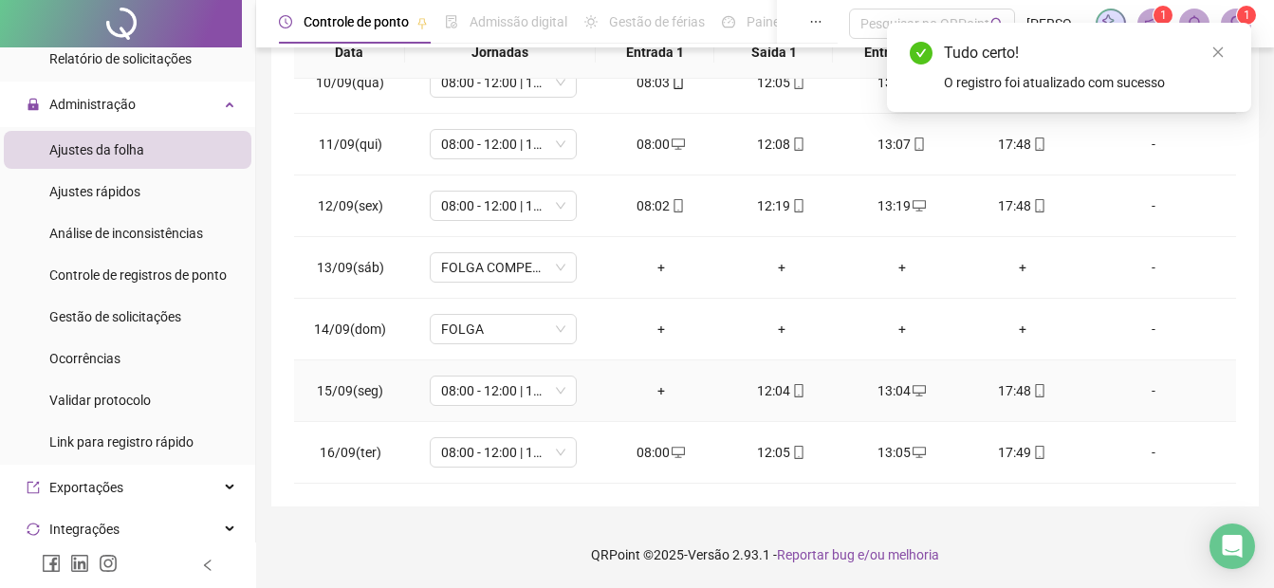
click at [660, 389] on div "+" at bounding box center [661, 390] width 90 height 21
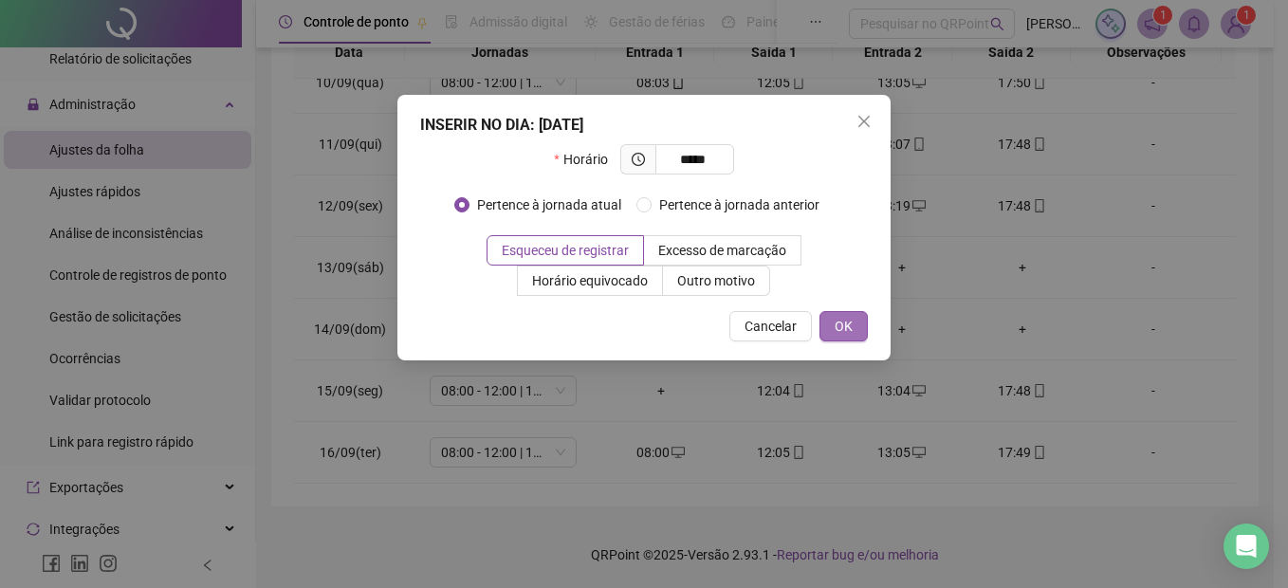
type input "*****"
click at [840, 327] on span "OK" at bounding box center [844, 326] width 18 height 21
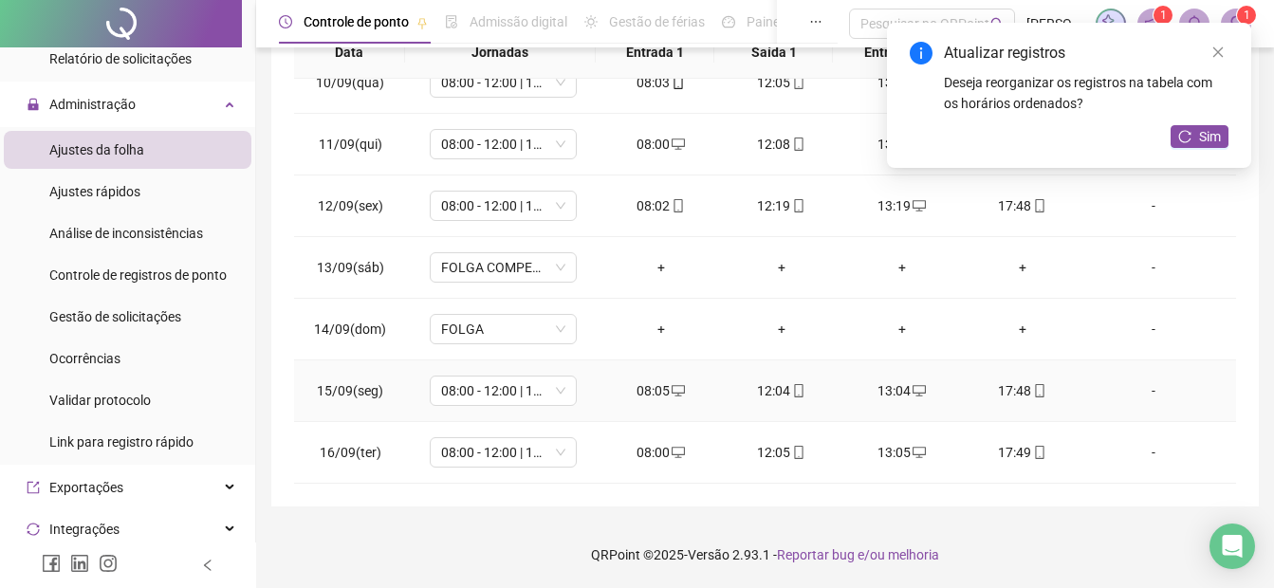
click at [672, 392] on icon "desktop" at bounding box center [678, 390] width 13 height 13
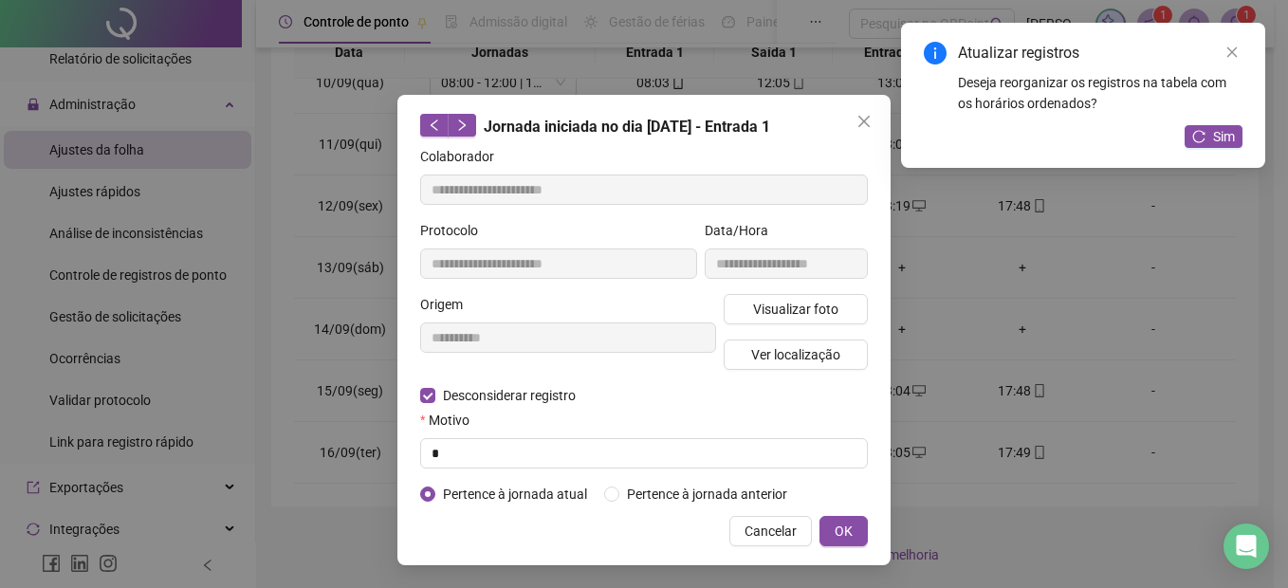
type input "**********"
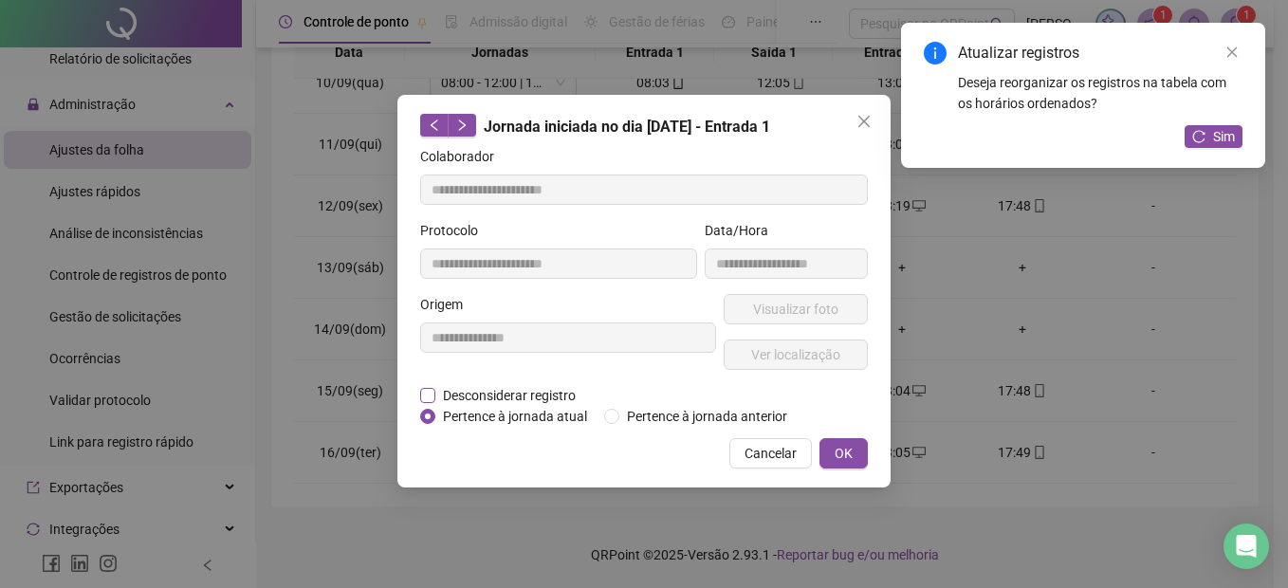
click at [513, 398] on span "Desconsiderar registro" at bounding box center [510, 395] width 148 height 21
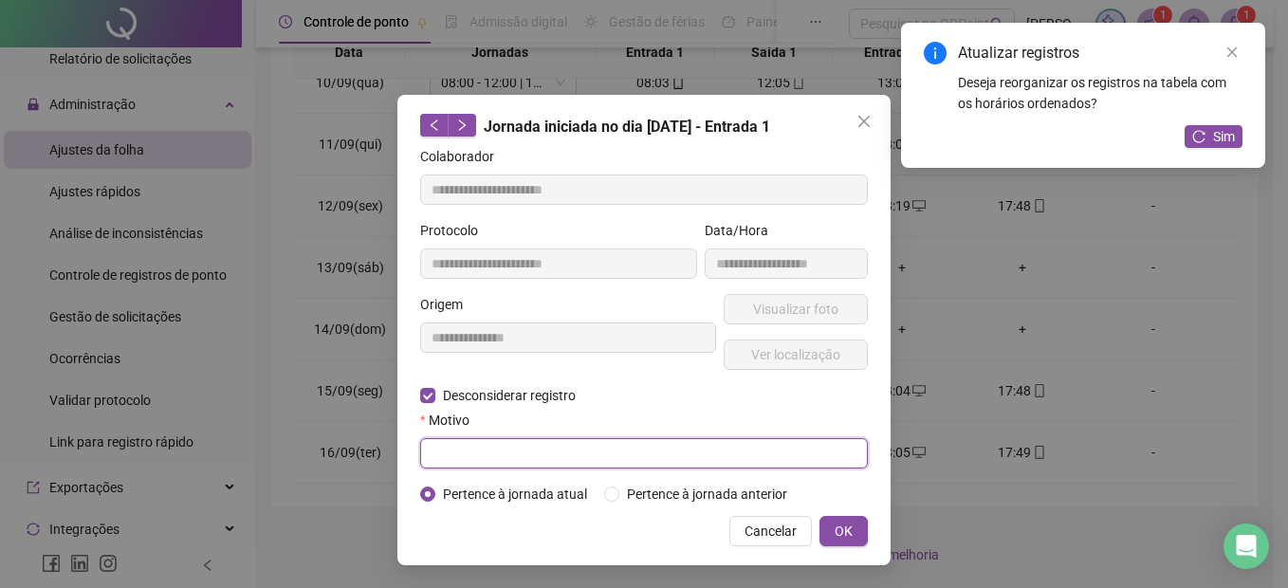
click at [483, 453] on input "text" at bounding box center [644, 453] width 448 height 30
type input "*"
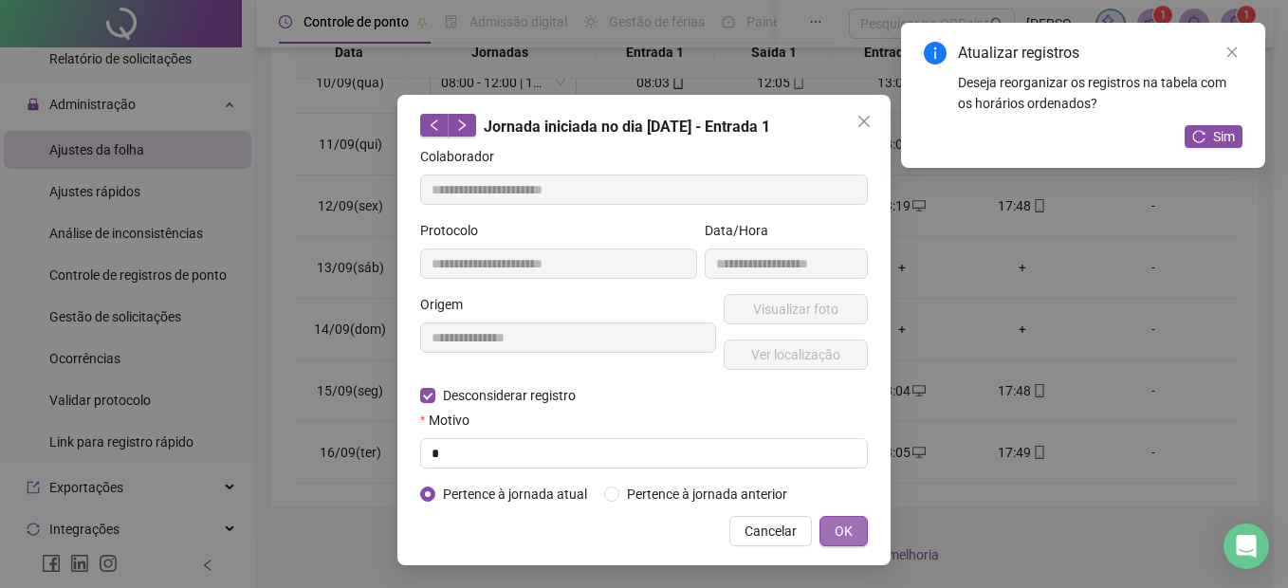
click at [821, 536] on div "Cancelar OK" at bounding box center [644, 531] width 448 height 30
click at [863, 517] on button "OK" at bounding box center [844, 531] width 48 height 30
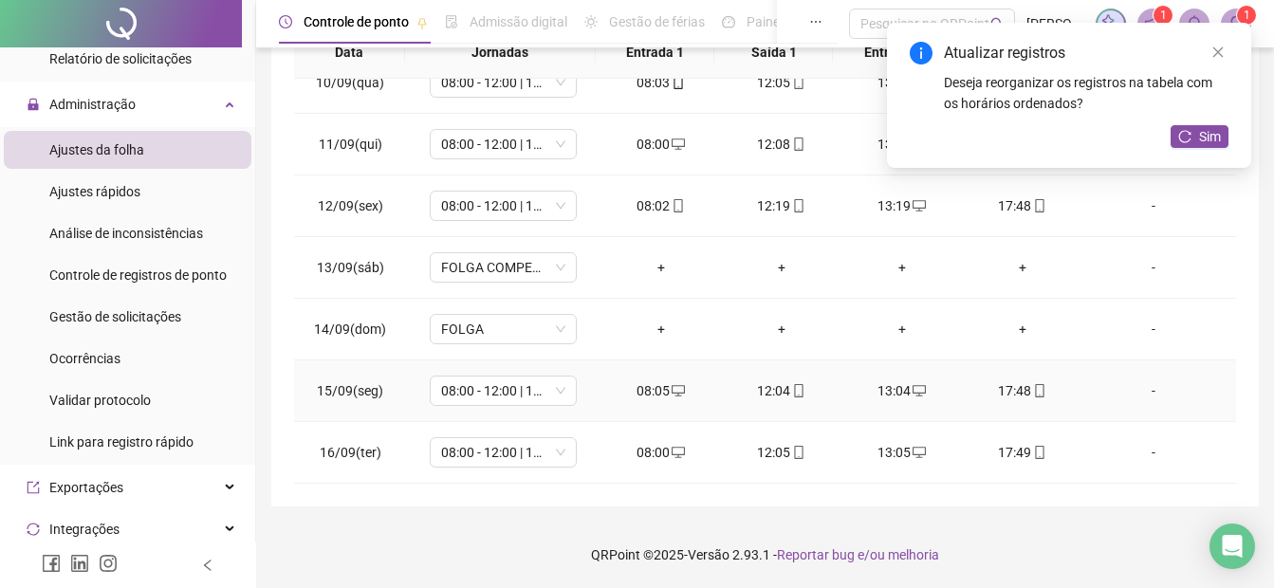
click at [662, 394] on div "08:05" at bounding box center [661, 390] width 90 height 21
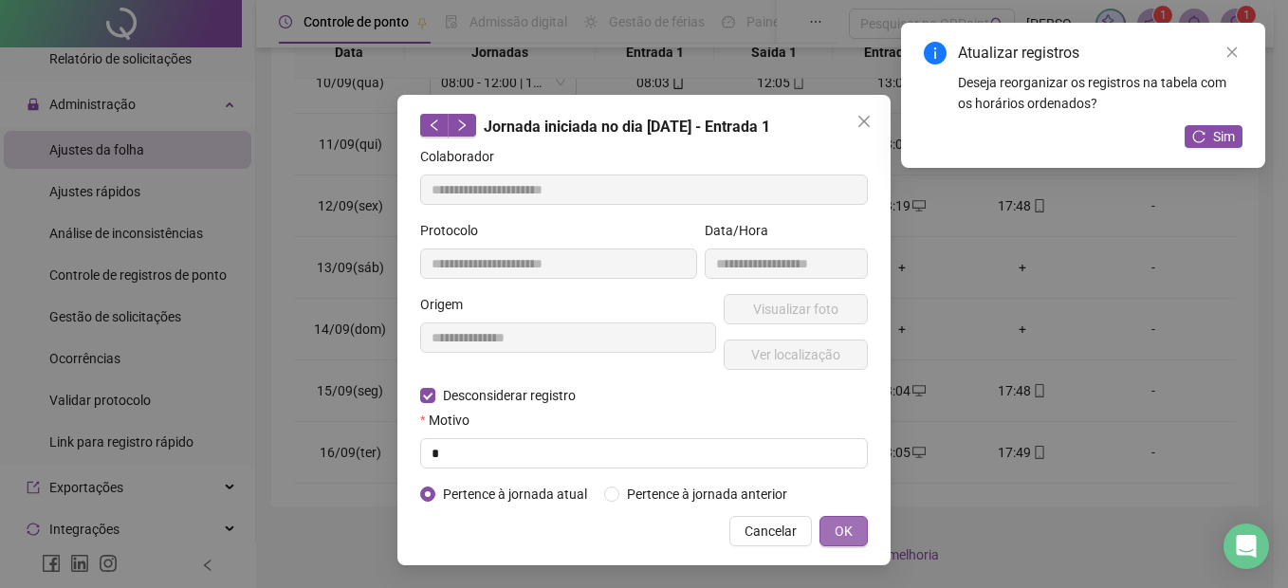
click at [848, 524] on span "OK" at bounding box center [844, 531] width 18 height 21
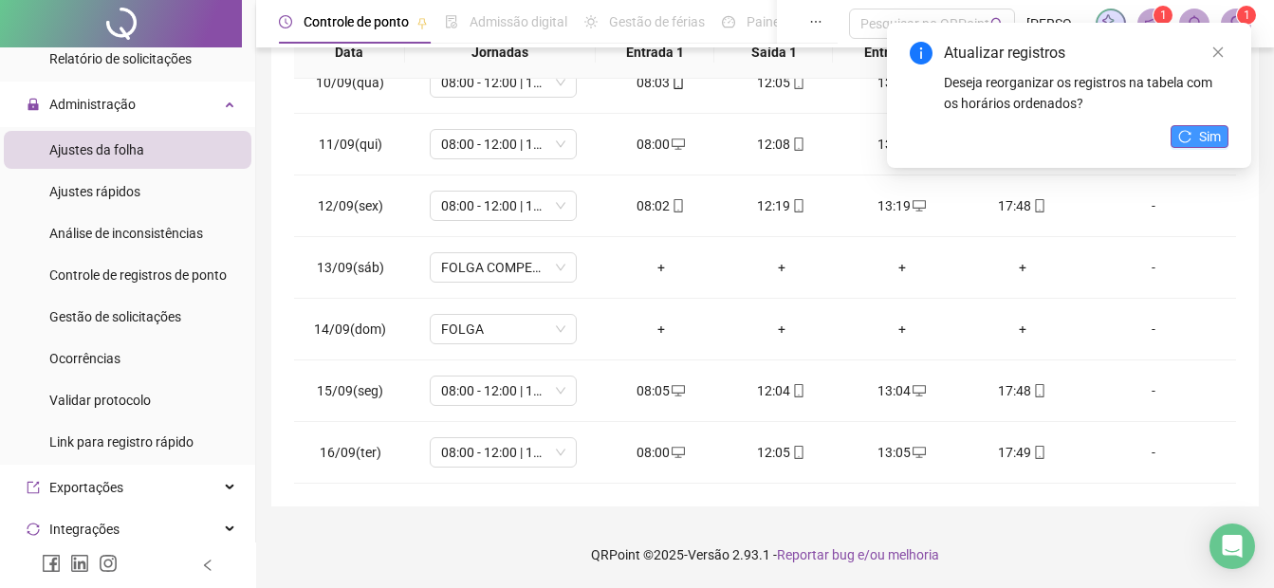
click at [1202, 141] on span "Sim" at bounding box center [1210, 136] width 22 height 21
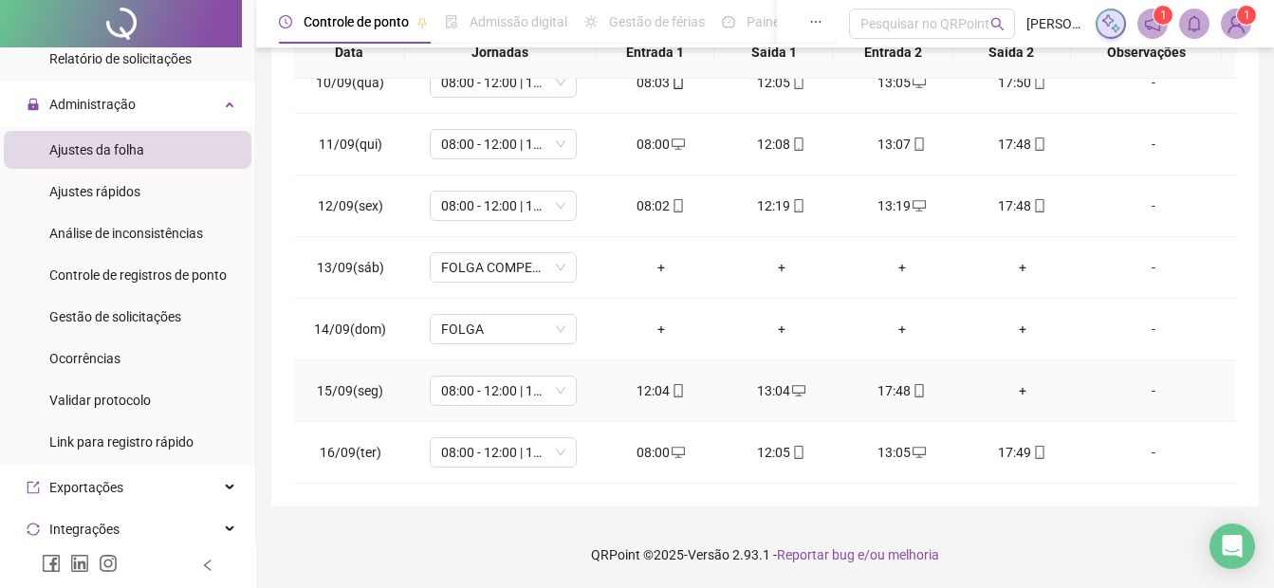
click at [1009, 387] on div "+" at bounding box center [1022, 390] width 90 height 21
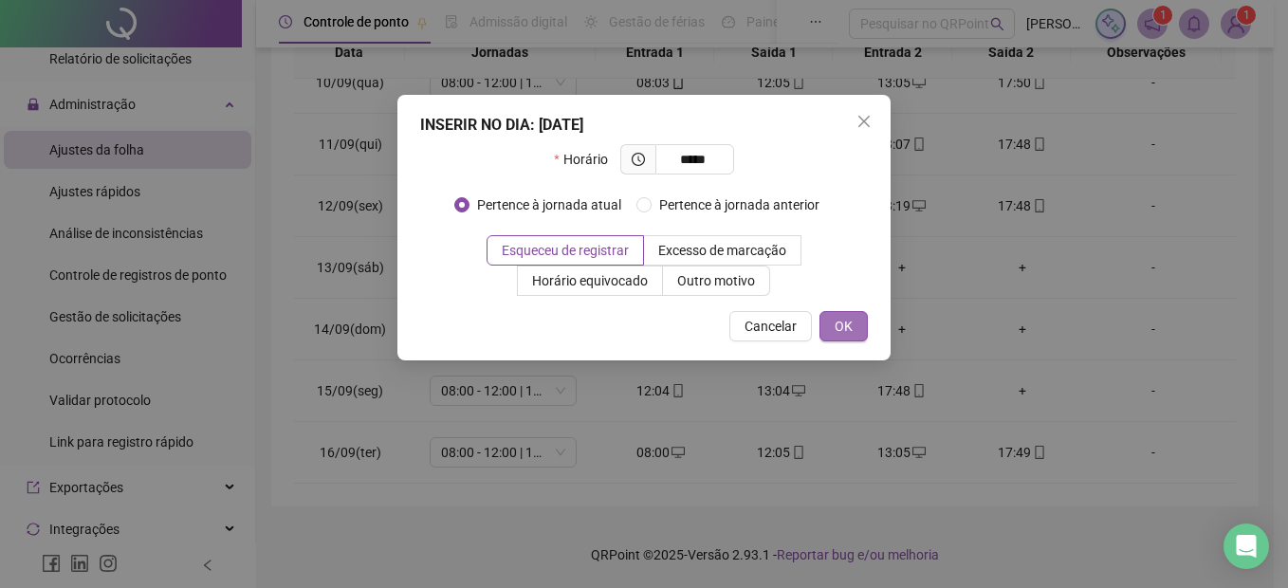
type input "*****"
click at [843, 321] on span "OK" at bounding box center [844, 326] width 18 height 21
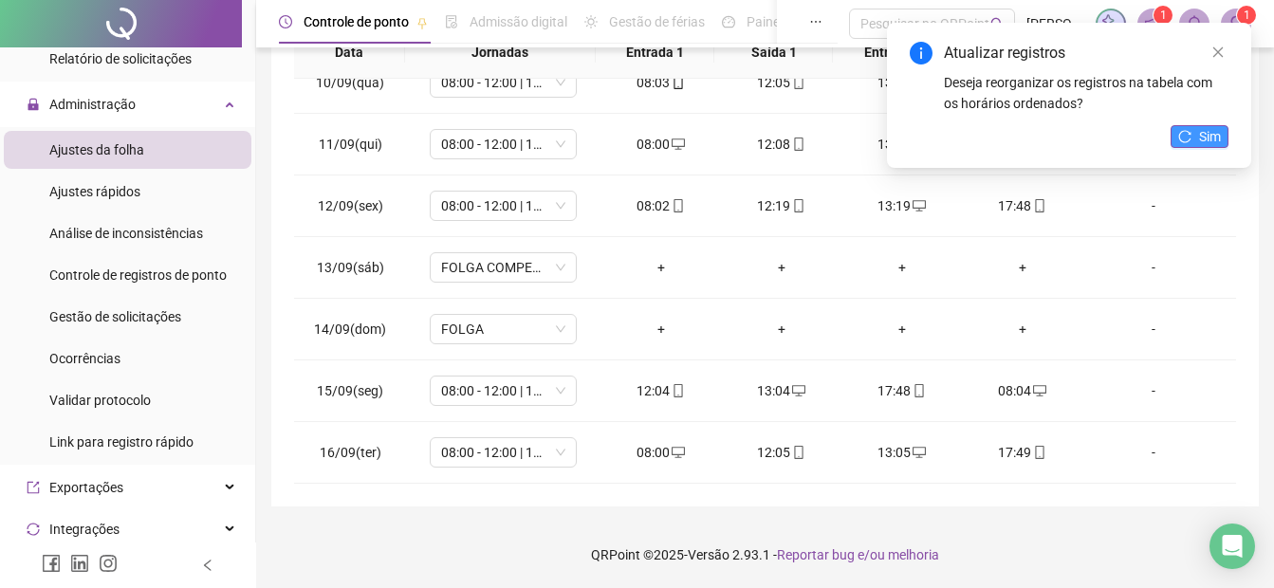
click at [1214, 127] on span "Sim" at bounding box center [1210, 136] width 22 height 21
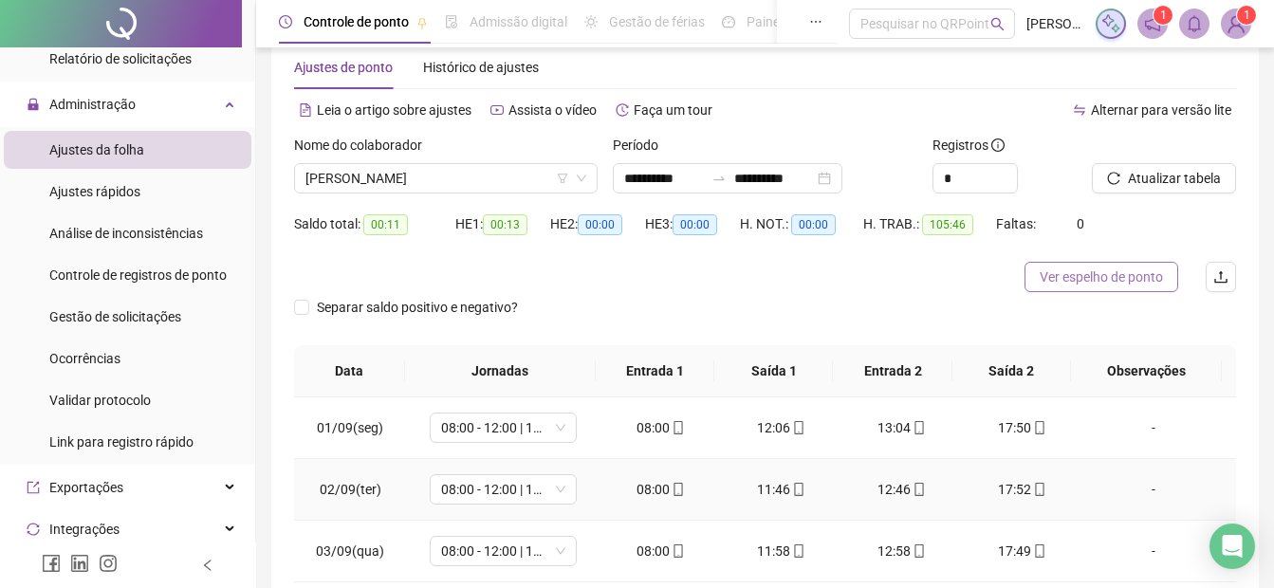
scroll to position [0, 0]
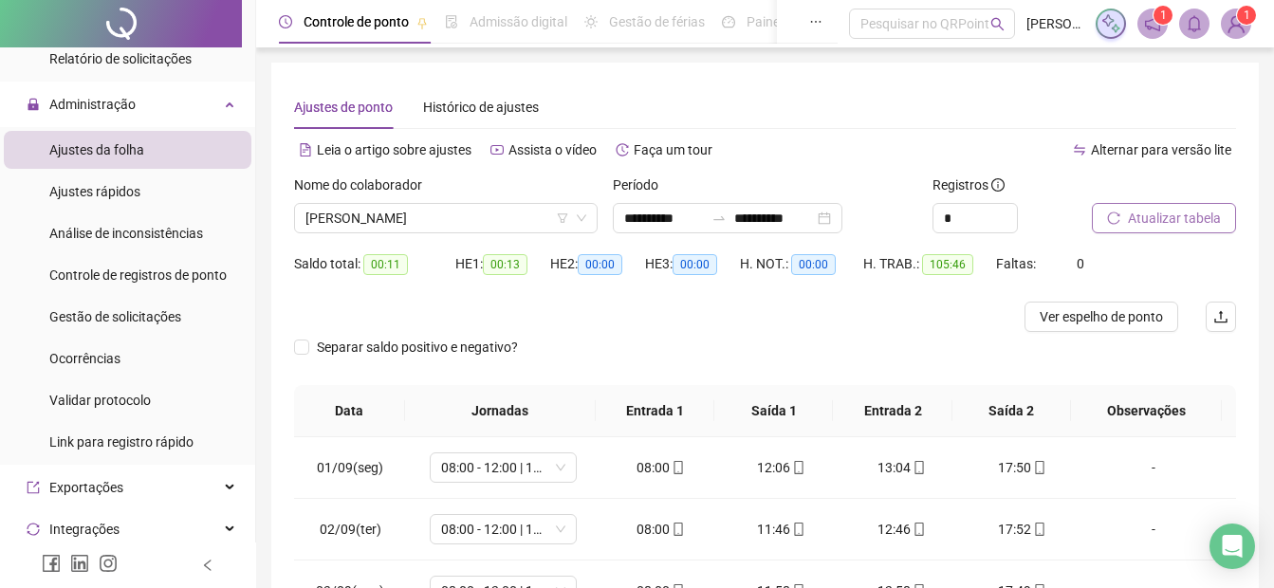
click at [1117, 225] on button "Atualizar tabela" at bounding box center [1164, 218] width 144 height 30
click at [1117, 221] on icon "reload" at bounding box center [1113, 218] width 13 height 13
click at [1066, 324] on span "Ver espelho de ponto" at bounding box center [1101, 316] width 123 height 21
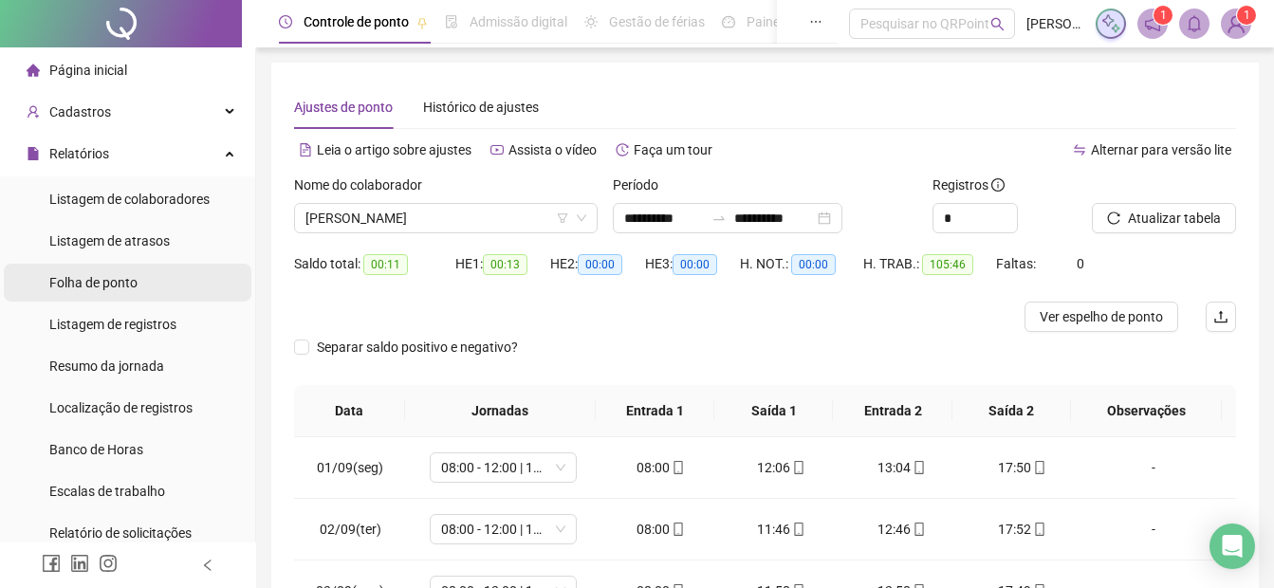
click at [110, 278] on span "Folha de ponto" at bounding box center [93, 282] width 88 height 15
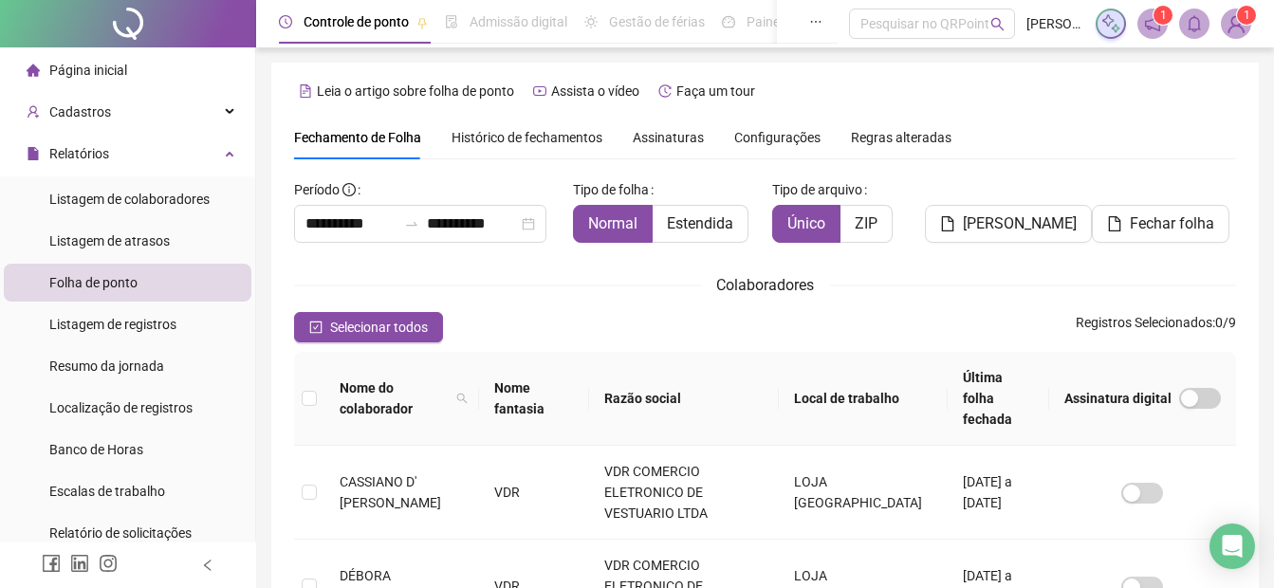
scroll to position [95, 0]
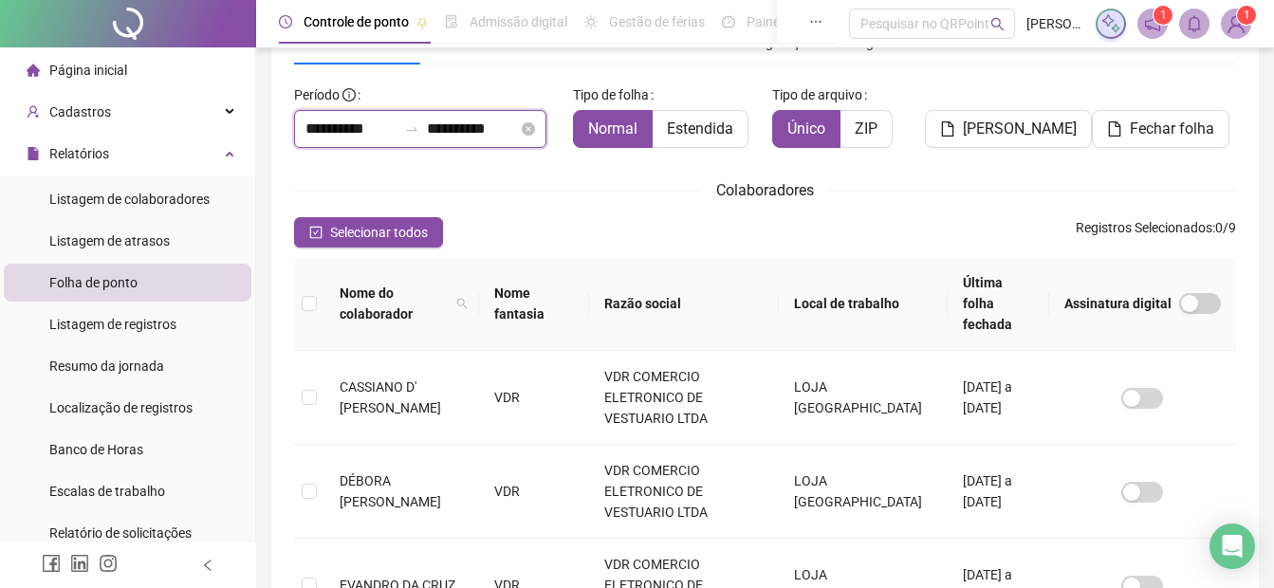
click at [306, 130] on input "**********" at bounding box center [351, 129] width 91 height 23
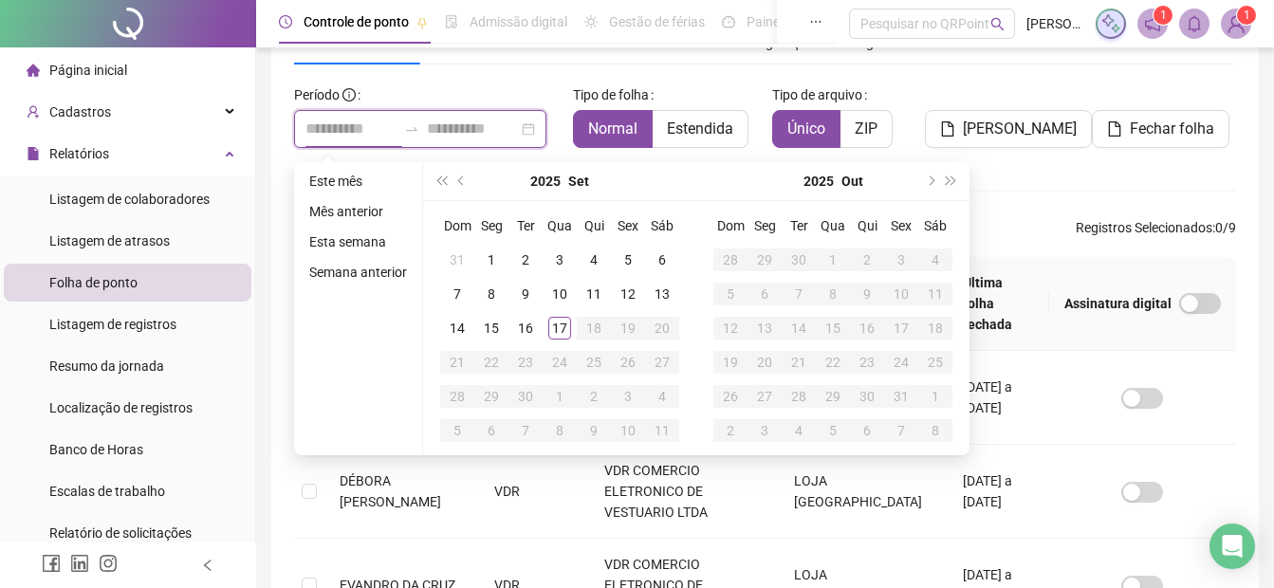
type input "**********"
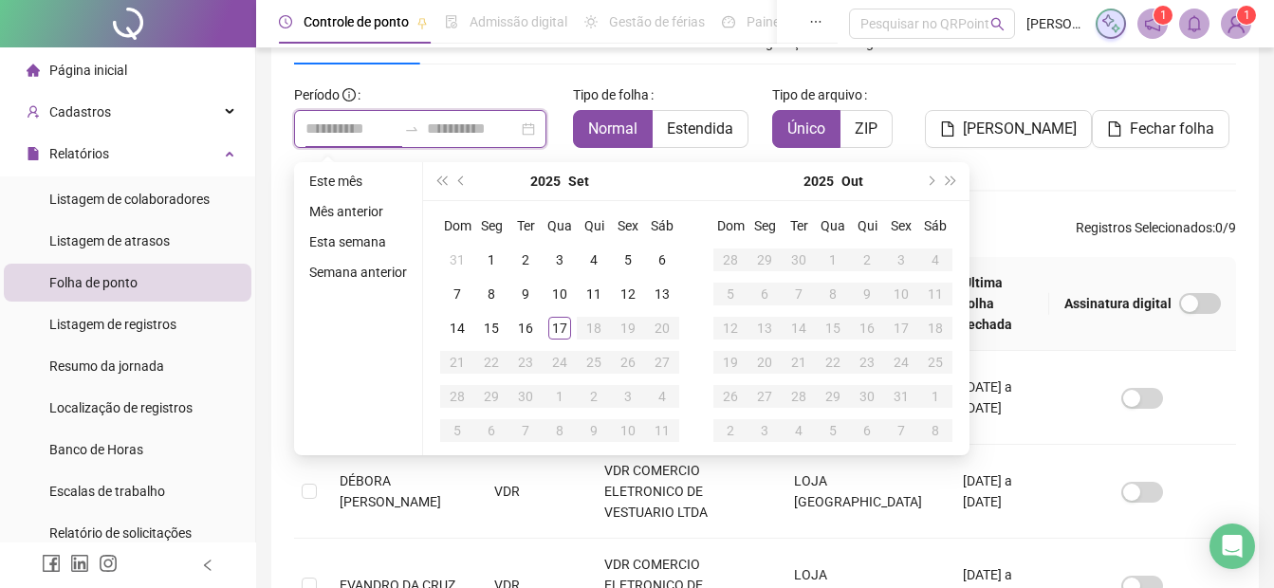
type input "**********"
click at [554, 331] on div "17" at bounding box center [559, 328] width 23 height 23
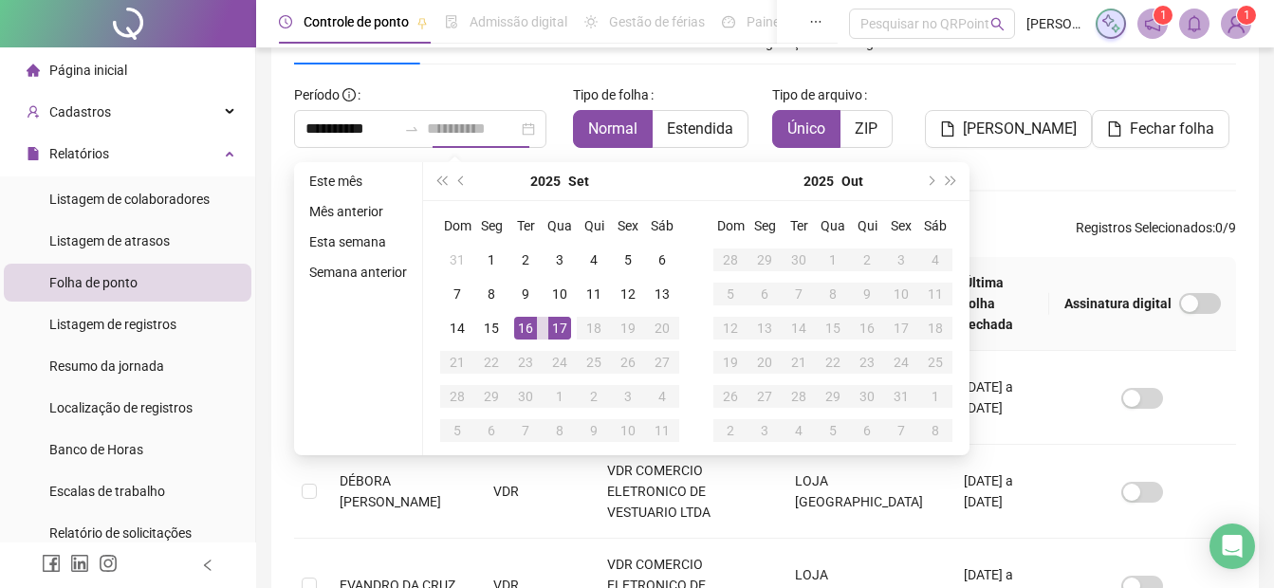
click at [554, 331] on div "17" at bounding box center [559, 328] width 23 height 23
type input "**********"
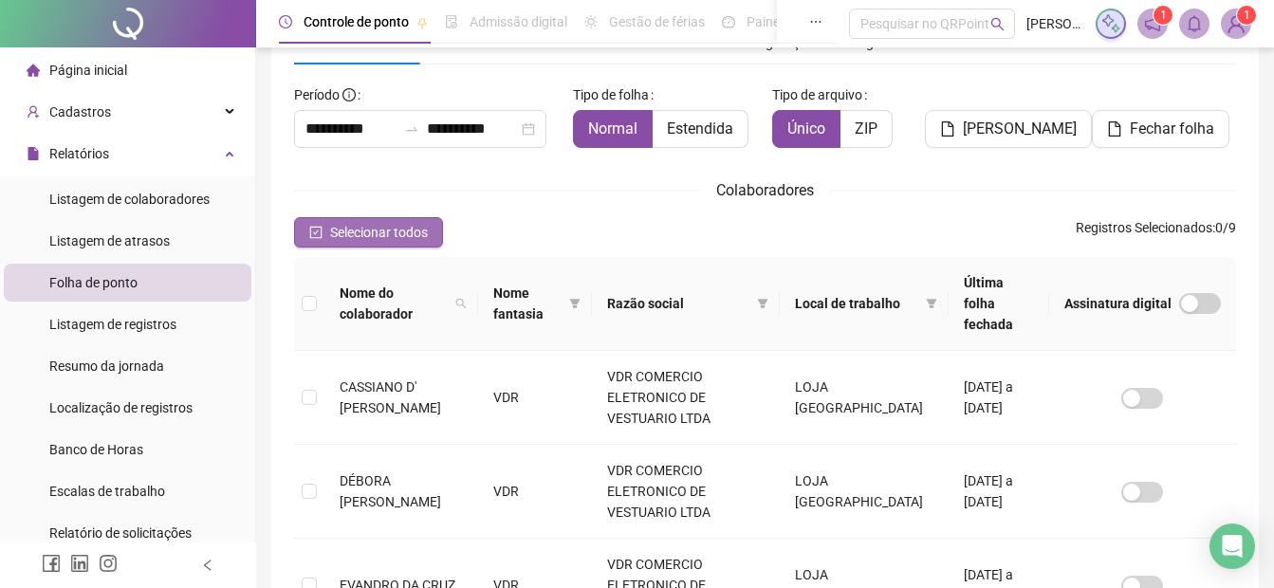
click at [385, 237] on span "Selecionar todos" at bounding box center [379, 232] width 98 height 21
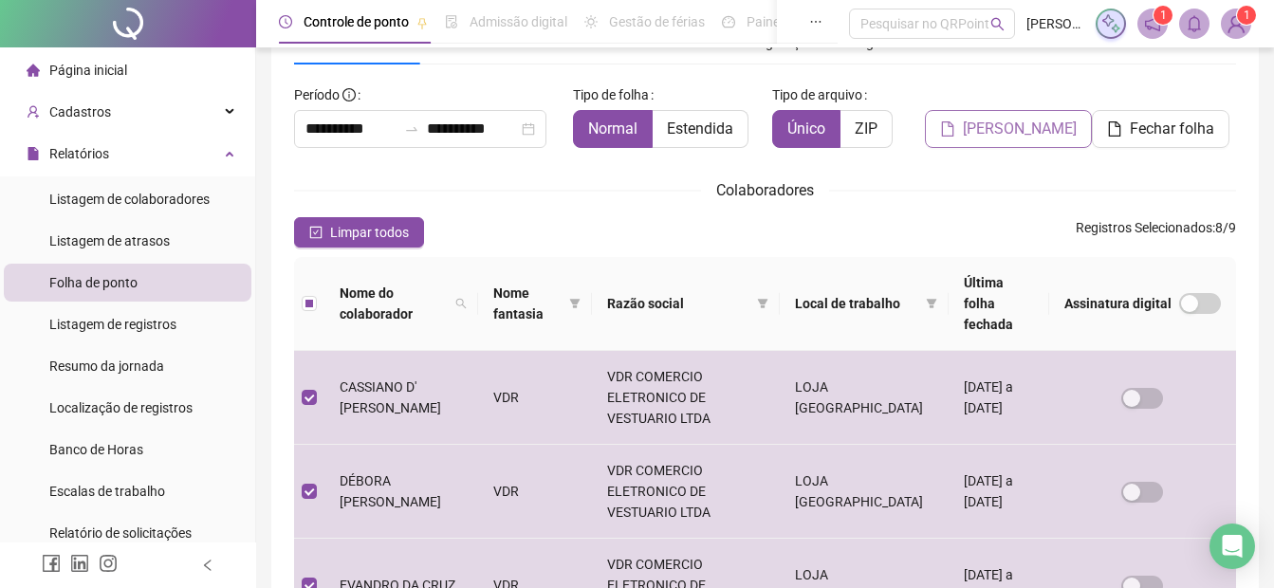
click at [1010, 120] on span "[PERSON_NAME]" at bounding box center [1020, 129] width 114 height 23
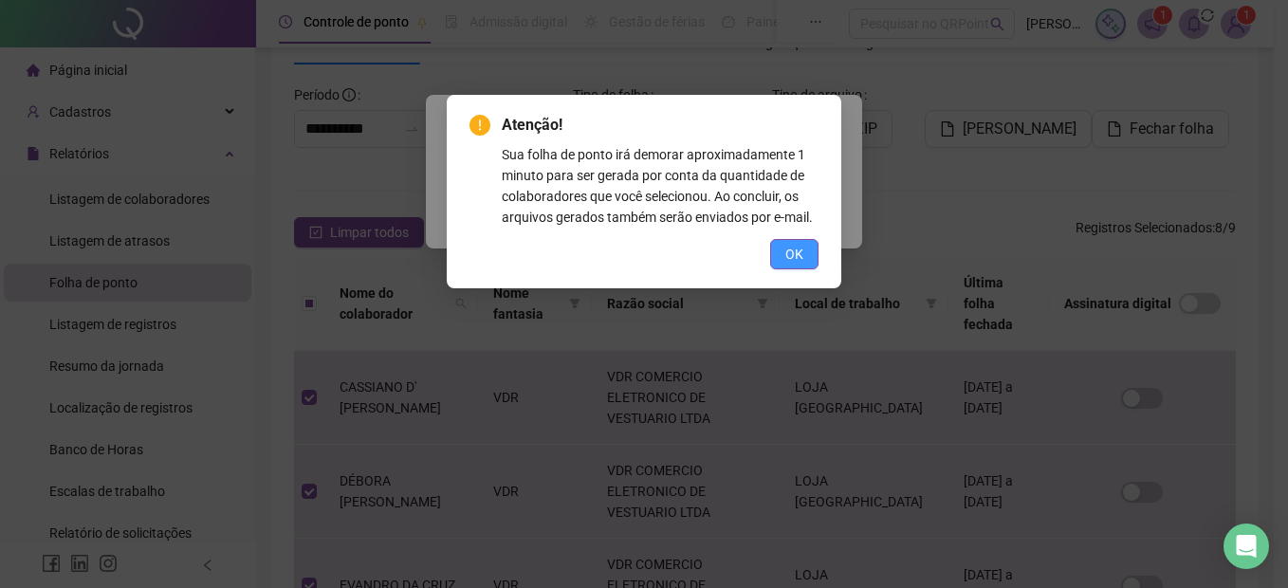
click at [805, 257] on button "OK" at bounding box center [794, 254] width 48 height 30
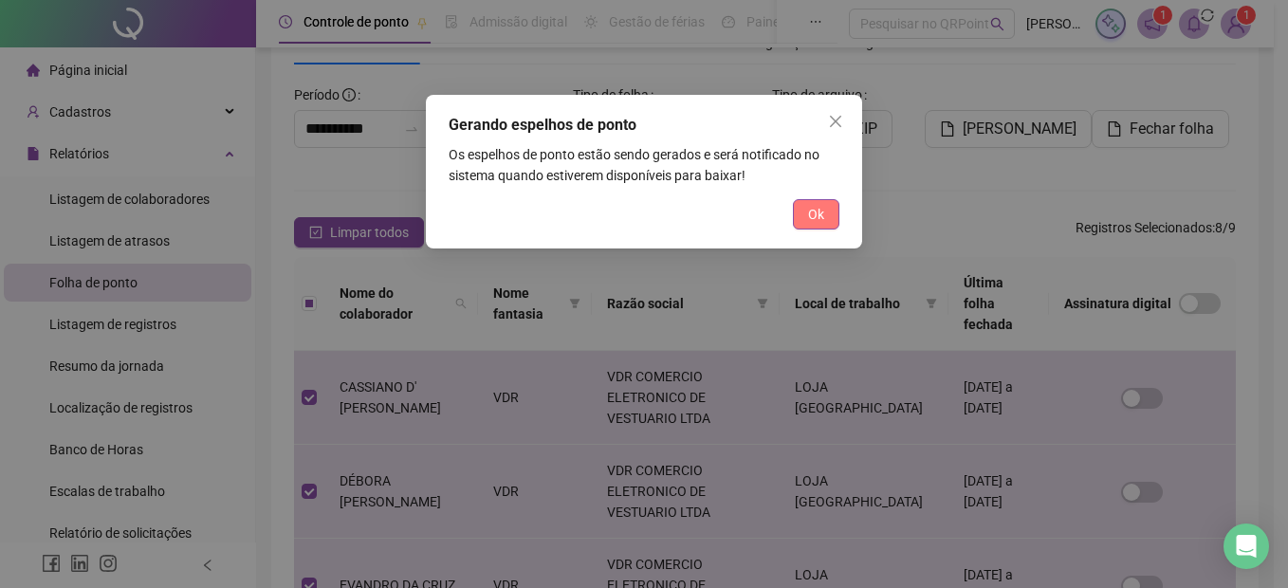
click at [817, 210] on span "Ok" at bounding box center [816, 214] width 16 height 21
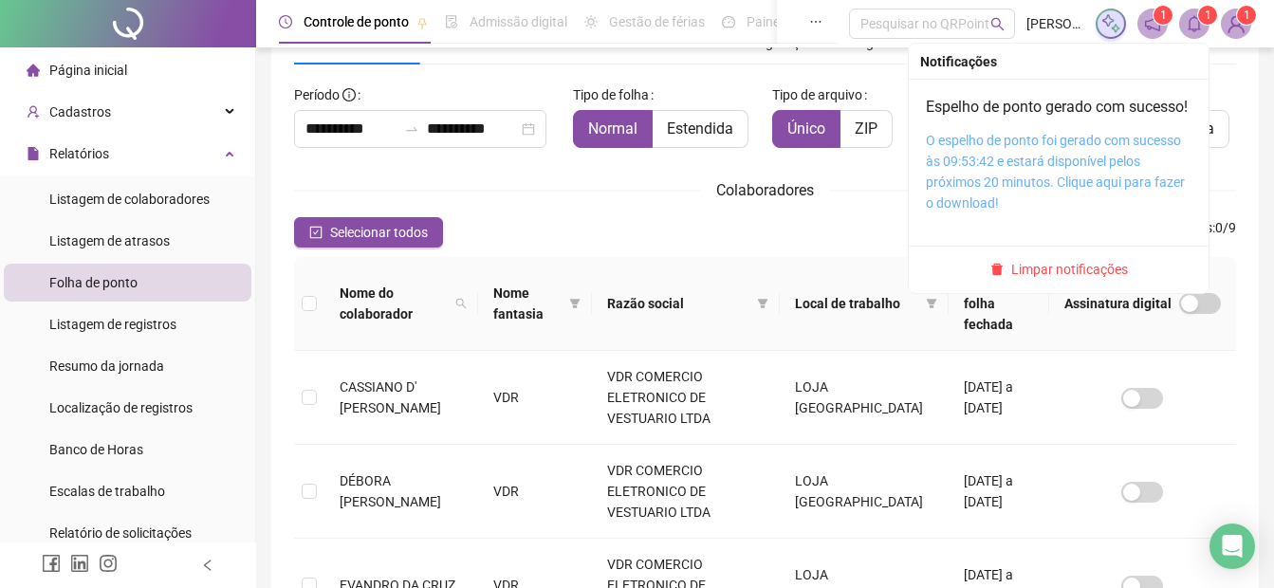
click at [978, 168] on link "O espelho de ponto foi gerado com sucesso às 09:53:42 e estará disponível pelos…" at bounding box center [1055, 172] width 259 height 78
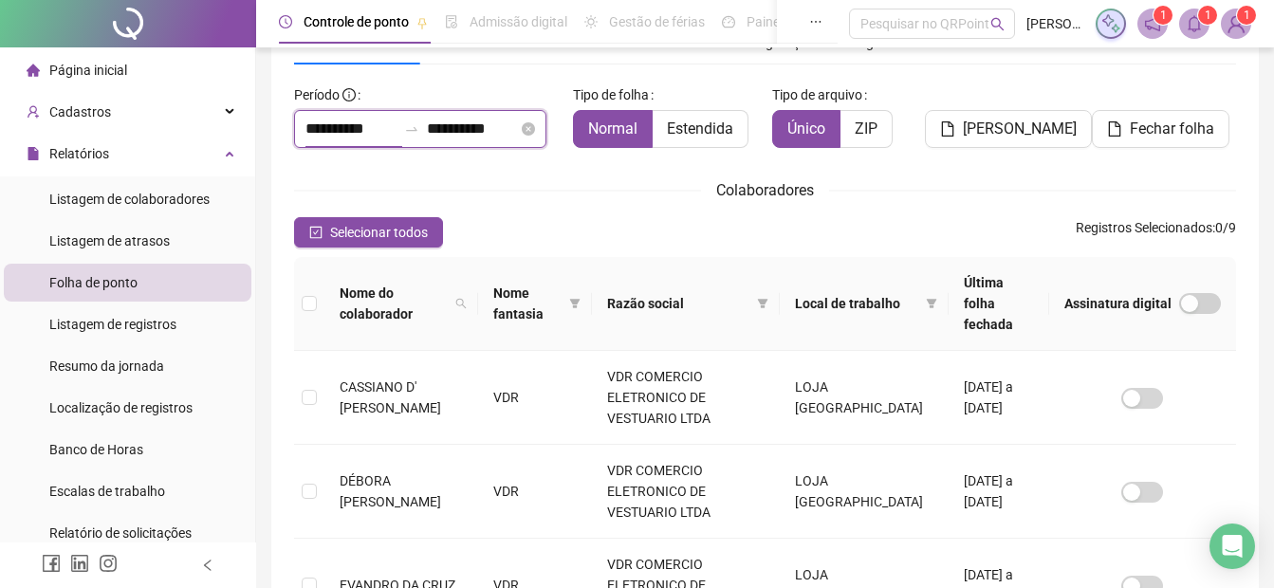
click at [309, 134] on input "**********" at bounding box center [351, 129] width 91 height 23
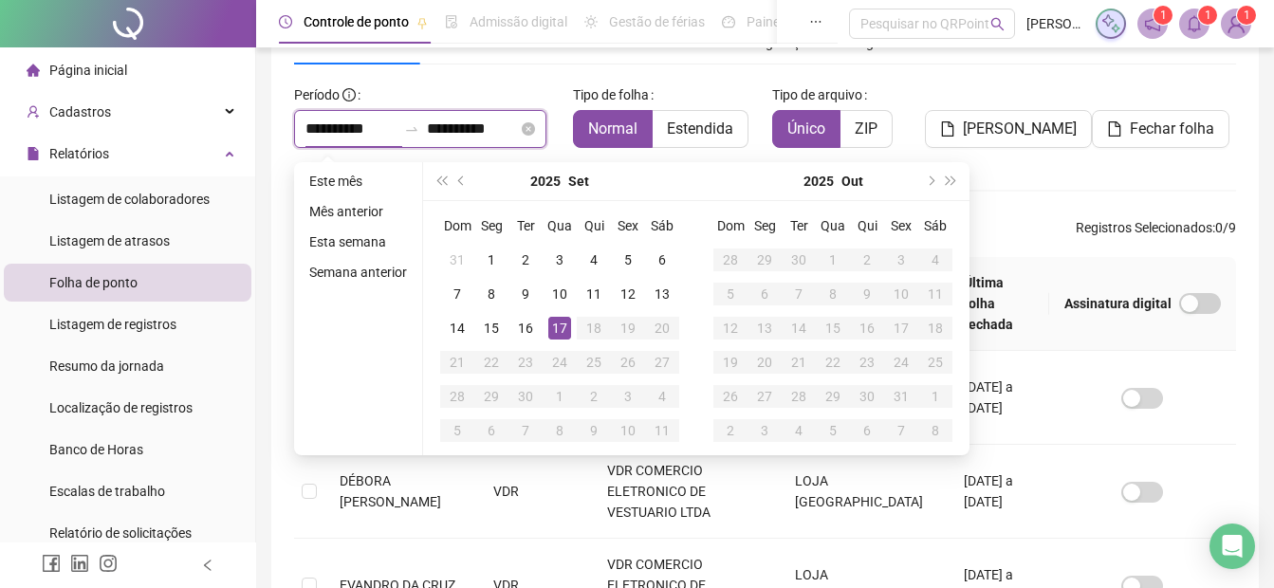
click at [309, 134] on input "**********" at bounding box center [351, 129] width 91 height 23
type input "**********"
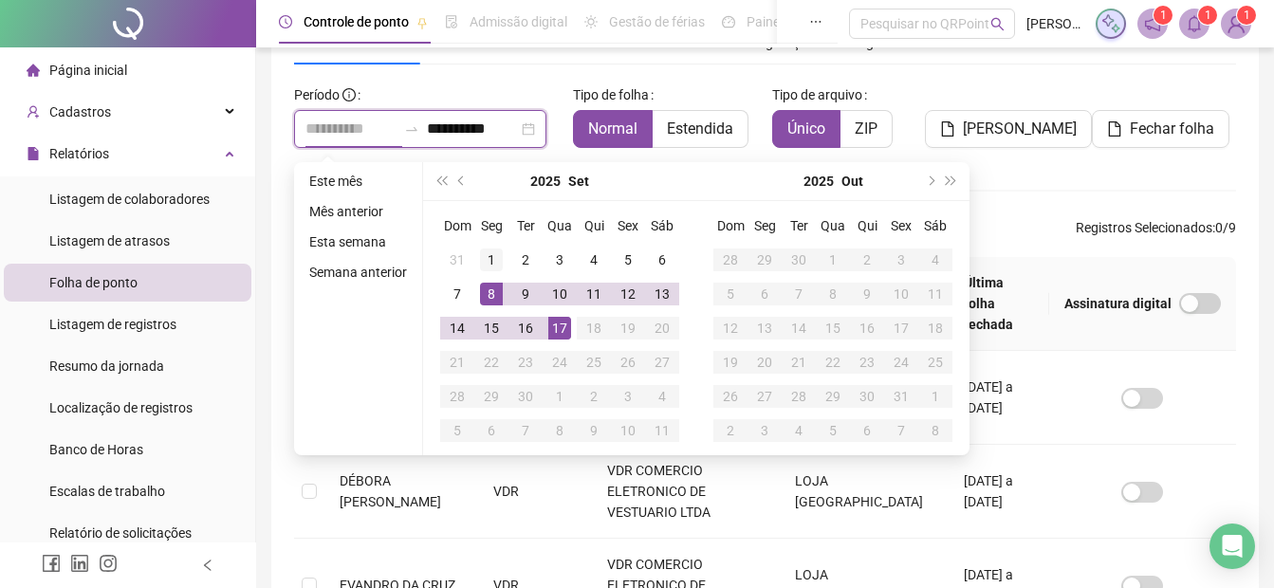
type input "**********"
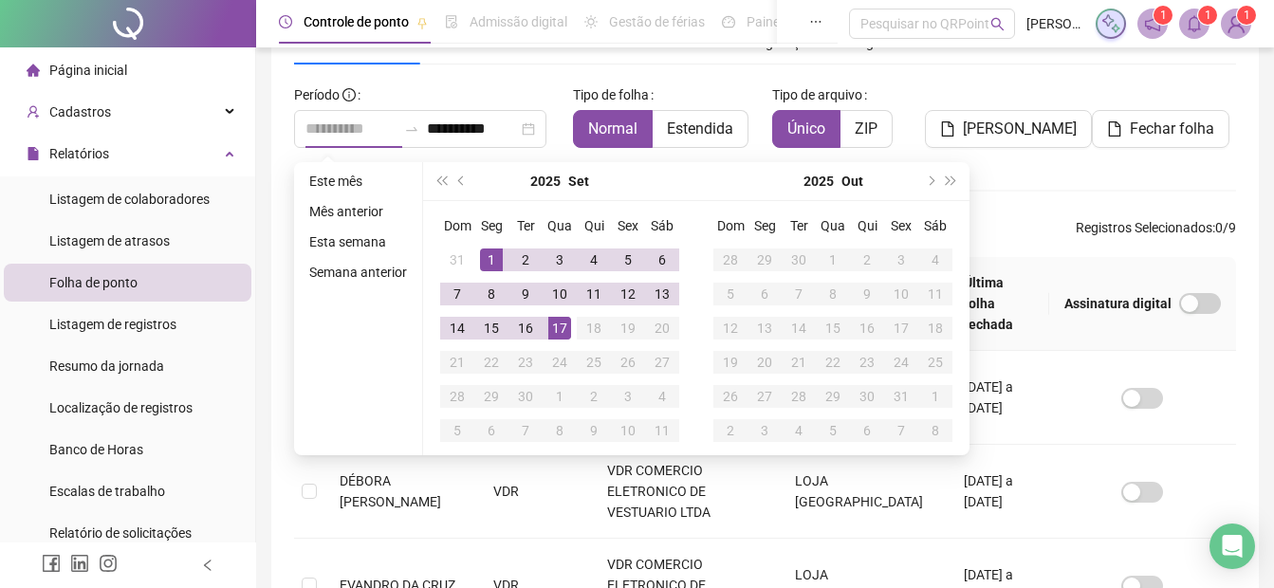
click at [491, 256] on div "1" at bounding box center [491, 260] width 23 height 23
type input "**********"
click at [560, 331] on div "17" at bounding box center [559, 328] width 23 height 23
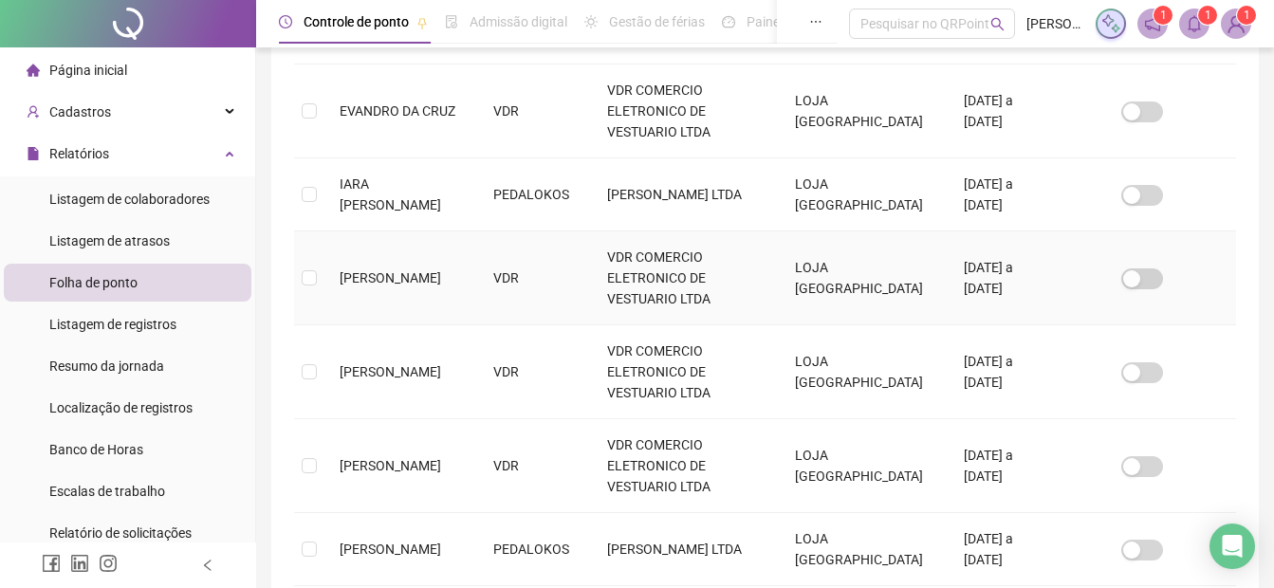
scroll to position [806, 0]
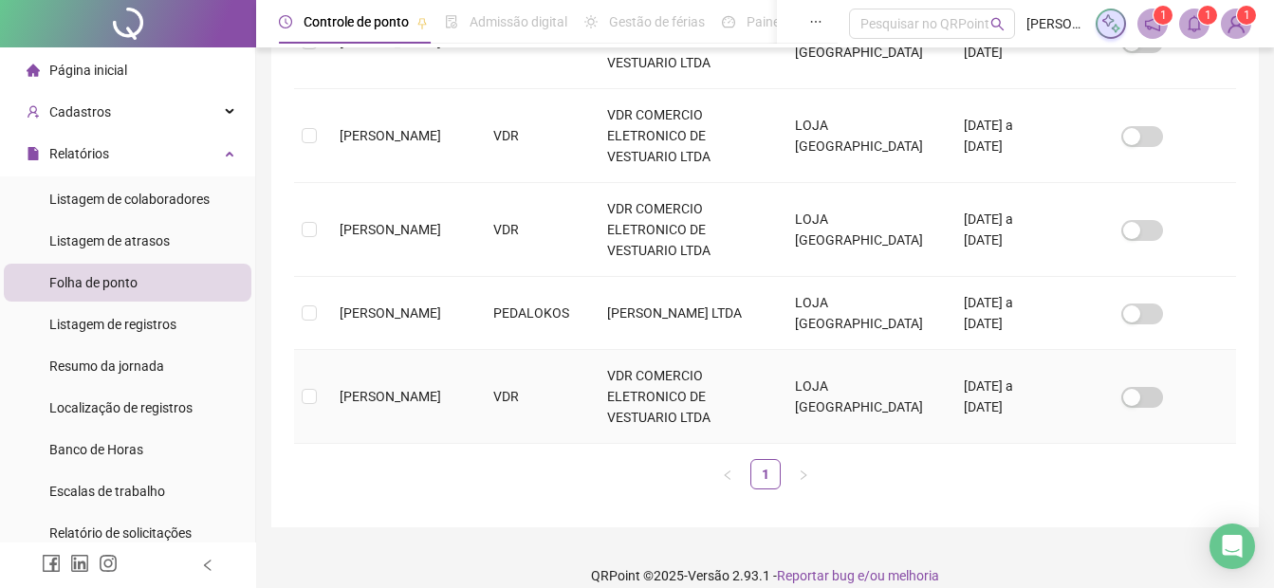
click at [317, 380] on td at bounding box center [309, 397] width 30 height 94
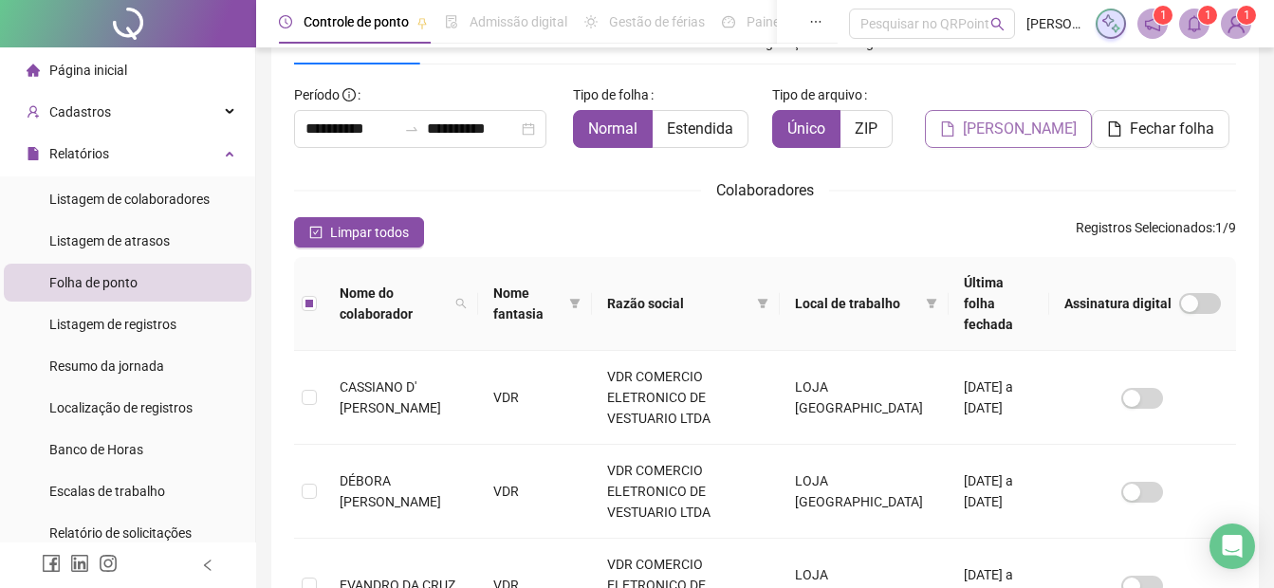
click at [990, 125] on span "[PERSON_NAME]" at bounding box center [1020, 129] width 114 height 23
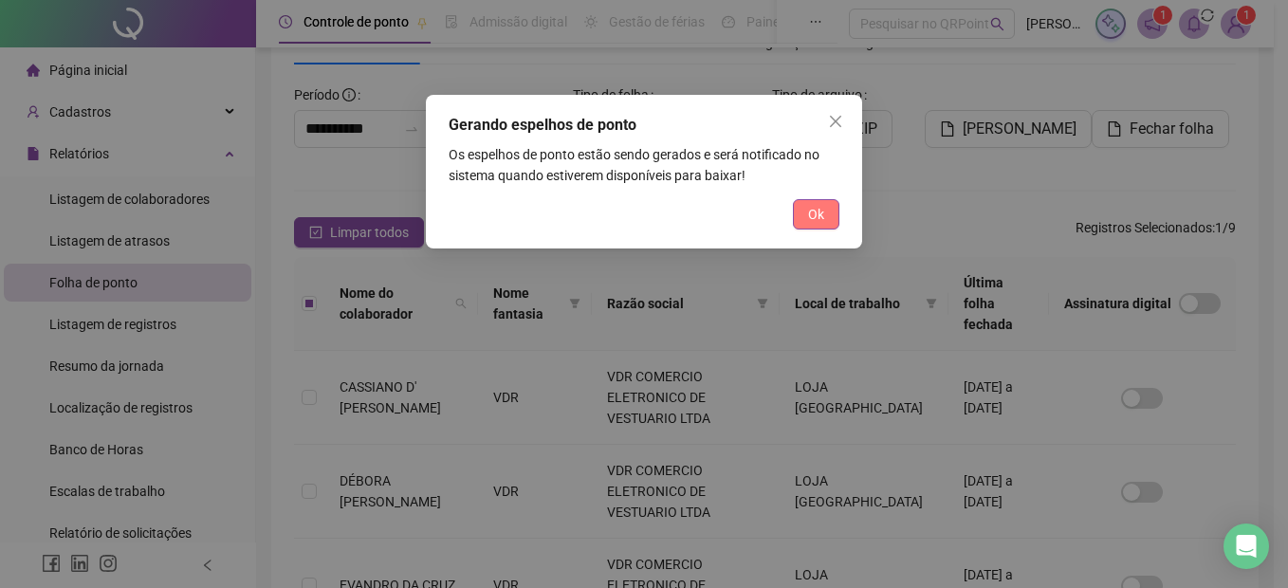
click at [800, 216] on button "Ok" at bounding box center [816, 214] width 46 height 30
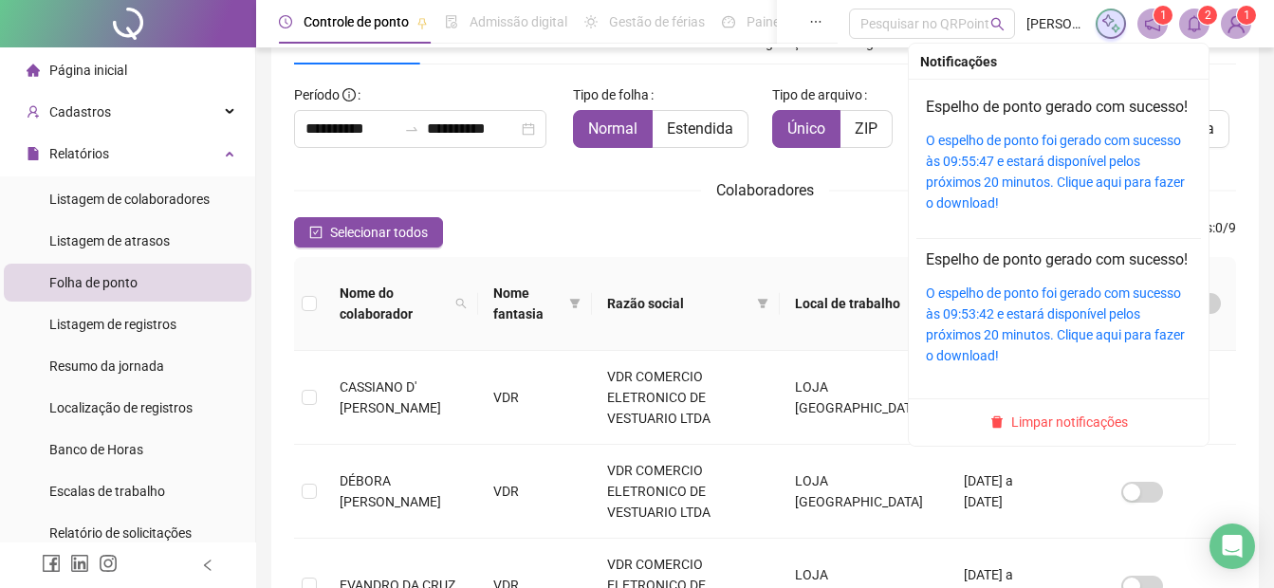
click at [1197, 24] on icon "bell" at bounding box center [1194, 23] width 17 height 17
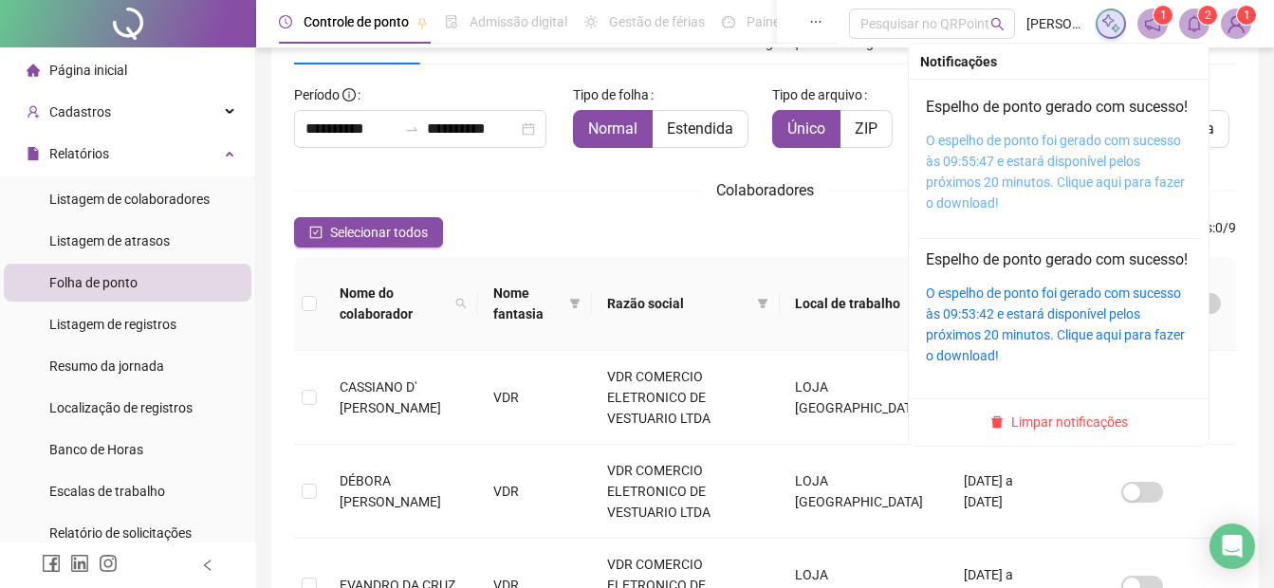
click at [1019, 170] on link "O espelho de ponto foi gerado com sucesso às 09:55:47 e estará disponível pelos…" at bounding box center [1055, 172] width 259 height 78
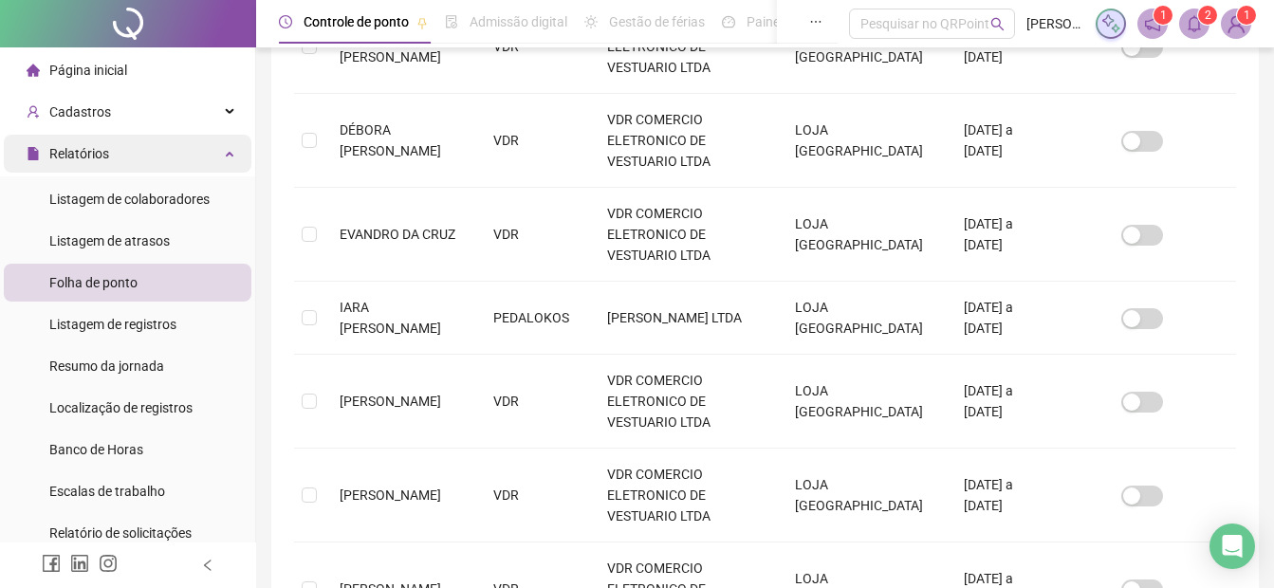
scroll to position [380, 0]
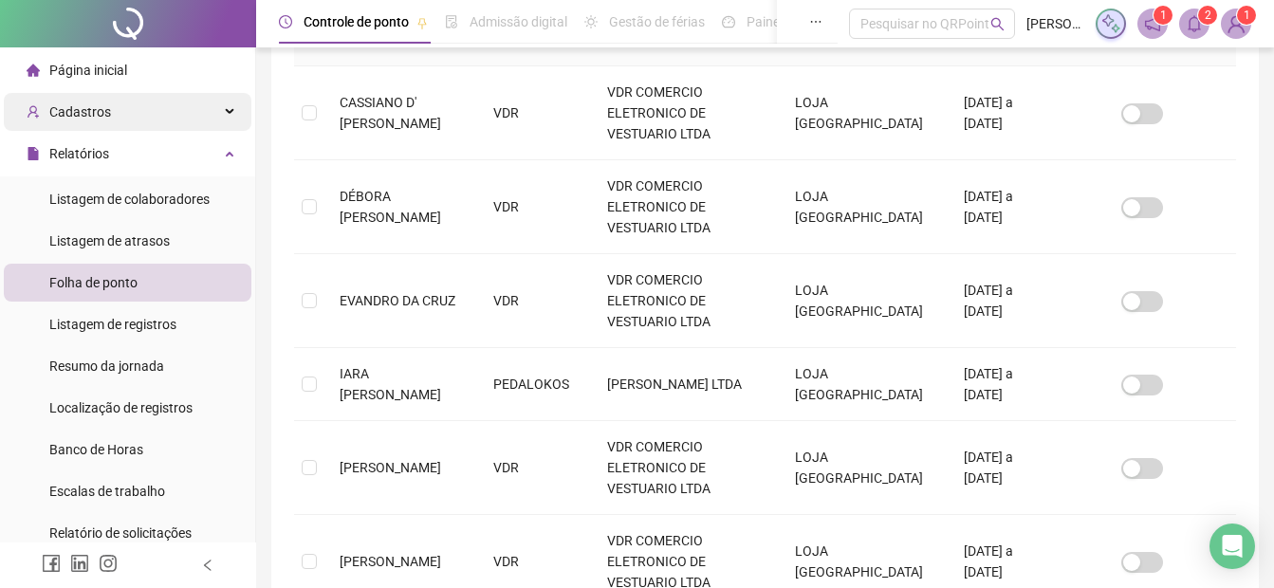
click at [75, 108] on span "Cadastros" at bounding box center [80, 111] width 62 height 15
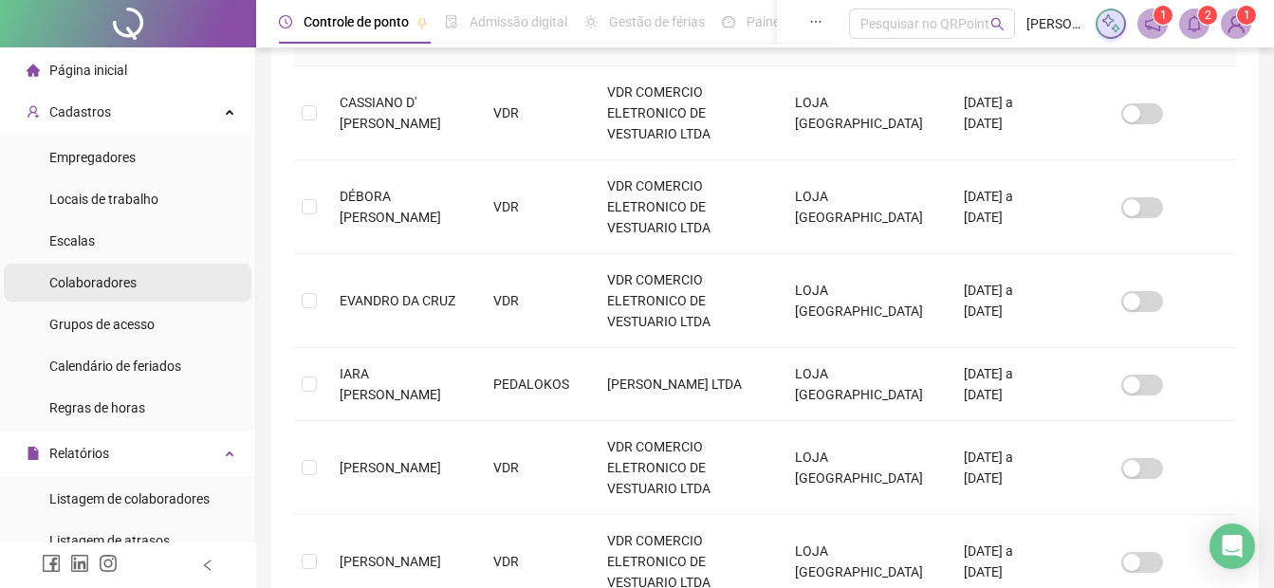
click at [97, 286] on span "Colaboradores" at bounding box center [92, 282] width 87 height 15
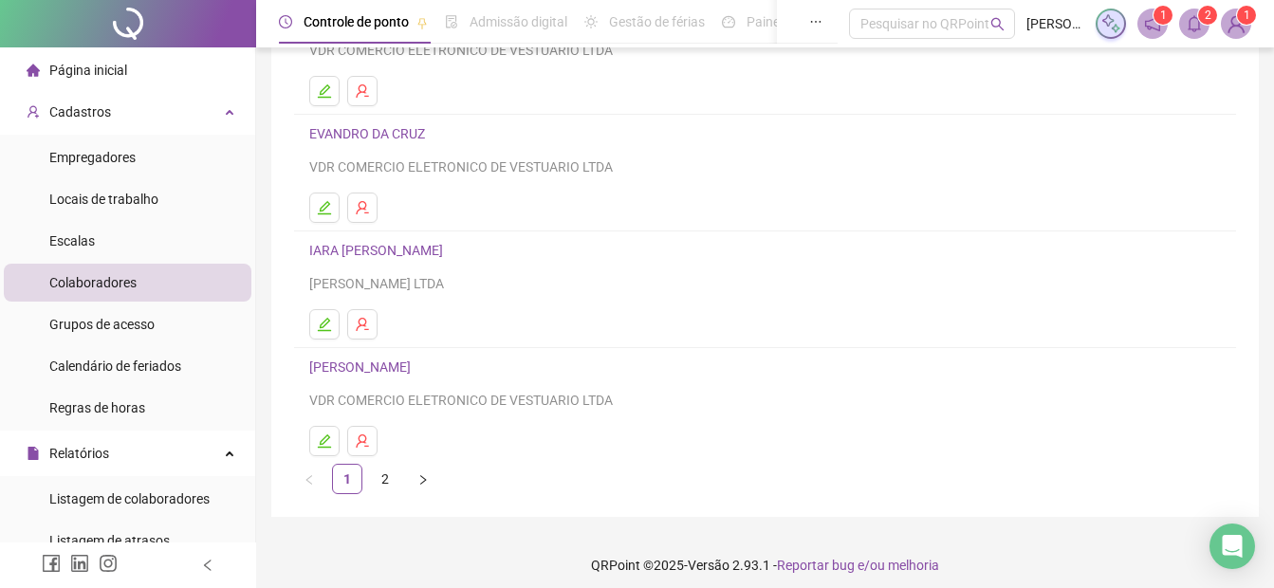
scroll to position [329, 0]
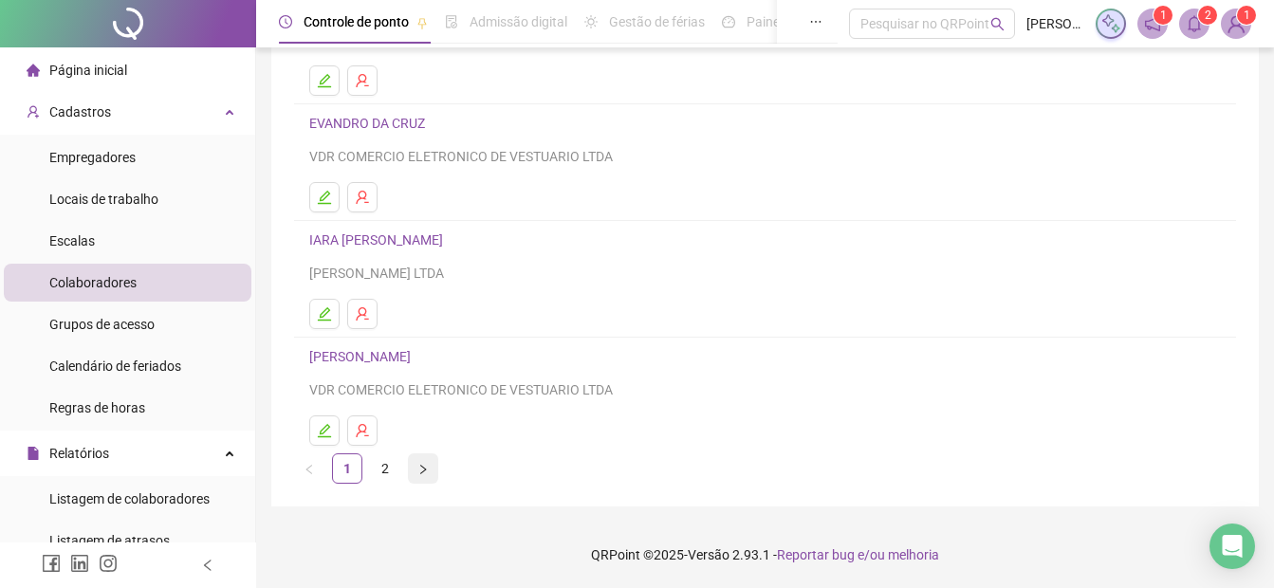
click at [420, 474] on icon "right" at bounding box center [422, 469] width 11 height 11
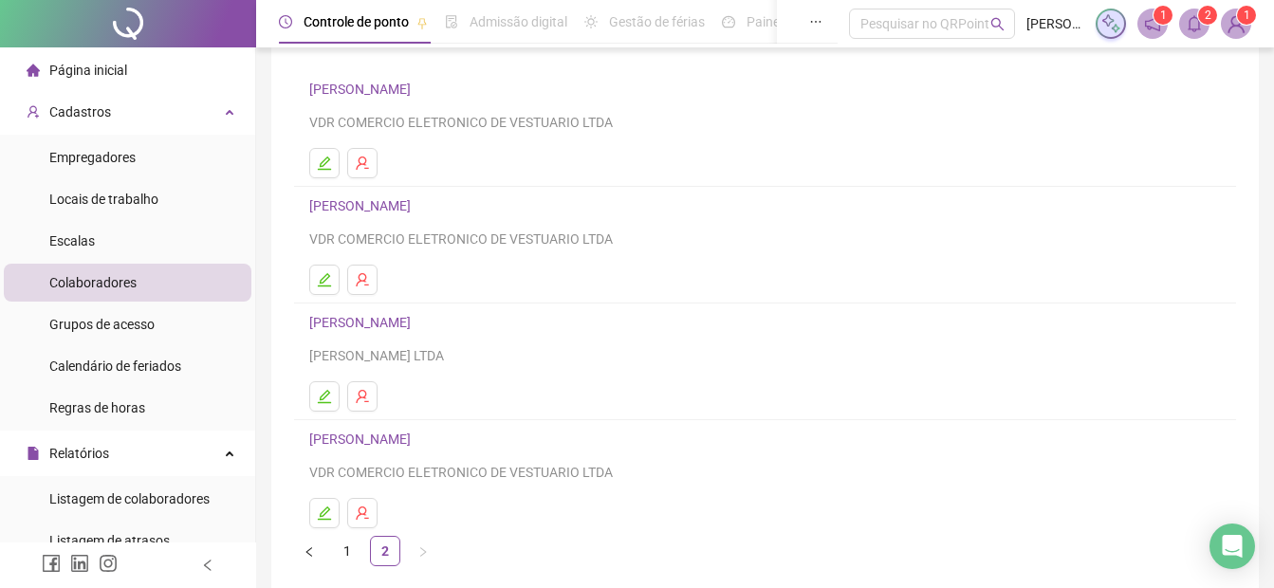
scroll to position [190, 0]
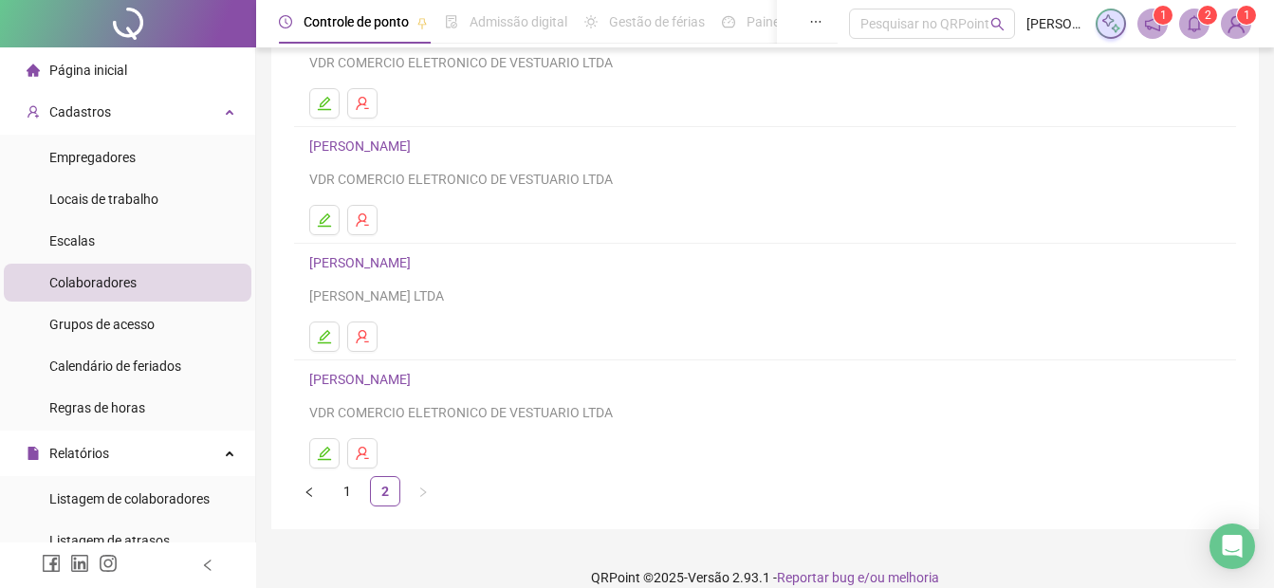
click at [363, 265] on link "[PERSON_NAME]" at bounding box center [362, 262] width 107 height 15
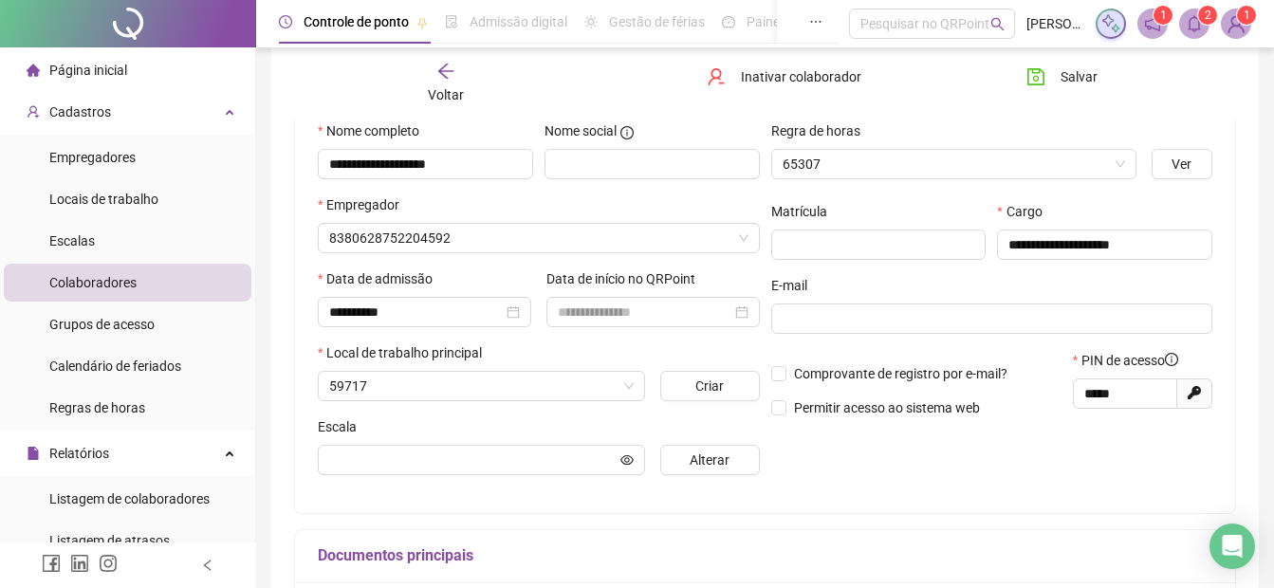
scroll to position [199, 0]
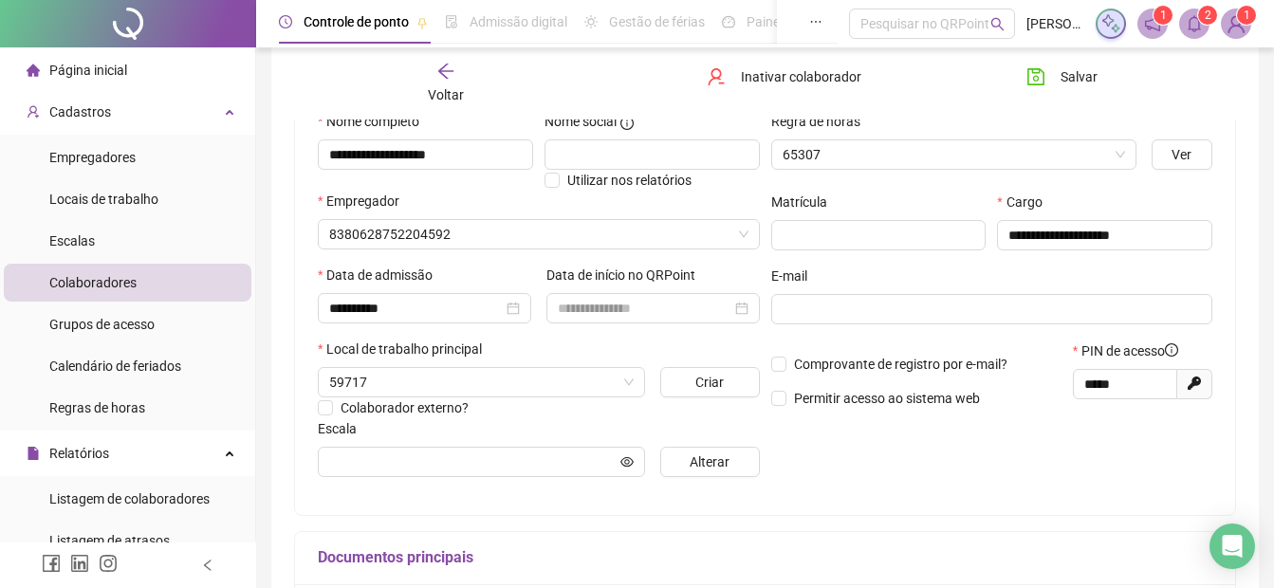
type input "**********"
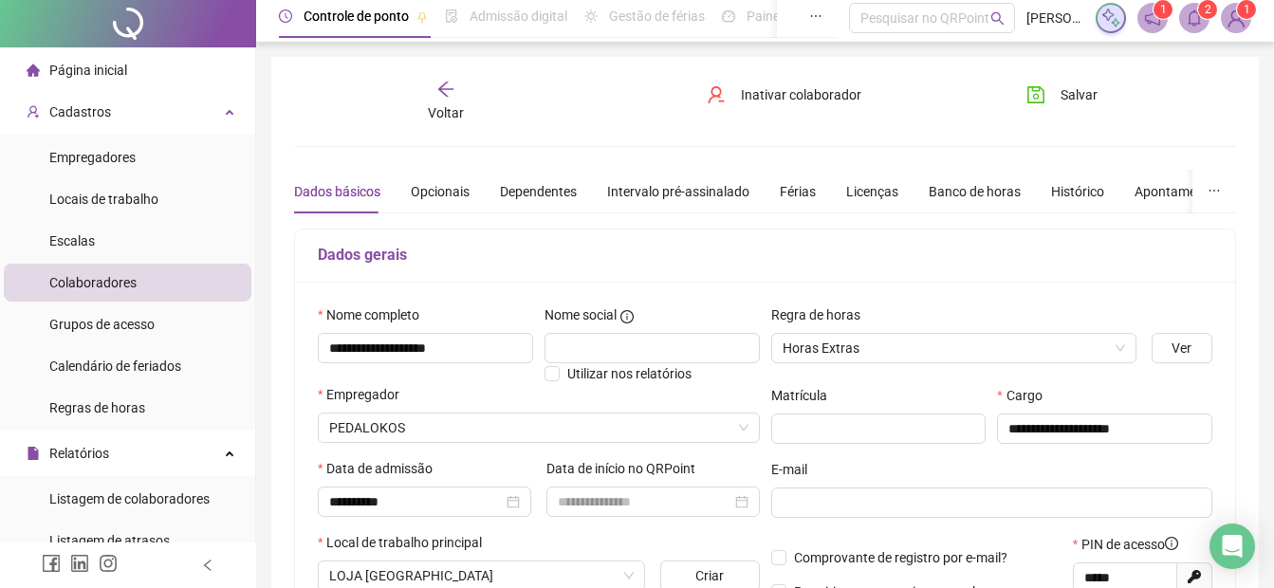
scroll to position [0, 0]
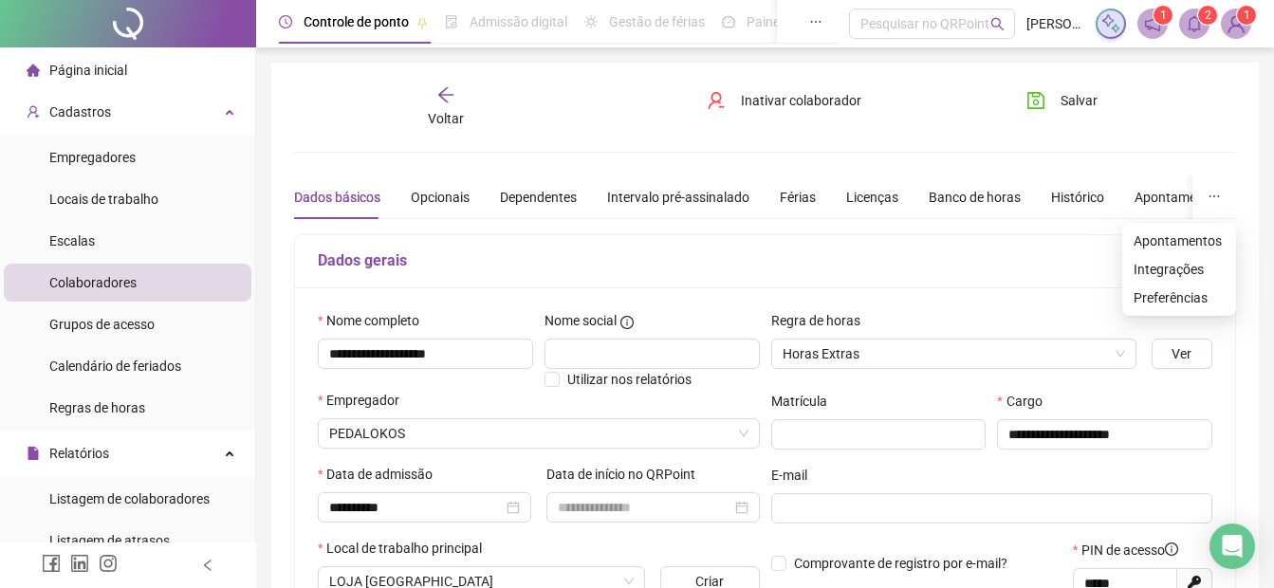
click at [1215, 195] on icon "ellipsis" at bounding box center [1214, 196] width 13 height 13
click at [1214, 196] on icon "ellipsis" at bounding box center [1214, 196] width 13 height 13
click at [752, 100] on span "Inativar colaborador" at bounding box center [801, 100] width 120 height 21
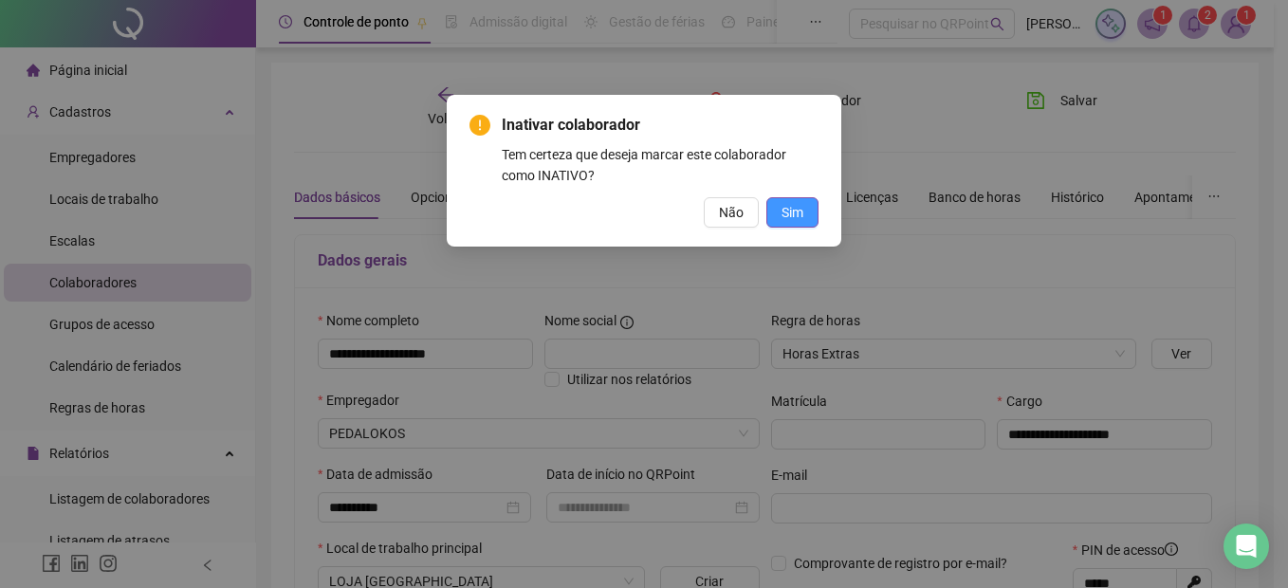
click at [790, 213] on span "Sim" at bounding box center [793, 212] width 22 height 21
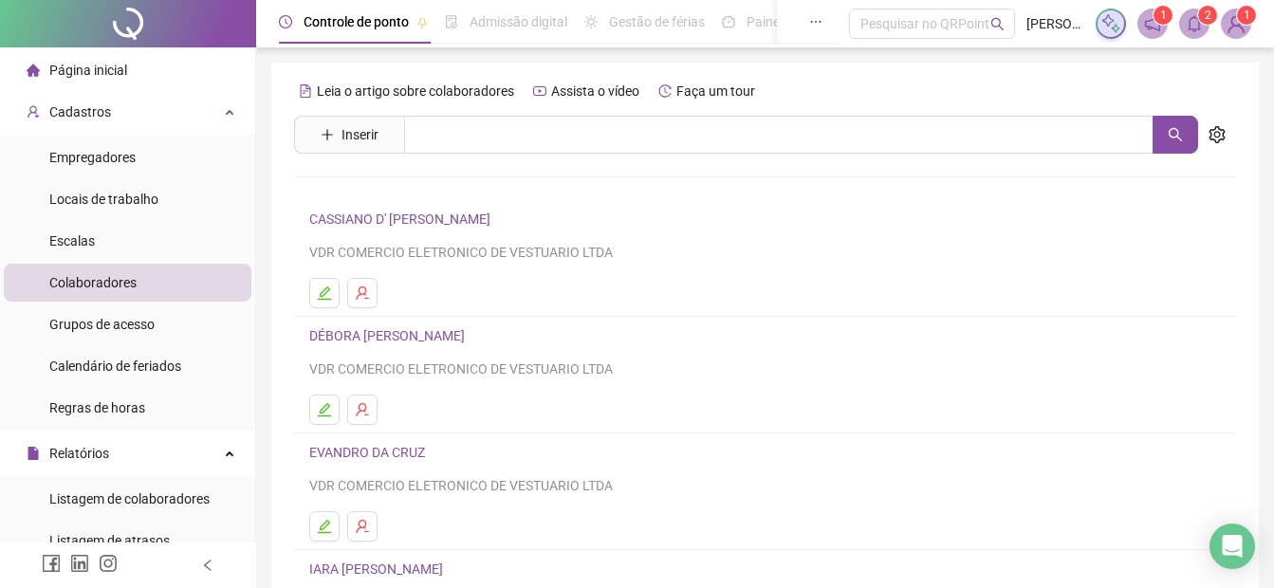
click at [138, 285] on li "Colaboradores" at bounding box center [128, 283] width 248 height 38
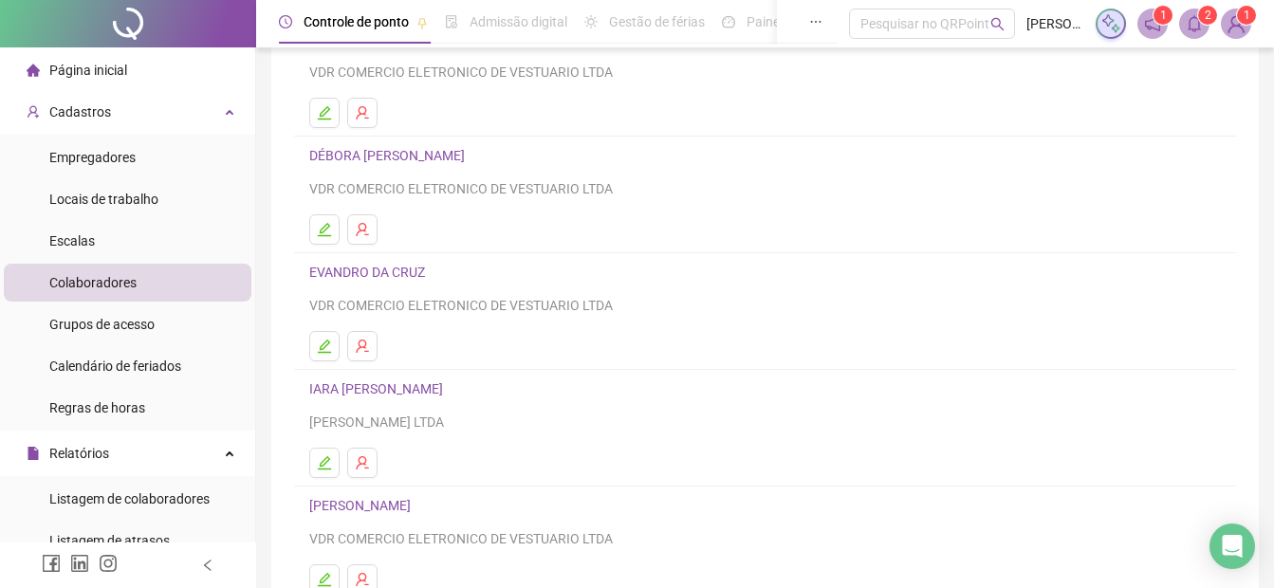
scroll to position [329, 0]
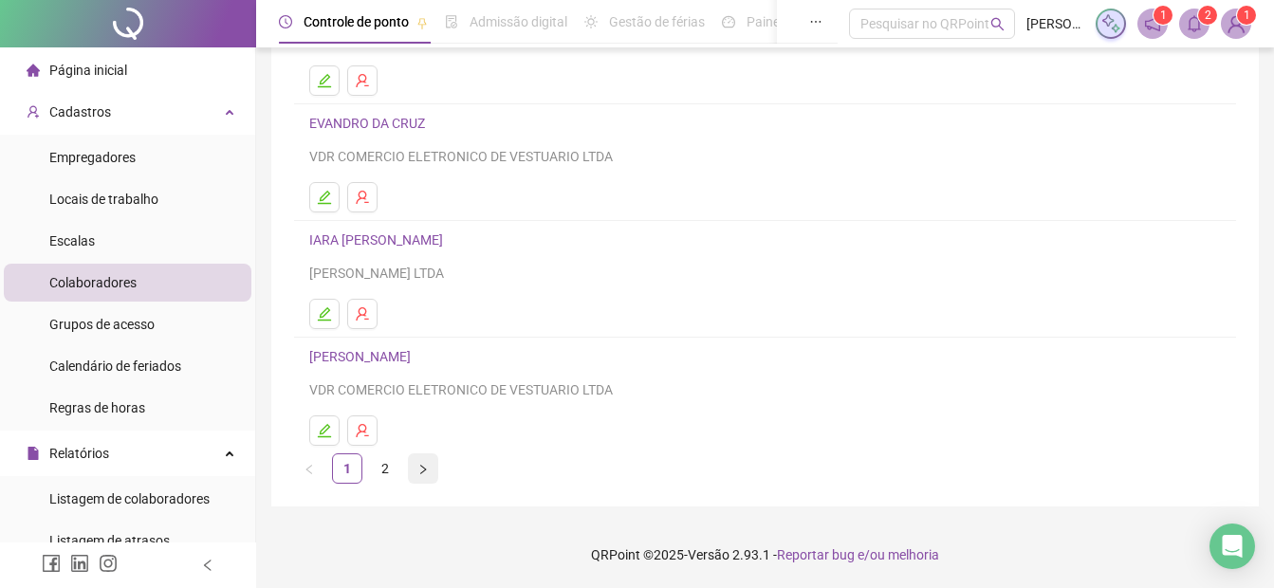
click at [419, 476] on button "button" at bounding box center [423, 469] width 30 height 30
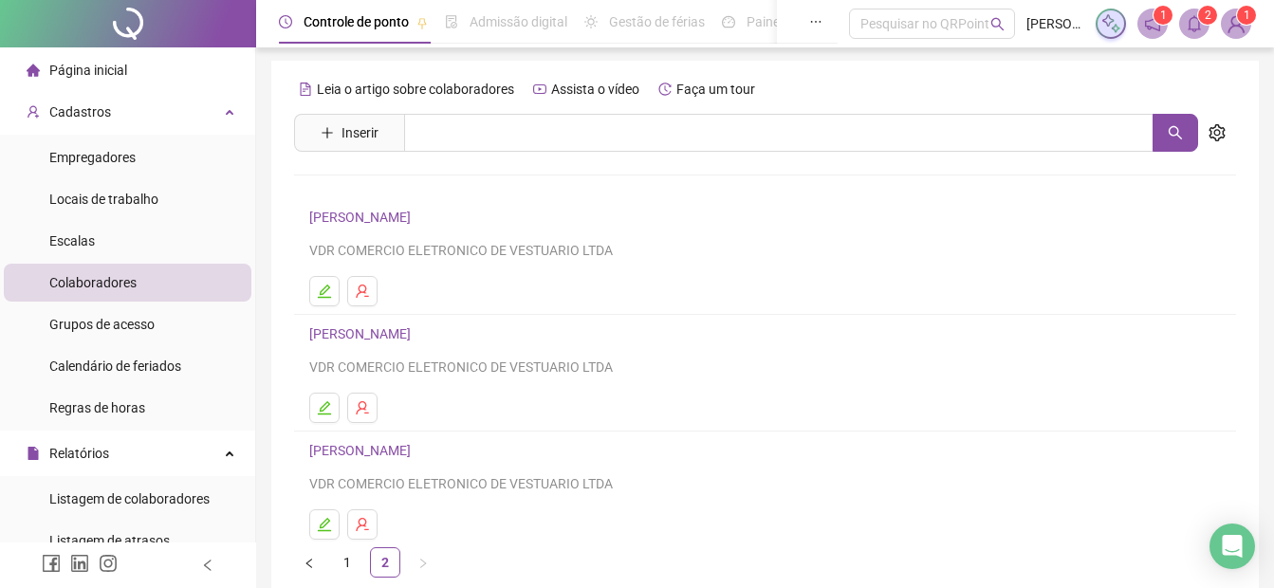
scroll to position [0, 0]
click at [1184, 140] on button "button" at bounding box center [1176, 135] width 46 height 38
click at [344, 15] on span "Controle de ponto" at bounding box center [356, 21] width 105 height 15
click at [98, 290] on span "Colaboradores" at bounding box center [92, 282] width 87 height 15
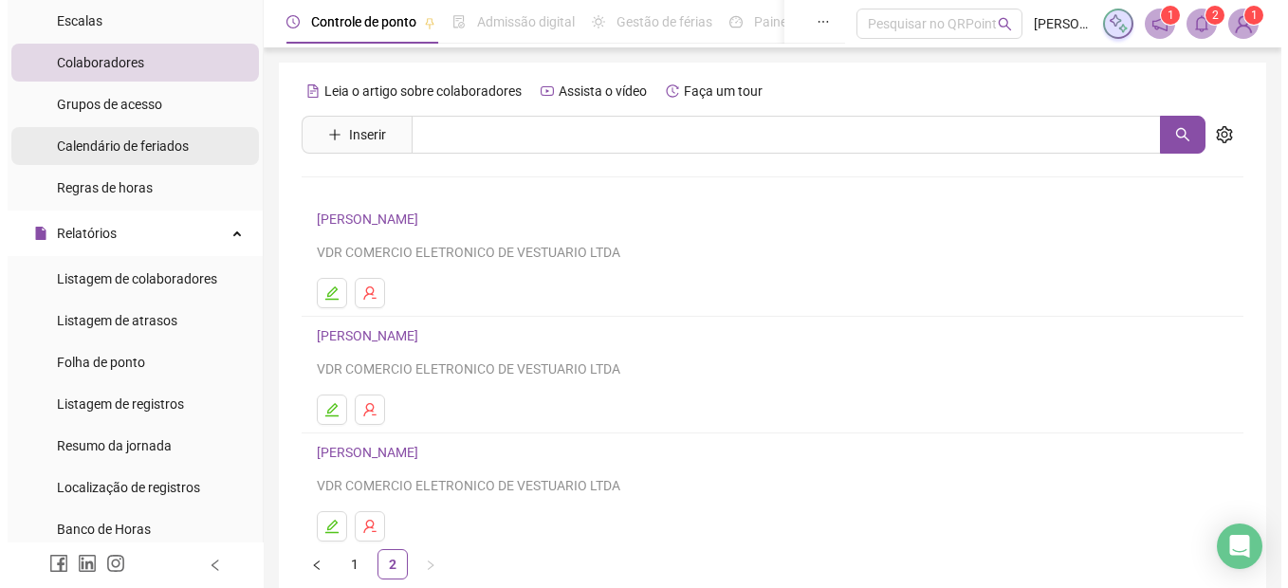
scroll to position [285, 0]
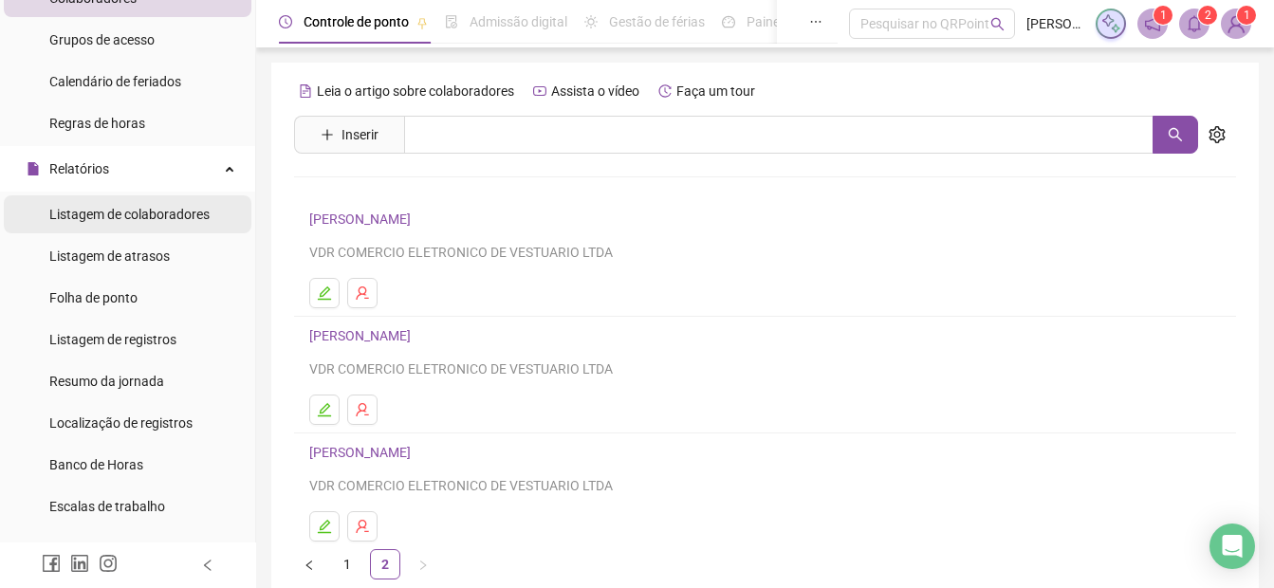
click at [88, 217] on span "Listagem de colaboradores" at bounding box center [129, 214] width 160 height 15
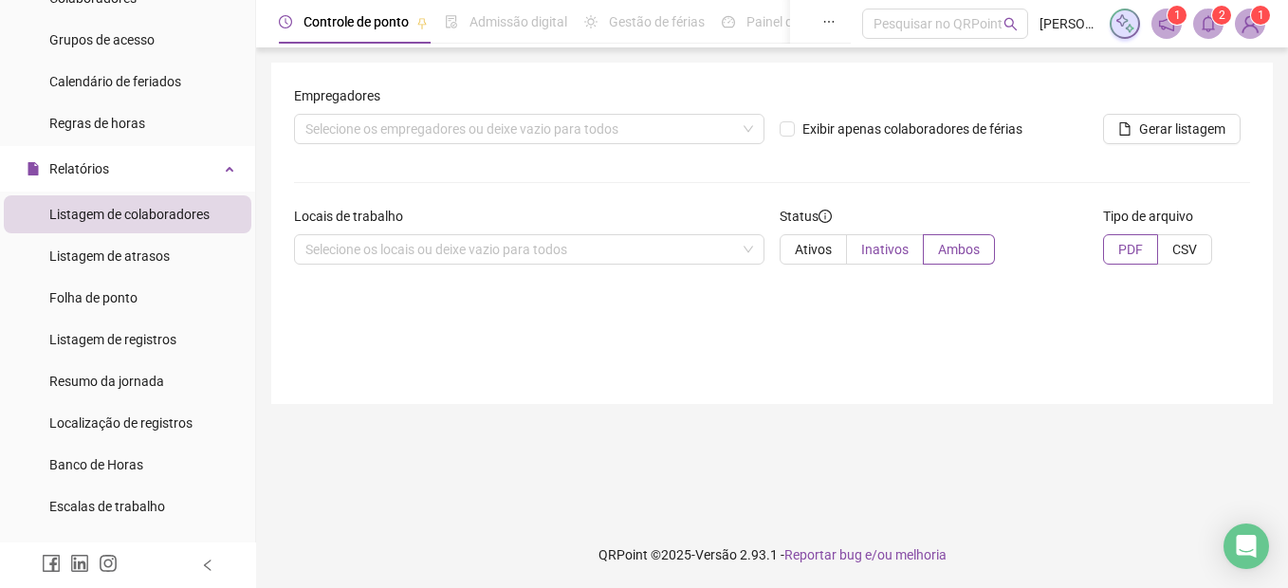
click at [871, 251] on span "Inativos" at bounding box center [885, 249] width 47 height 15
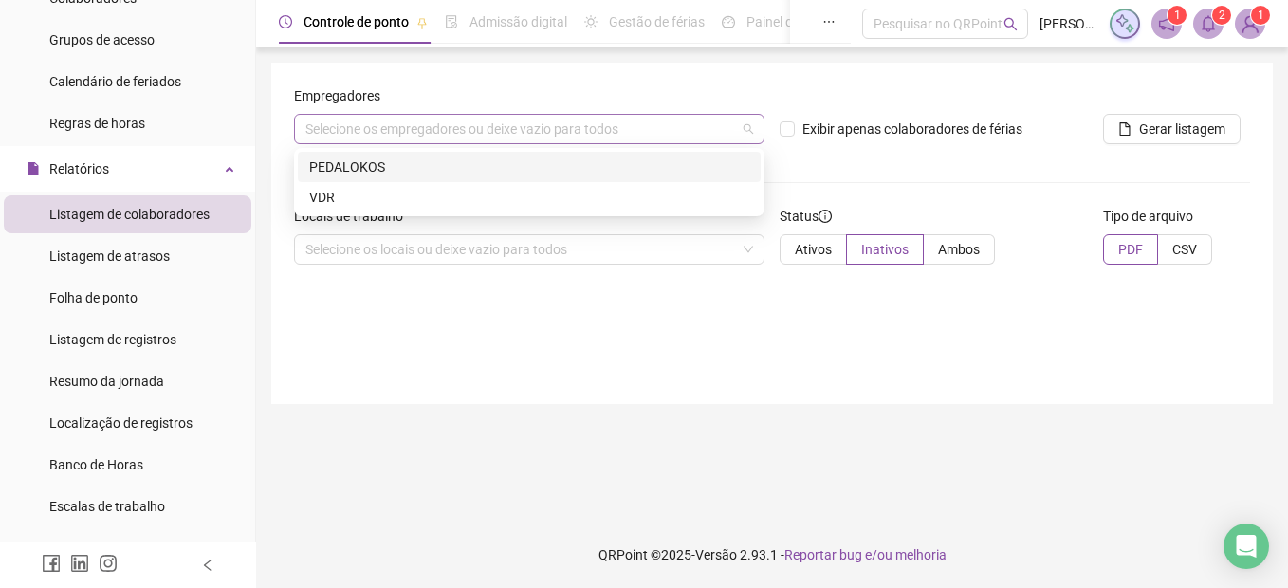
click at [744, 137] on div "Selecione os empregadores ou deixe vazio para todos" at bounding box center [529, 129] width 471 height 30
click at [538, 169] on div "PEDALOKOS" at bounding box center [529, 167] width 440 height 21
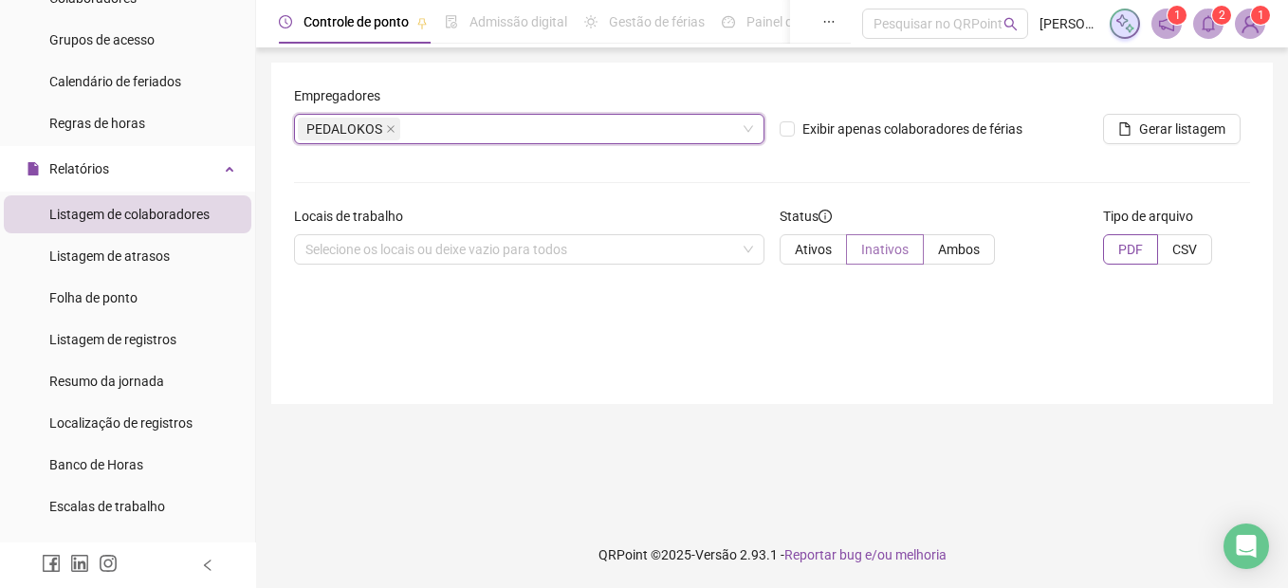
click at [902, 247] on span "Inativos" at bounding box center [885, 249] width 47 height 15
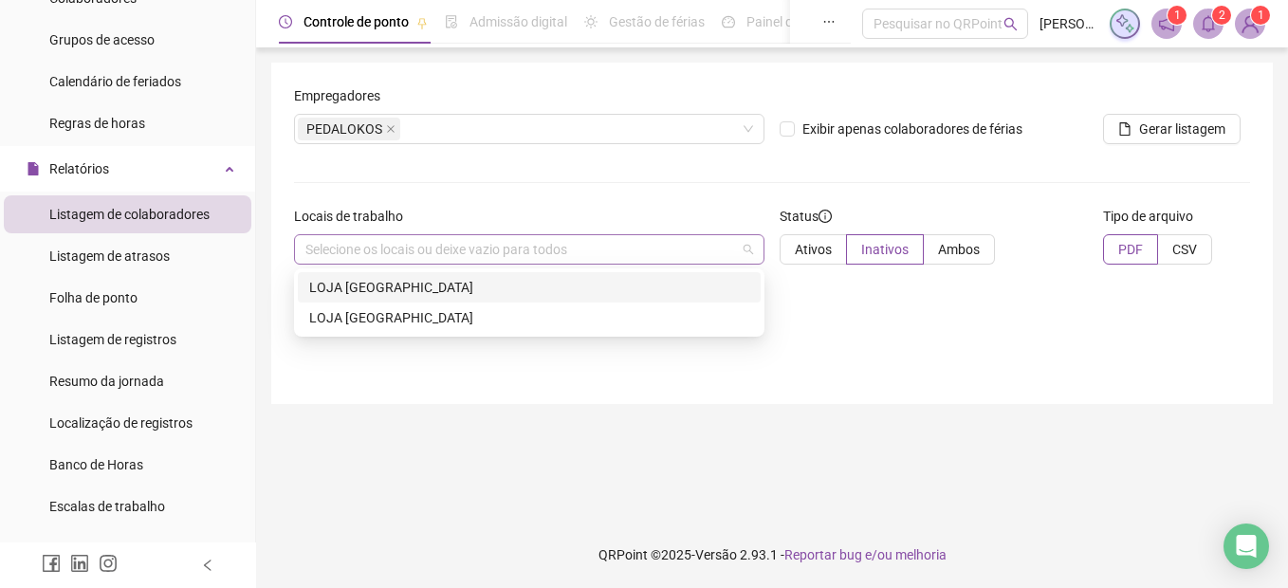
click at [584, 249] on div "Selecione os locais ou deixe vazio para todos" at bounding box center [529, 249] width 471 height 30
click at [531, 321] on div "LOJA [GEOGRAPHIC_DATA]" at bounding box center [529, 317] width 440 height 21
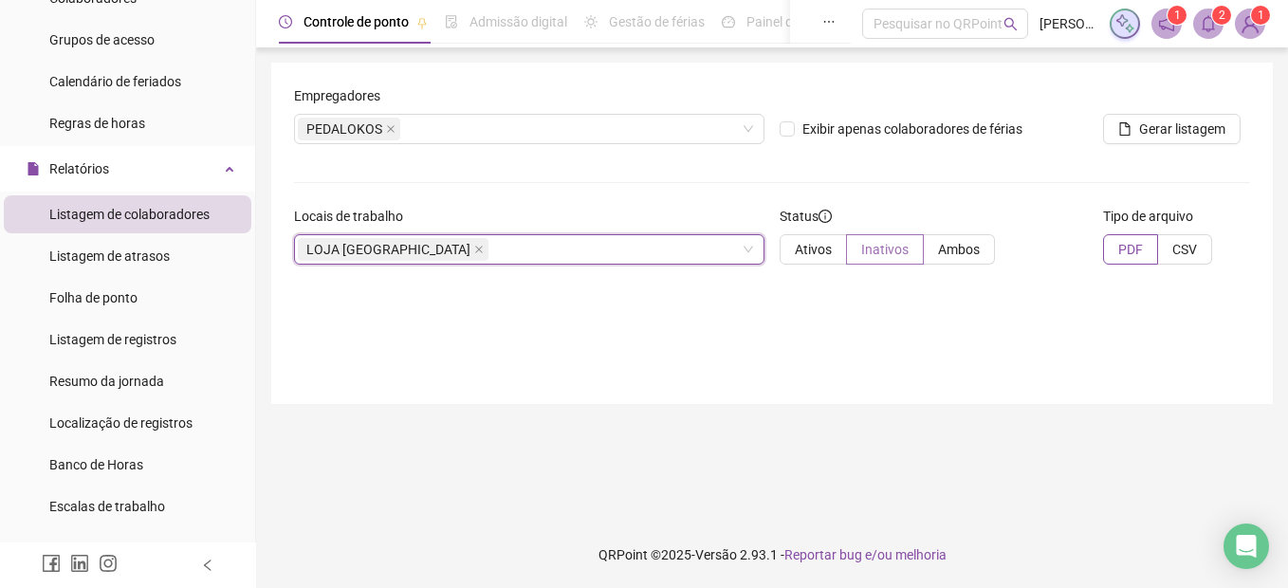
click at [909, 245] on span at bounding box center [885, 249] width 76 height 28
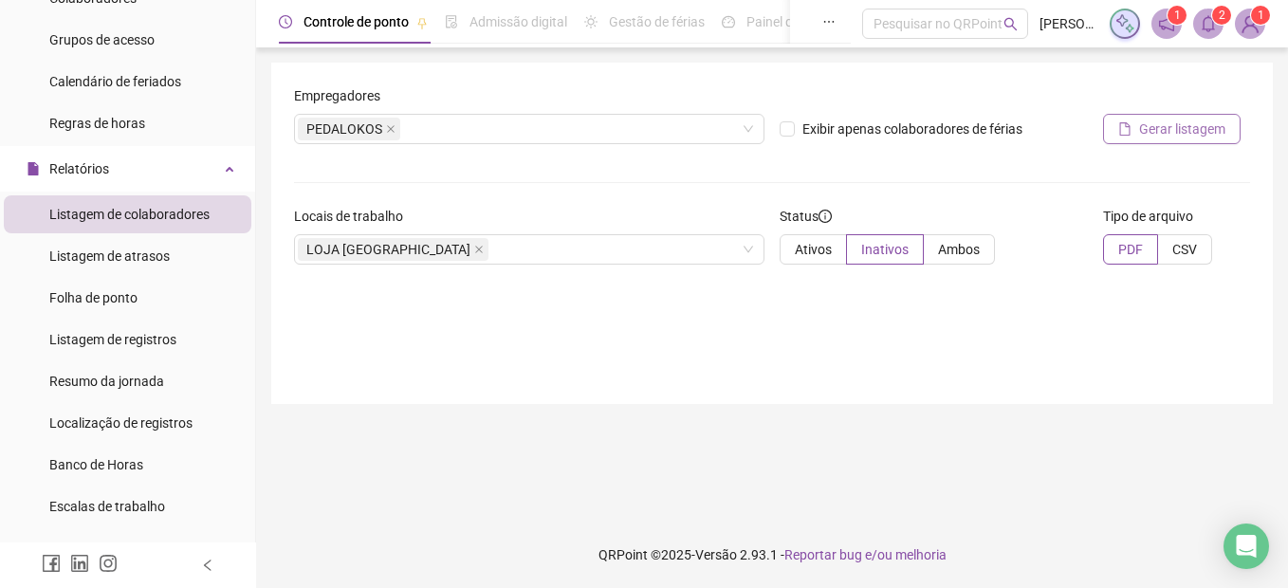
click at [1158, 118] on button "Gerar listagem" at bounding box center [1172, 129] width 138 height 30
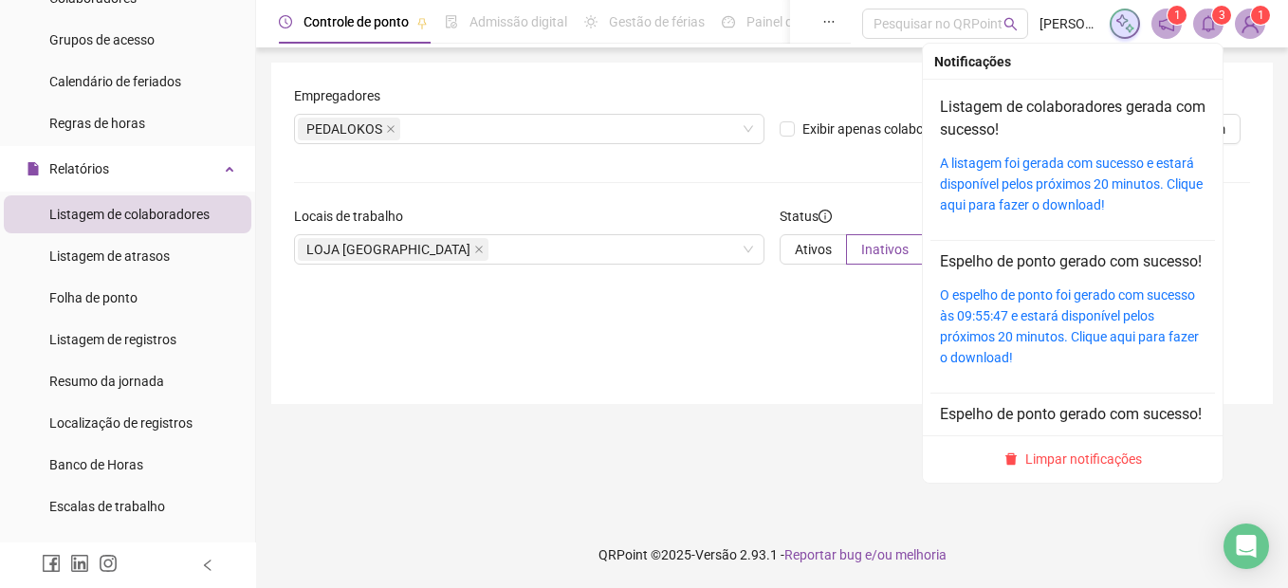
click at [1024, 173] on div "A listagem foi gerada com sucesso e estará disponível pelos próximos 20 minutos…" at bounding box center [1073, 184] width 266 height 63
click at [997, 163] on link "A listagem foi gerada com sucesso e estará disponível pelos próximos 20 minutos…" at bounding box center [1071, 184] width 263 height 57
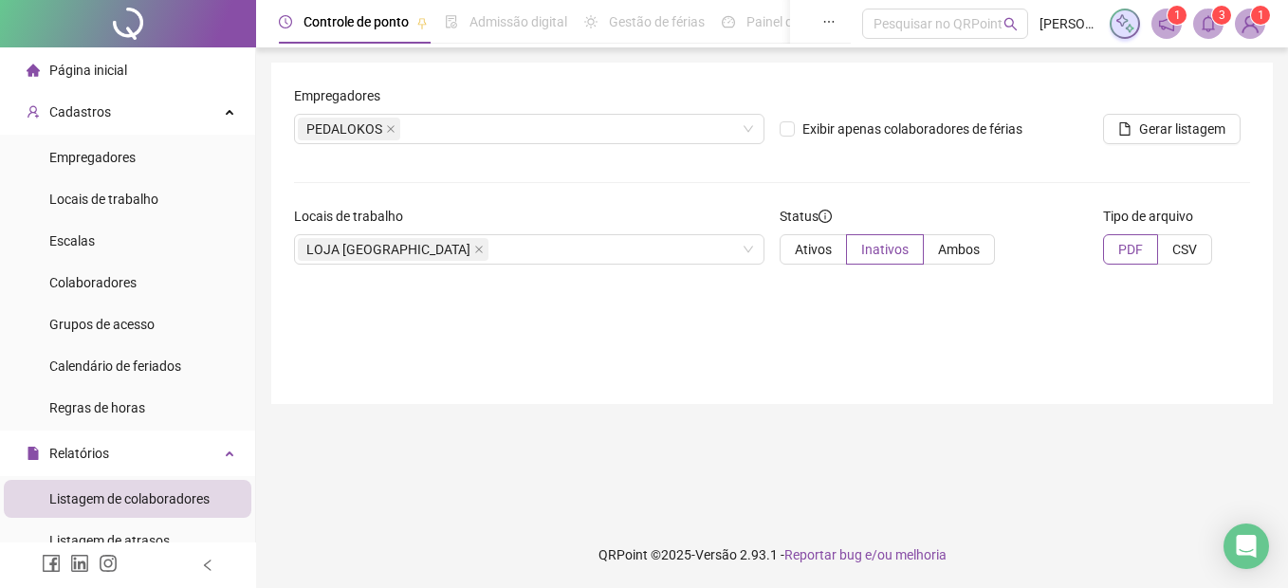
click at [69, 65] on span "Página inicial" at bounding box center [88, 70] width 78 height 15
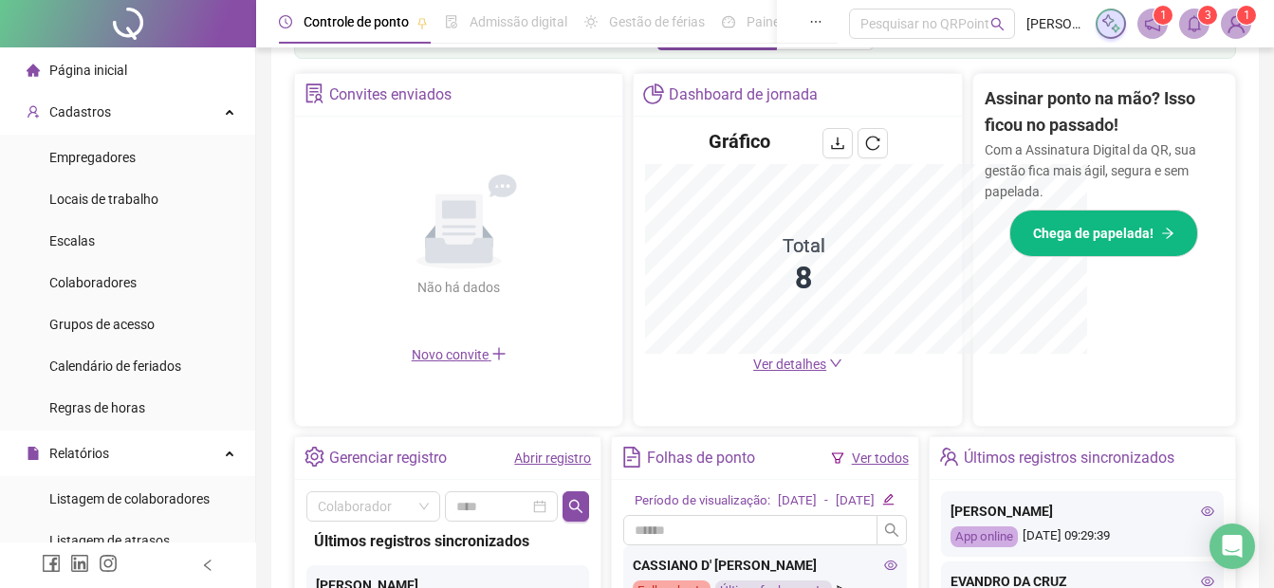
scroll to position [626, 0]
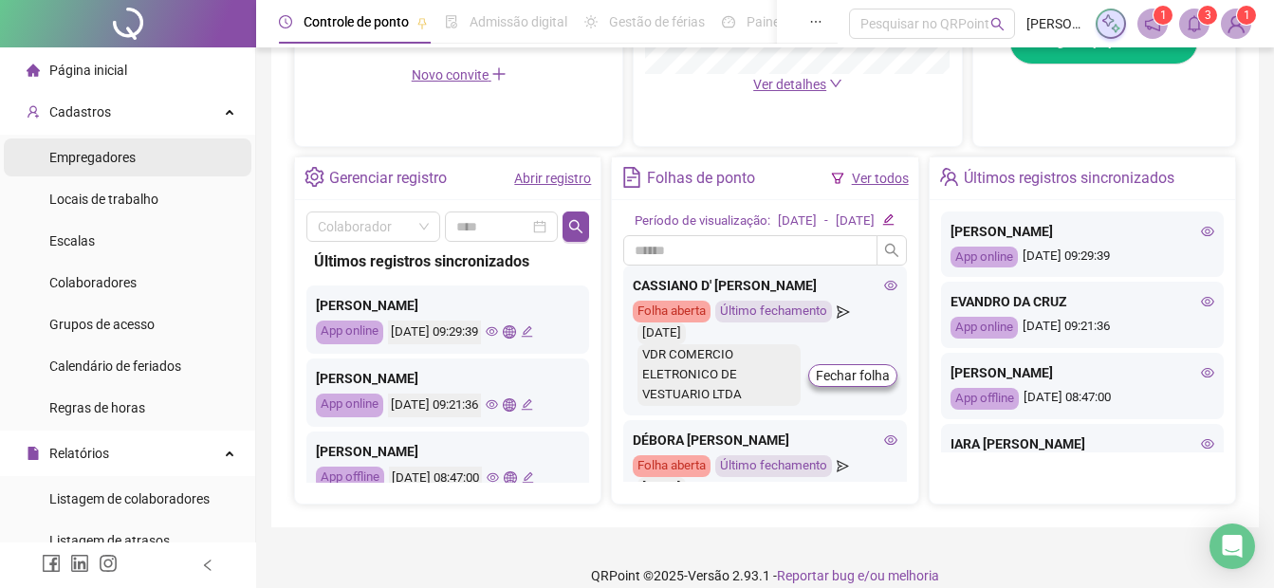
click at [97, 144] on div "Empregadores" at bounding box center [92, 158] width 86 height 38
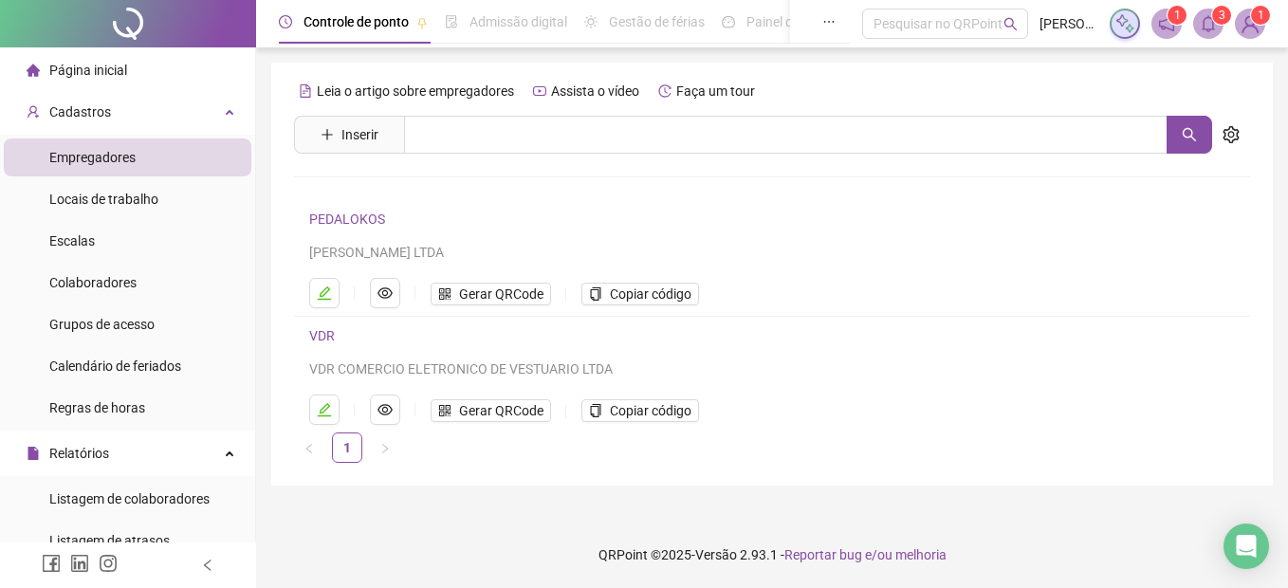
click at [334, 216] on link "PEDALOKOS" at bounding box center [347, 219] width 76 height 15
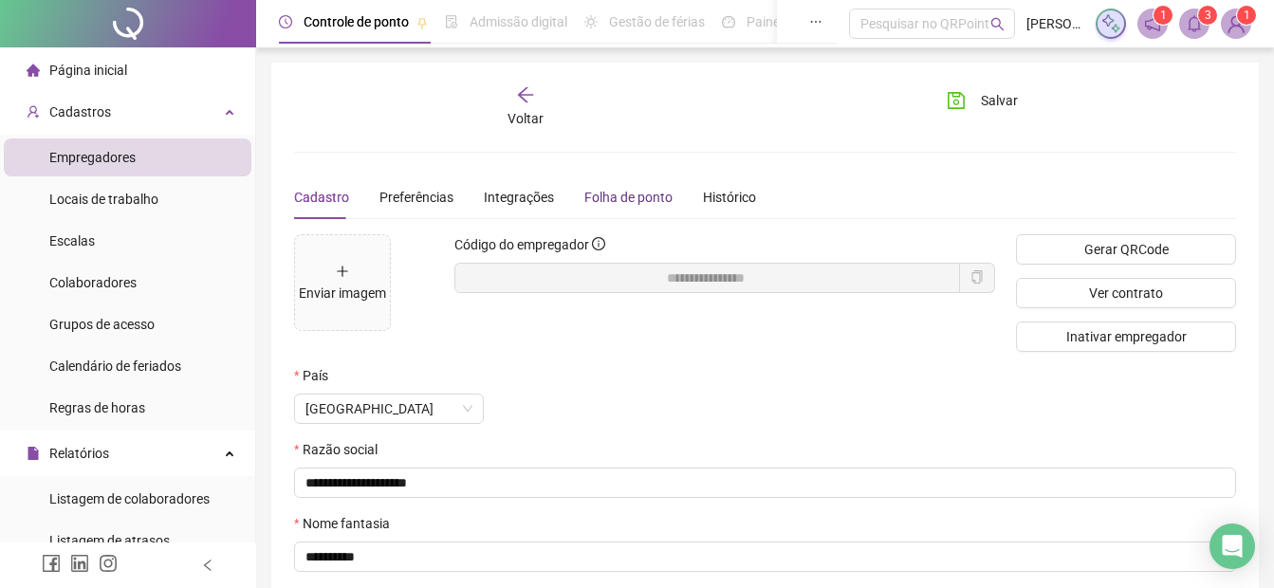
click at [633, 190] on div "Folha de ponto" at bounding box center [628, 197] width 88 height 21
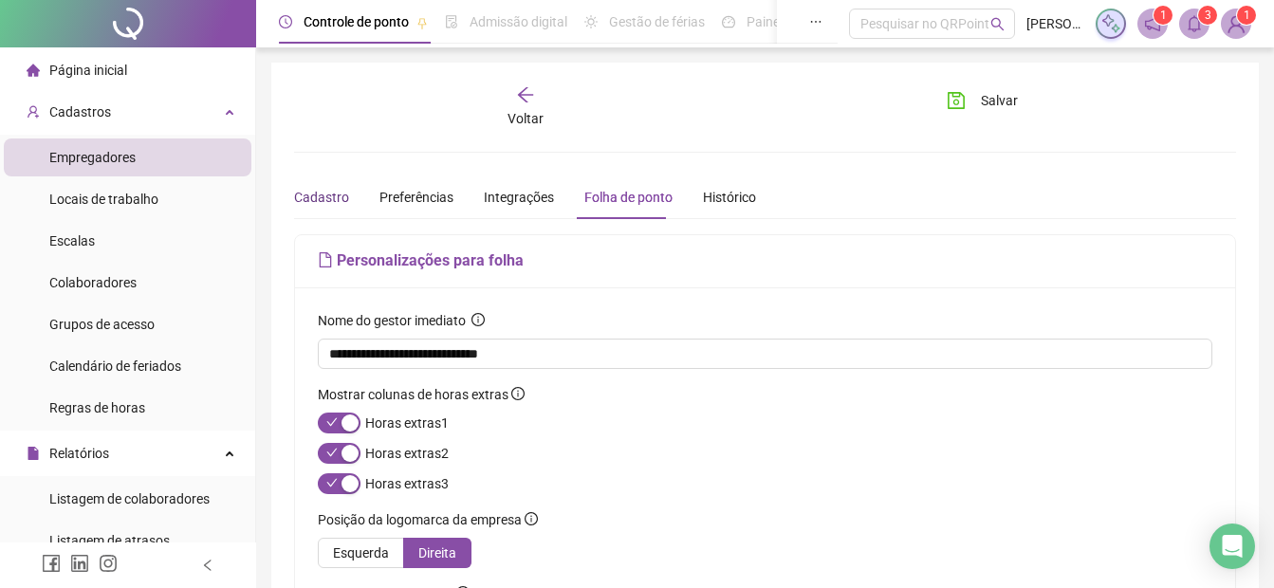
click at [321, 203] on div "Cadastro" at bounding box center [321, 197] width 55 height 21
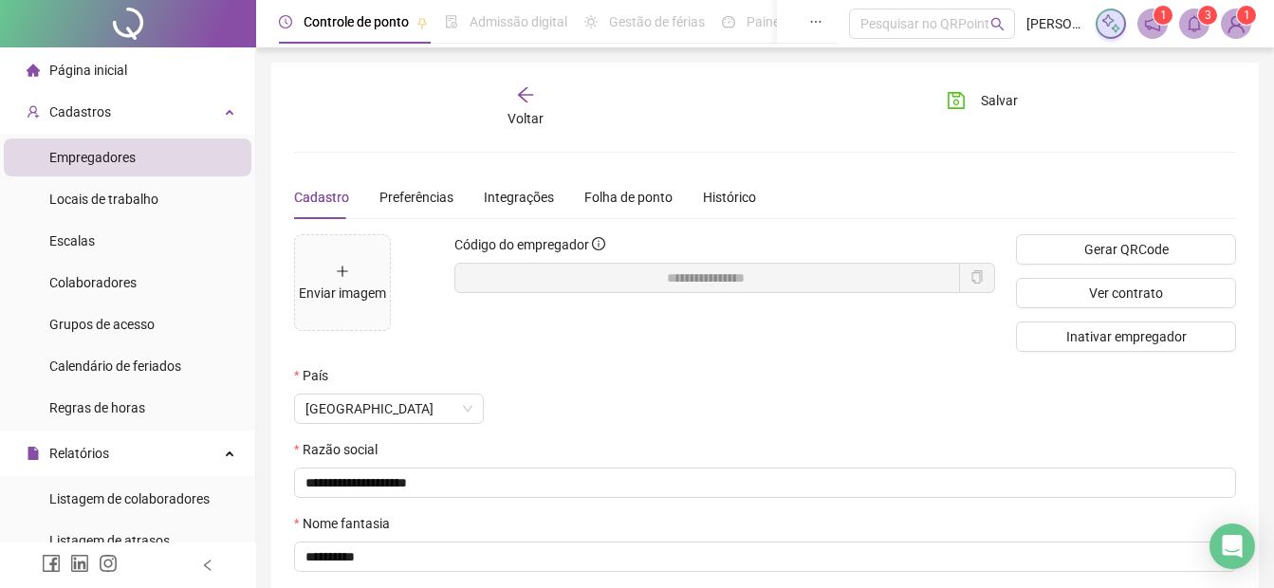
click at [1158, 25] on icon "notification" at bounding box center [1152, 23] width 17 height 17
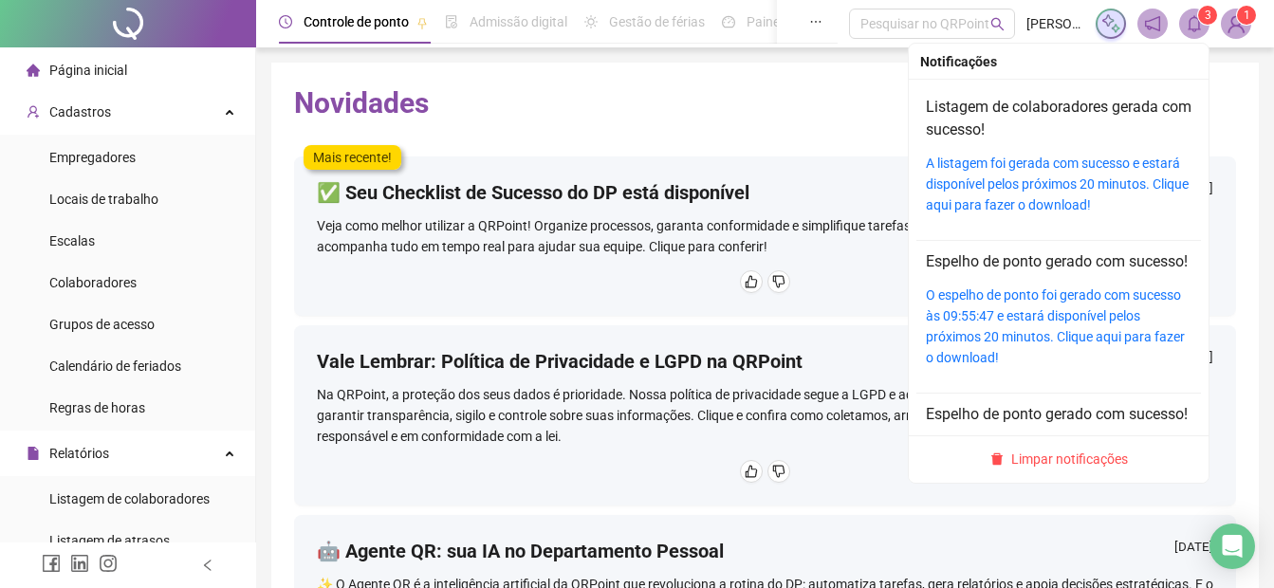
click at [1192, 25] on icon "bell" at bounding box center [1194, 23] width 17 height 17
drag, startPoint x: 1059, startPoint y: 459, endPoint x: 1055, endPoint y: 449, distance: 11.1
click at [1056, 459] on span "Limpar notificações" at bounding box center [1069, 459] width 117 height 21
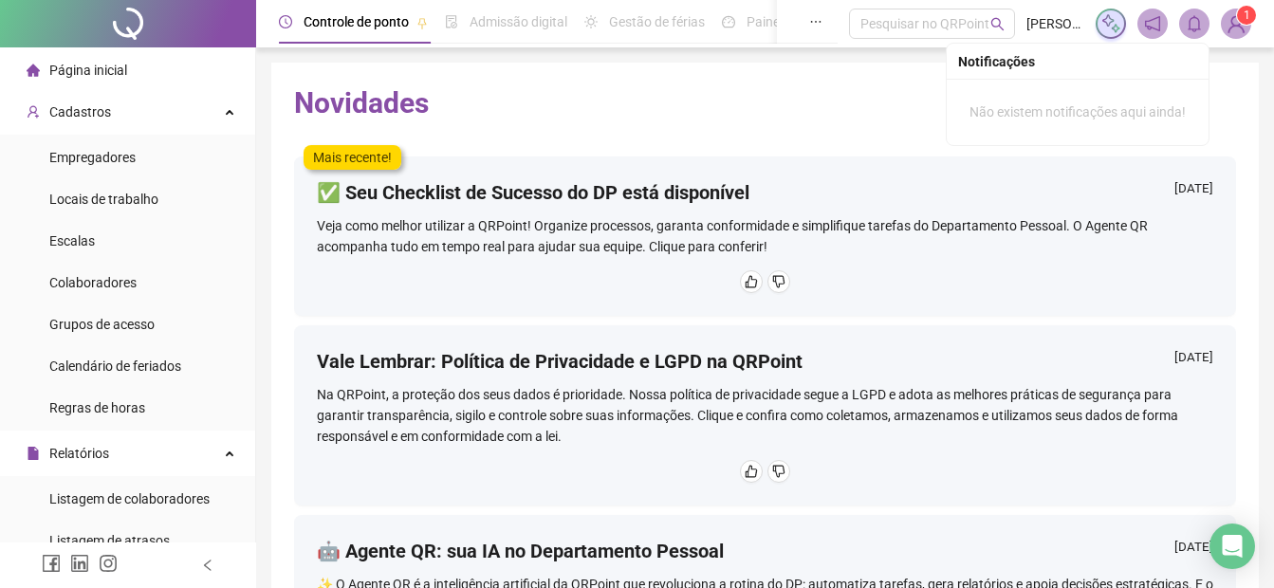
click at [1234, 29] on img at bounding box center [1236, 23] width 28 height 28
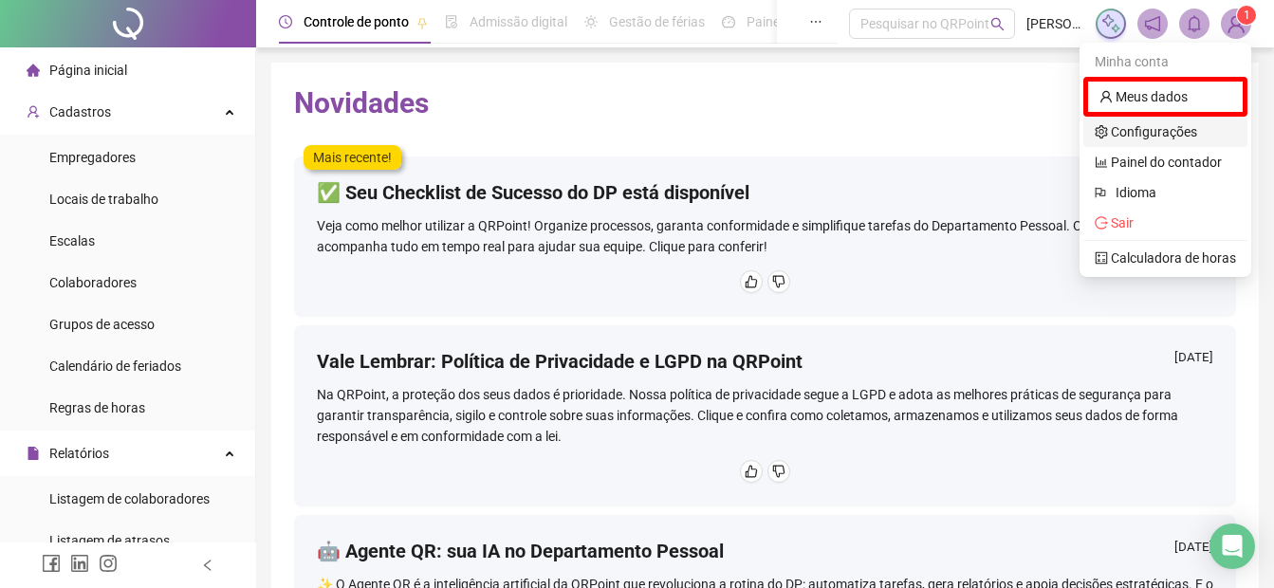
click at [1122, 127] on link "Configurações" at bounding box center [1146, 131] width 102 height 15
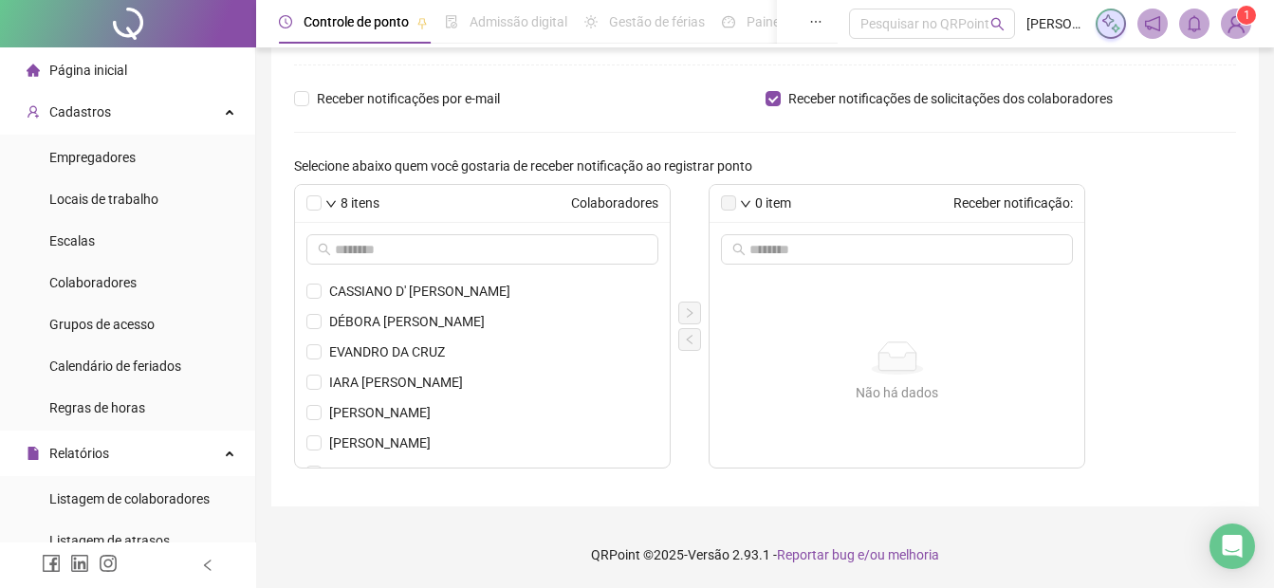
click at [611, 83] on form "Receber notificações no computador (navegador) Receber notificações no app de g…" at bounding box center [765, 245] width 942 height 448
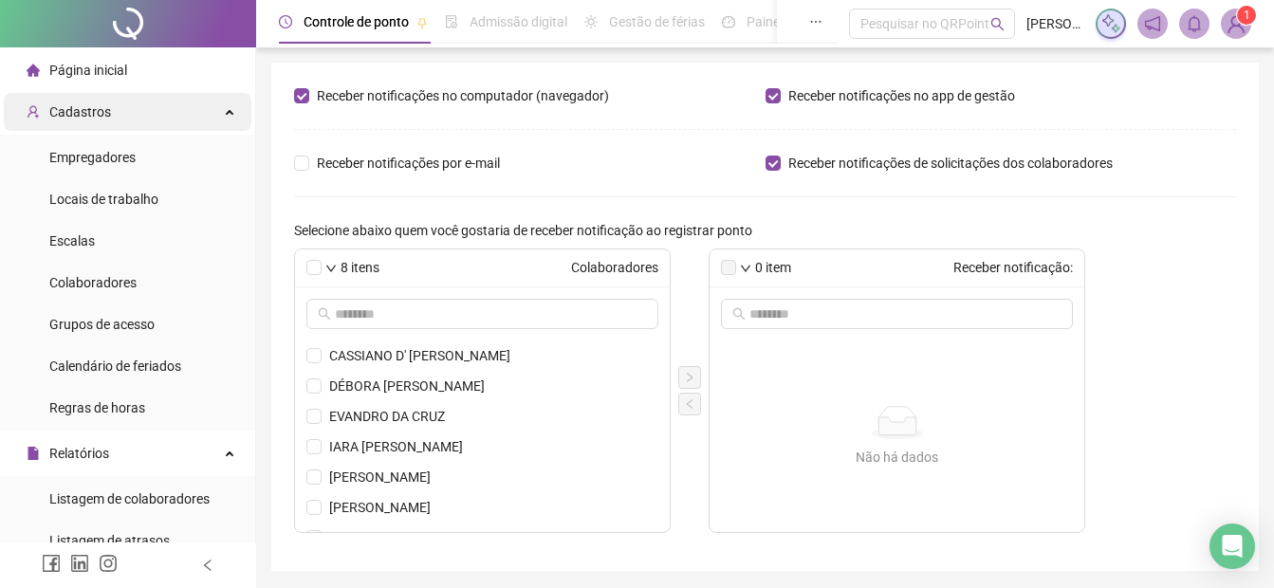
click at [97, 107] on span "Cadastros" at bounding box center [80, 111] width 62 height 15
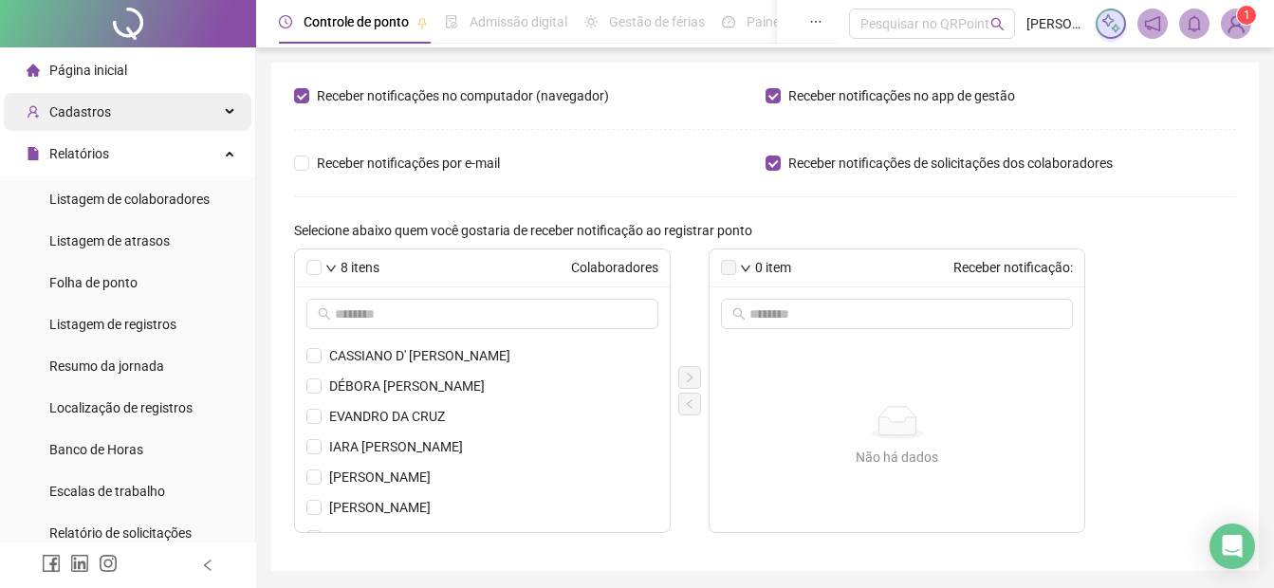
click at [97, 108] on span "Cadastros" at bounding box center [80, 111] width 62 height 15
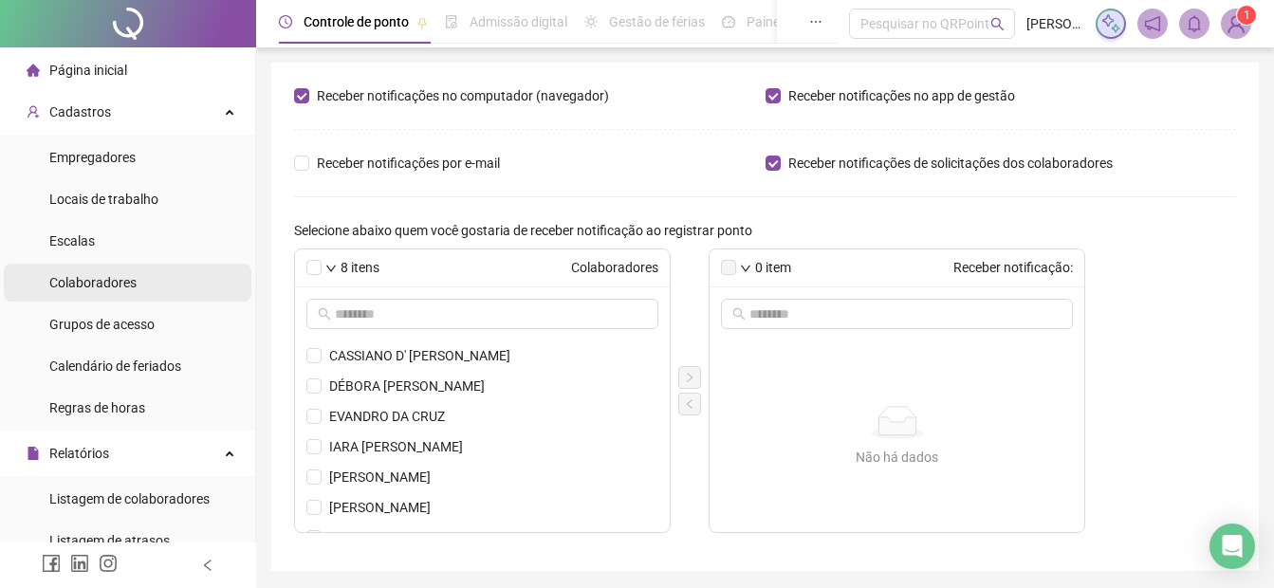
click at [85, 294] on div "Colaboradores" at bounding box center [92, 283] width 87 height 38
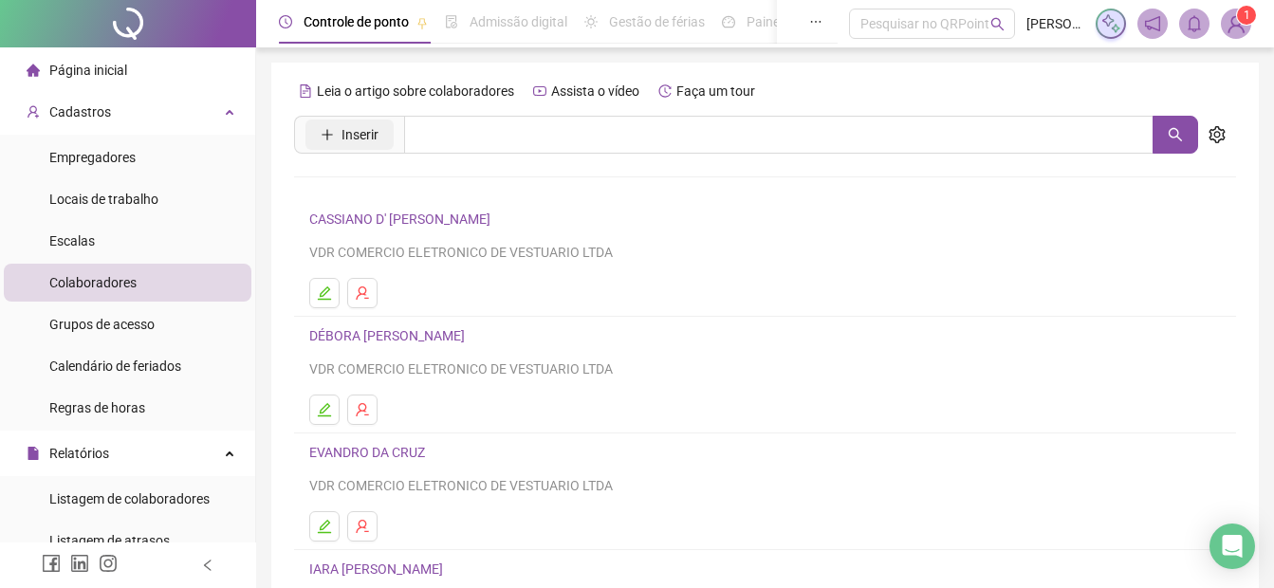
click at [340, 134] on button "Inserir" at bounding box center [350, 135] width 88 height 30
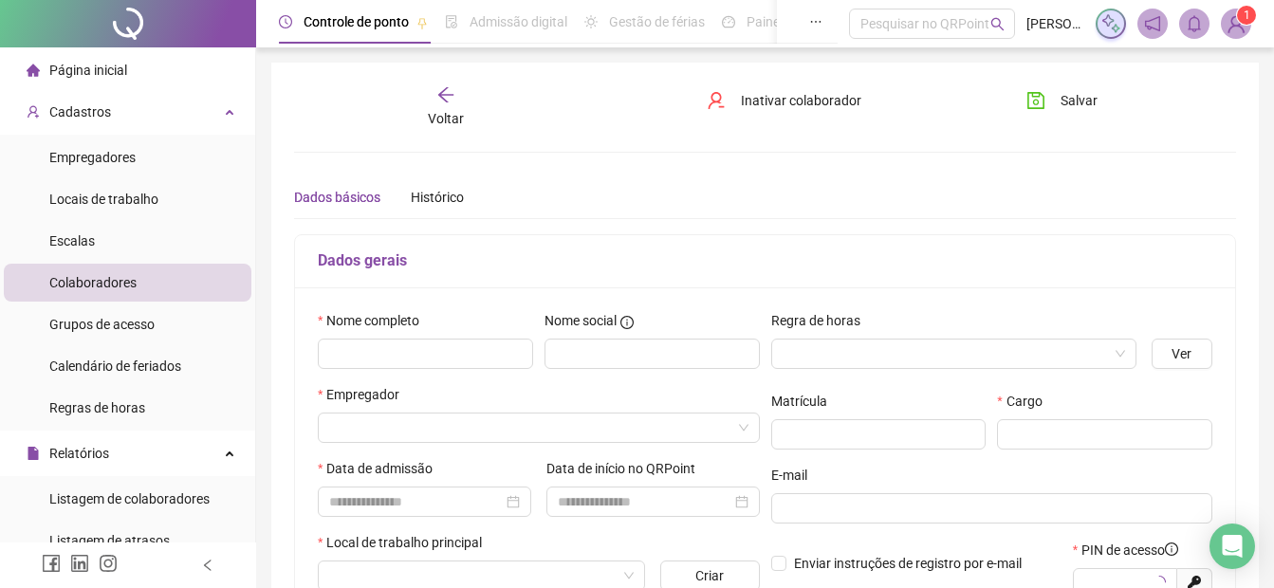
type input "*****"
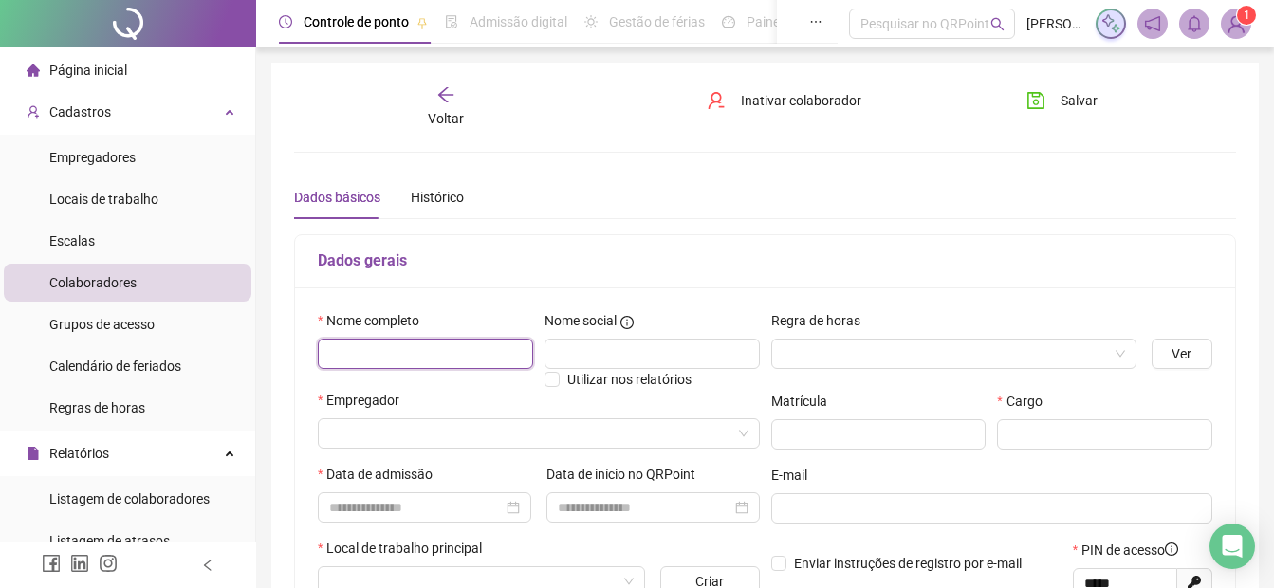
click at [486, 346] on input "text" at bounding box center [425, 354] width 215 height 30
click at [436, 92] on div "Voltar" at bounding box center [446, 107] width 144 height 44
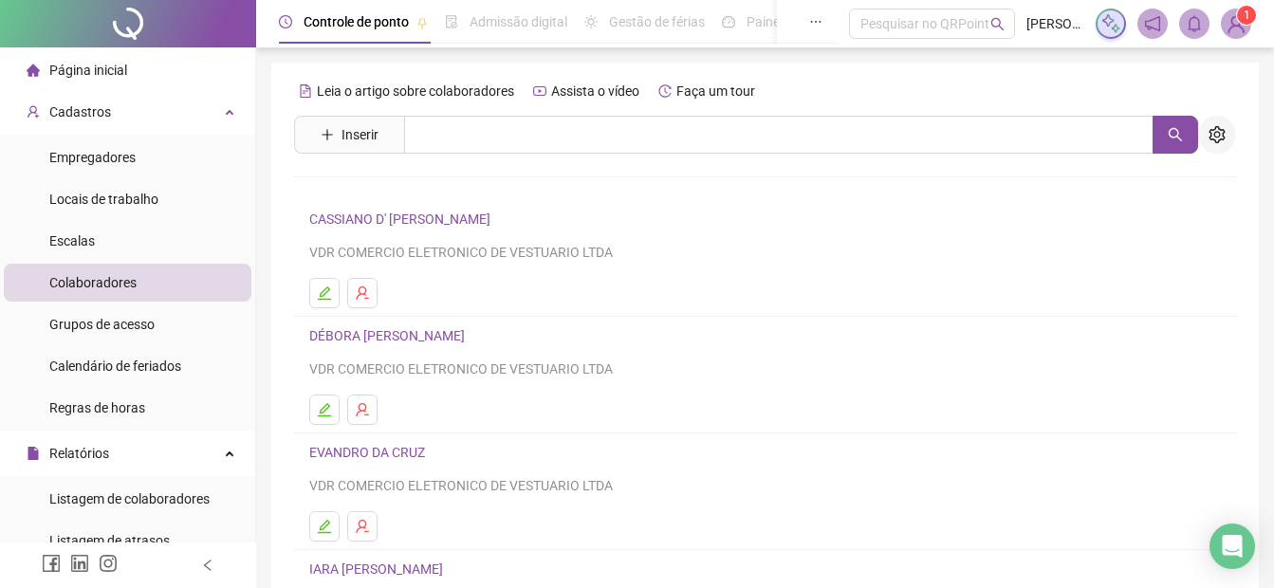
click at [1223, 140] on icon "setting" at bounding box center [1217, 134] width 17 height 17
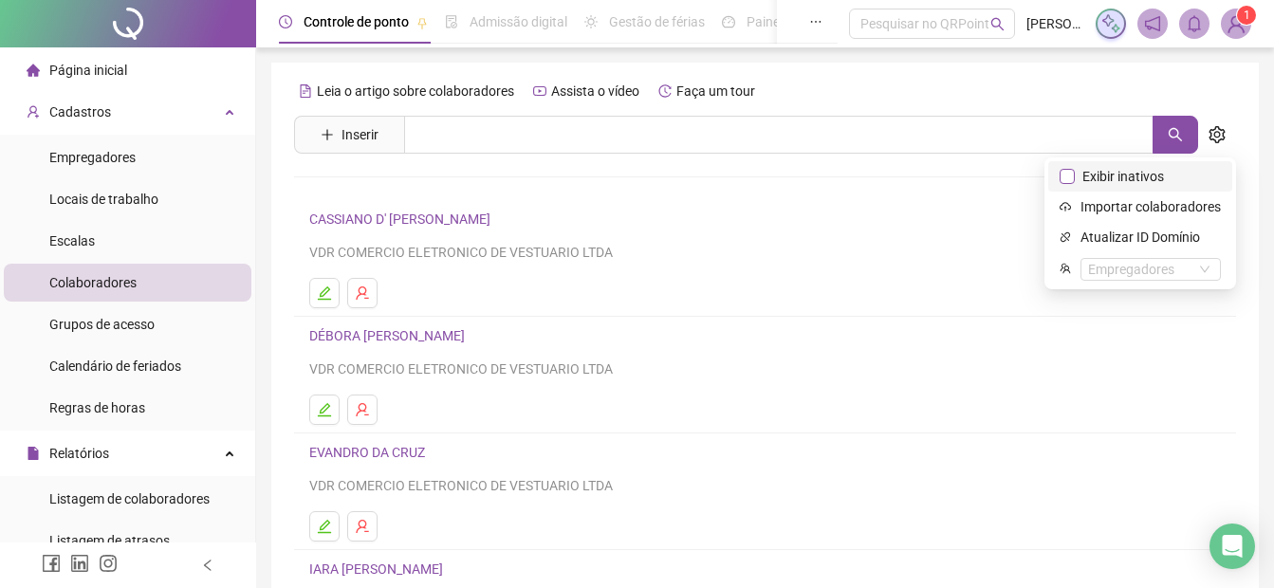
click at [1126, 182] on span "Exibir inativos" at bounding box center [1123, 176] width 97 height 21
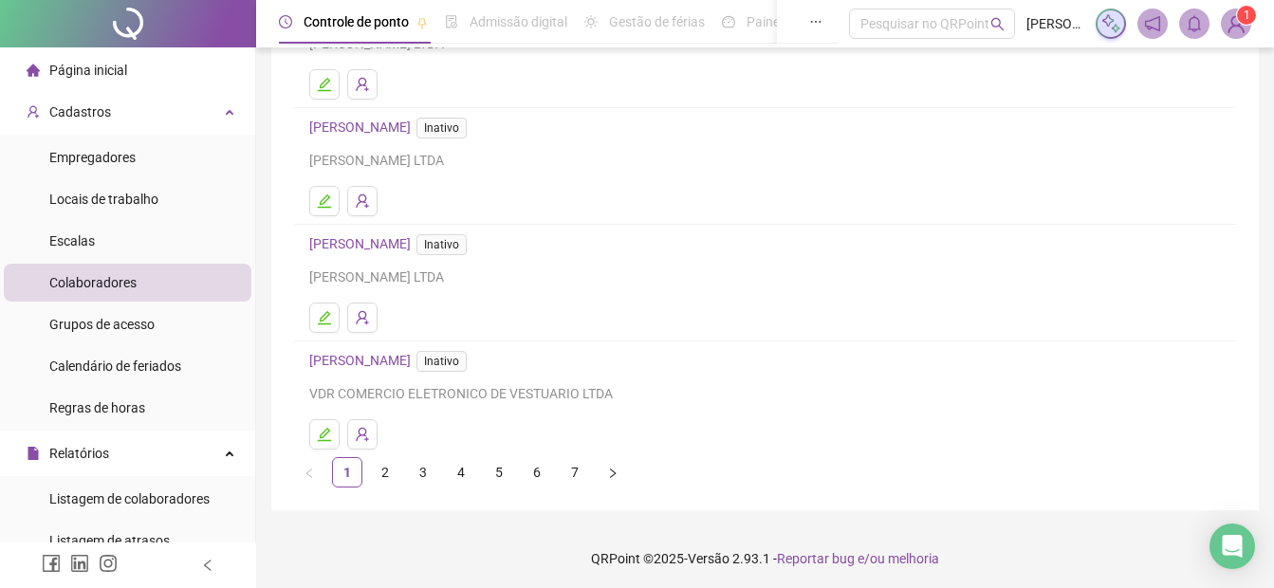
scroll to position [329, 0]
click at [605, 466] on button "button" at bounding box center [613, 469] width 30 height 30
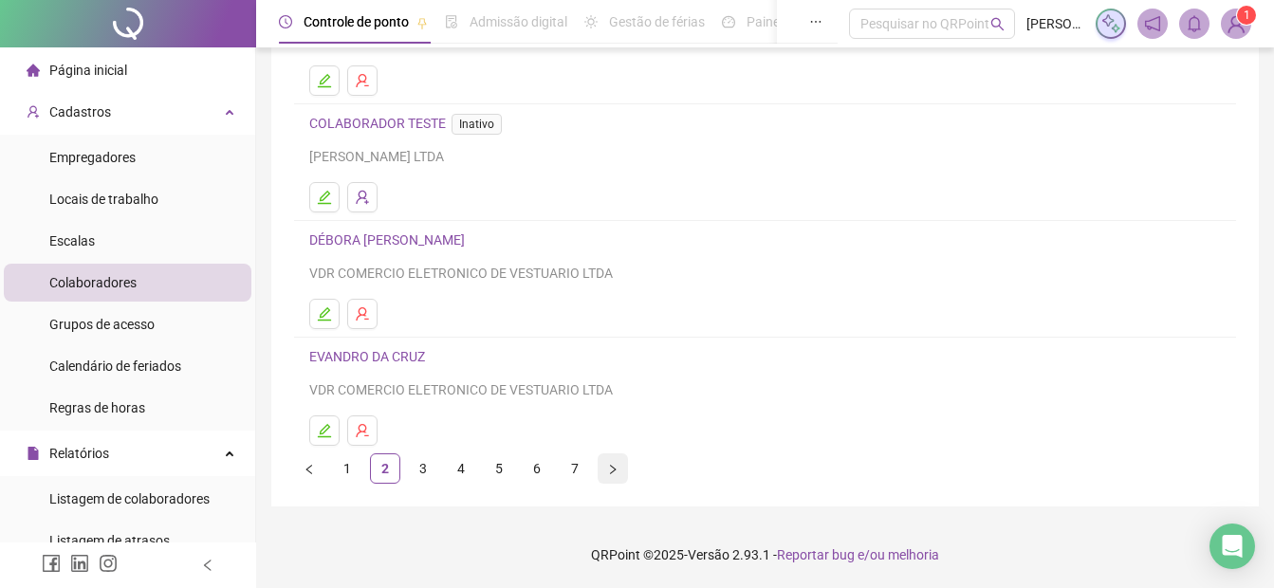
click at [611, 466] on icon "right" at bounding box center [613, 468] width 6 height 9
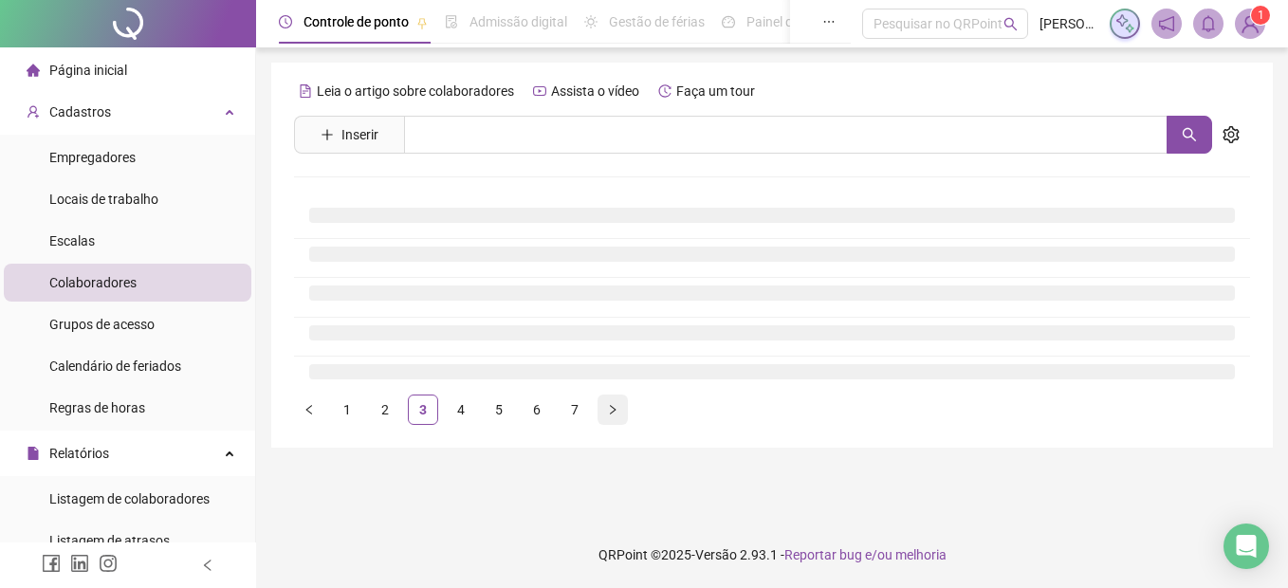
click at [613, 413] on icon "right" at bounding box center [612, 409] width 11 height 11
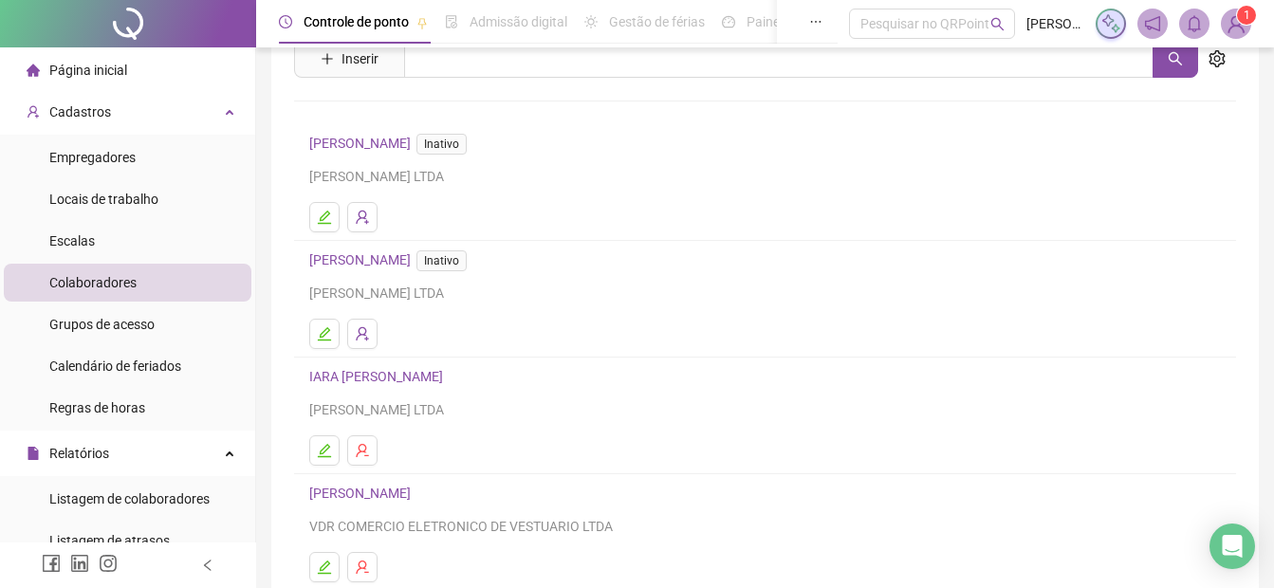
scroll to position [329, 0]
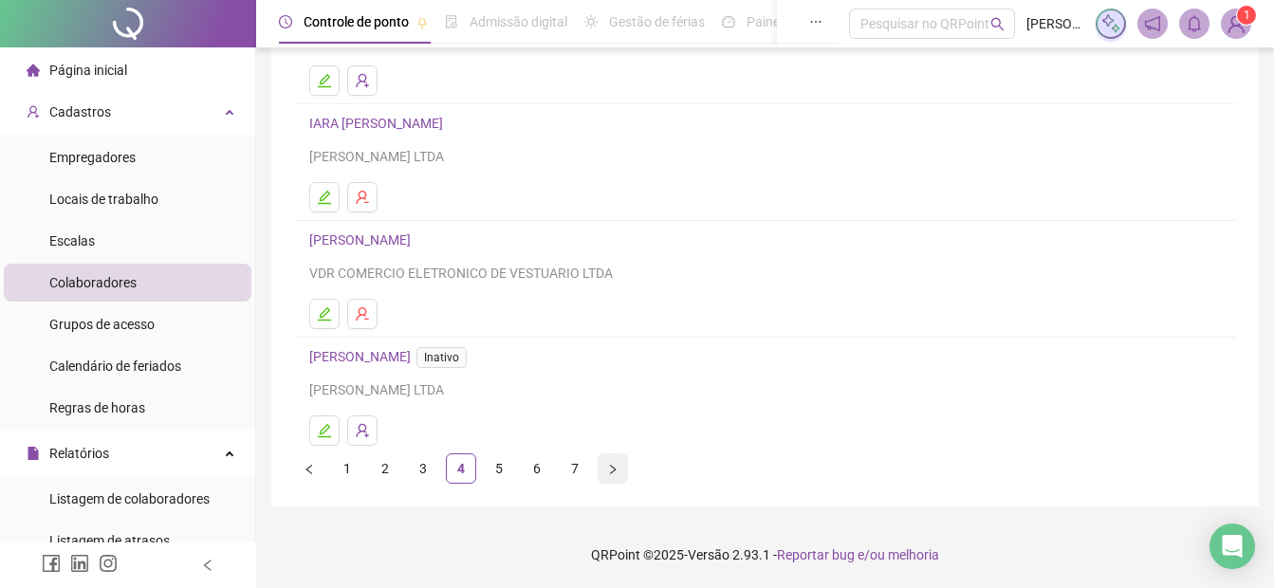
click at [606, 467] on button "button" at bounding box center [613, 469] width 30 height 30
click at [608, 474] on icon "right" at bounding box center [612, 469] width 11 height 11
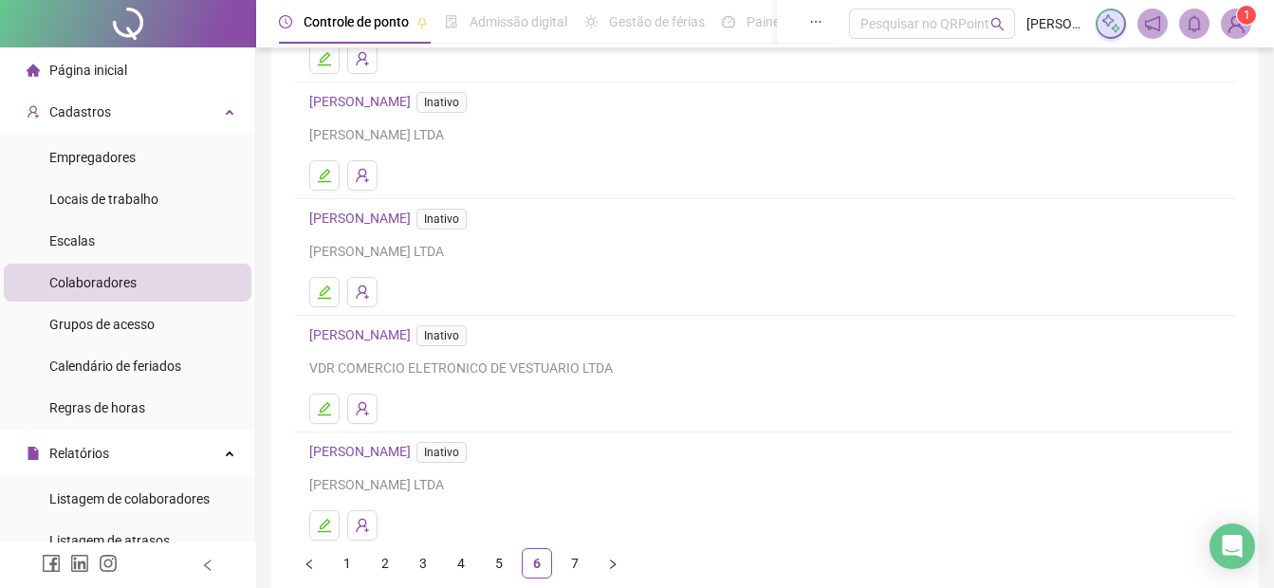
scroll to position [285, 0]
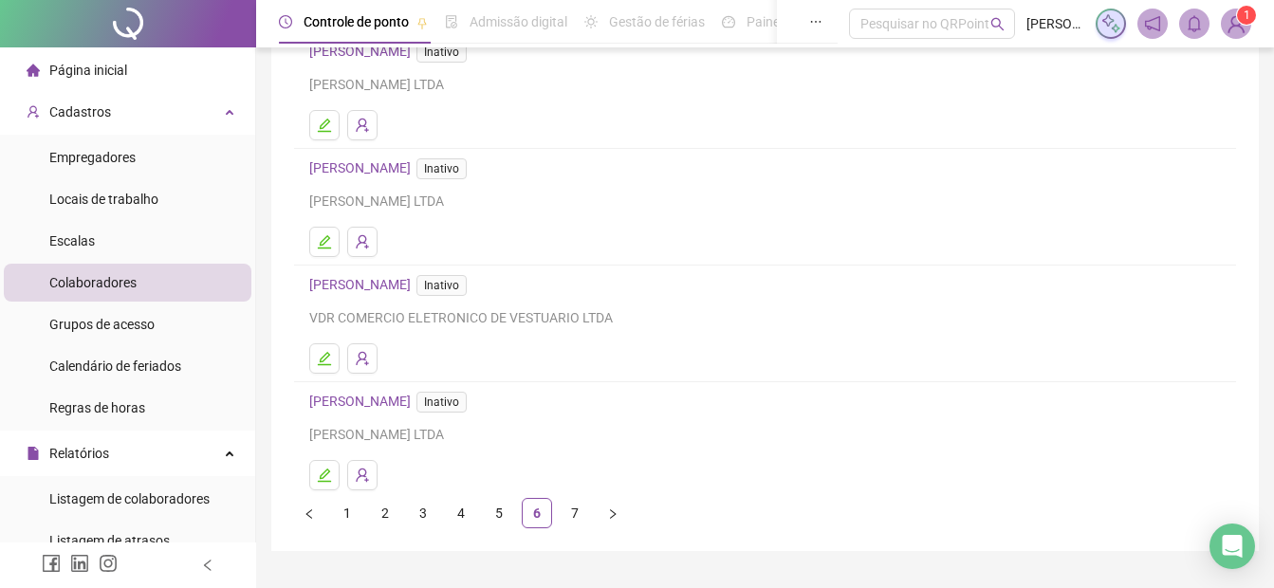
click at [377, 400] on link "[PERSON_NAME] Inativo" at bounding box center [391, 401] width 165 height 15
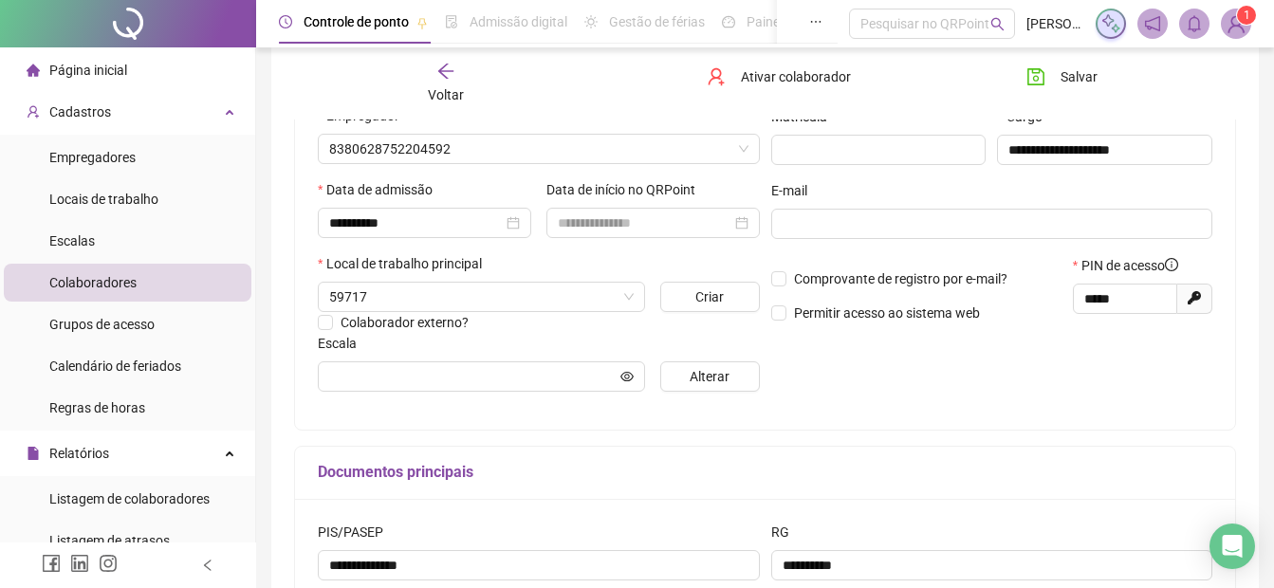
scroll to position [294, 0]
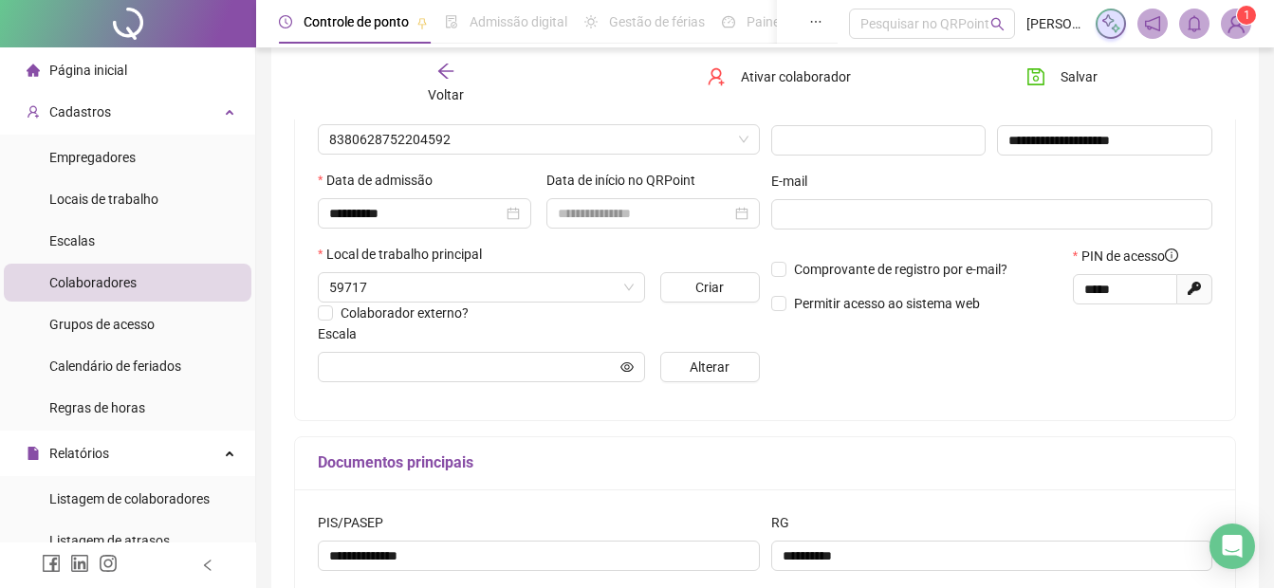
type input "**********"
click at [787, 72] on span "Ativar colaborador" at bounding box center [796, 76] width 110 height 21
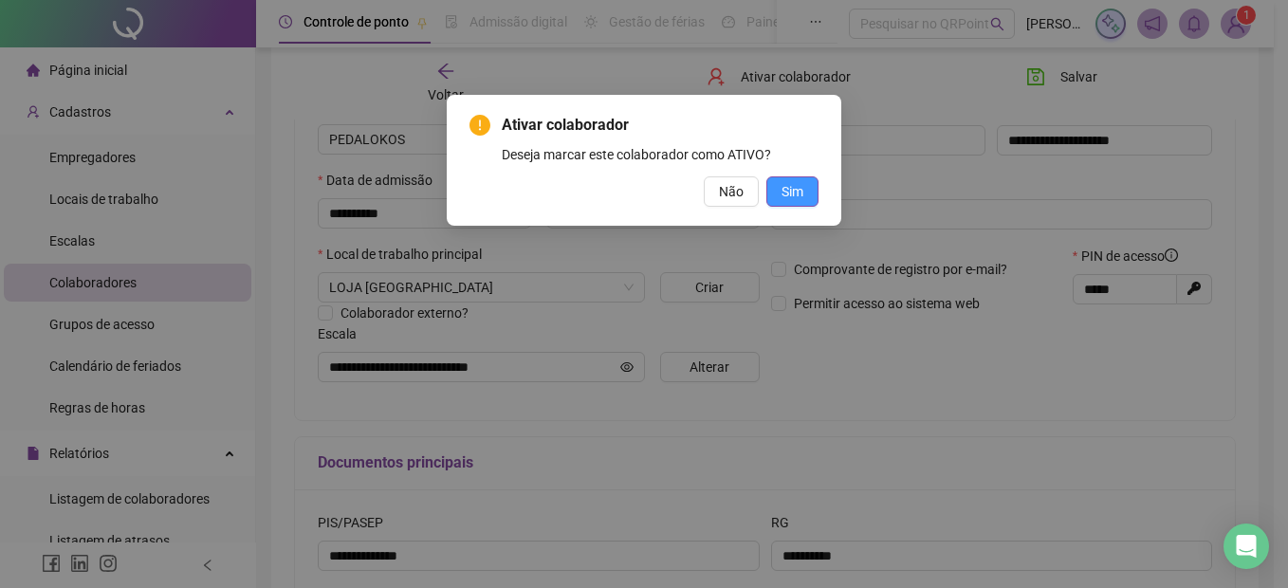
click at [793, 188] on span "Sim" at bounding box center [793, 191] width 22 height 21
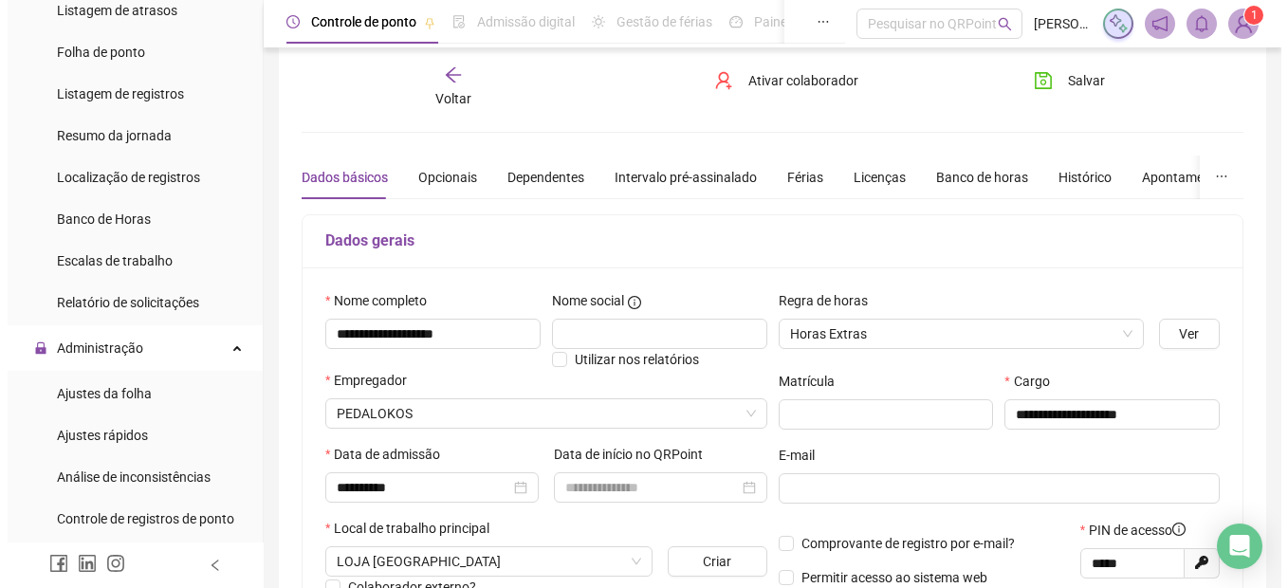
scroll to position [569, 0]
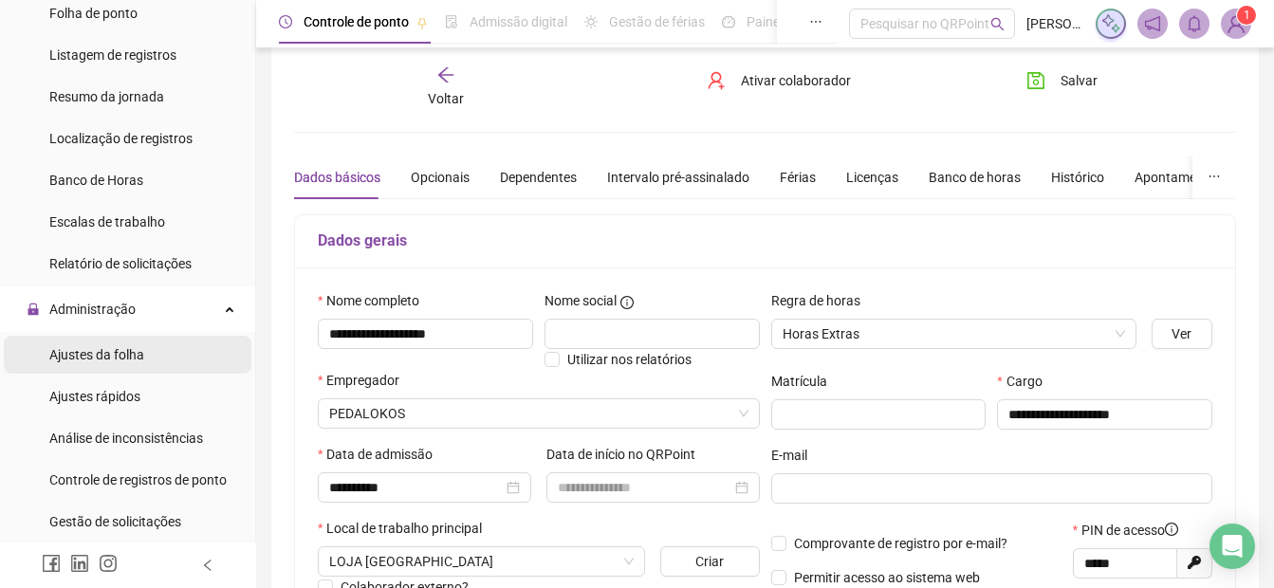
click at [104, 347] on span "Ajustes da folha" at bounding box center [96, 354] width 95 height 15
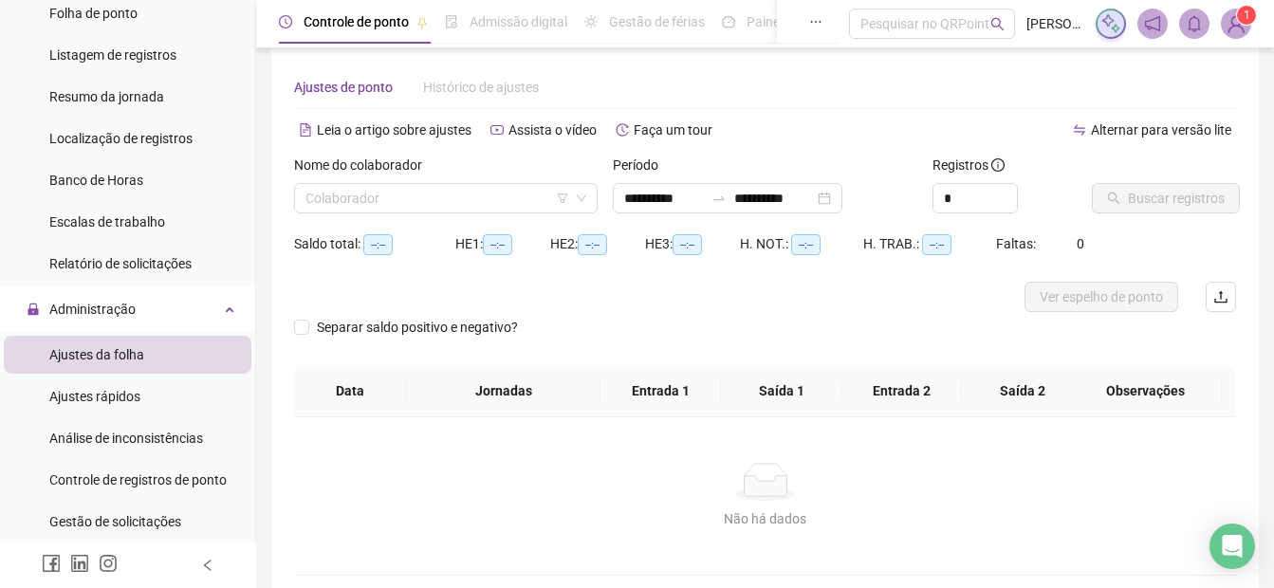
type input "**********"
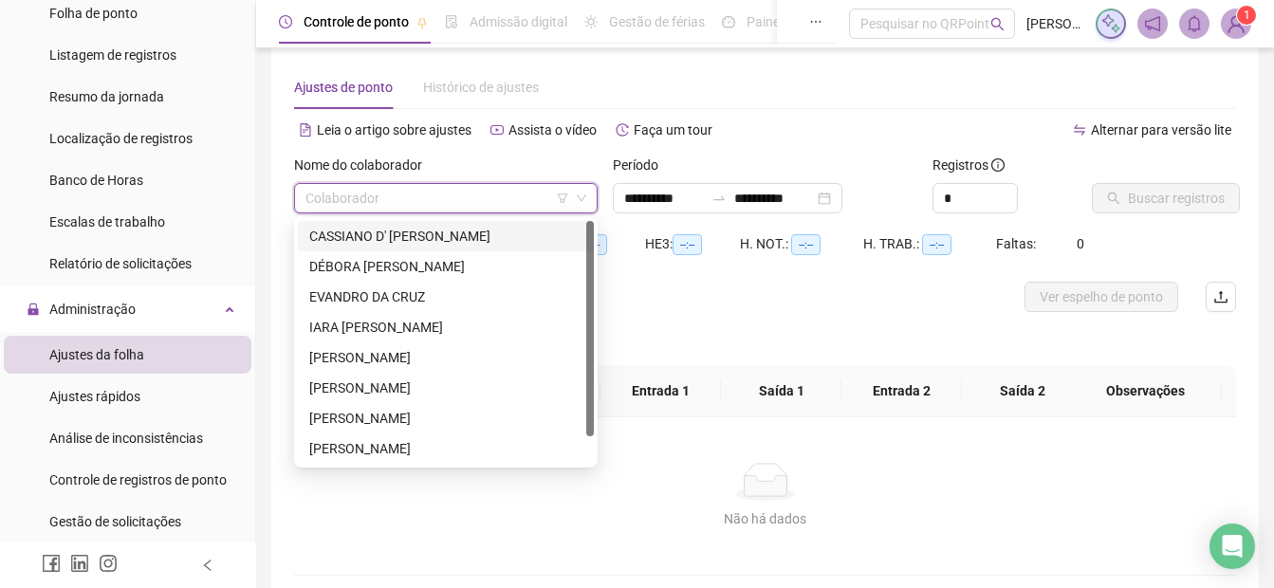
click at [368, 193] on input "search" at bounding box center [438, 198] width 264 height 28
click at [348, 448] on div "[PERSON_NAME]" at bounding box center [445, 448] width 273 height 21
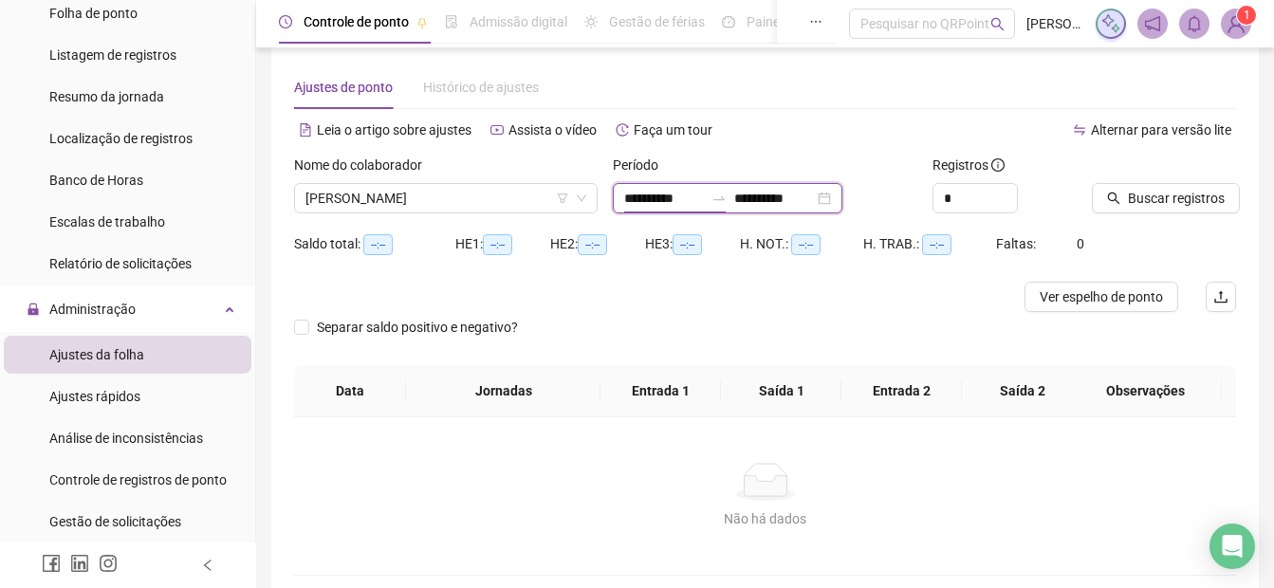
click at [627, 201] on input "**********" at bounding box center [664, 198] width 80 height 21
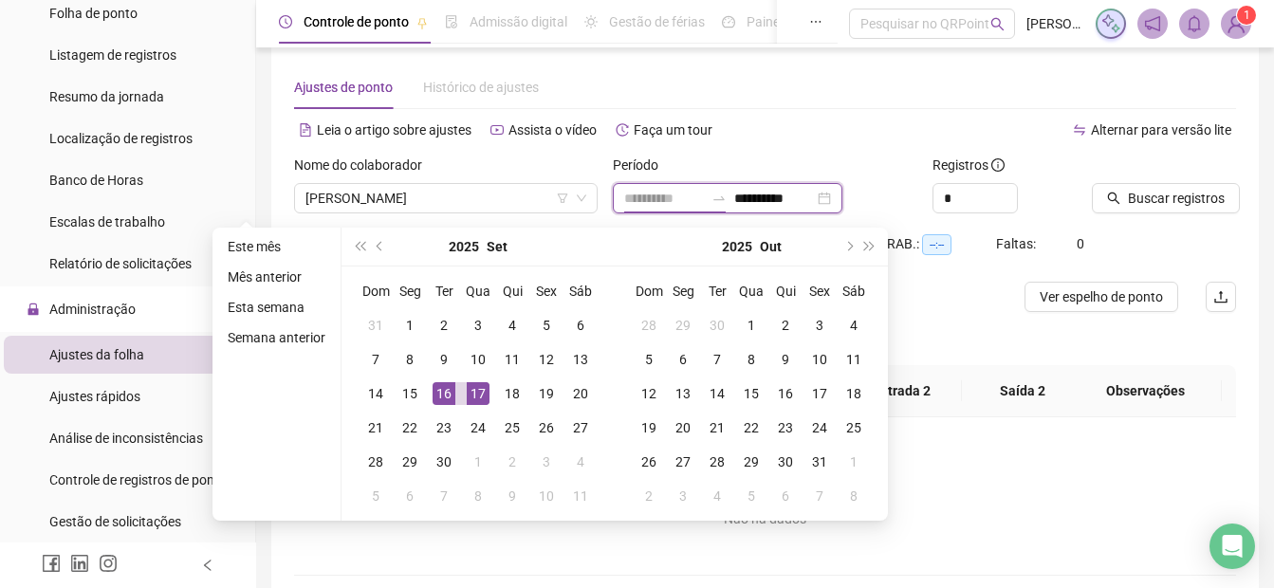
type input "**********"
click at [444, 390] on div "16" at bounding box center [444, 393] width 23 height 23
type input "**********"
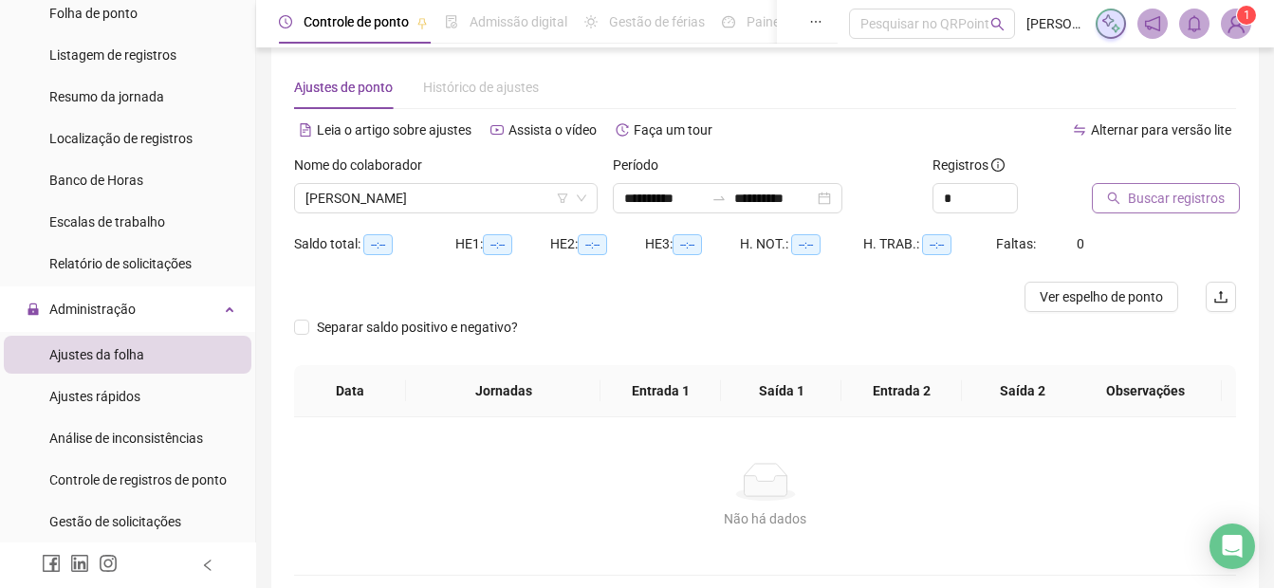
click at [1189, 195] on span "Buscar registros" at bounding box center [1176, 198] width 97 height 21
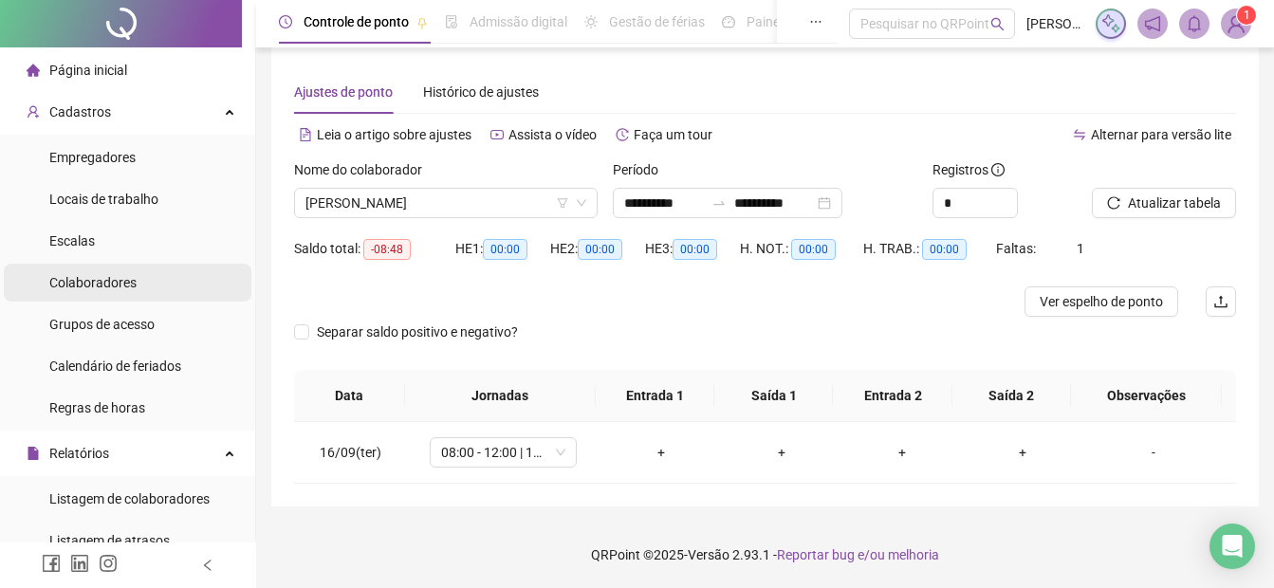
click at [83, 287] on span "Colaboradores" at bounding box center [92, 282] width 87 height 15
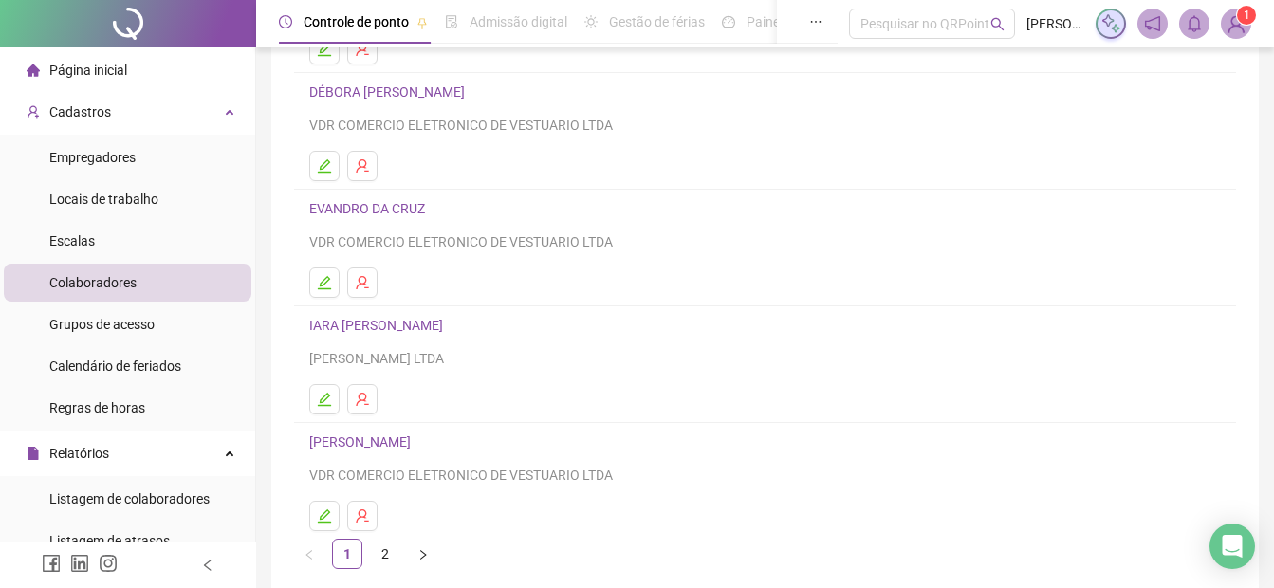
scroll to position [329, 0]
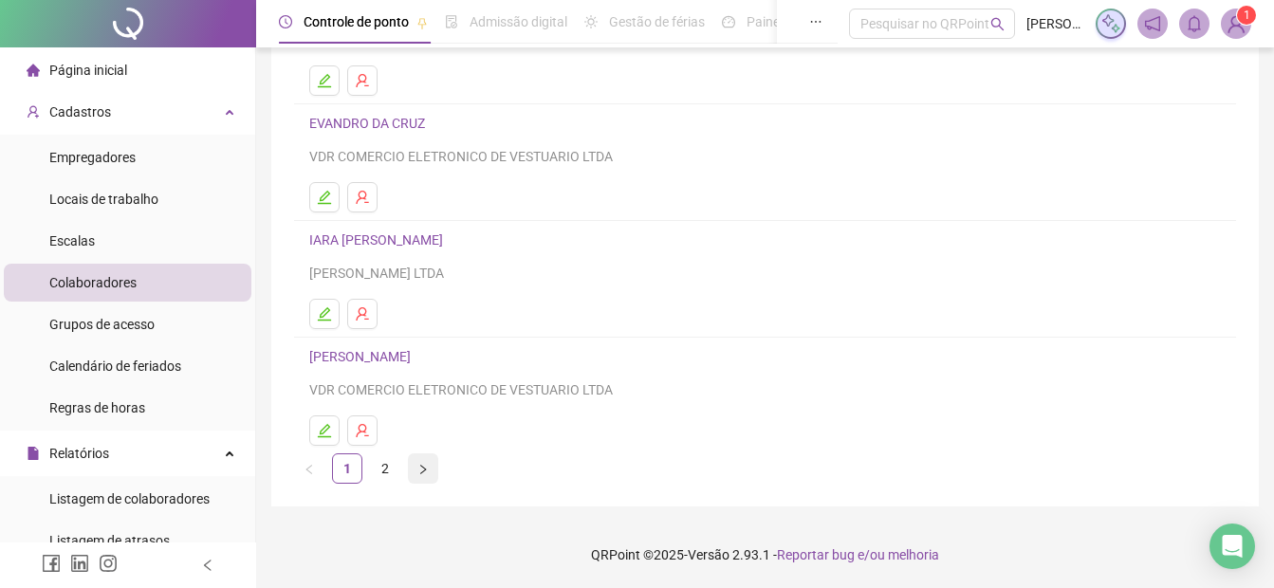
click at [417, 472] on icon "right" at bounding box center [422, 469] width 11 height 11
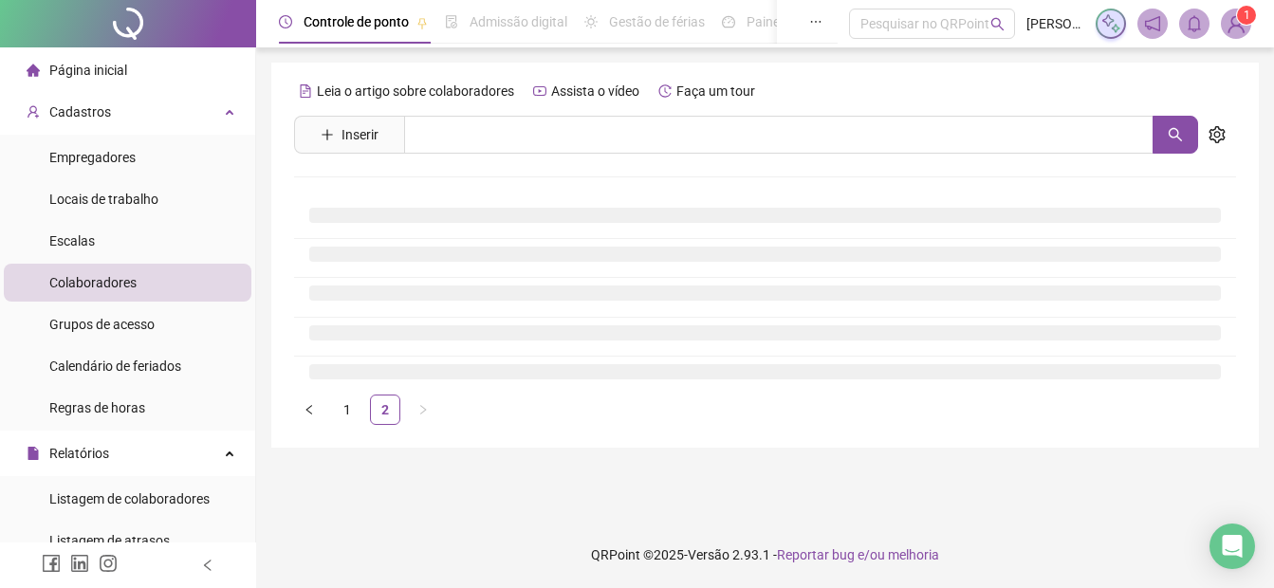
scroll to position [0, 0]
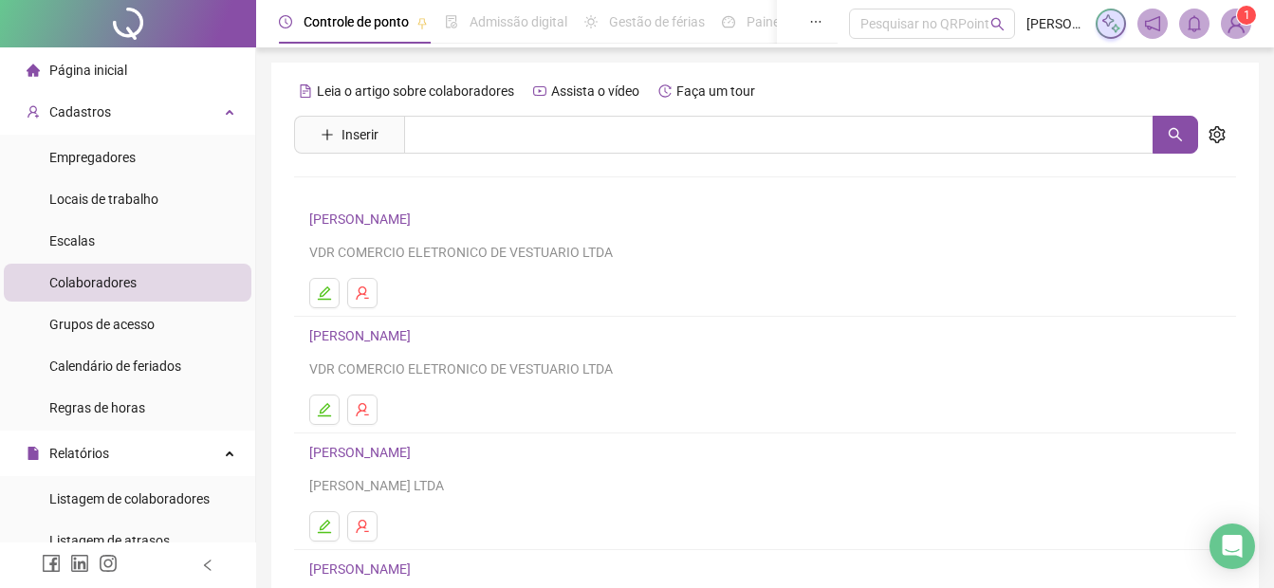
click at [359, 454] on link "[PERSON_NAME]" at bounding box center [362, 452] width 107 height 15
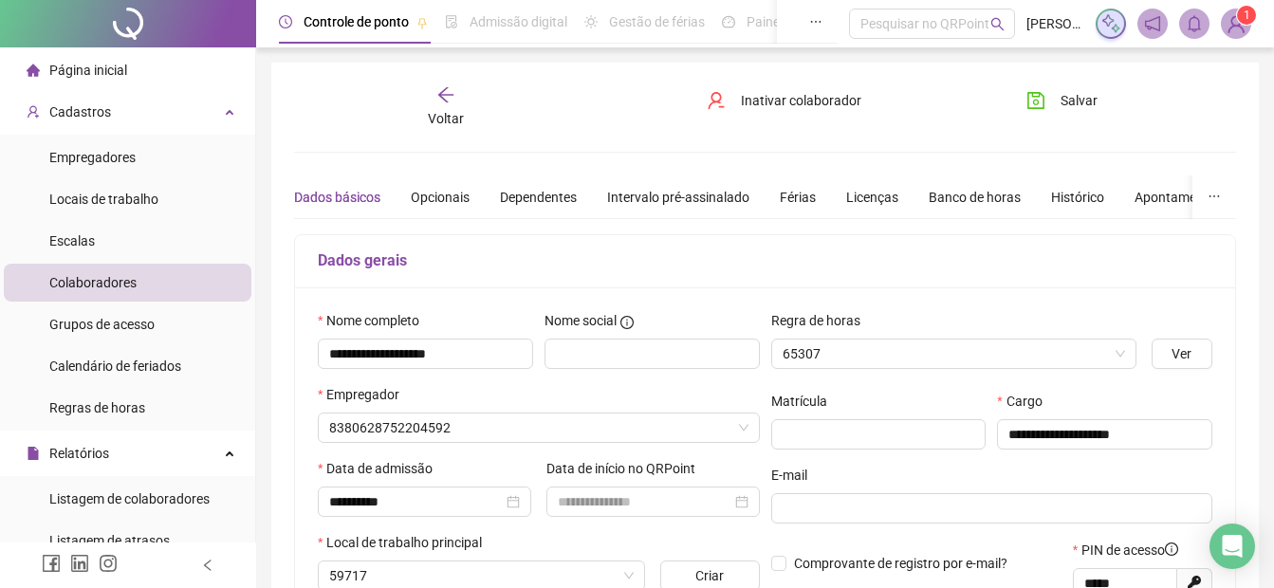
type input "**********"
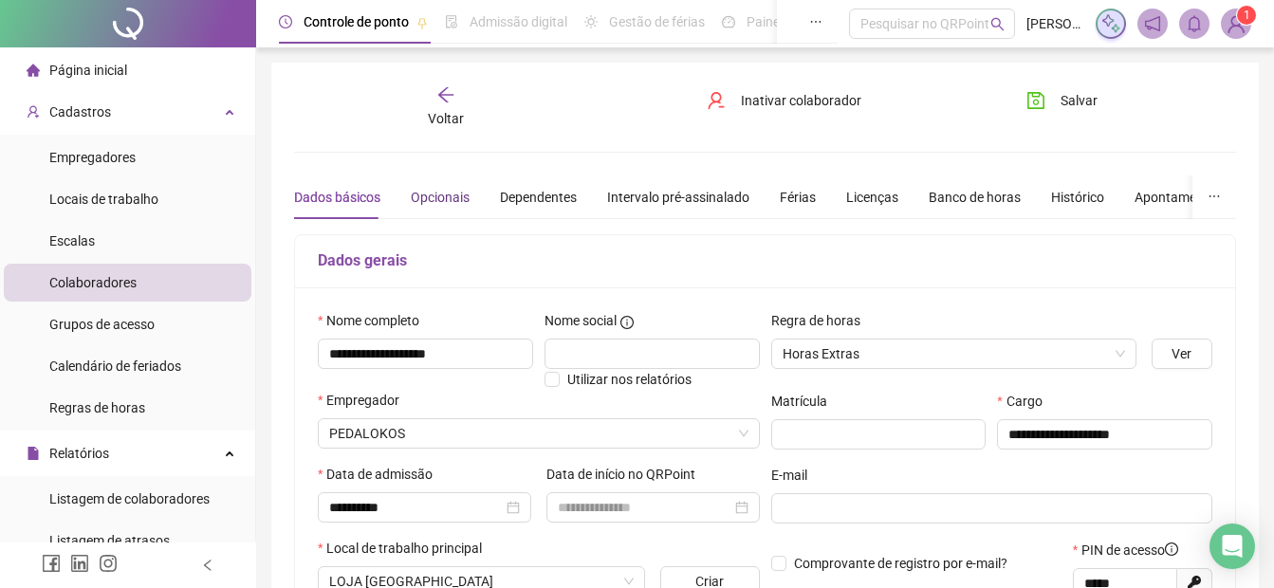
click at [427, 200] on div "Opcionais" at bounding box center [440, 197] width 59 height 21
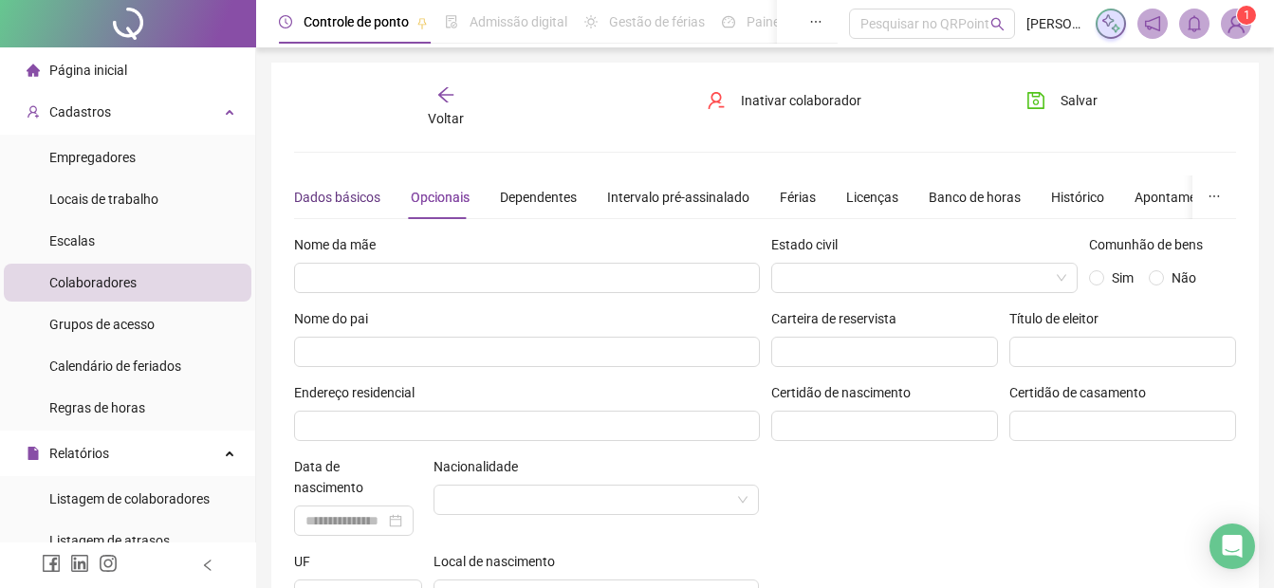
click at [330, 195] on div "Dados básicos" at bounding box center [337, 197] width 86 height 21
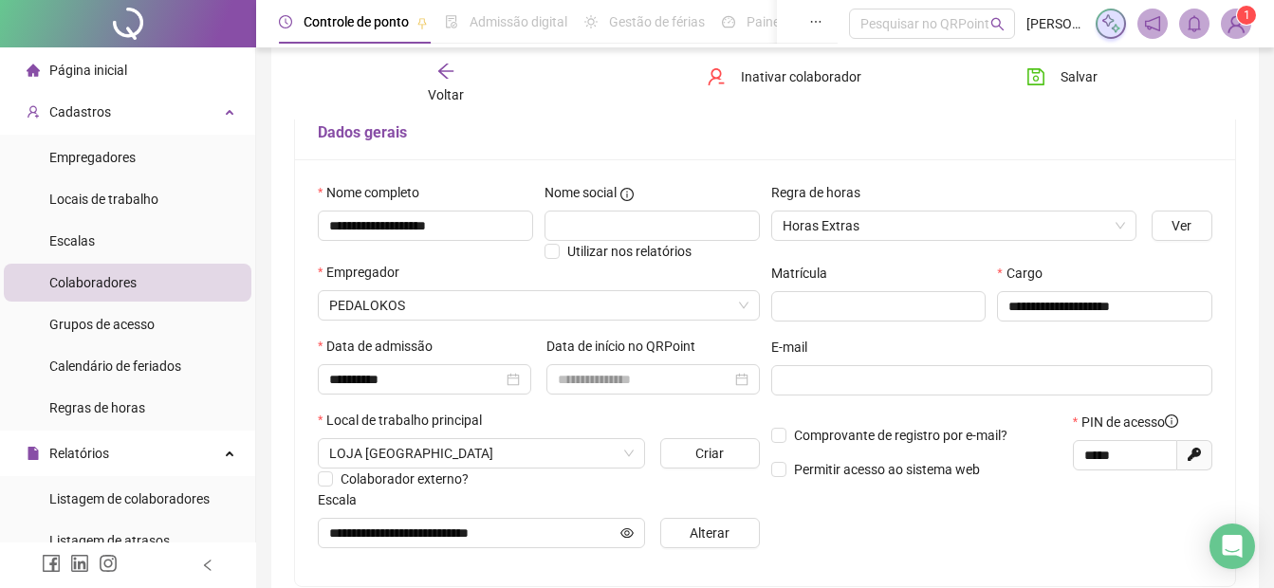
scroll to position [190, 0]
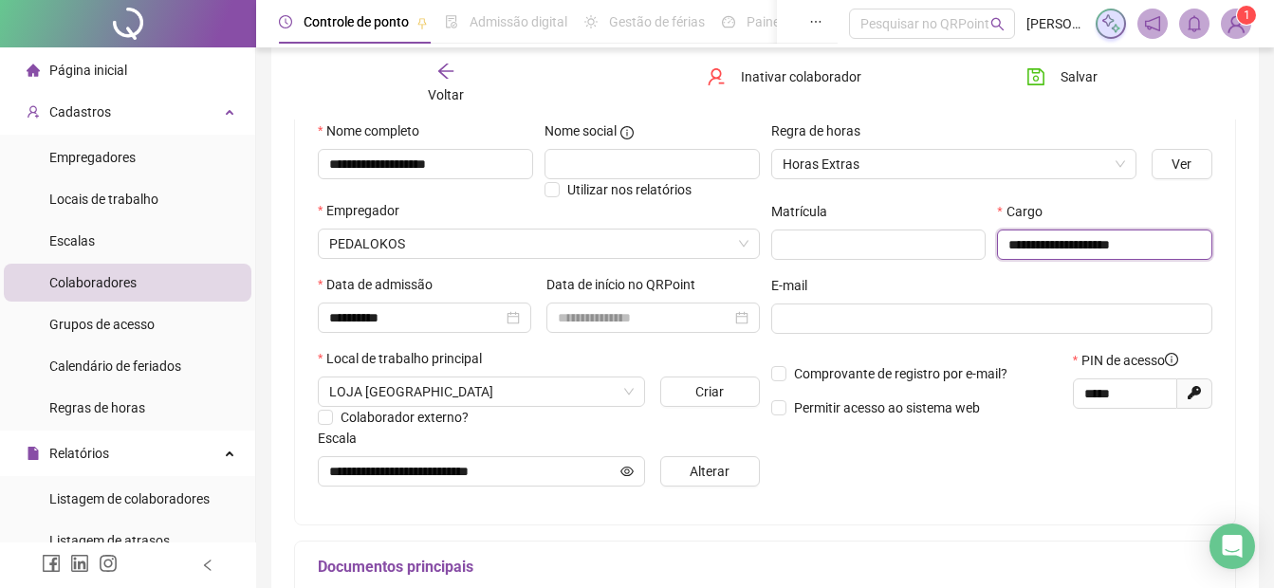
drag, startPoint x: 1077, startPoint y: 242, endPoint x: 940, endPoint y: 218, distance: 138.7
click at [940, 218] on div "**********" at bounding box center [993, 238] width 454 height 74
click at [1199, 248] on input "**********" at bounding box center [1104, 245] width 215 height 30
type input "**********"
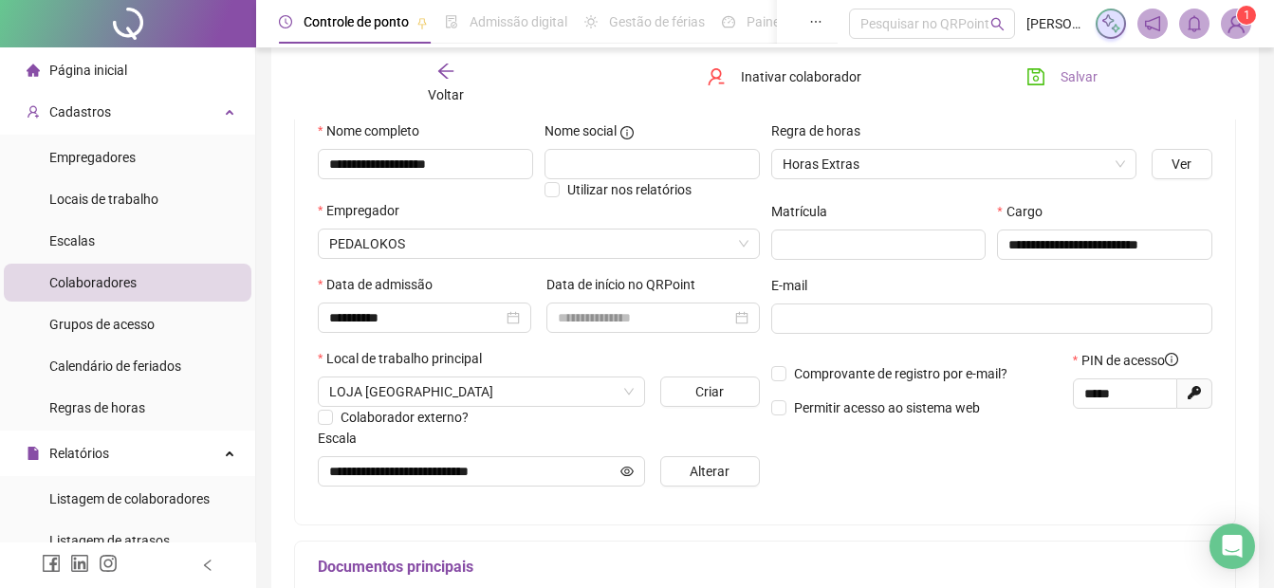
scroll to position [0, 0]
click at [1084, 72] on span "Salvar" at bounding box center [1079, 76] width 37 height 21
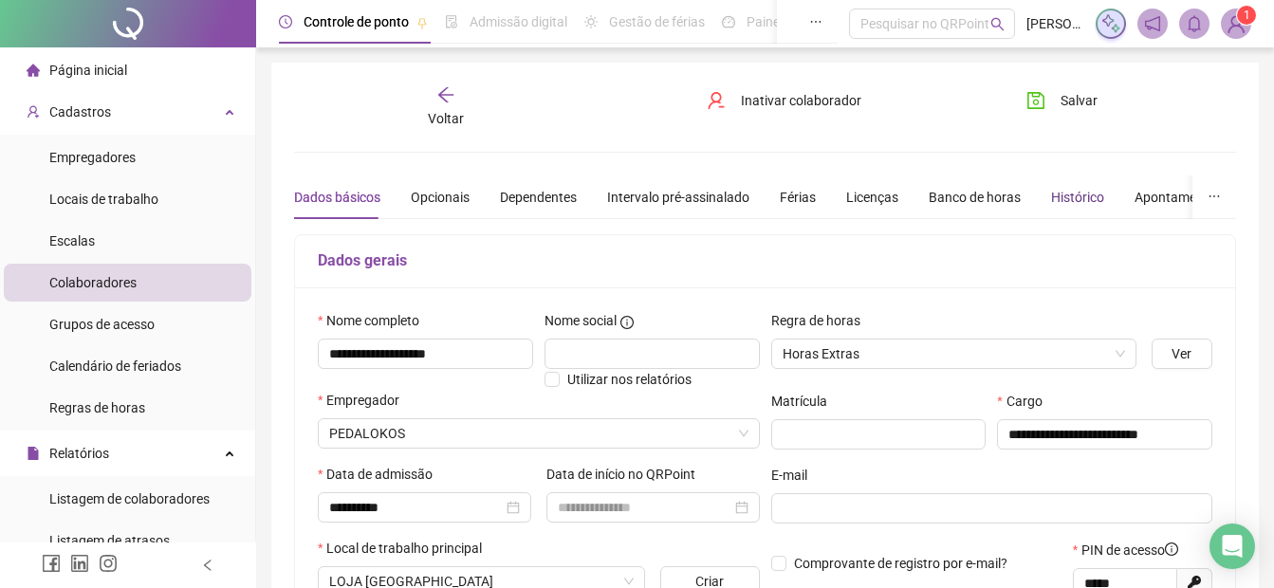
click at [1071, 192] on div "Histórico" at bounding box center [1077, 197] width 53 height 21
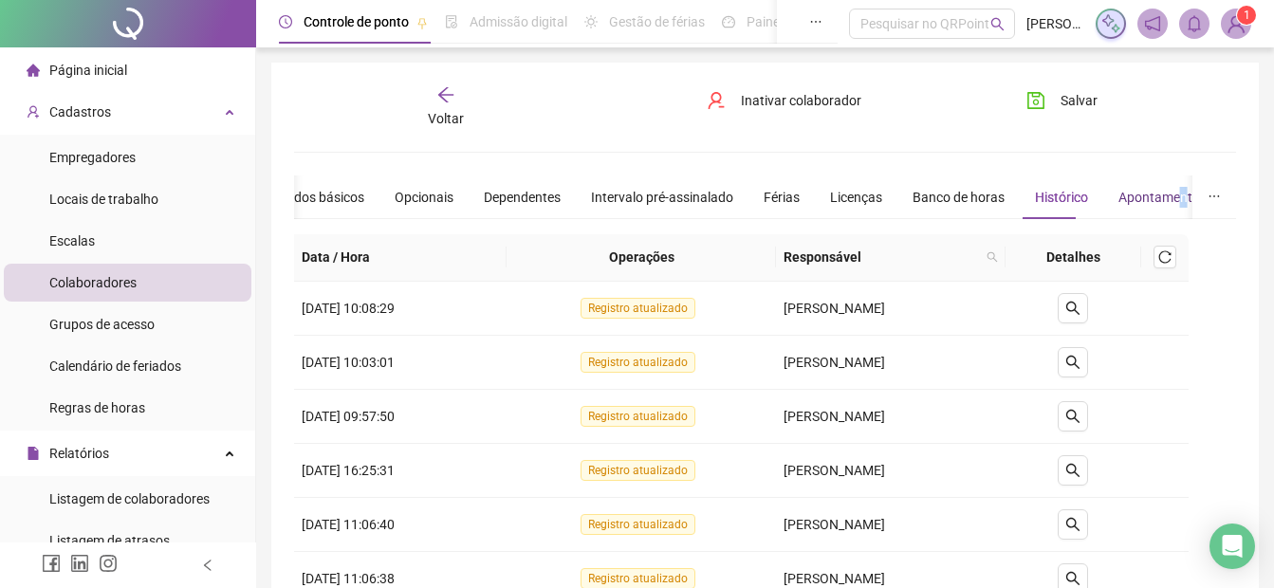
click at [1170, 191] on div "Apontamentos" at bounding box center [1163, 197] width 88 height 21
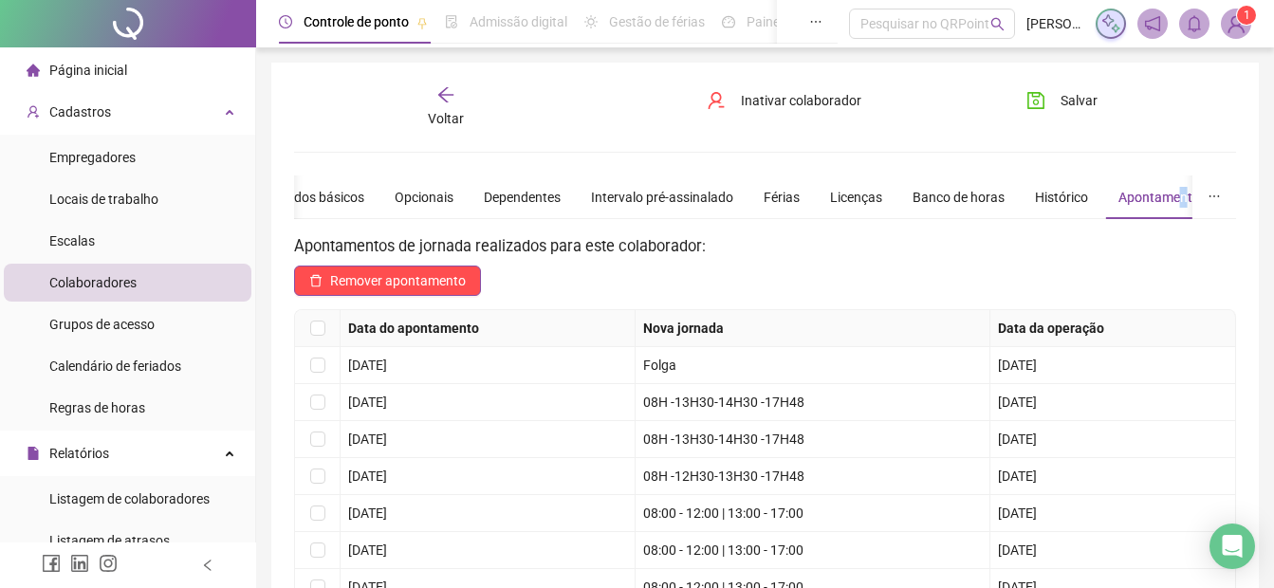
drag, startPoint x: 1170, startPoint y: 191, endPoint x: 1210, endPoint y: 198, distance: 40.6
click at [1210, 198] on icon "ellipsis" at bounding box center [1214, 196] width 13 height 13
click at [1158, 241] on span "Dados básicos" at bounding box center [1179, 241] width 91 height 21
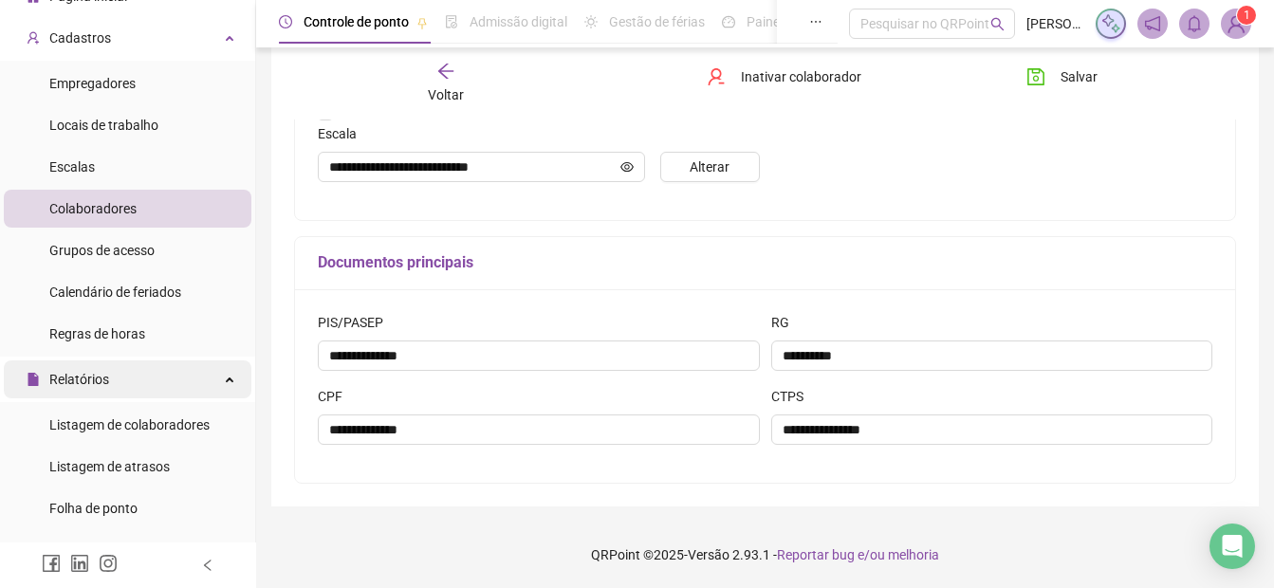
scroll to position [190, 0]
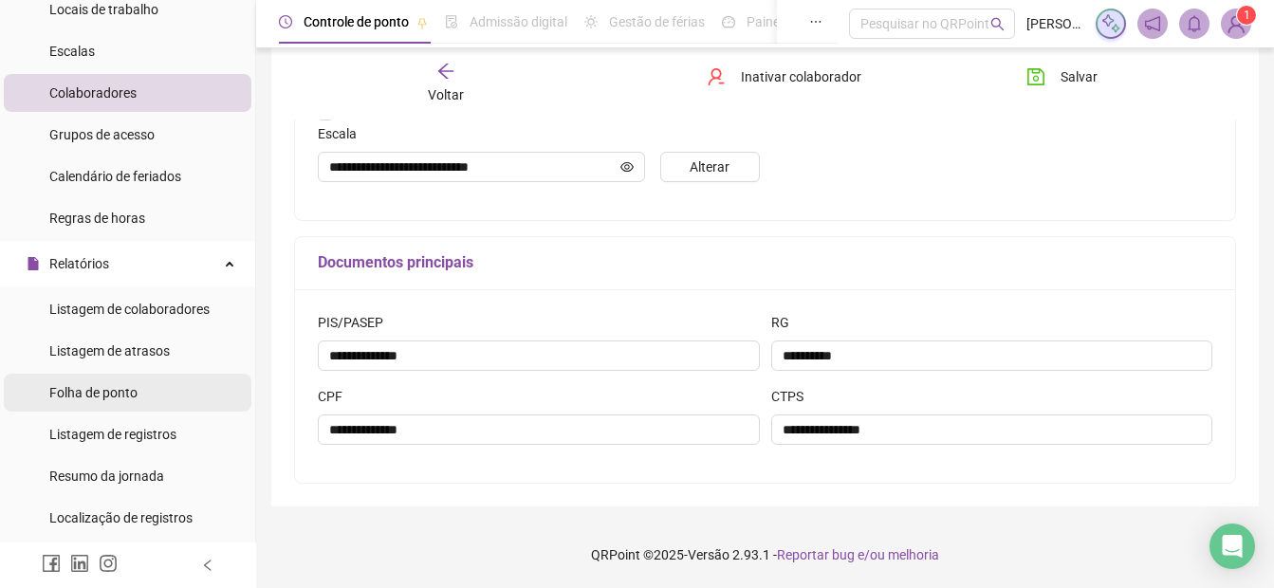
click at [79, 392] on span "Folha de ponto" at bounding box center [93, 392] width 88 height 15
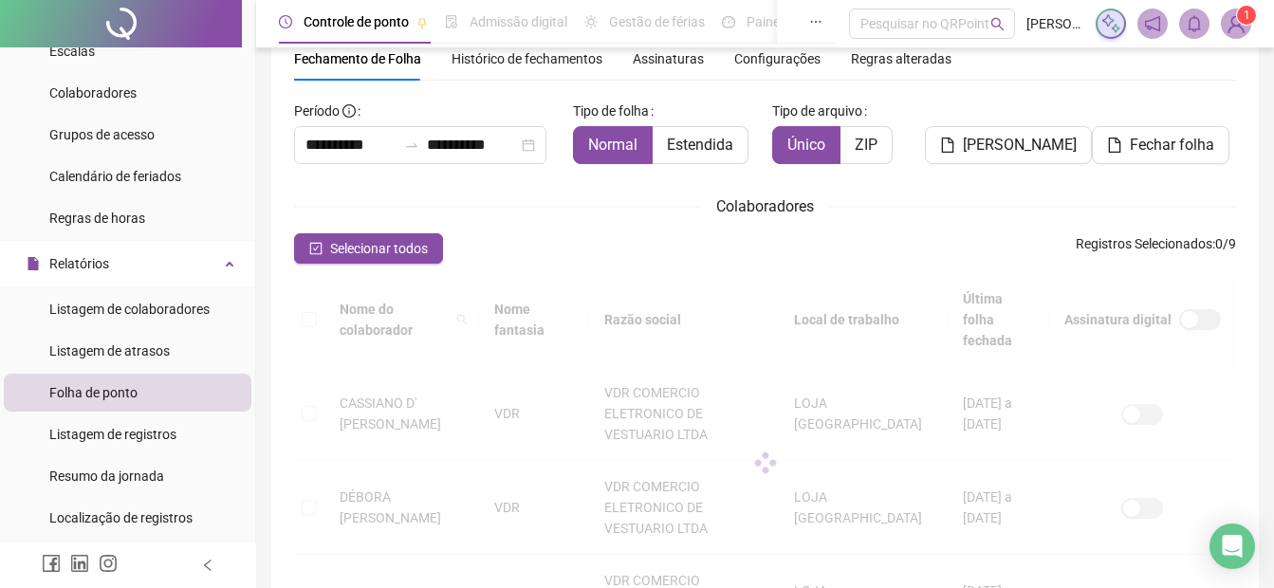
scroll to position [95, 0]
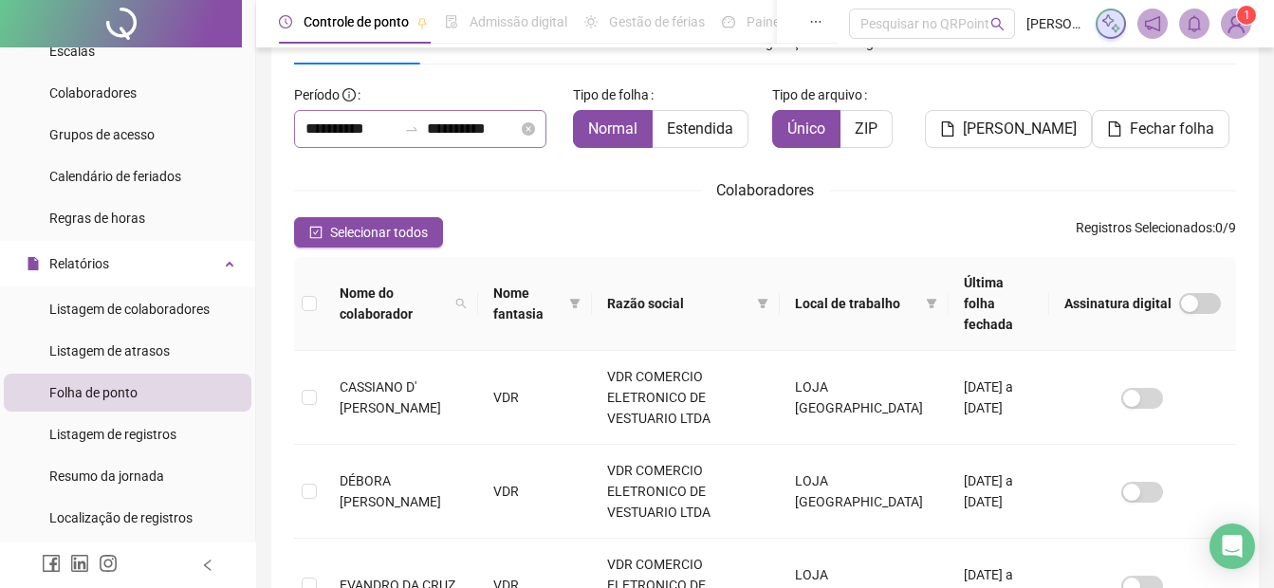
click at [300, 128] on div "**********" at bounding box center [420, 129] width 252 height 38
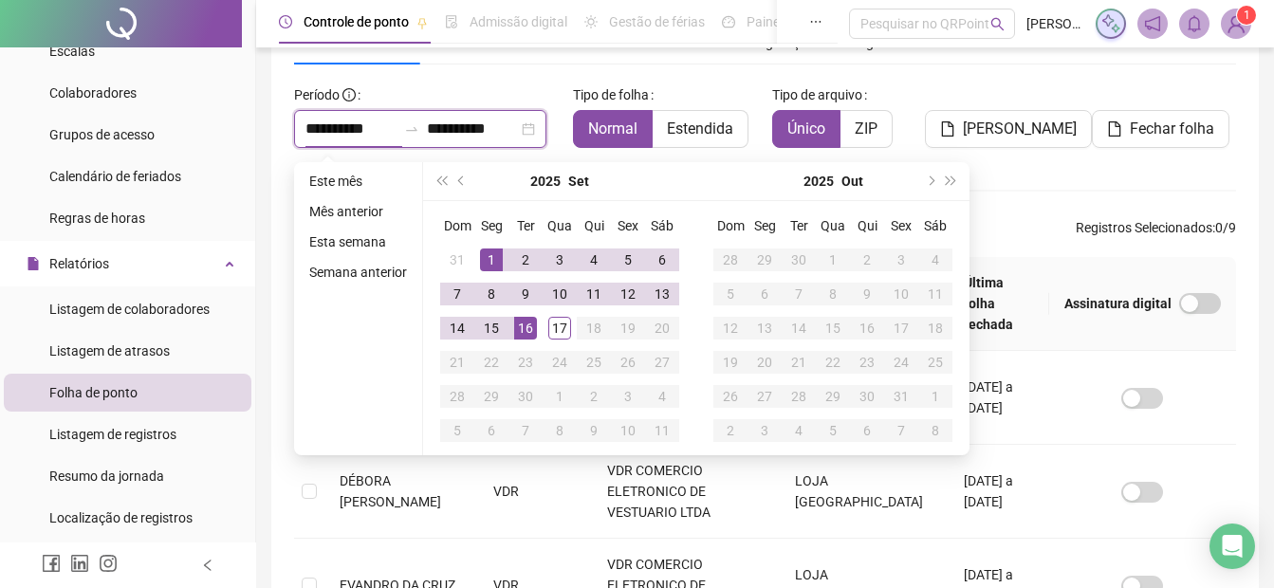
type input "**********"
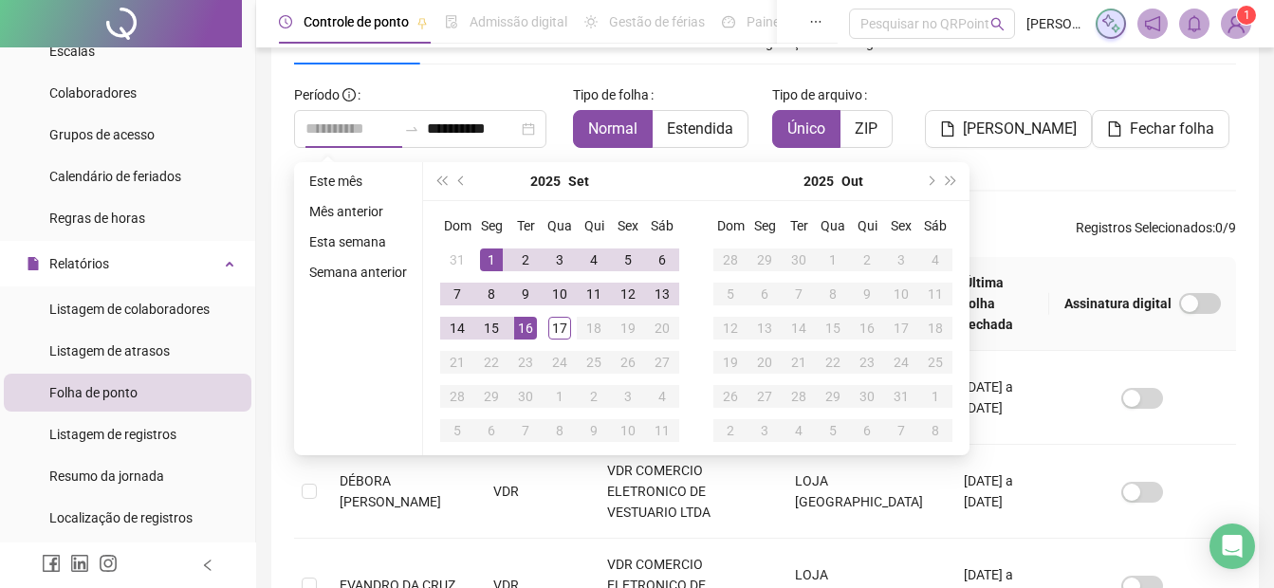
drag, startPoint x: 490, startPoint y: 252, endPoint x: 485, endPoint y: 267, distance: 15.0
click at [489, 252] on div "1" at bounding box center [491, 260] width 23 height 23
type input "**********"
click at [491, 332] on div "15" at bounding box center [491, 328] width 23 height 23
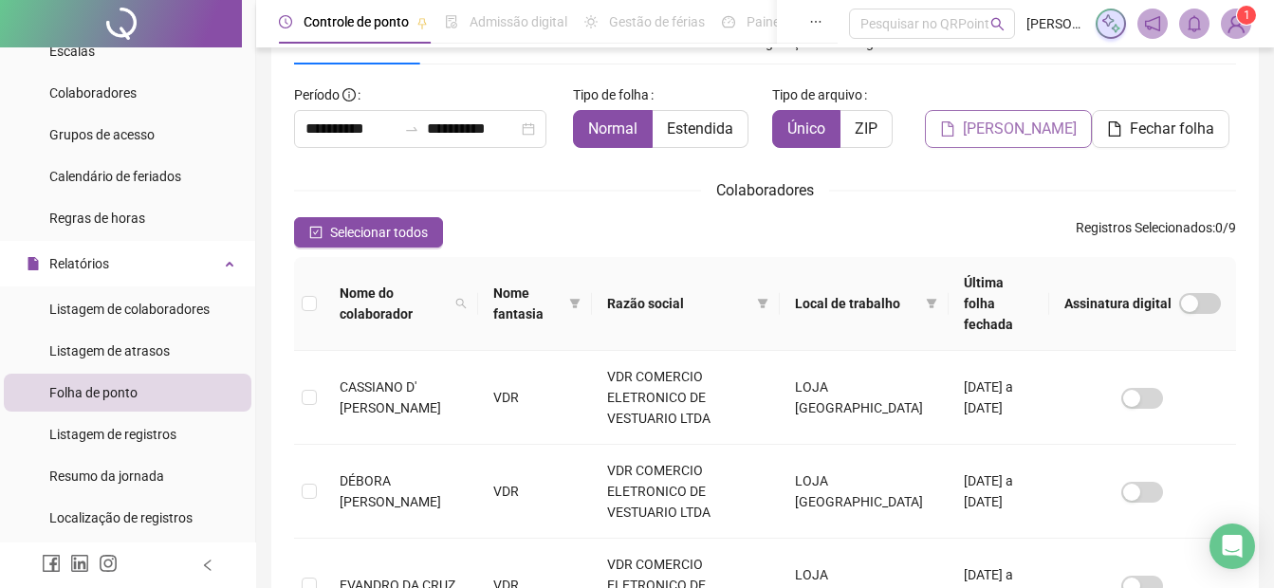
click at [996, 127] on span "[PERSON_NAME]" at bounding box center [1020, 129] width 114 height 23
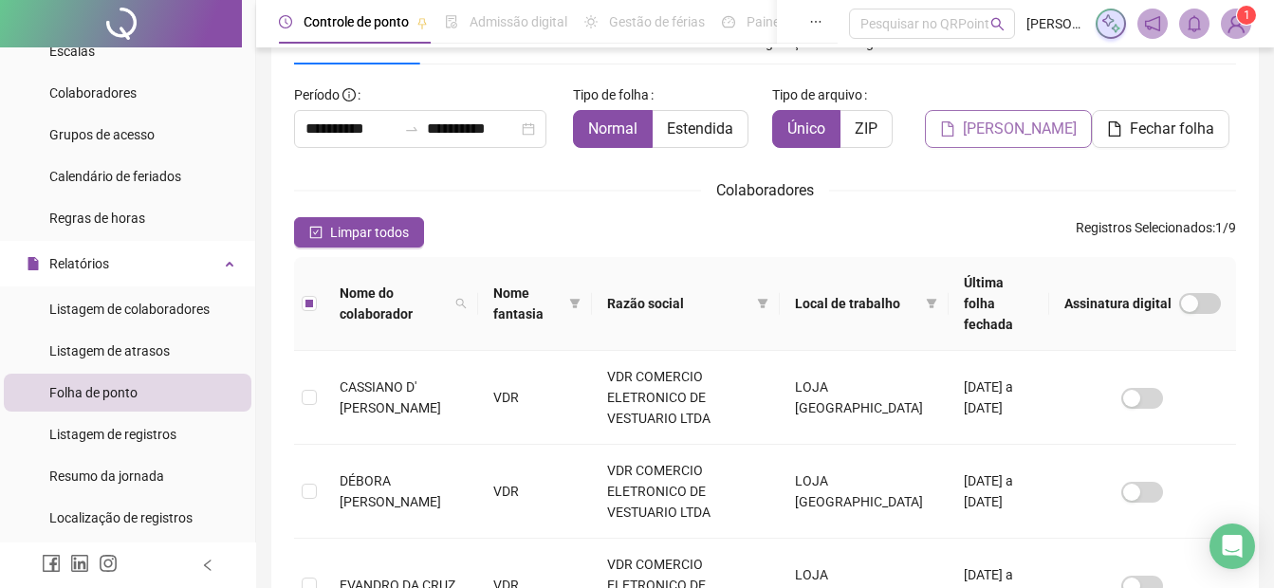
click at [1003, 126] on span "[PERSON_NAME]" at bounding box center [1020, 129] width 114 height 23
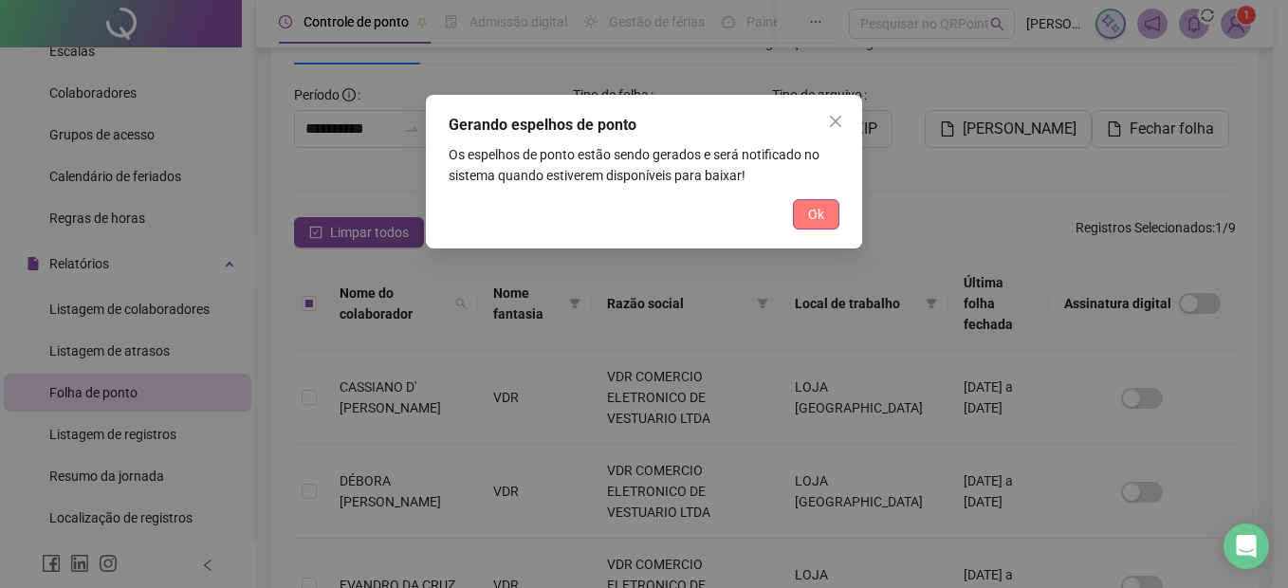
click at [808, 215] on span "Ok" at bounding box center [816, 214] width 16 height 21
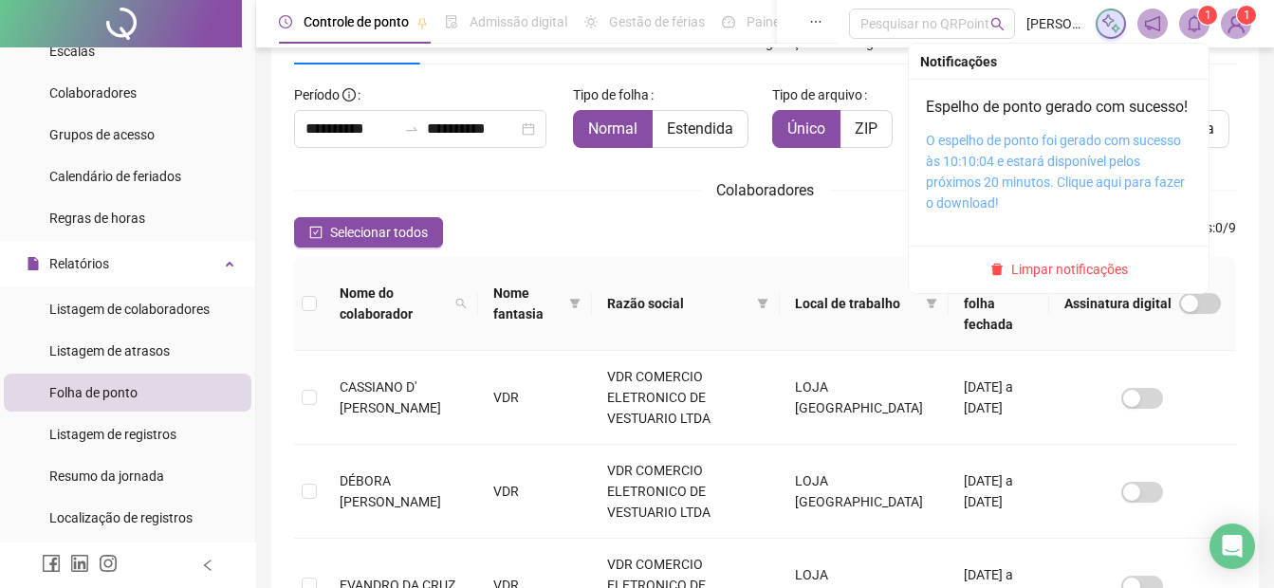
click at [1030, 175] on link "O espelho de ponto foi gerado com sucesso às 10:10:04 e estará disponível pelos…" at bounding box center [1055, 172] width 259 height 78
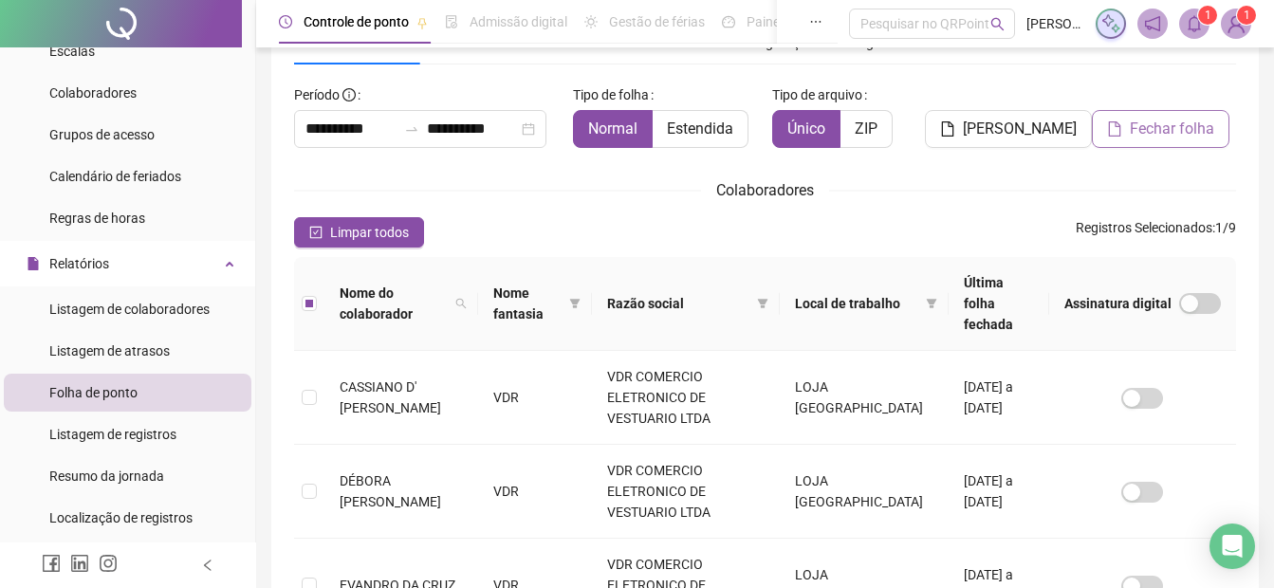
click at [1156, 130] on span "Fechar folha" at bounding box center [1172, 129] width 84 height 23
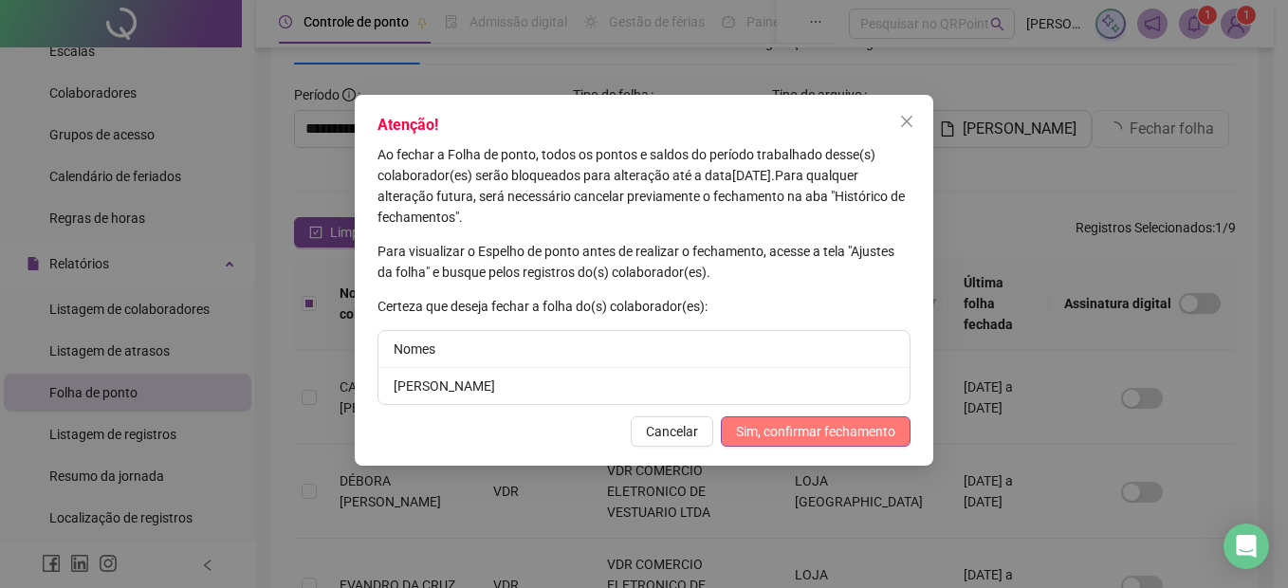
click at [798, 431] on span "Sim, confirmar fechamento" at bounding box center [815, 431] width 159 height 21
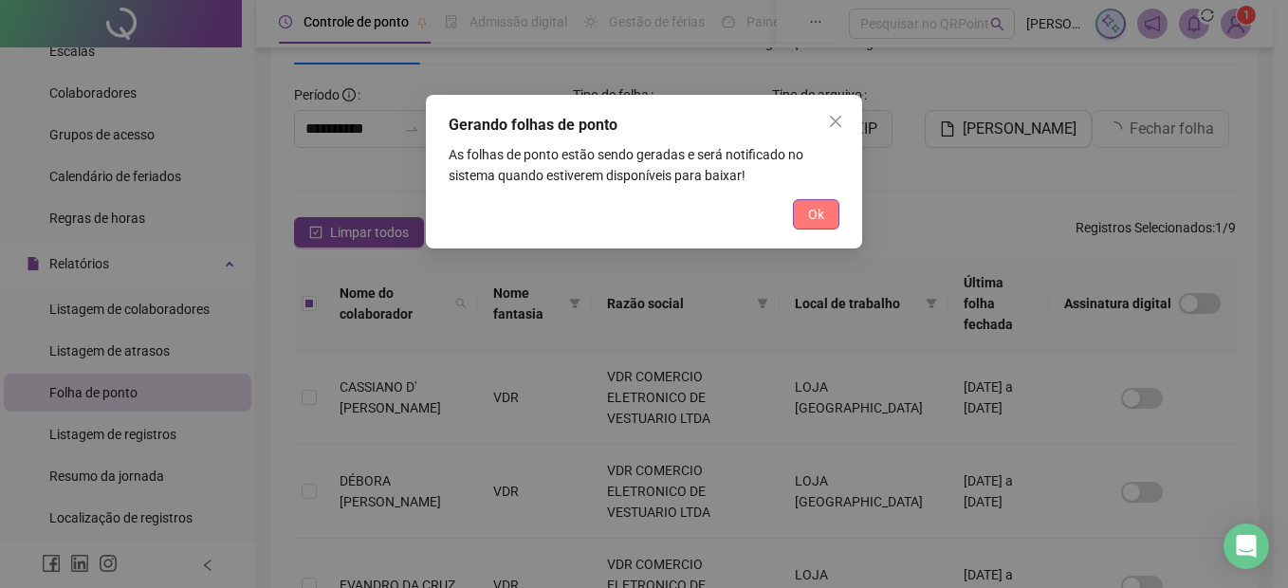
click at [813, 214] on span "Ok" at bounding box center [816, 214] width 16 height 21
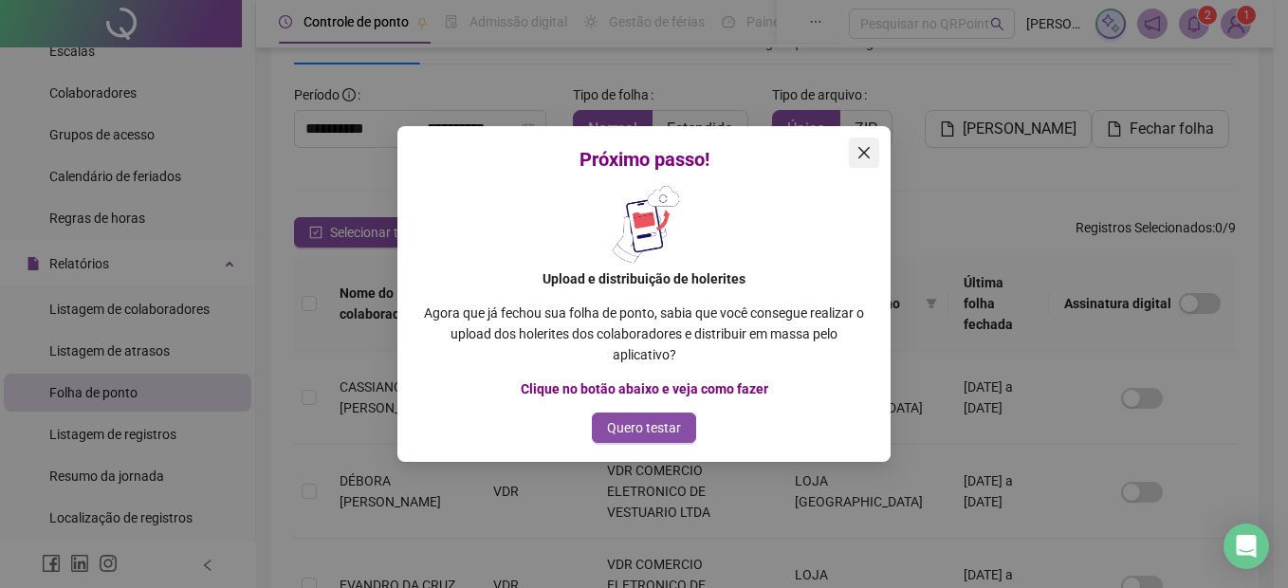
click at [865, 153] on icon "close" at bounding box center [864, 152] width 11 height 11
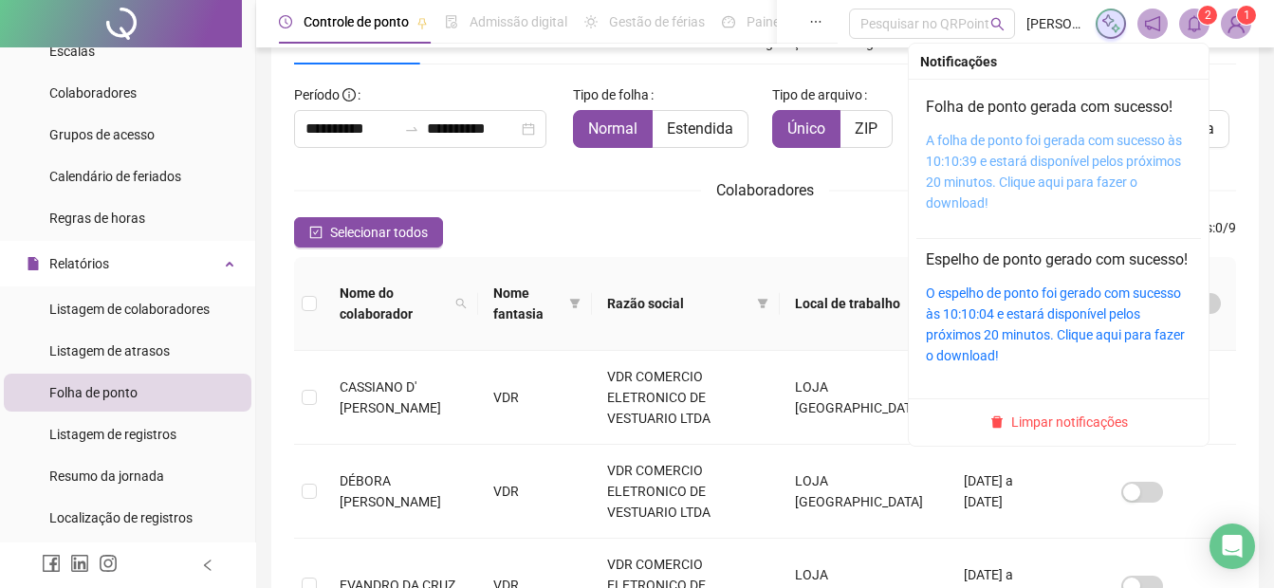
click at [1023, 148] on link "A folha de ponto foi gerada com sucesso às 10:10:39 e estará disponível pelos p…" at bounding box center [1054, 172] width 256 height 78
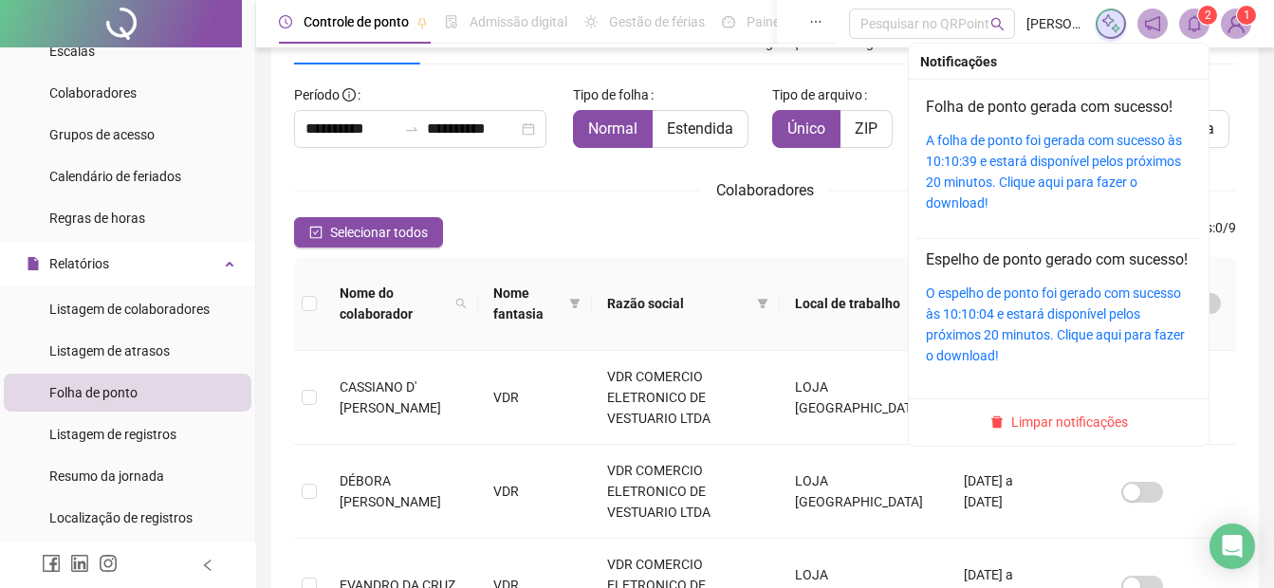
click at [1196, 18] on icon "bell" at bounding box center [1194, 23] width 13 height 17
click at [1197, 18] on icon "bell" at bounding box center [1194, 23] width 13 height 17
click at [1197, 24] on icon "bell" at bounding box center [1194, 23] width 17 height 17
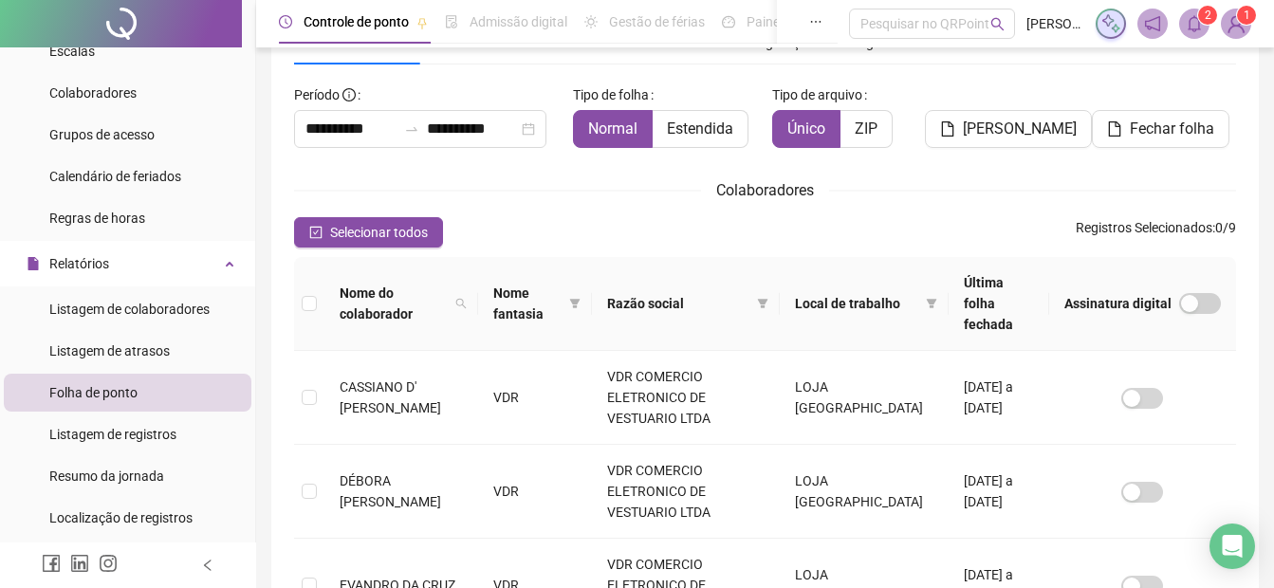
click at [1243, 104] on div "Fechar folha" at bounding box center [1163, 121] width 159 height 83
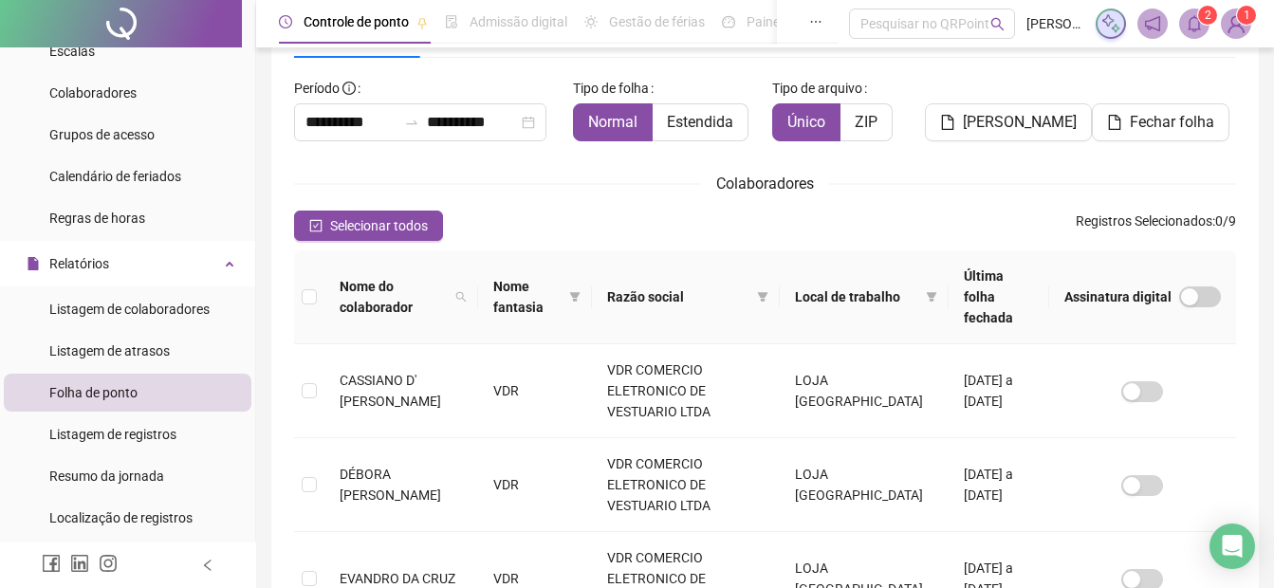
scroll to position [0, 0]
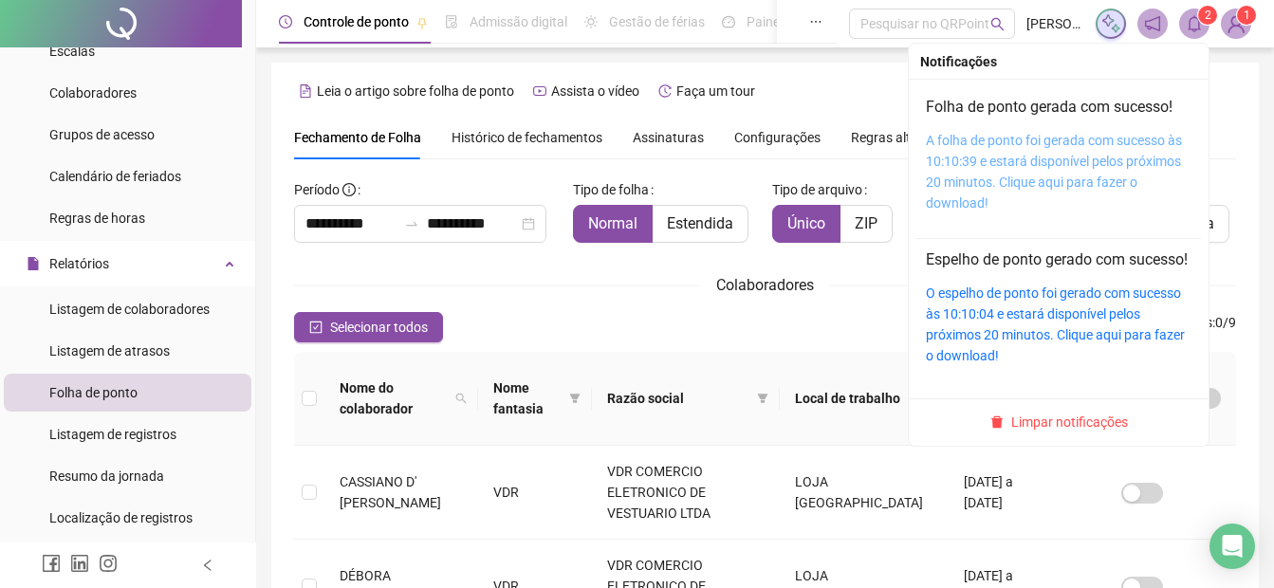
click at [1066, 147] on link "A folha de ponto foi gerada com sucesso às 10:10:39 e estará disponível pelos p…" at bounding box center [1054, 172] width 256 height 78
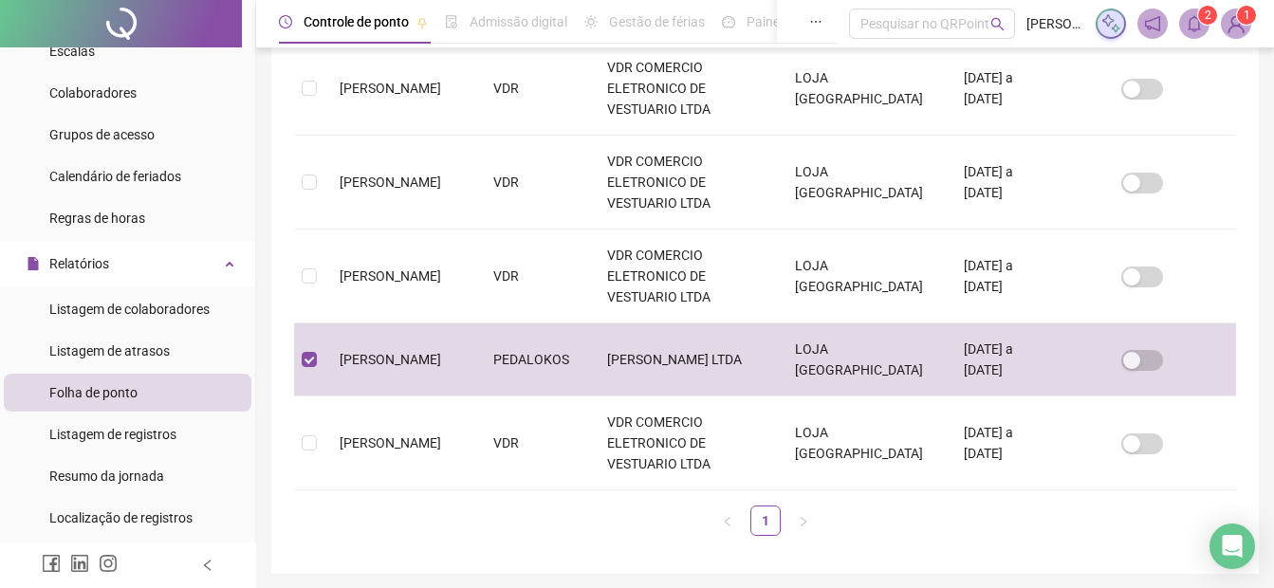
scroll to position [95, 0]
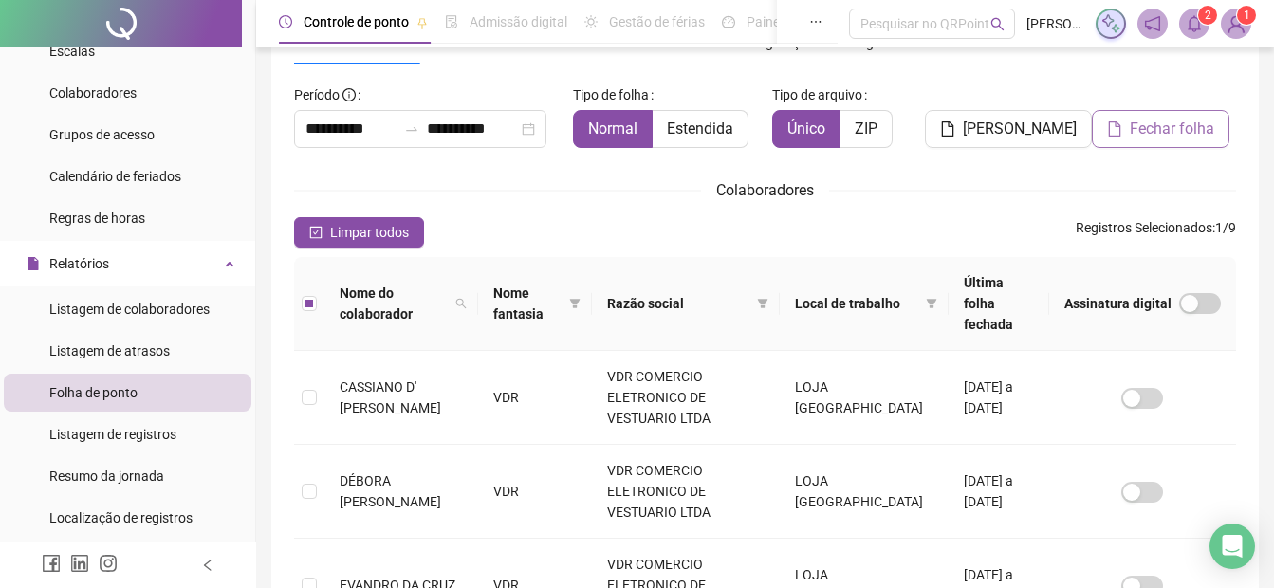
click at [1168, 123] on span "Fechar folha" at bounding box center [1172, 129] width 84 height 23
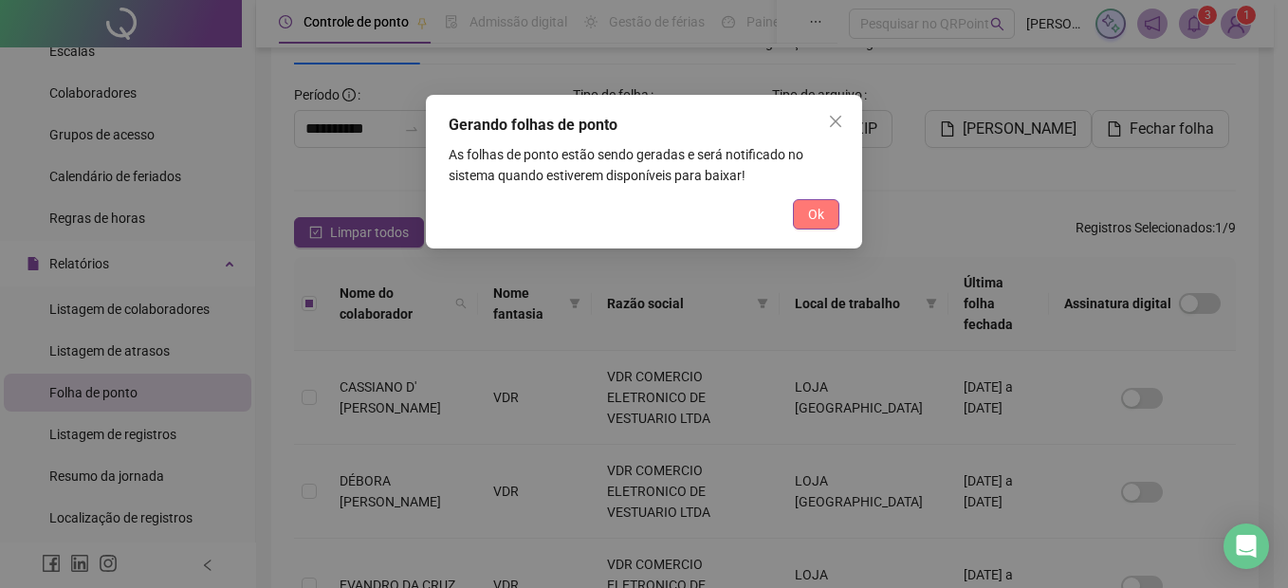
click at [811, 209] on span "Ok" at bounding box center [816, 214] width 16 height 21
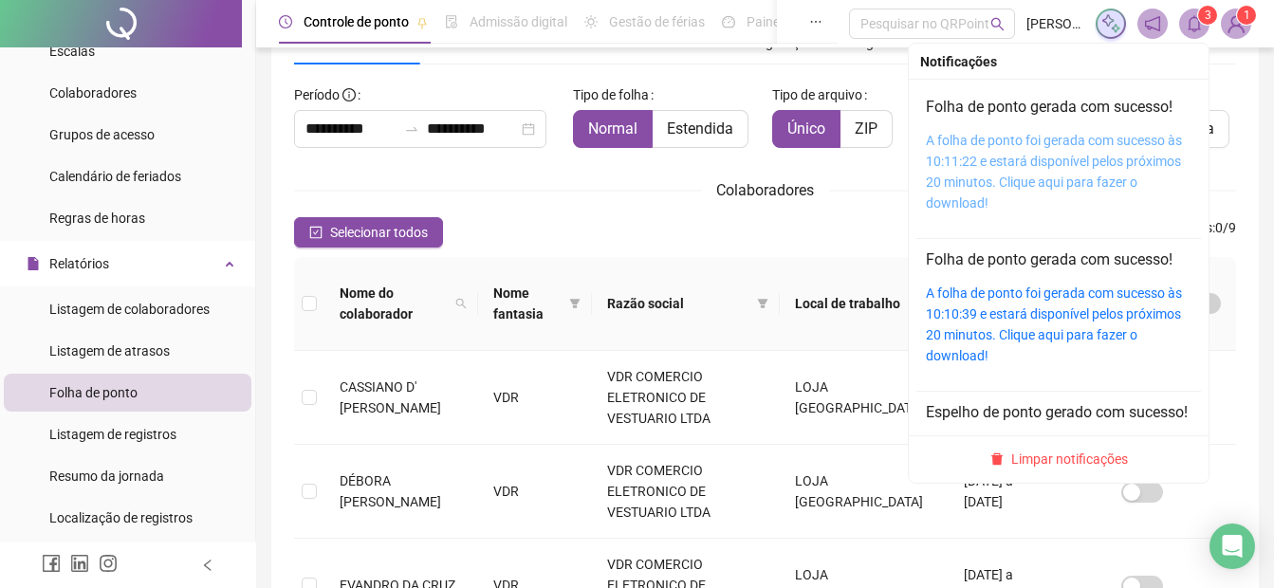
click at [1048, 169] on link "A folha de ponto foi gerada com sucesso às 10:11:22 e estará disponível pelos p…" at bounding box center [1054, 172] width 256 height 78
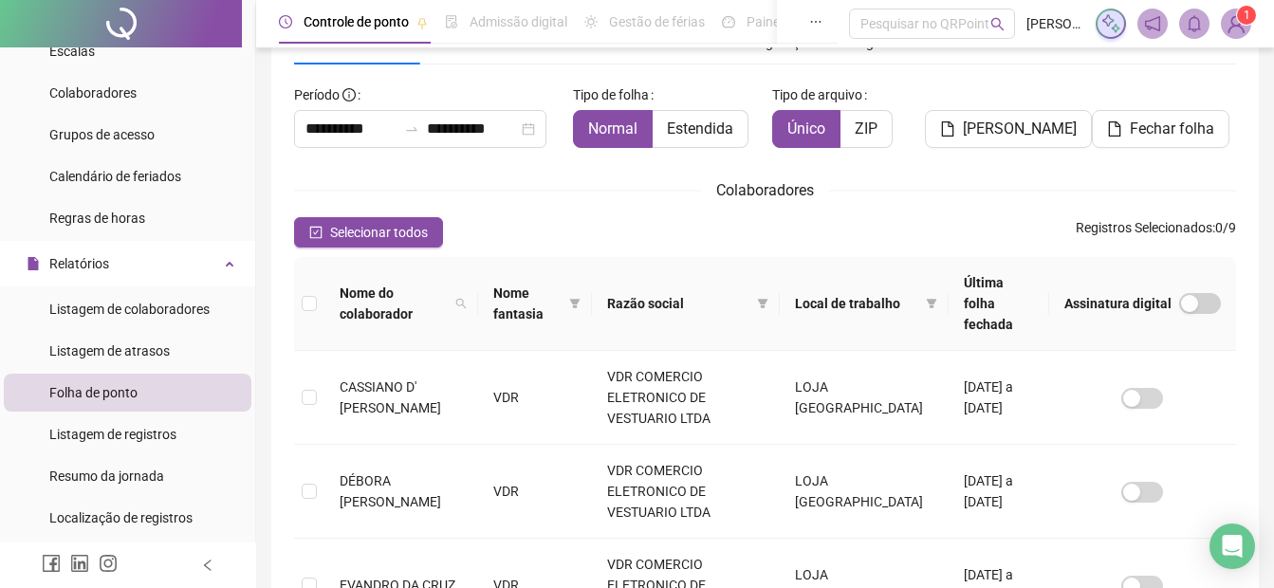
scroll to position [0, 0]
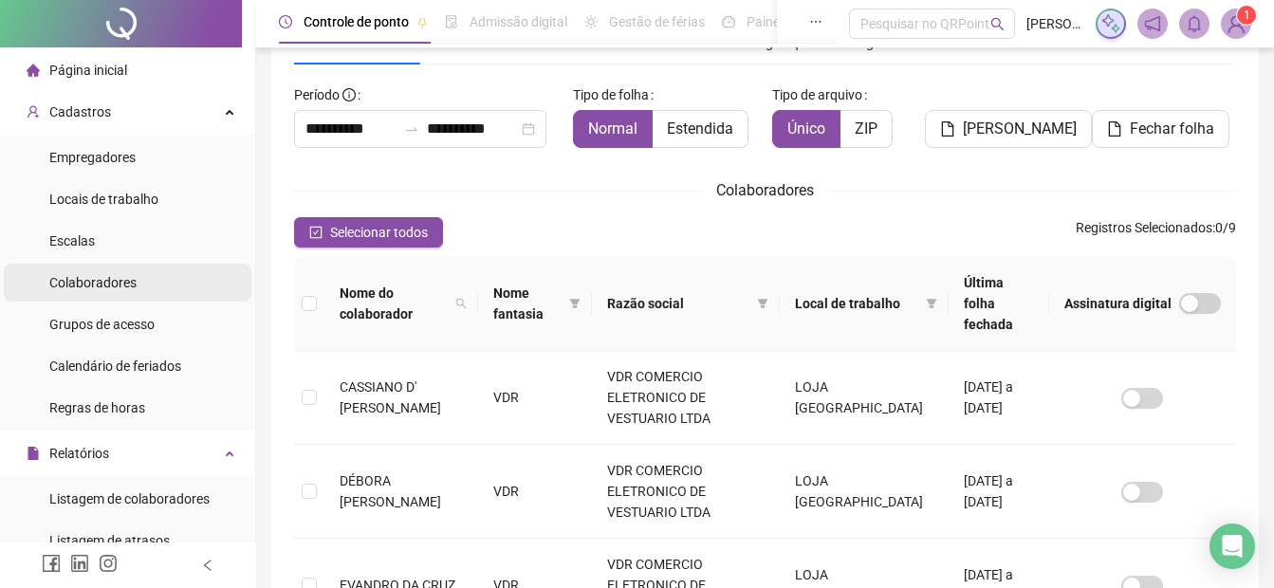
click at [102, 278] on span "Colaboradores" at bounding box center [92, 282] width 87 height 15
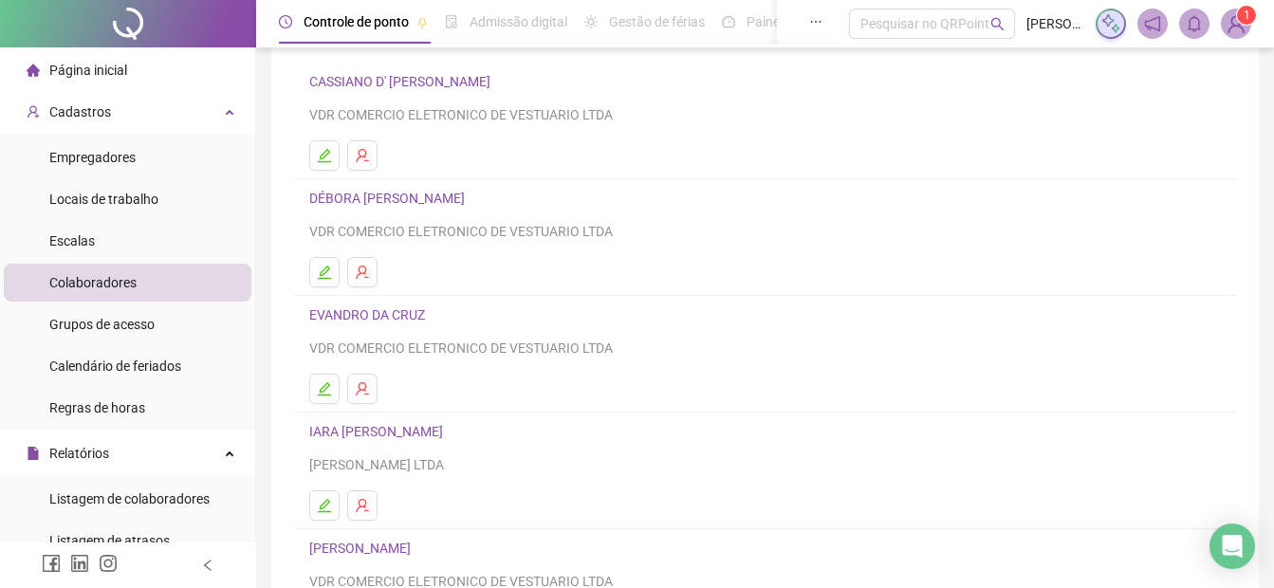
scroll to position [329, 0]
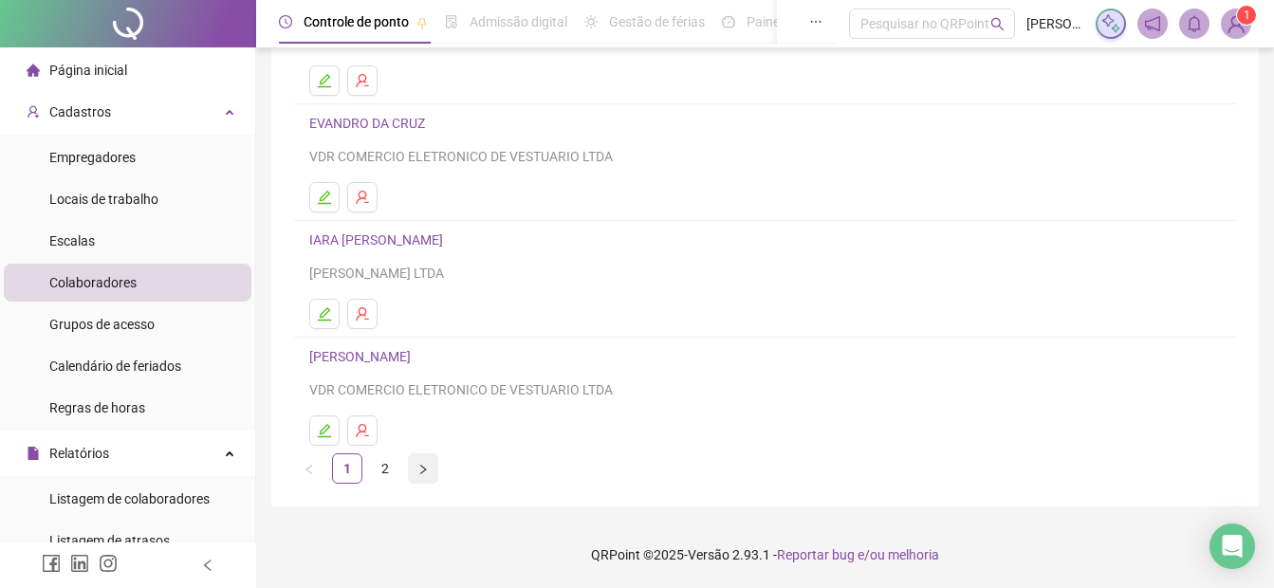
click at [419, 470] on icon "right" at bounding box center [422, 469] width 11 height 11
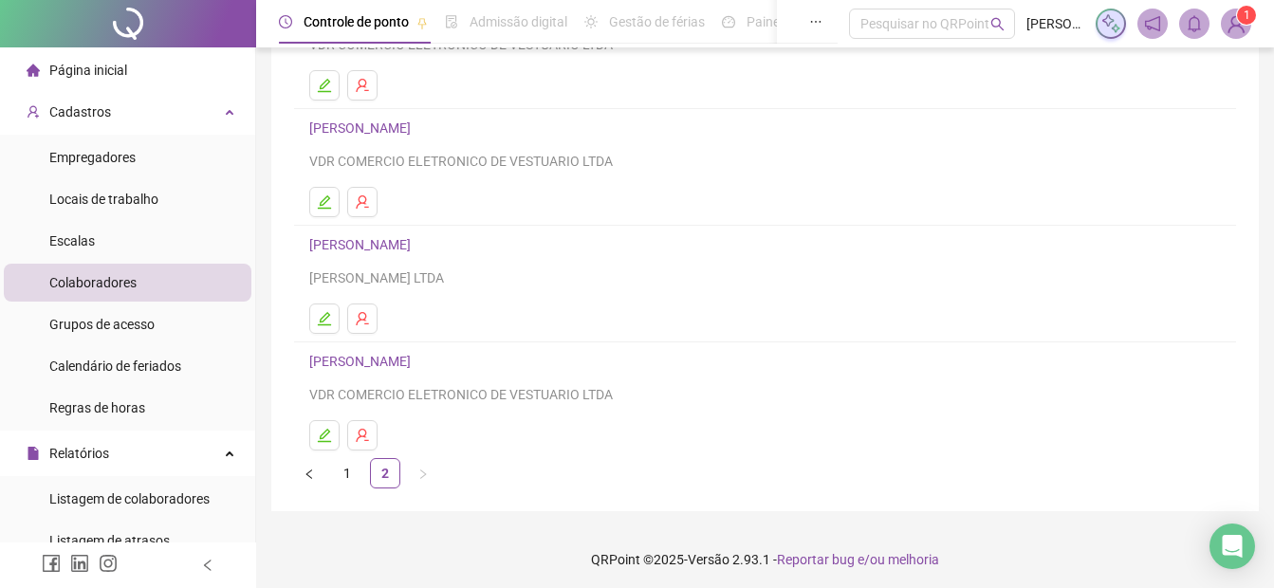
scroll to position [213, 0]
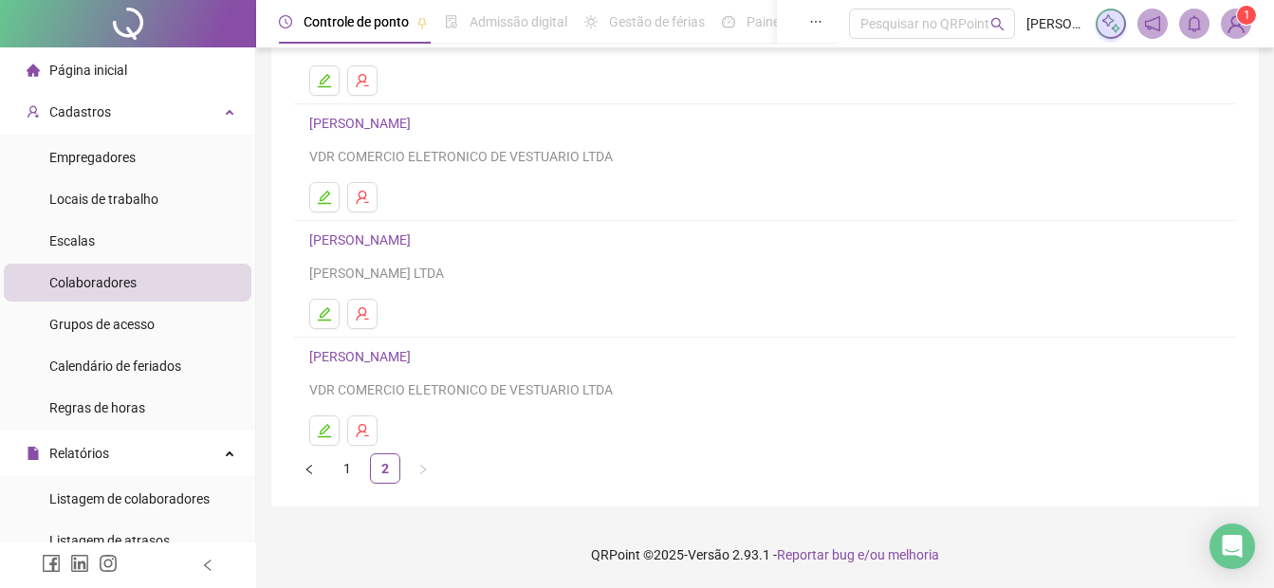
click at [379, 237] on link "[PERSON_NAME]" at bounding box center [362, 239] width 107 height 15
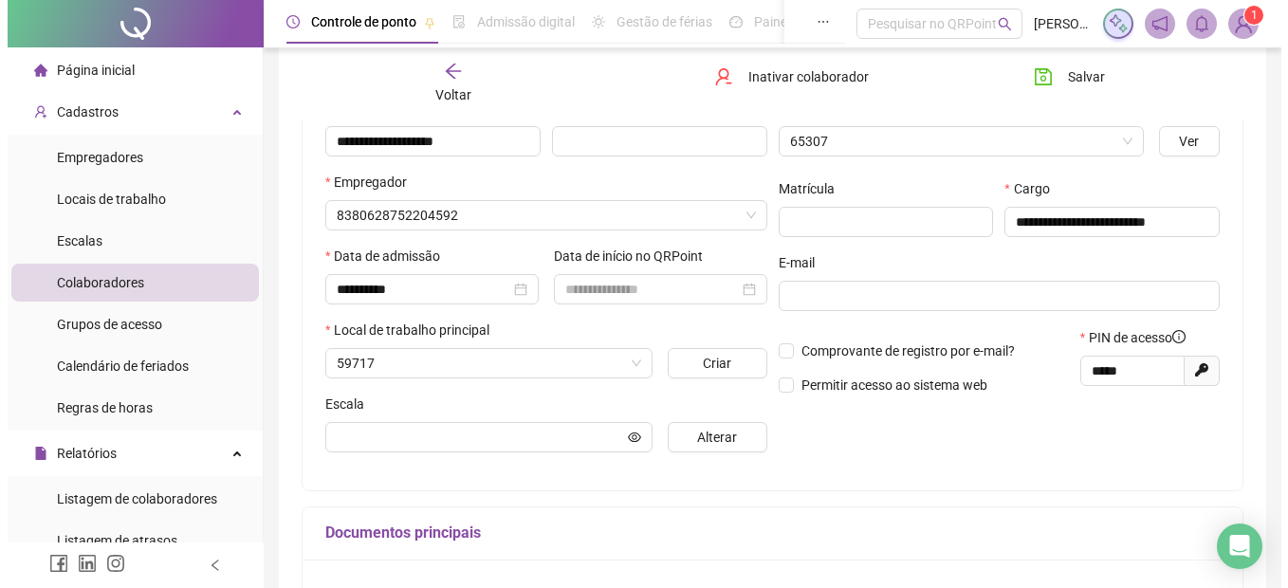
scroll to position [222, 0]
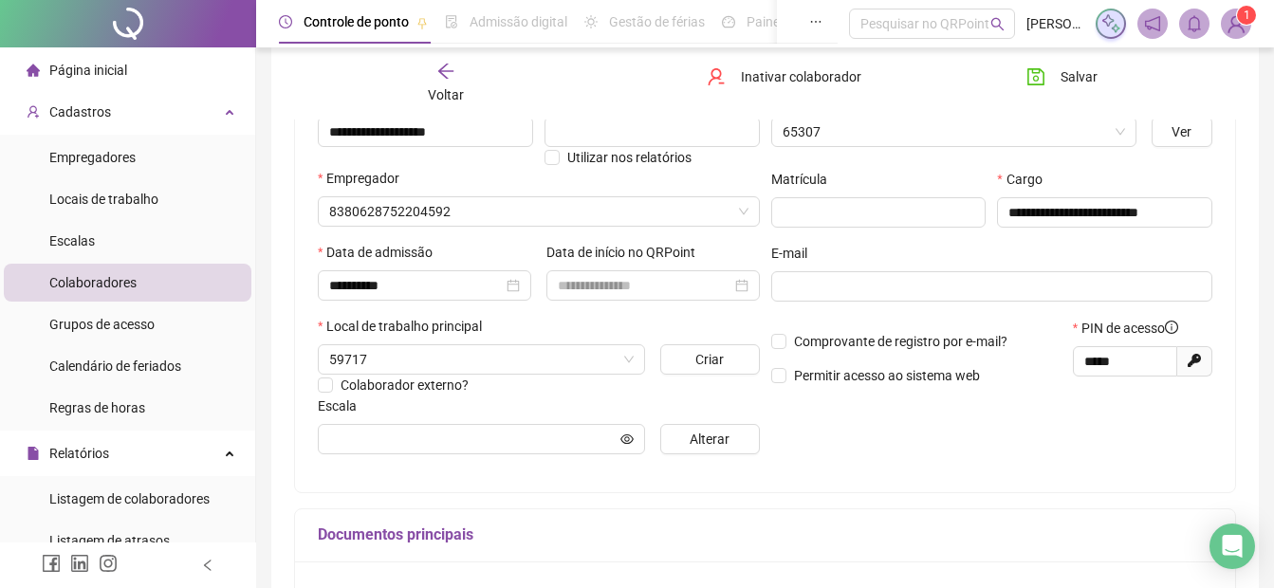
type input "**********"
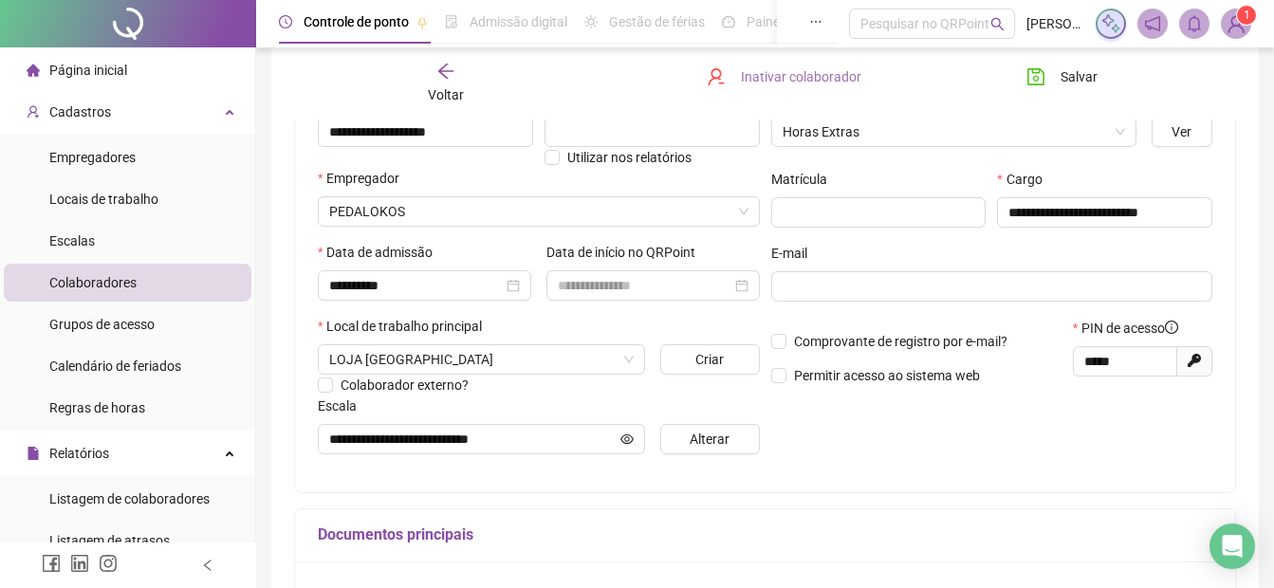
click at [791, 76] on span "Inativar colaborador" at bounding box center [801, 76] width 120 height 21
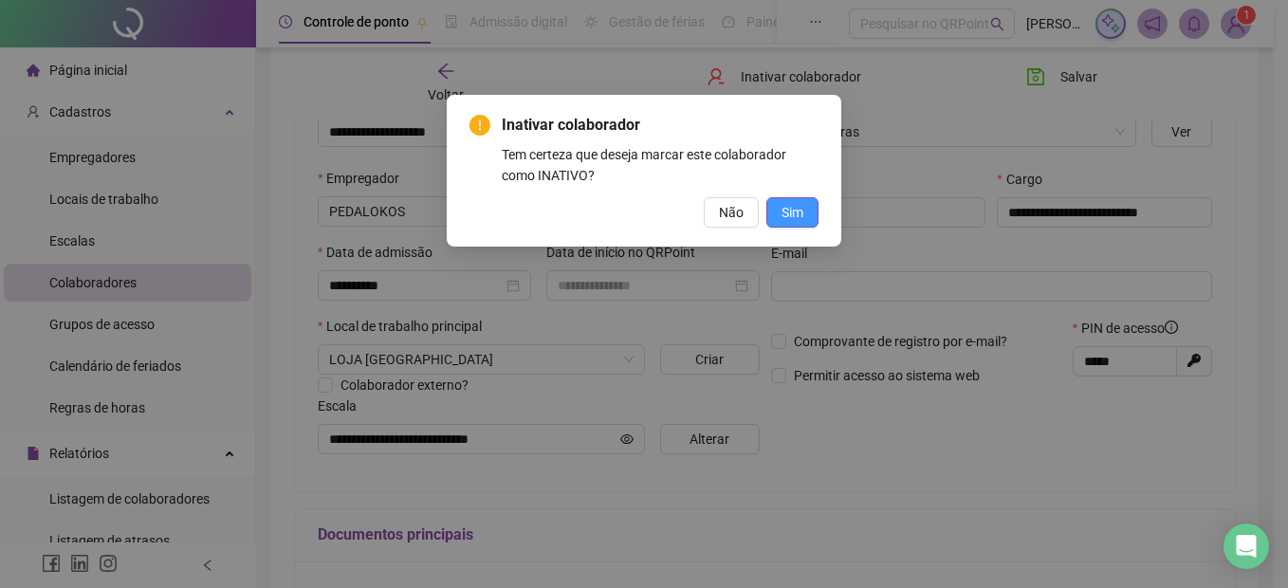
click at [804, 209] on button "Sim" at bounding box center [793, 212] width 52 height 30
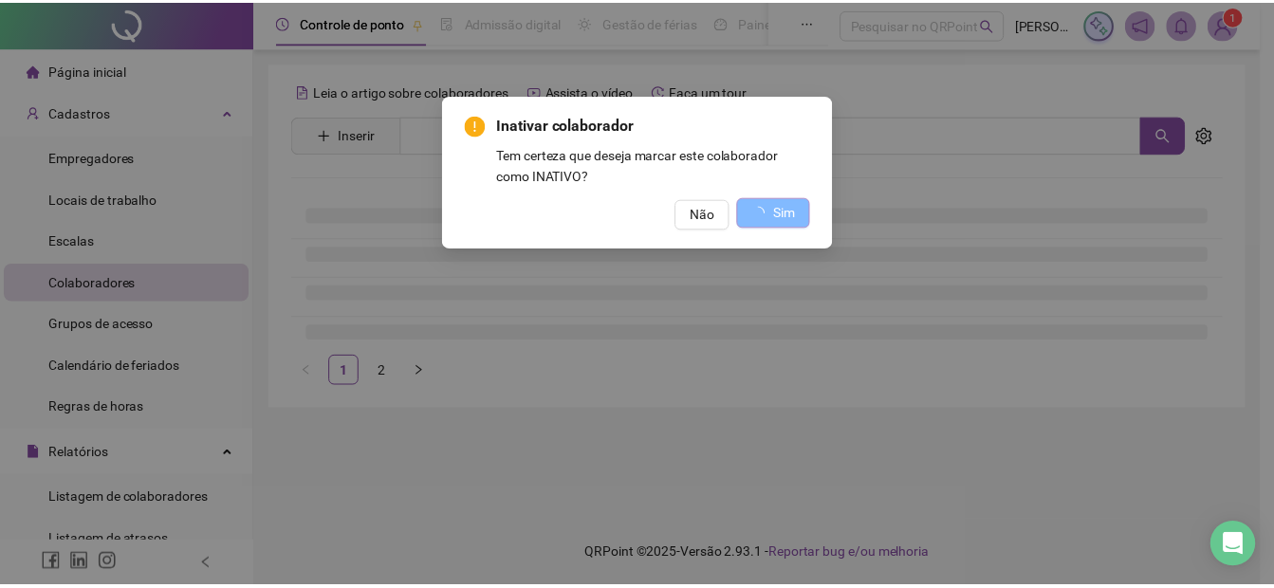
scroll to position [0, 0]
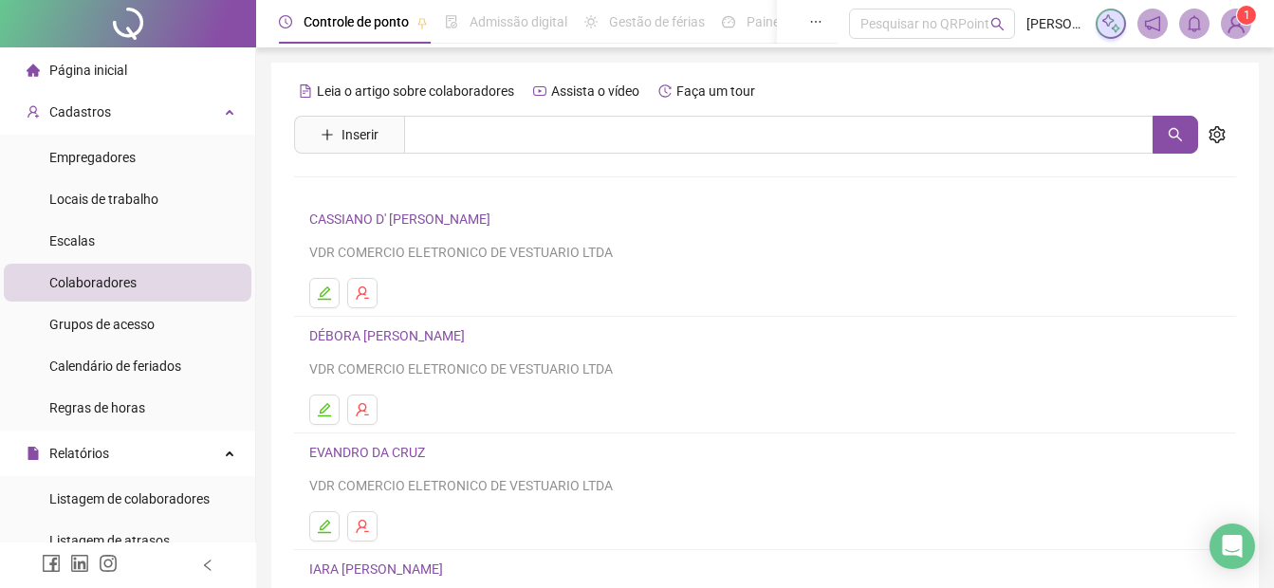
click at [380, 455] on link "EVANDRO DA CRUZ" at bounding box center [369, 452] width 121 height 15
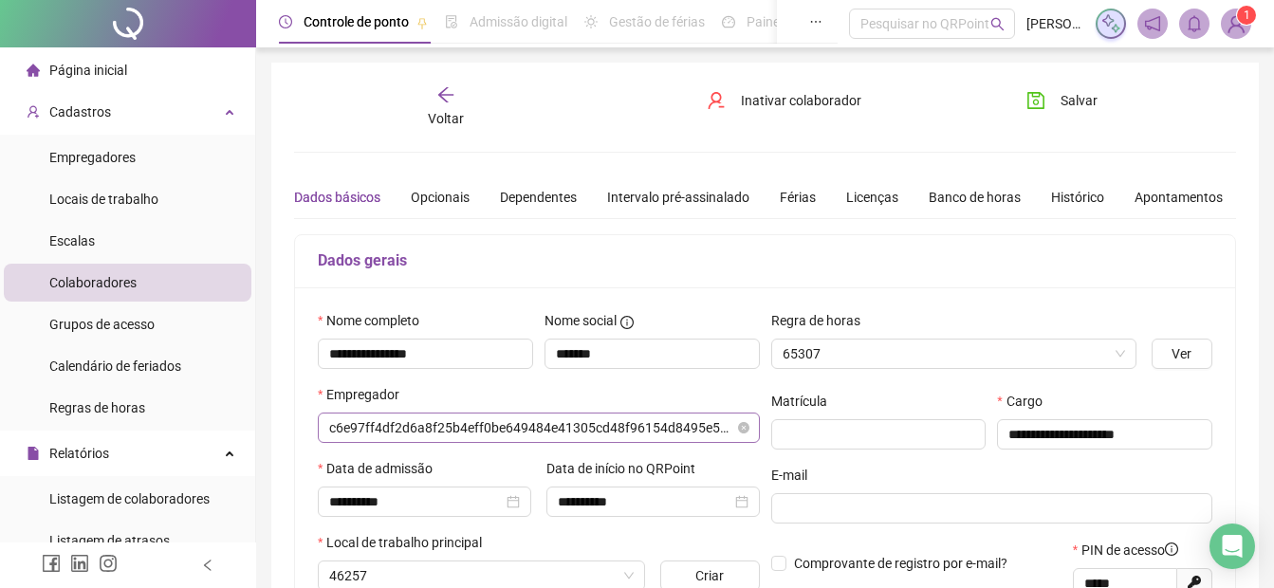
type input "**********"
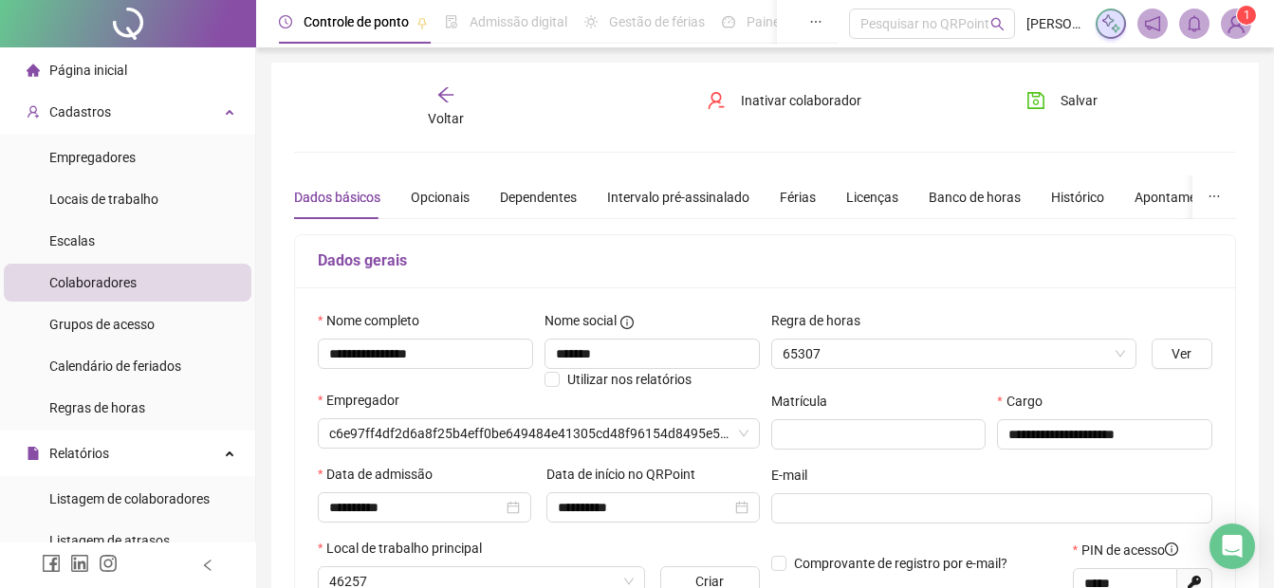
type input "**********"
click at [60, 278] on span "Colaboradores" at bounding box center [92, 282] width 87 height 15
click at [441, 98] on icon "arrow-left" at bounding box center [445, 94] width 19 height 19
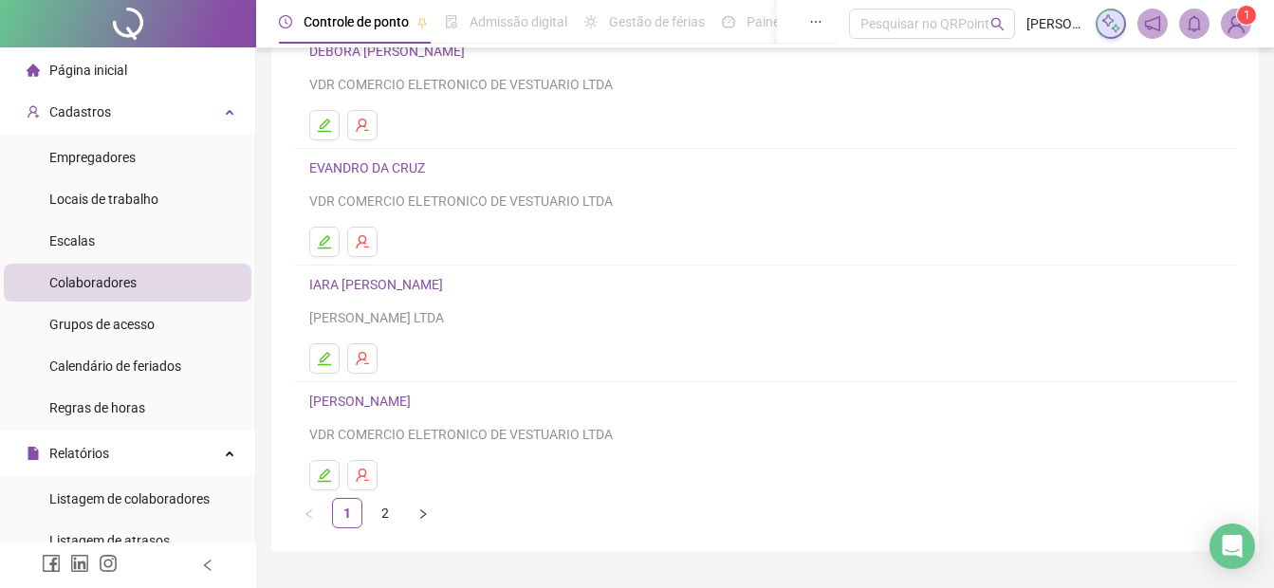
scroll to position [329, 0]
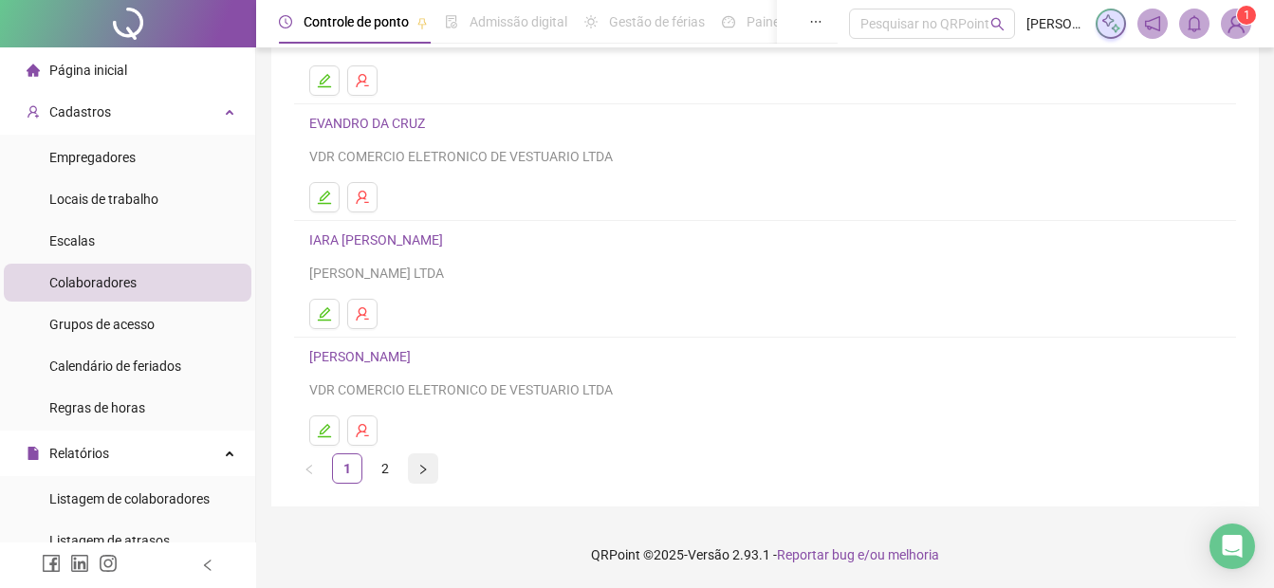
click at [423, 474] on icon "right" at bounding box center [422, 469] width 11 height 11
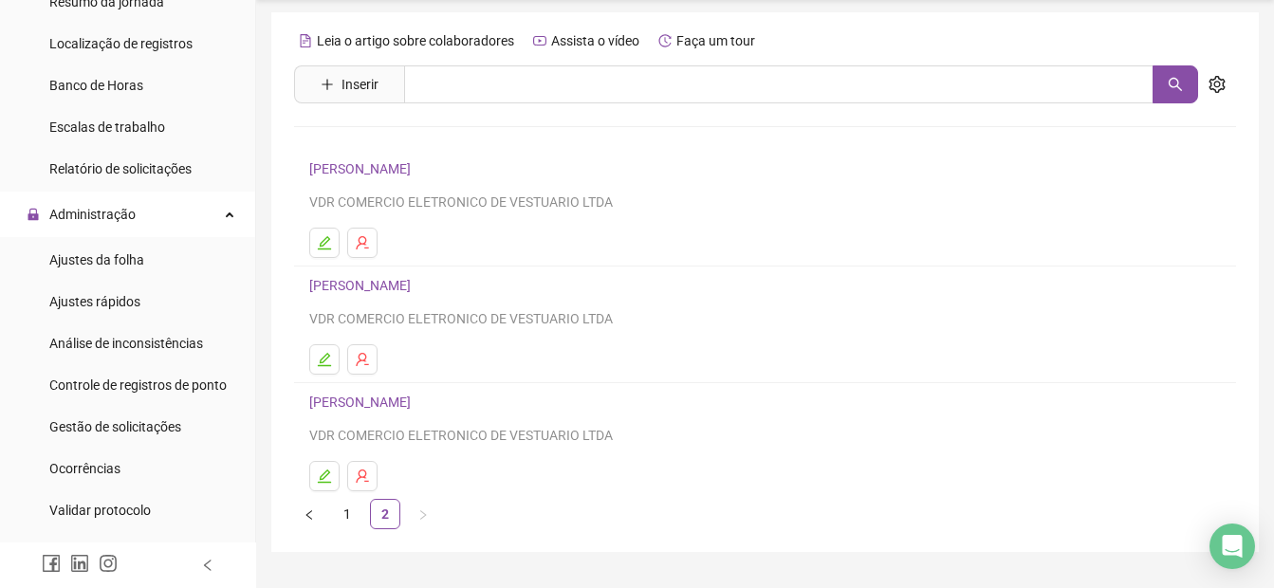
scroll to position [96, 0]
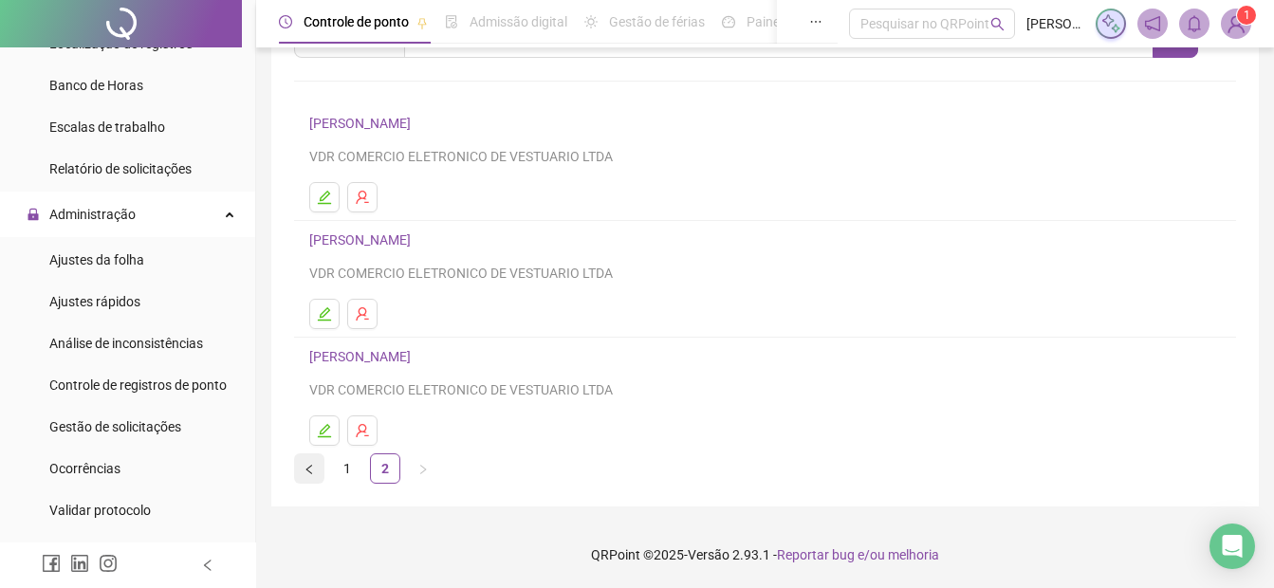
click at [308, 473] on icon "left" at bounding box center [309, 469] width 11 height 11
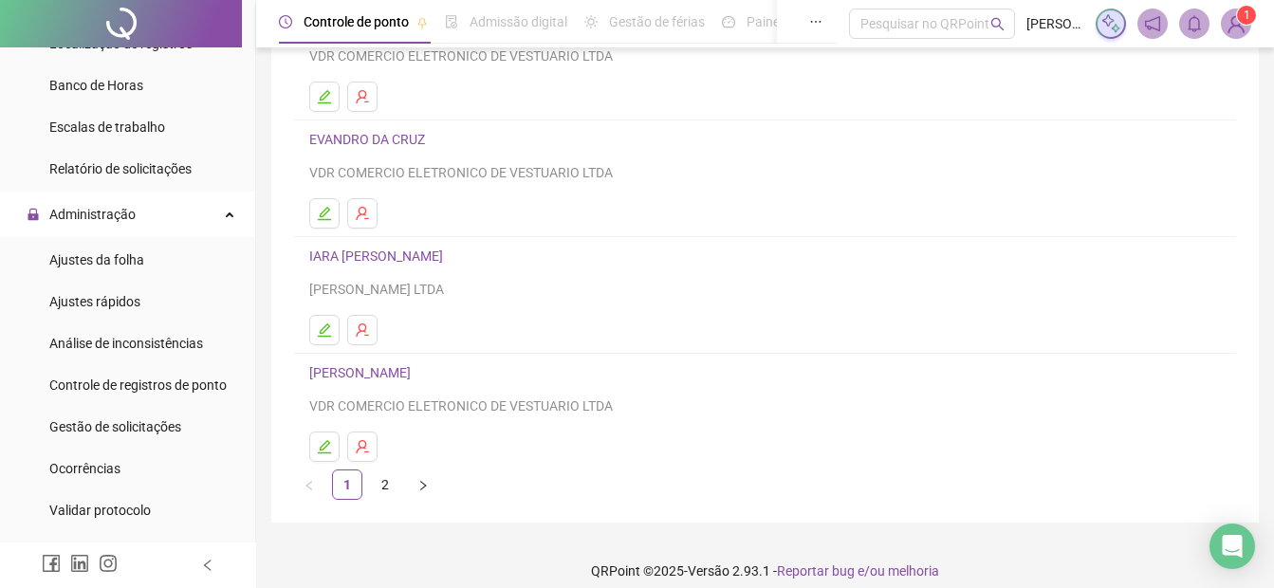
scroll to position [329, 0]
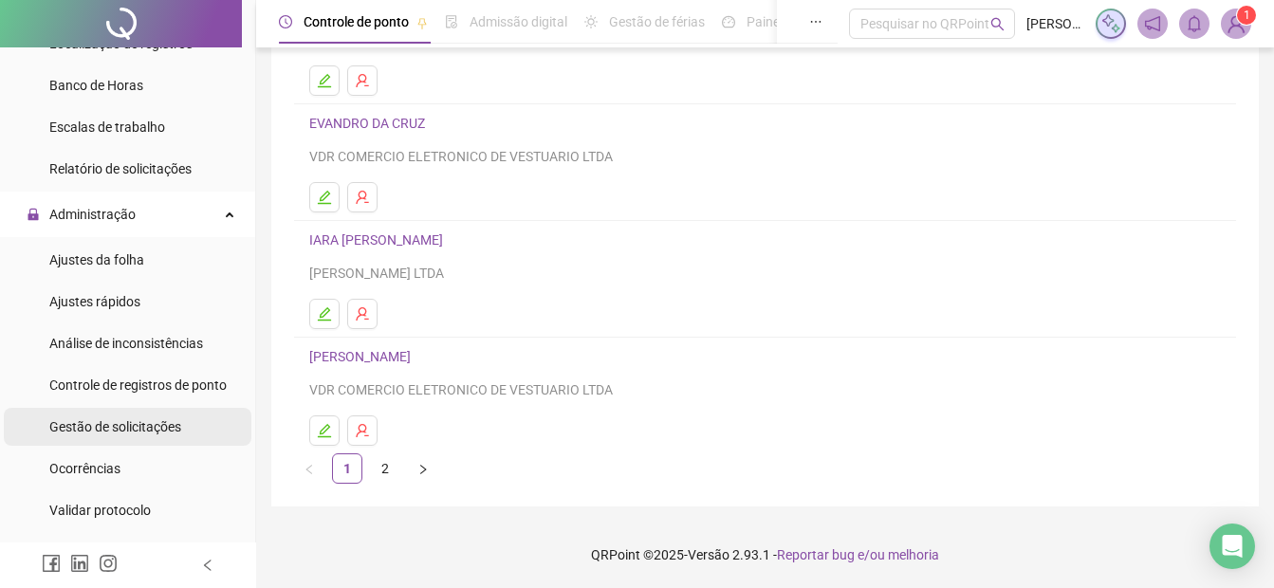
click at [98, 427] on span "Gestão de solicitações" at bounding box center [115, 426] width 132 height 15
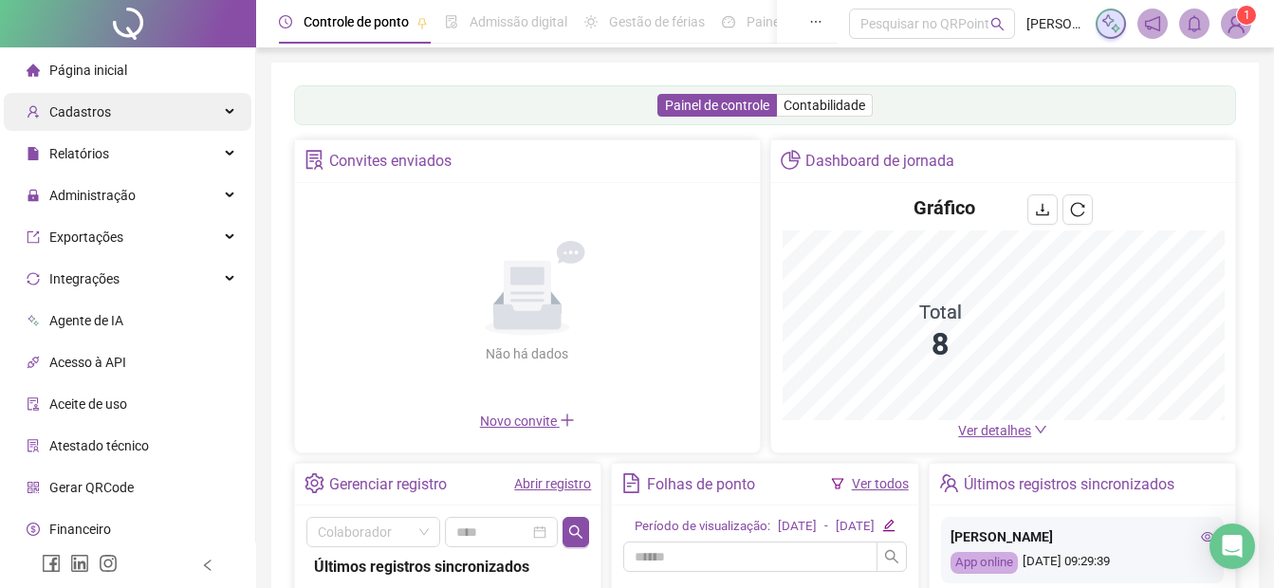
click at [73, 116] on span "Cadastros" at bounding box center [80, 111] width 62 height 15
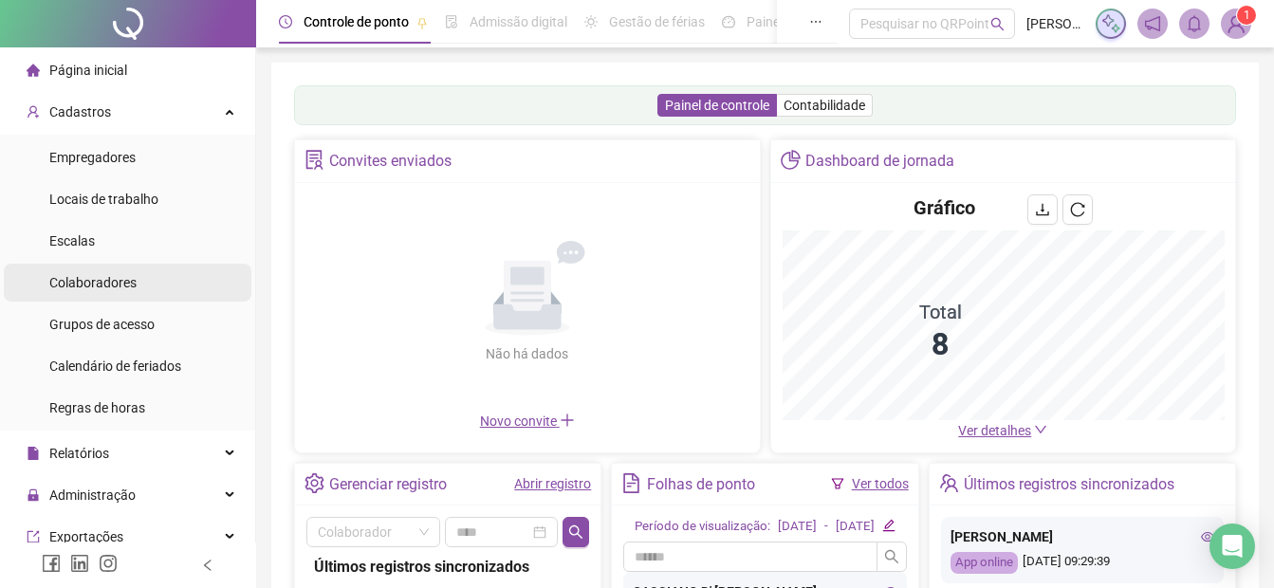
click at [71, 286] on span "Colaboradores" at bounding box center [92, 282] width 87 height 15
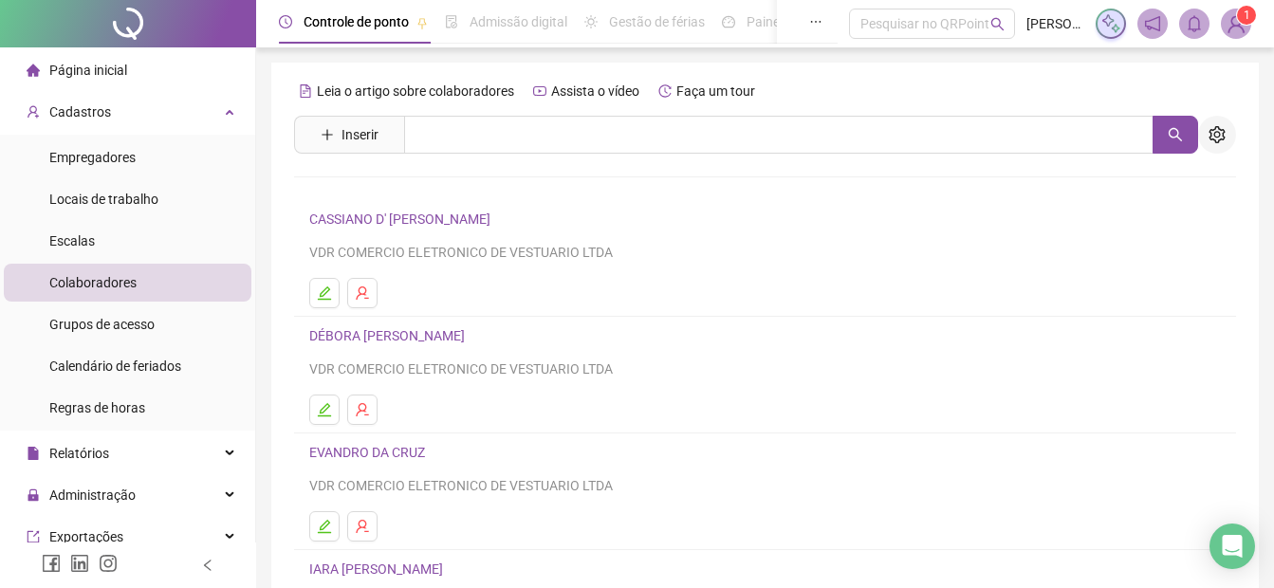
click at [1219, 125] on button "button" at bounding box center [1217, 135] width 38 height 38
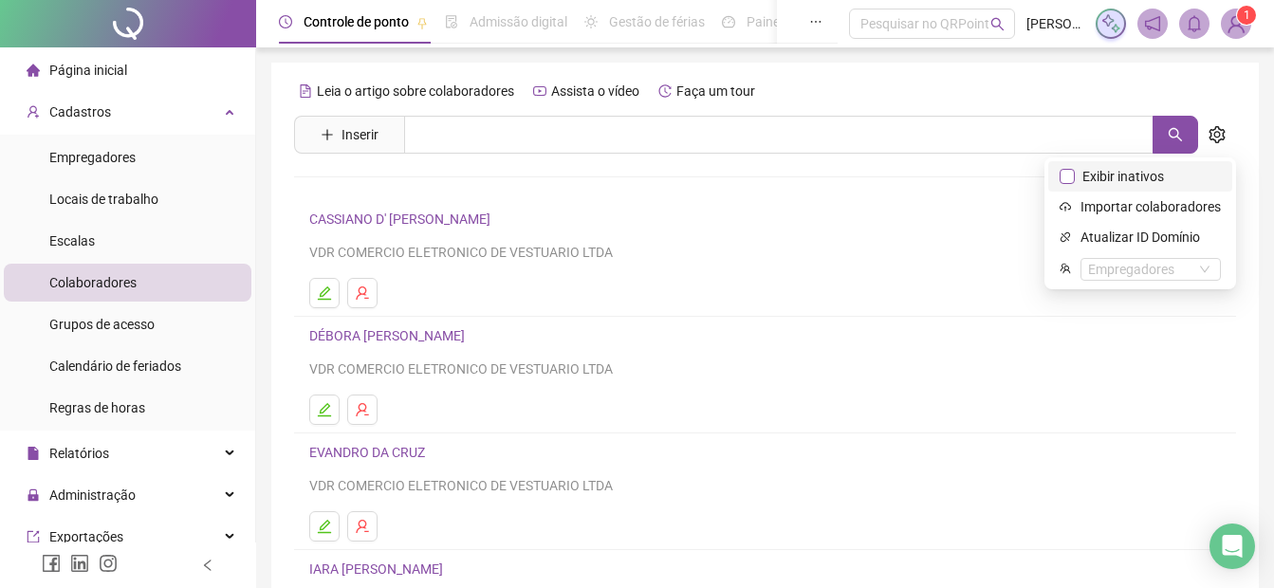
click at [1102, 184] on span "Exibir inativos" at bounding box center [1123, 176] width 97 height 21
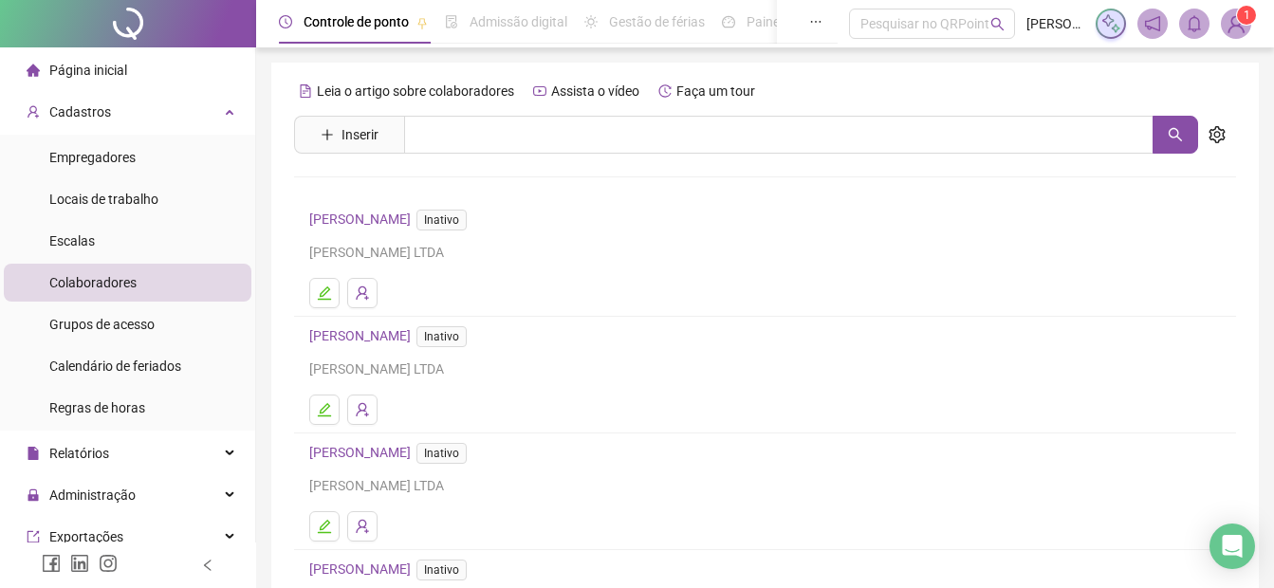
scroll to position [329, 0]
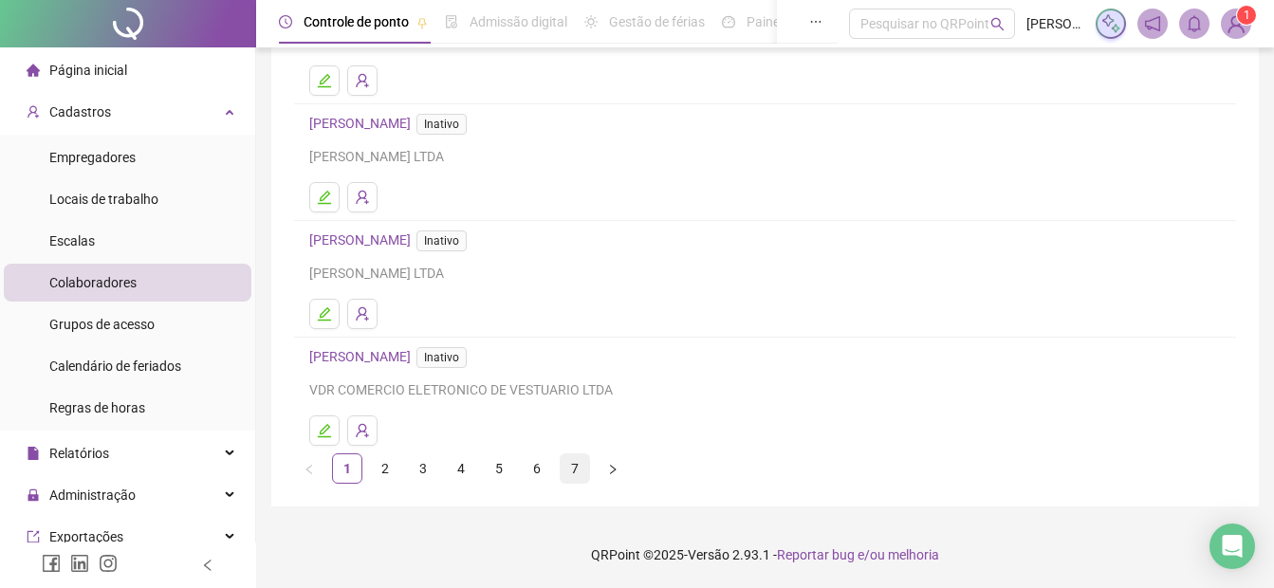
click at [572, 476] on link "7" at bounding box center [575, 468] width 28 height 28
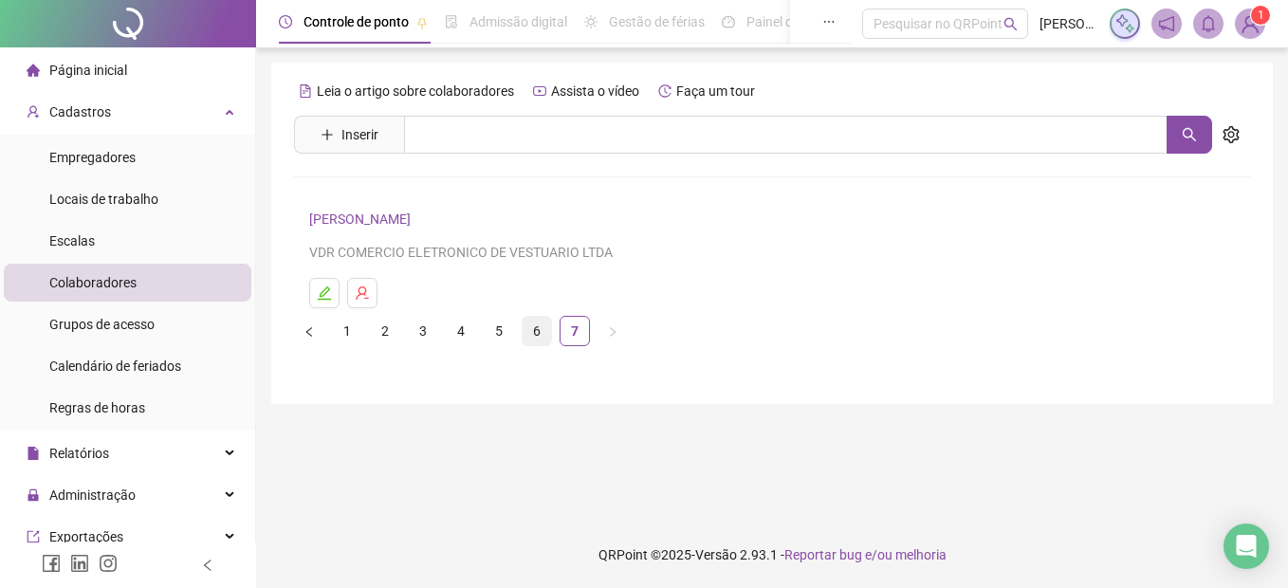
click at [528, 328] on link "6" at bounding box center [537, 331] width 28 height 28
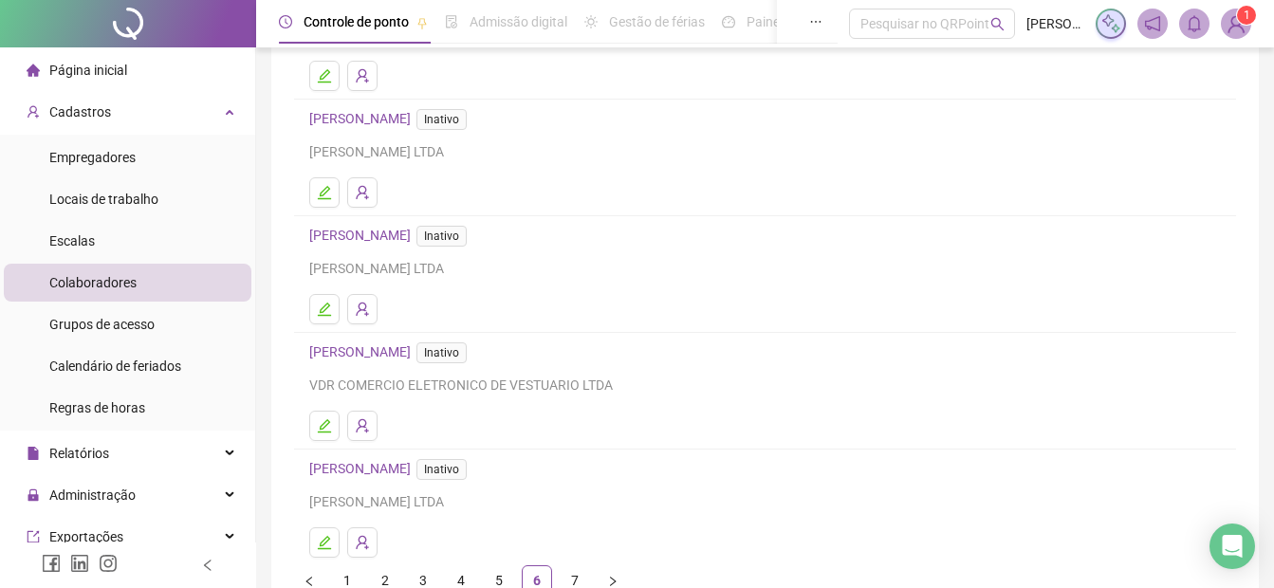
scroll to position [329, 0]
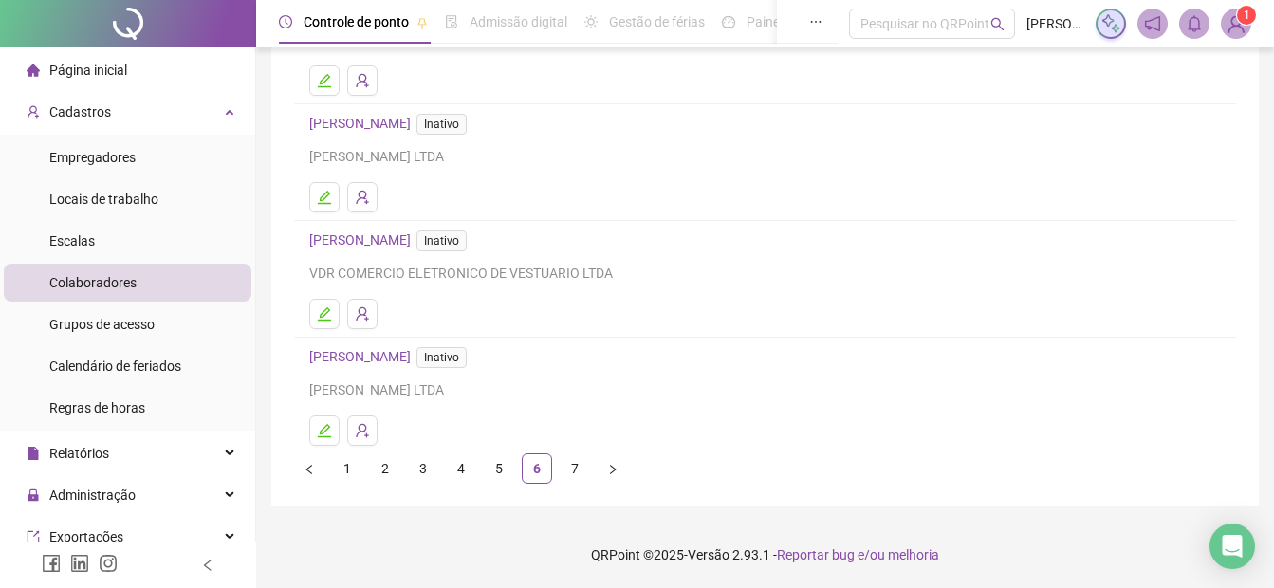
click at [348, 359] on link "[PERSON_NAME] Inativo" at bounding box center [391, 356] width 165 height 15
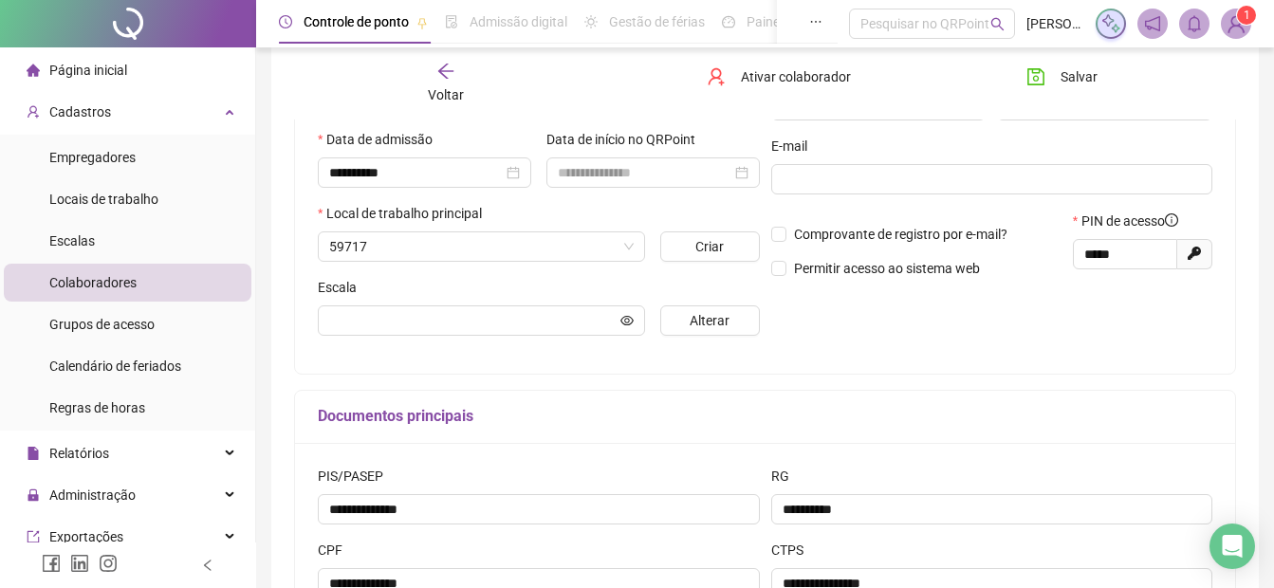
scroll to position [339, 0]
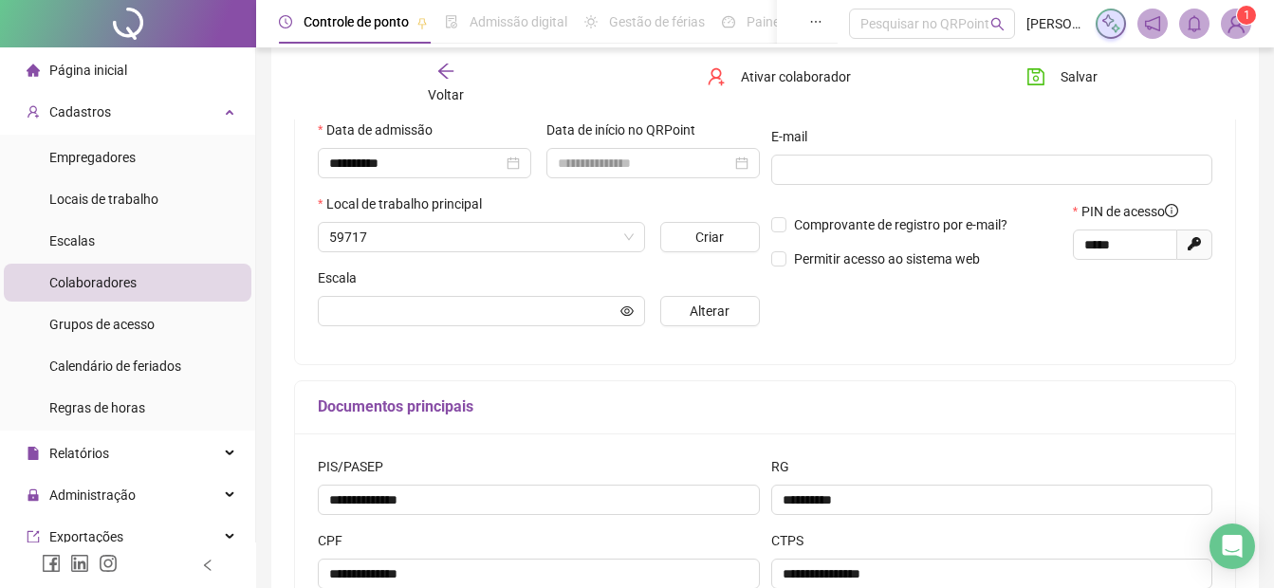
type input "**********"
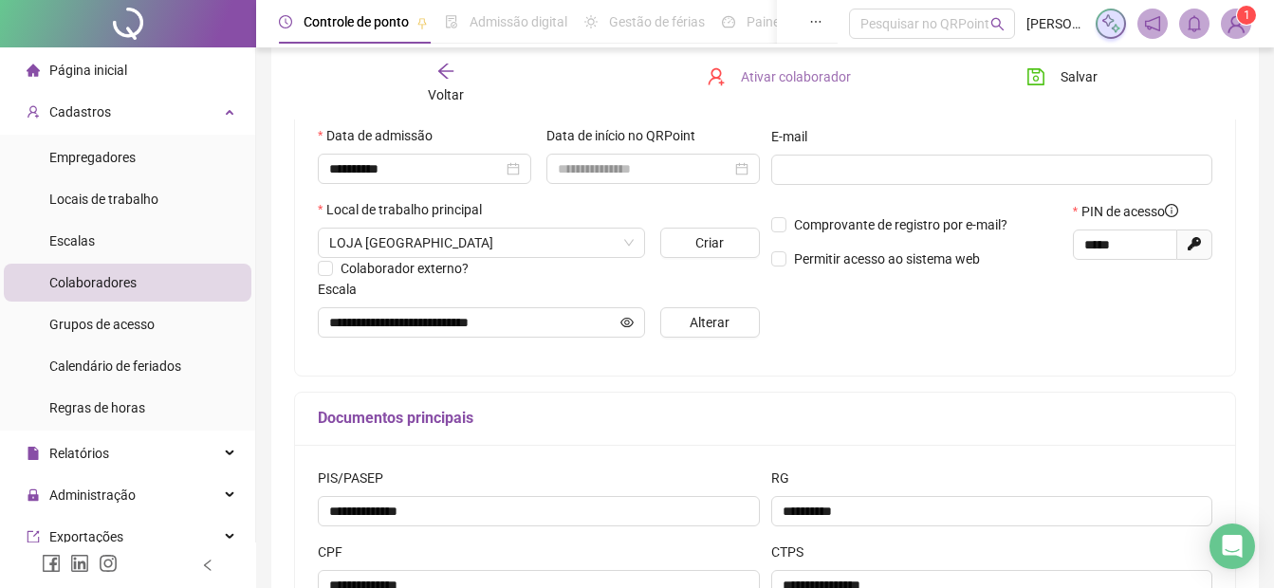
click at [758, 76] on span "Ativar colaborador" at bounding box center [796, 76] width 110 height 21
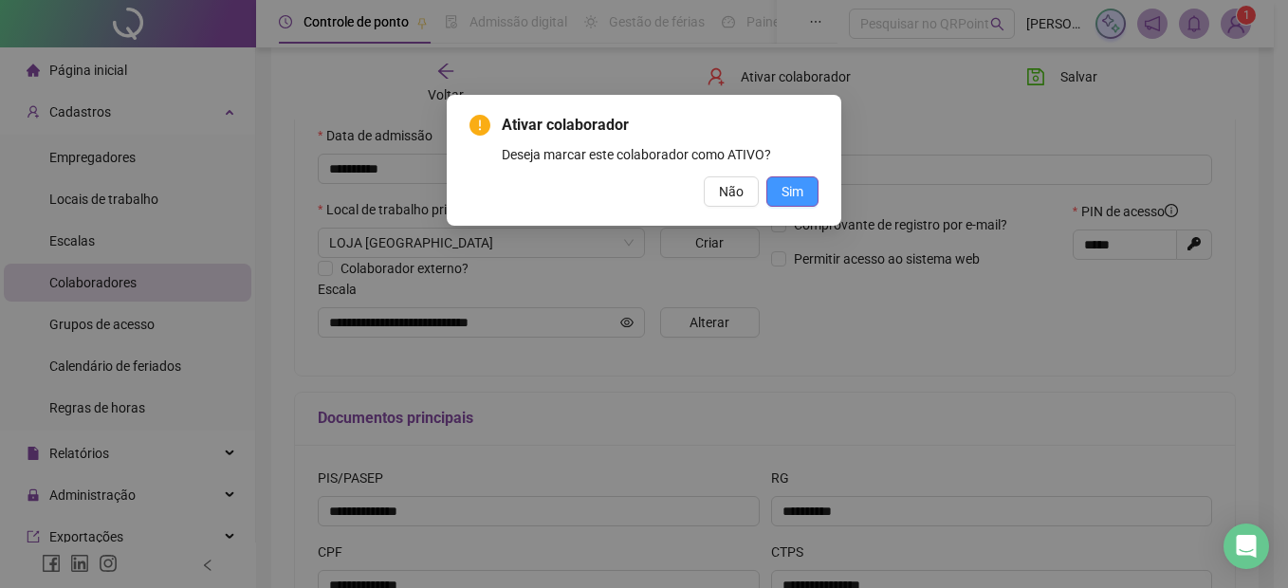
click at [787, 186] on span "Sim" at bounding box center [793, 191] width 22 height 21
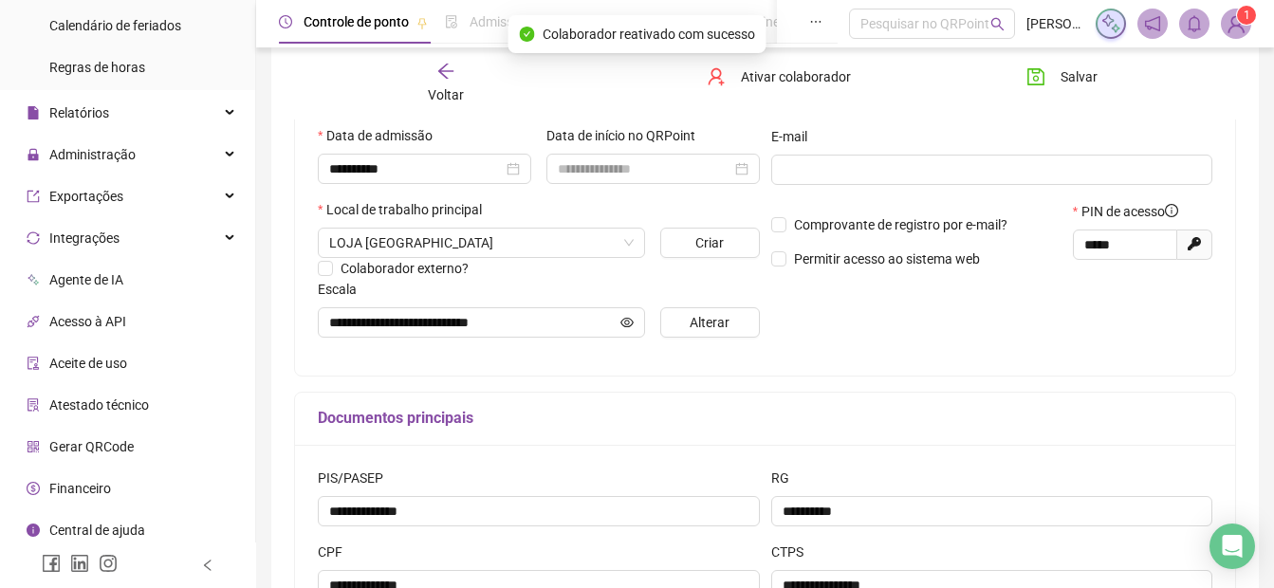
scroll to position [347, 0]
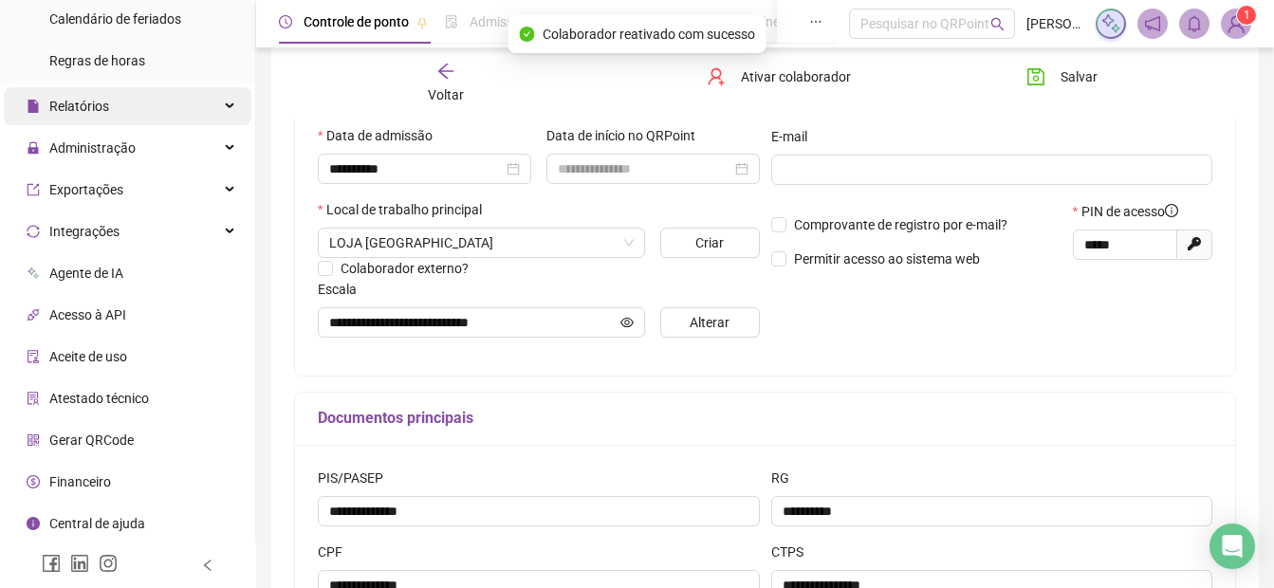
click at [75, 105] on span "Relatórios" at bounding box center [79, 106] width 60 height 15
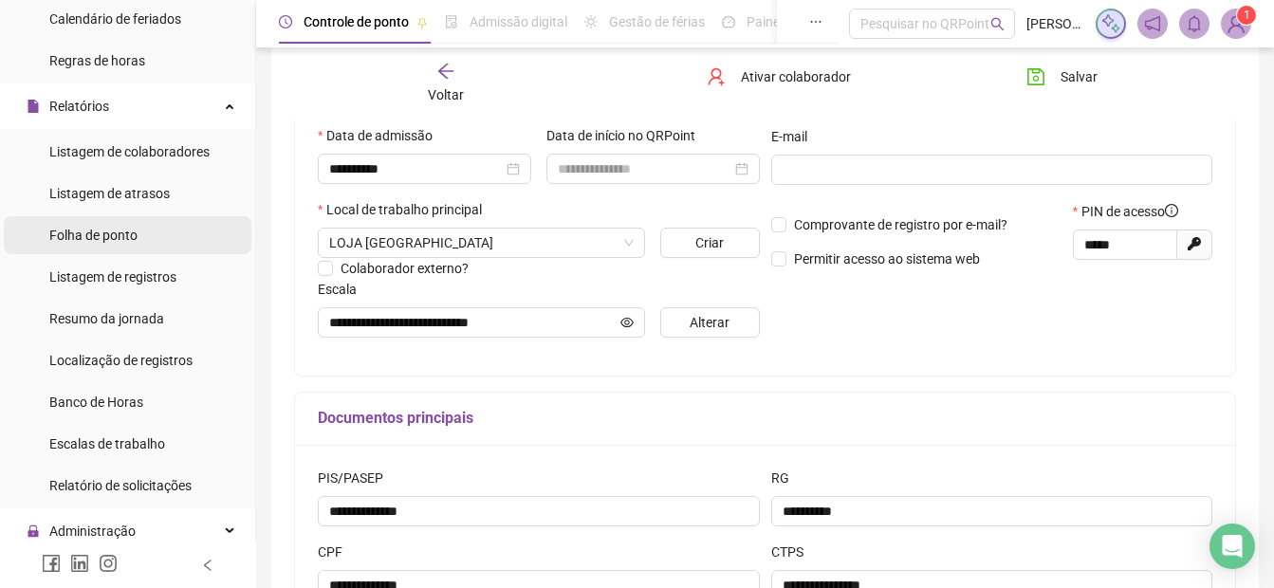
click at [70, 238] on span "Folha de ponto" at bounding box center [93, 235] width 88 height 15
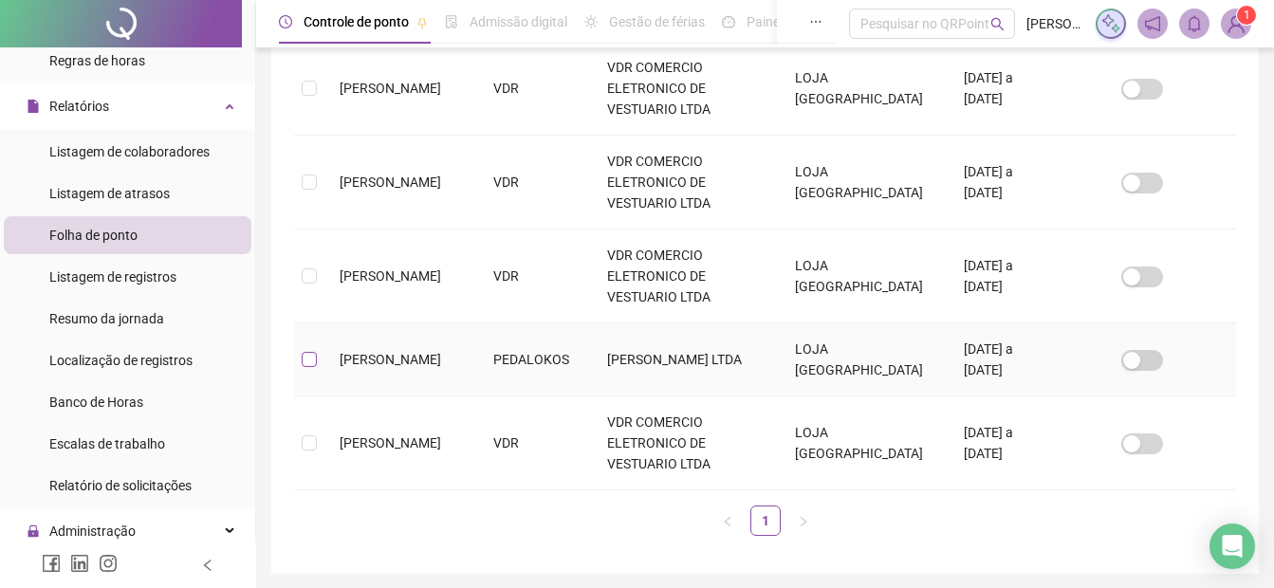
scroll to position [95, 0]
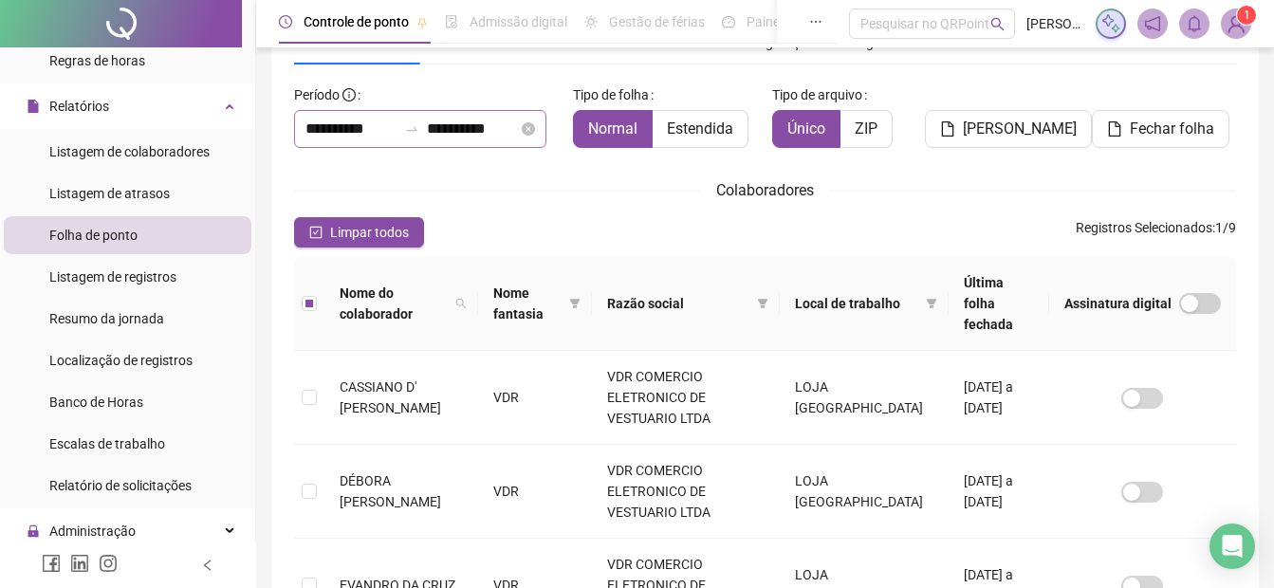
click at [302, 128] on div "**********" at bounding box center [420, 129] width 252 height 38
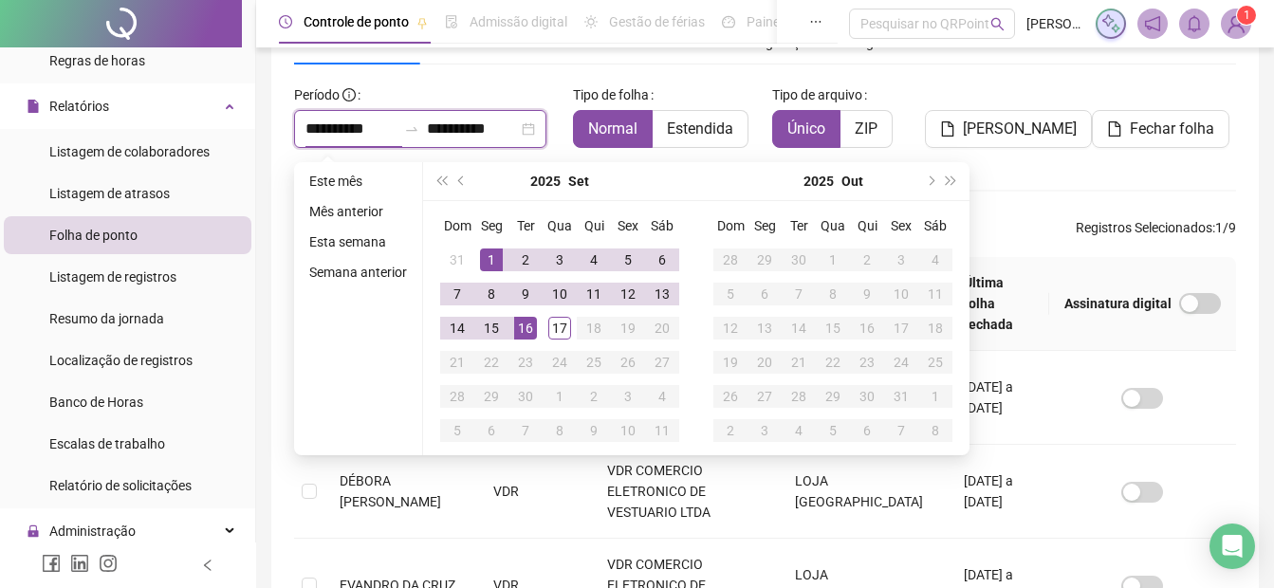
type input "**********"
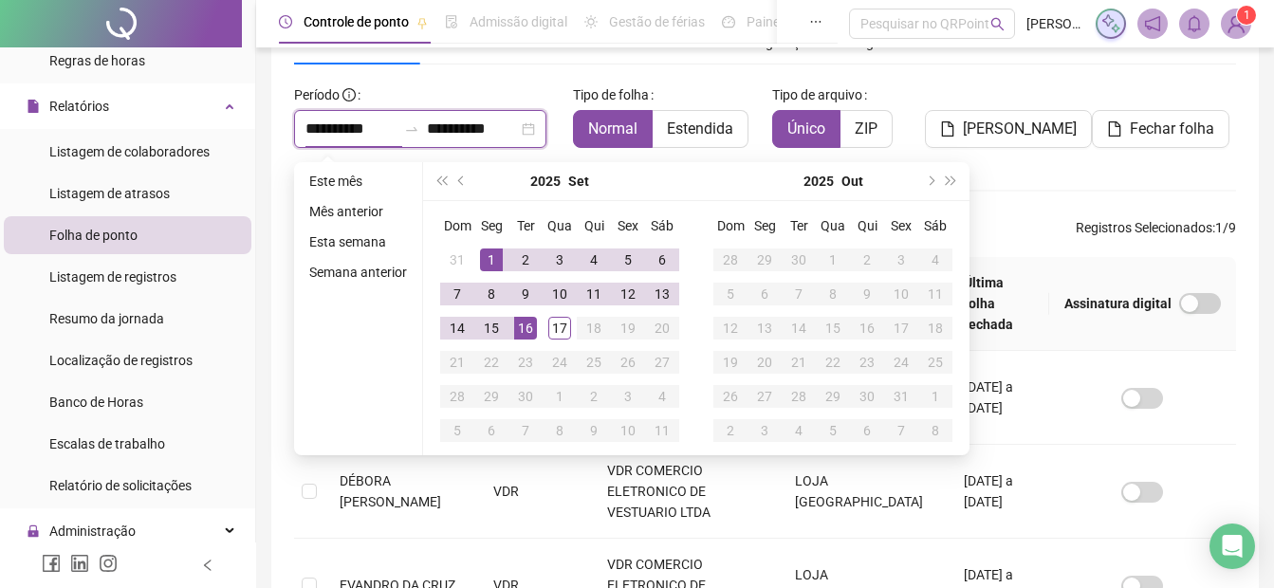
type input "**********"
click at [489, 256] on div "1" at bounding box center [491, 260] width 23 height 23
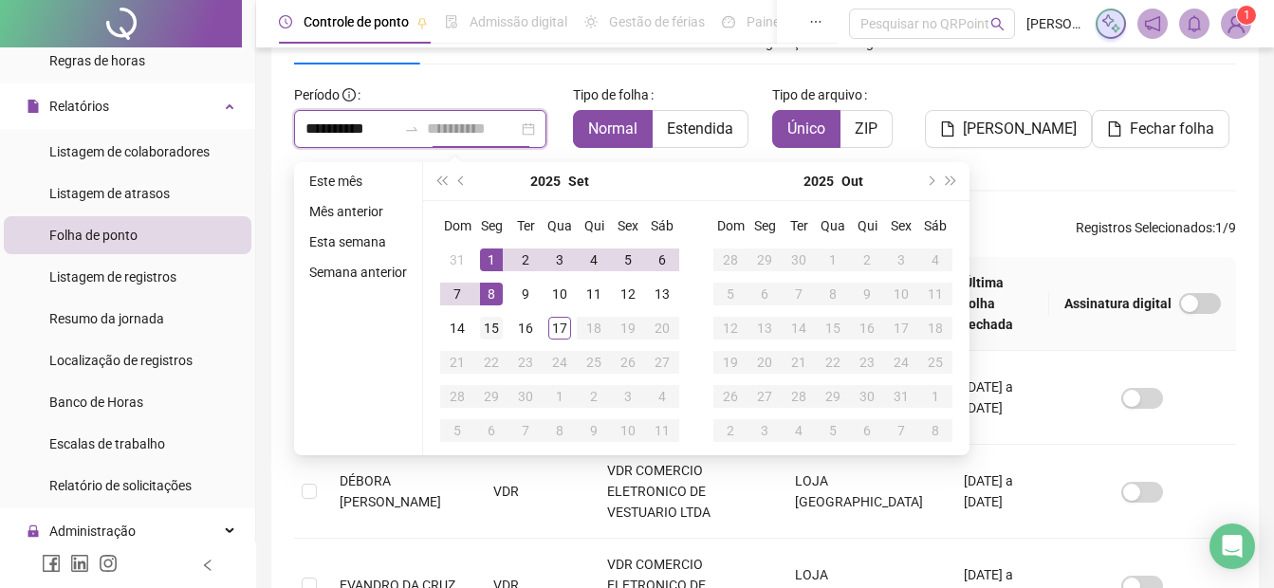
type input "**********"
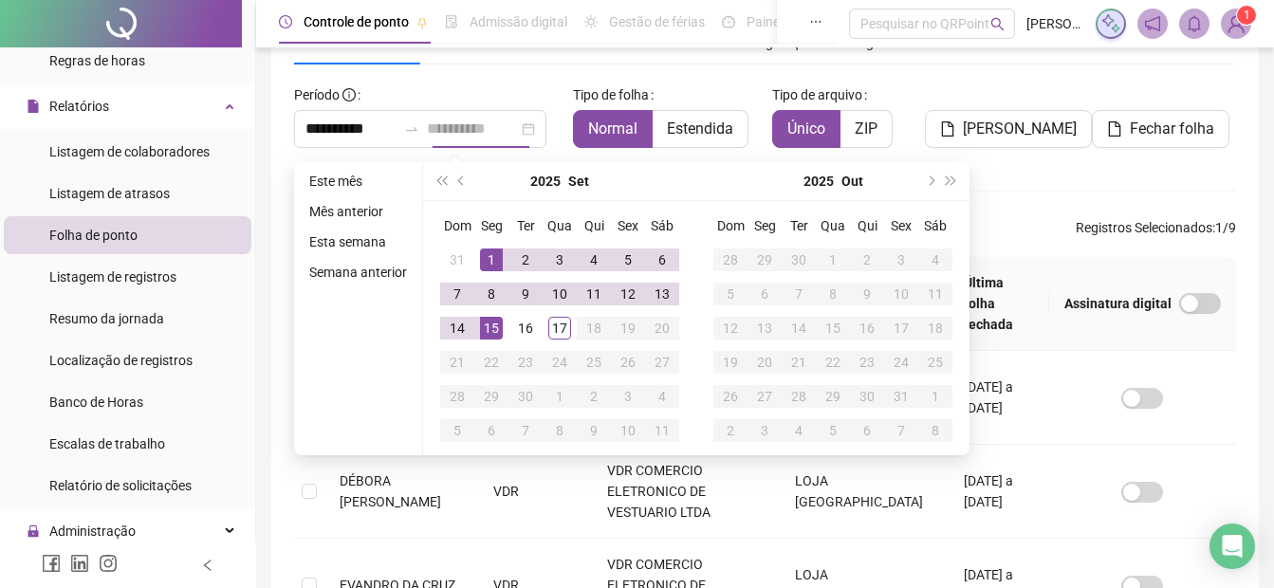
click at [495, 329] on div "15" at bounding box center [491, 328] width 23 height 23
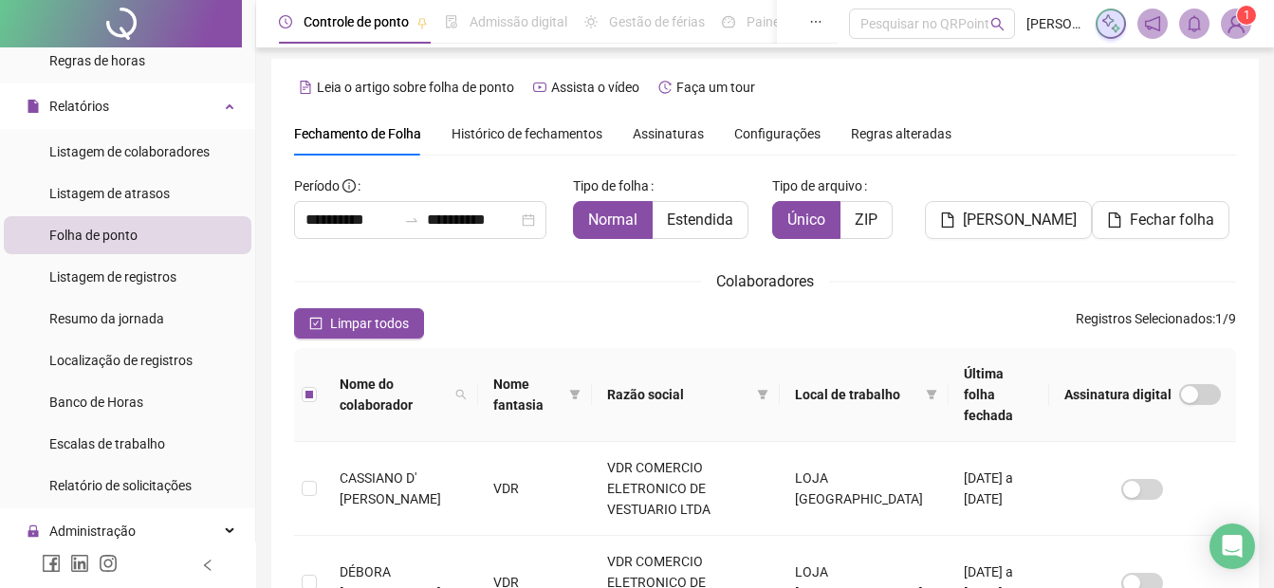
scroll to position [0, 0]
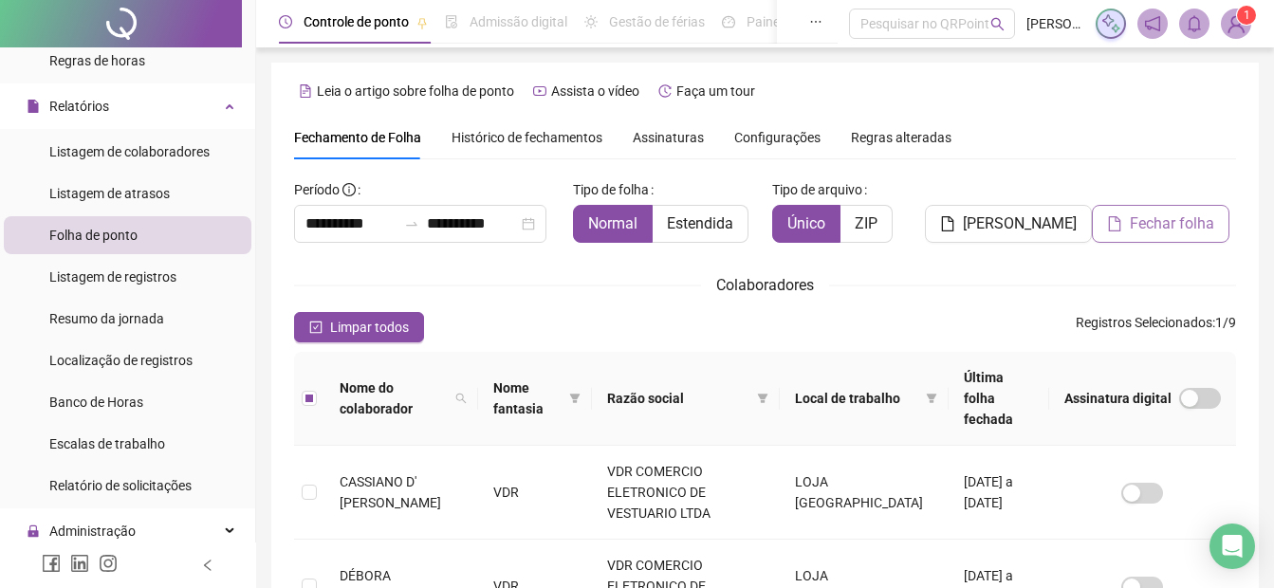
click at [1169, 221] on span "Fechar folha" at bounding box center [1172, 224] width 84 height 23
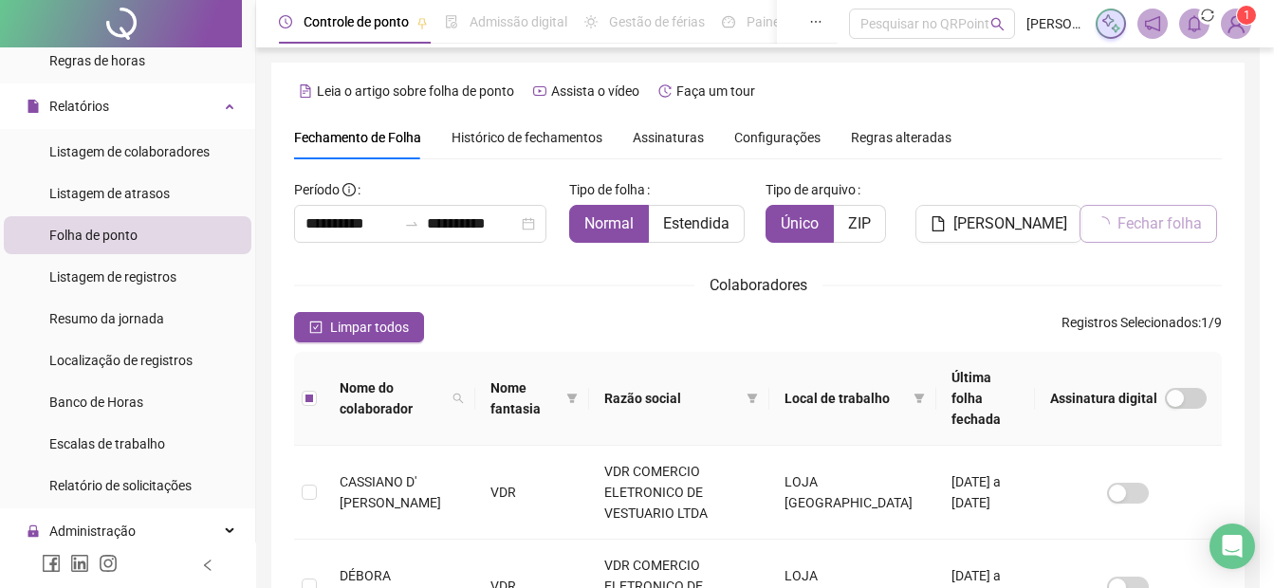
scroll to position [95, 0]
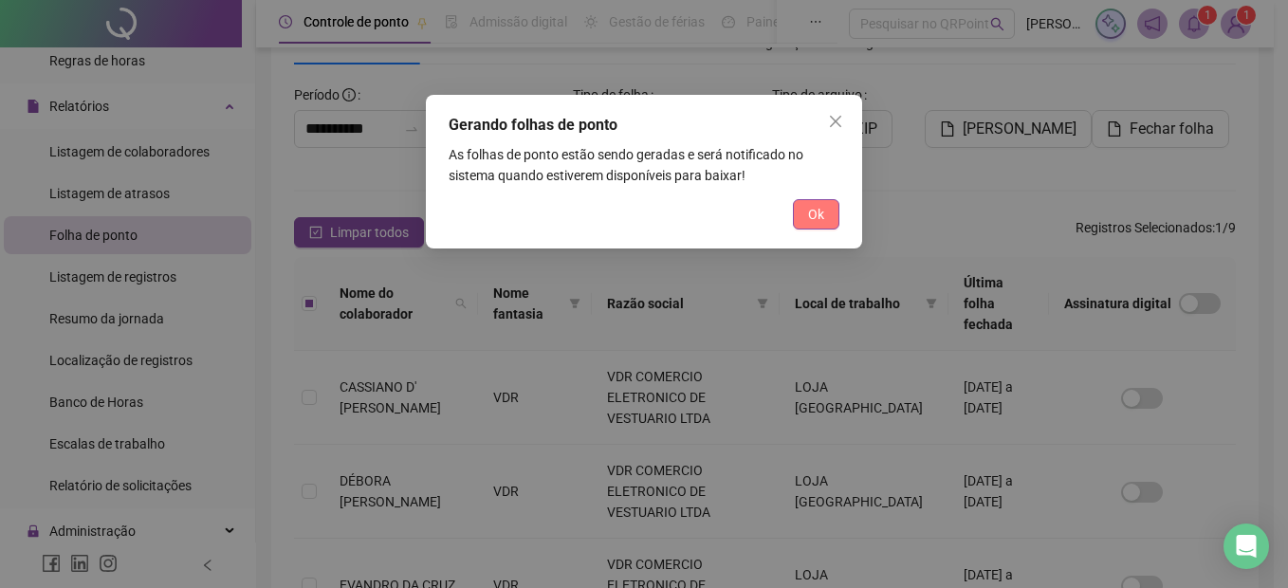
click at [824, 219] on span "Ok" at bounding box center [816, 214] width 16 height 21
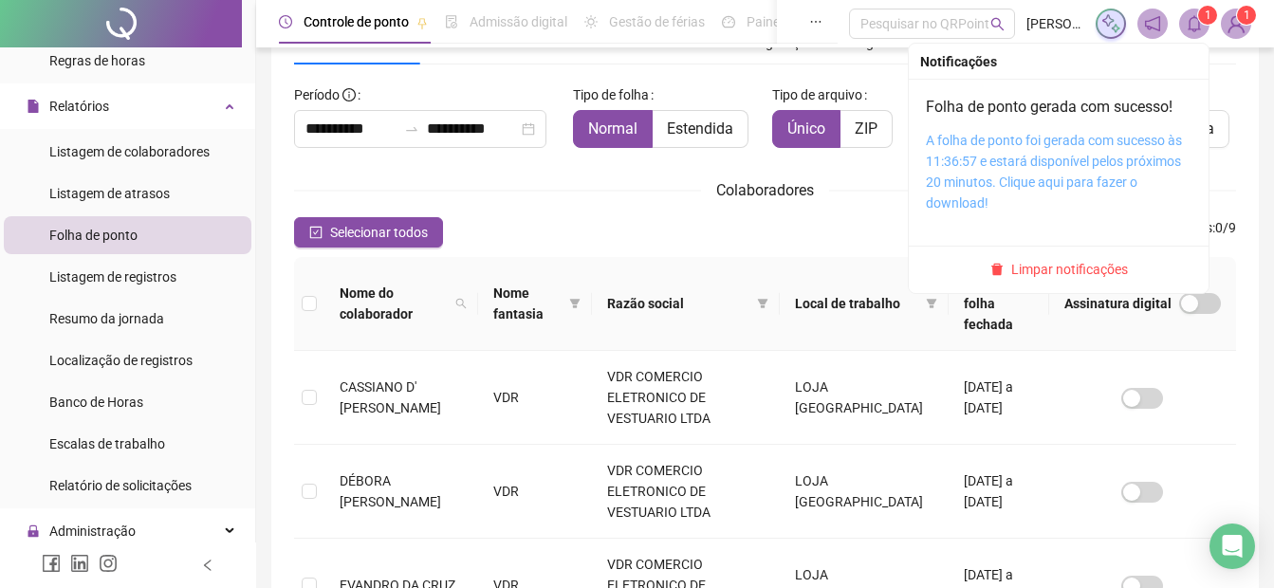
click at [1036, 156] on link "A folha de ponto foi gerada com sucesso às 11:36:57 e estará disponível pelos p…" at bounding box center [1054, 172] width 256 height 78
